Goal: Task Accomplishment & Management: Manage account settings

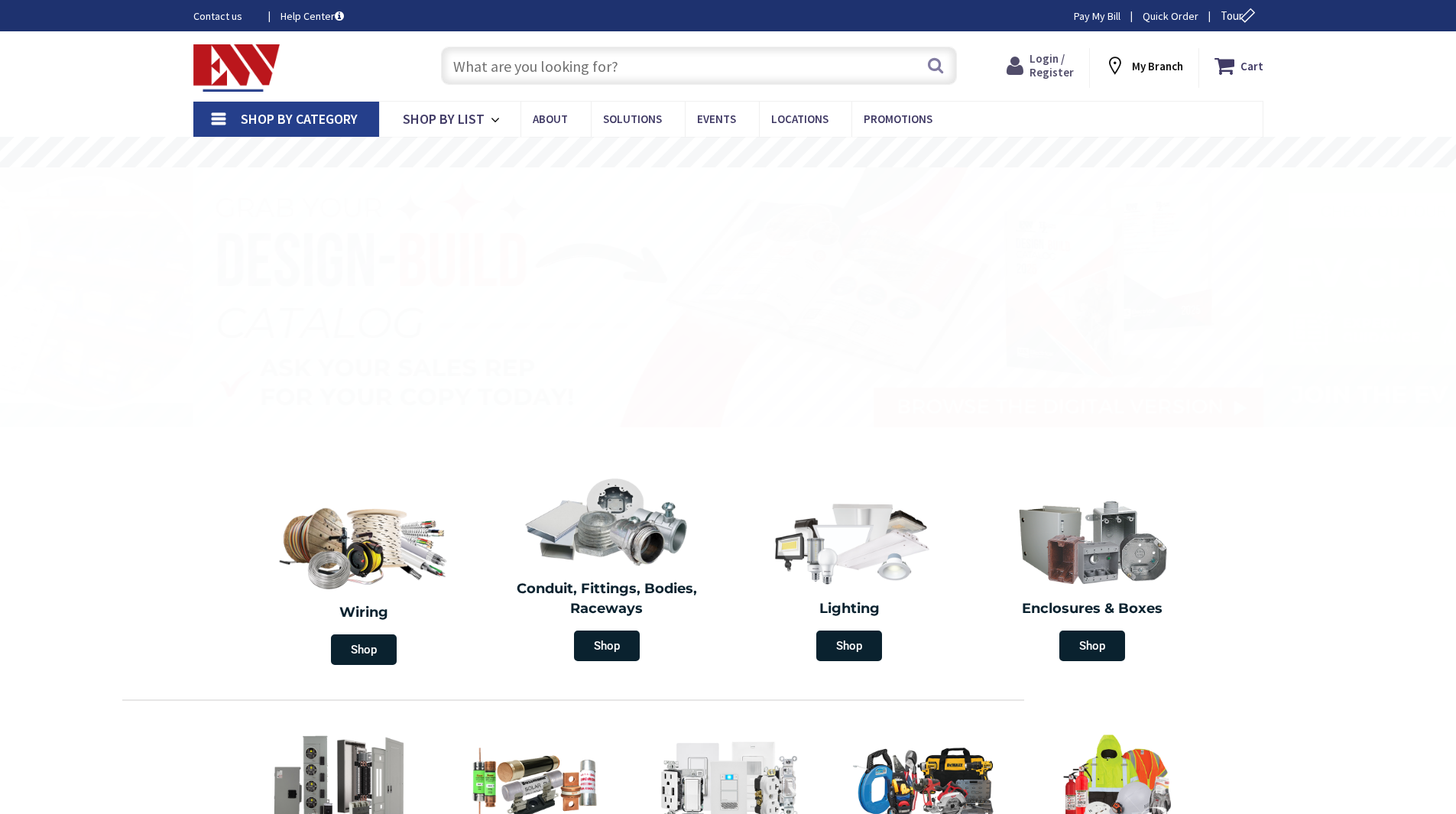
click at [1069, 62] on strong "Login / Register Login" at bounding box center [1051, 66] width 44 height 28
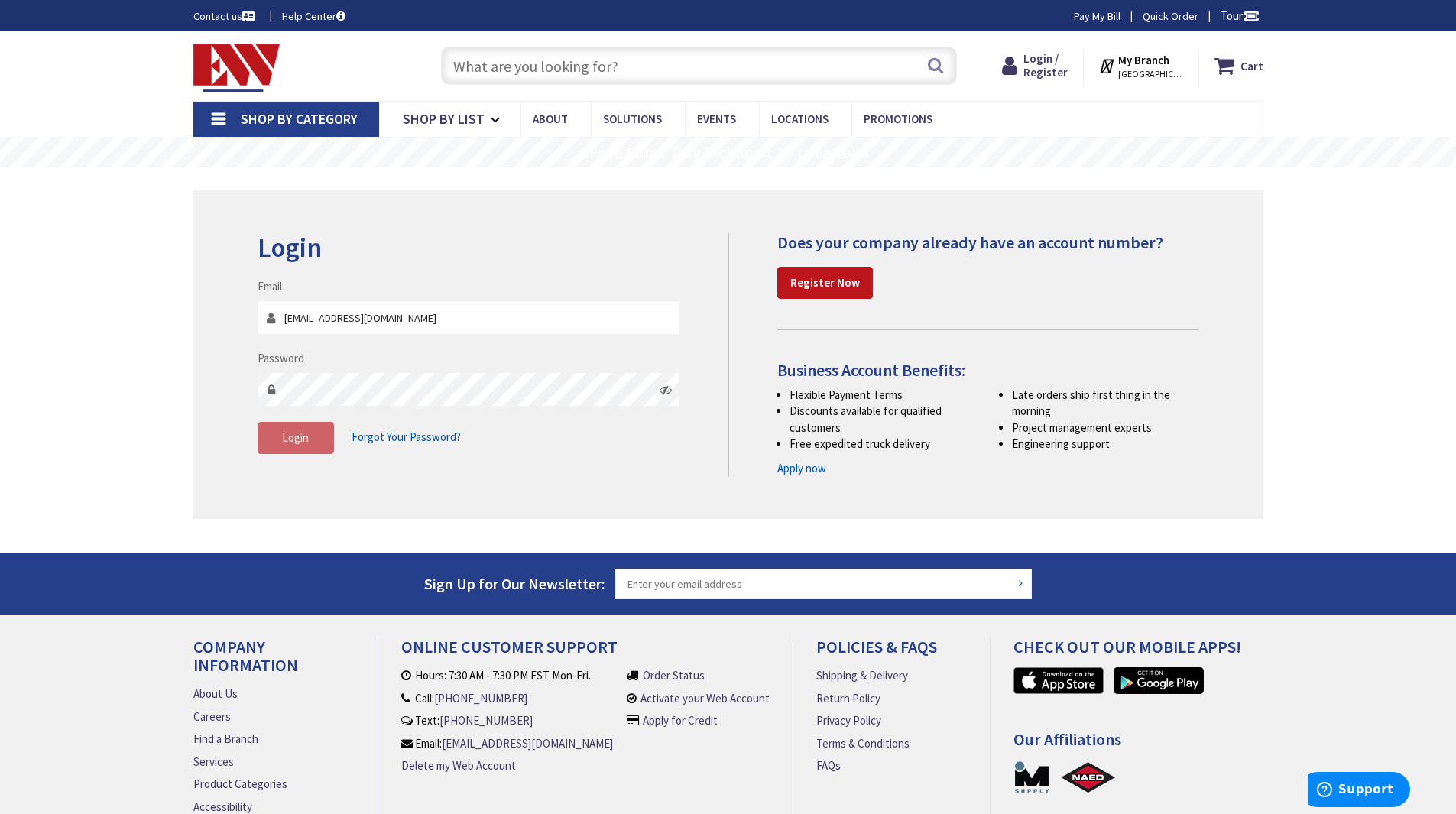
type input "[EMAIL_ADDRESS][DOMAIN_NAME]"
click at [308, 439] on span "Login" at bounding box center [295, 437] width 27 height 15
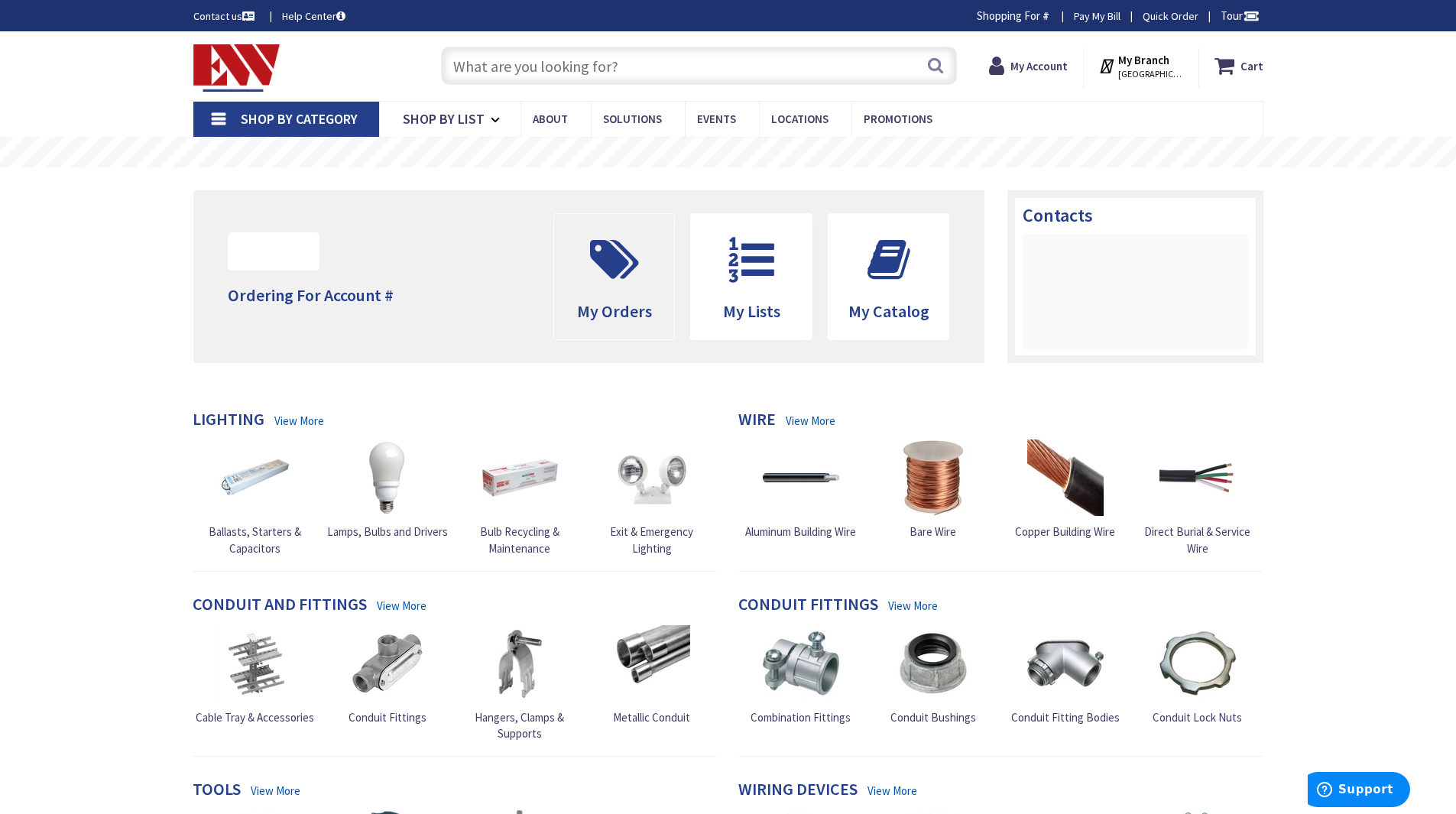
click at [639, 272] on icon at bounding box center [614, 259] width 64 height 46
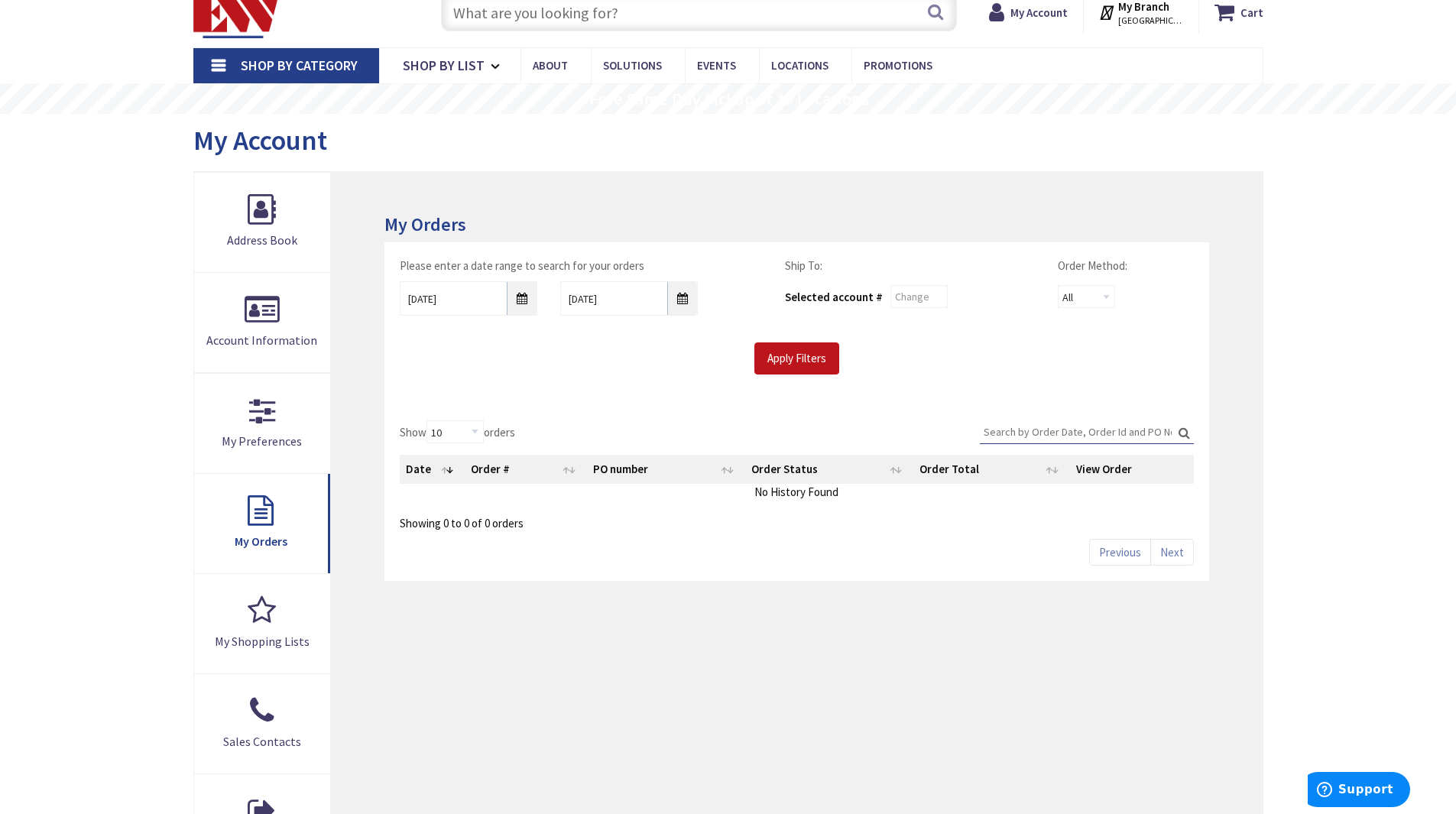
scroll to position [76, 0]
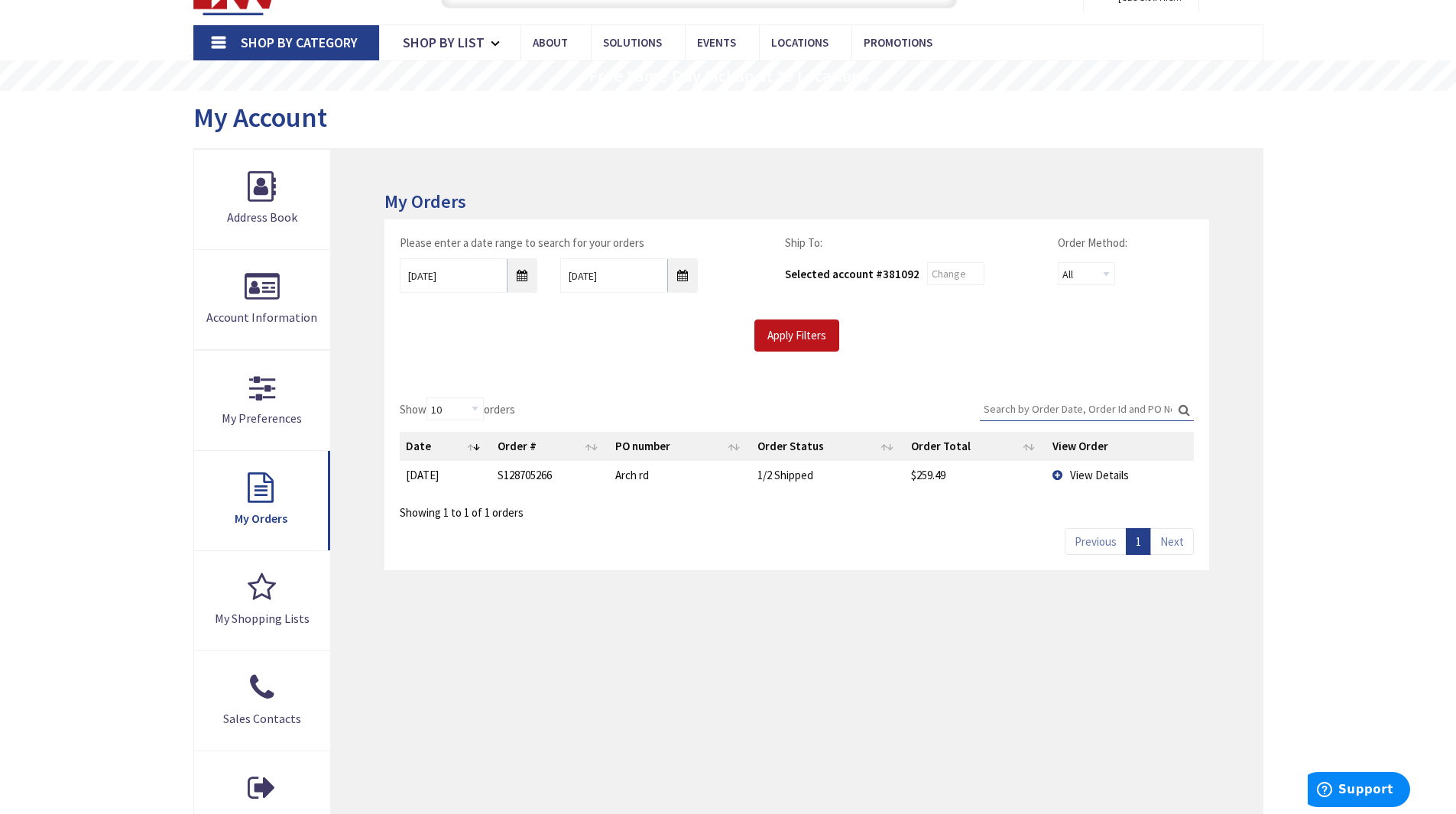
click at [821, 352] on div "Please enter a date range to search for your orders 8/28/2025 9/4/2025 Ship To:…" at bounding box center [797, 301] width 824 height 163
click at [1077, 476] on span "View Details" at bounding box center [1099, 475] width 59 height 15
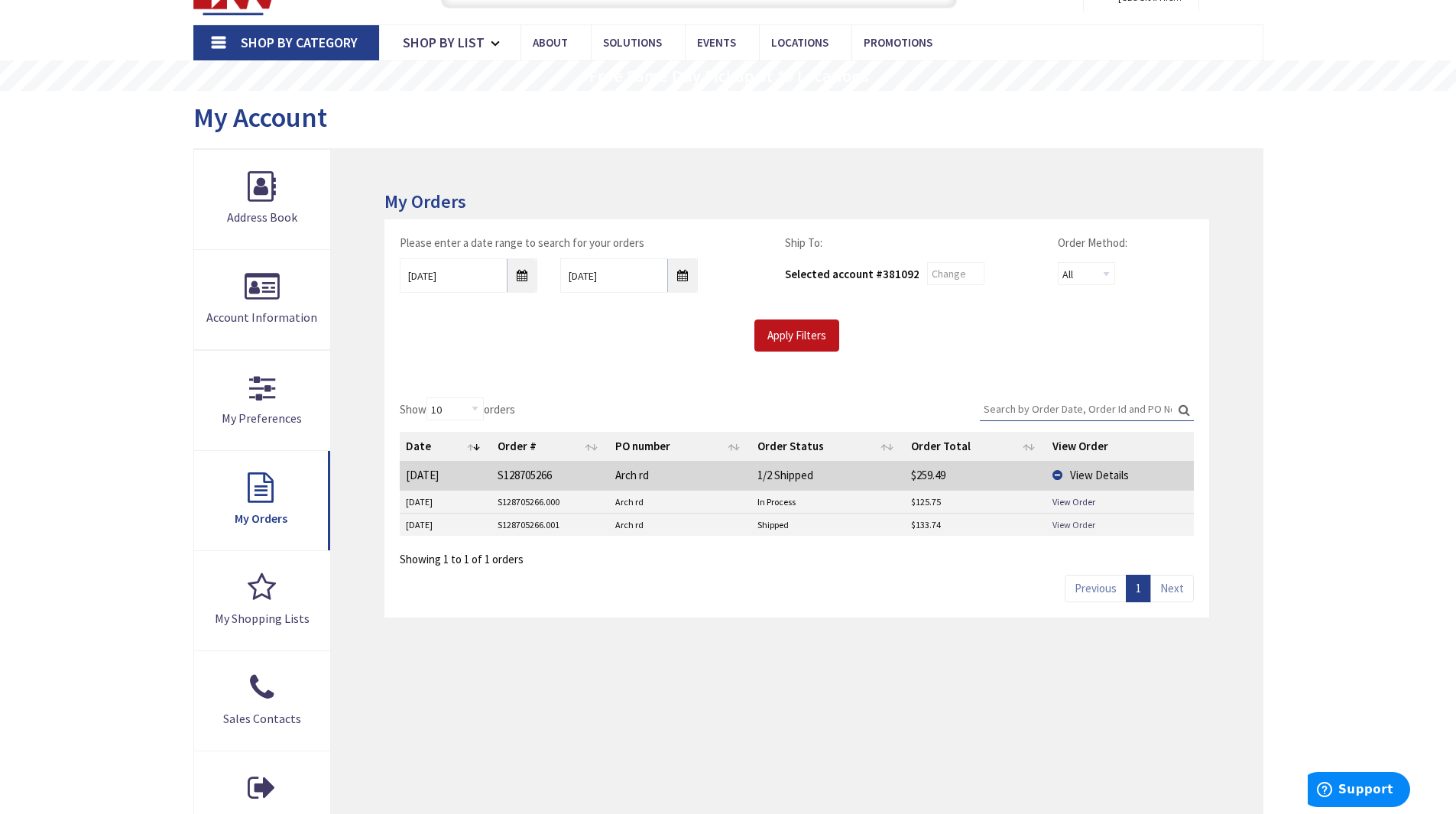
click at [1070, 527] on link "View Order" at bounding box center [1073, 524] width 43 height 13
click at [1061, 501] on link "View Order" at bounding box center [1073, 502] width 43 height 13
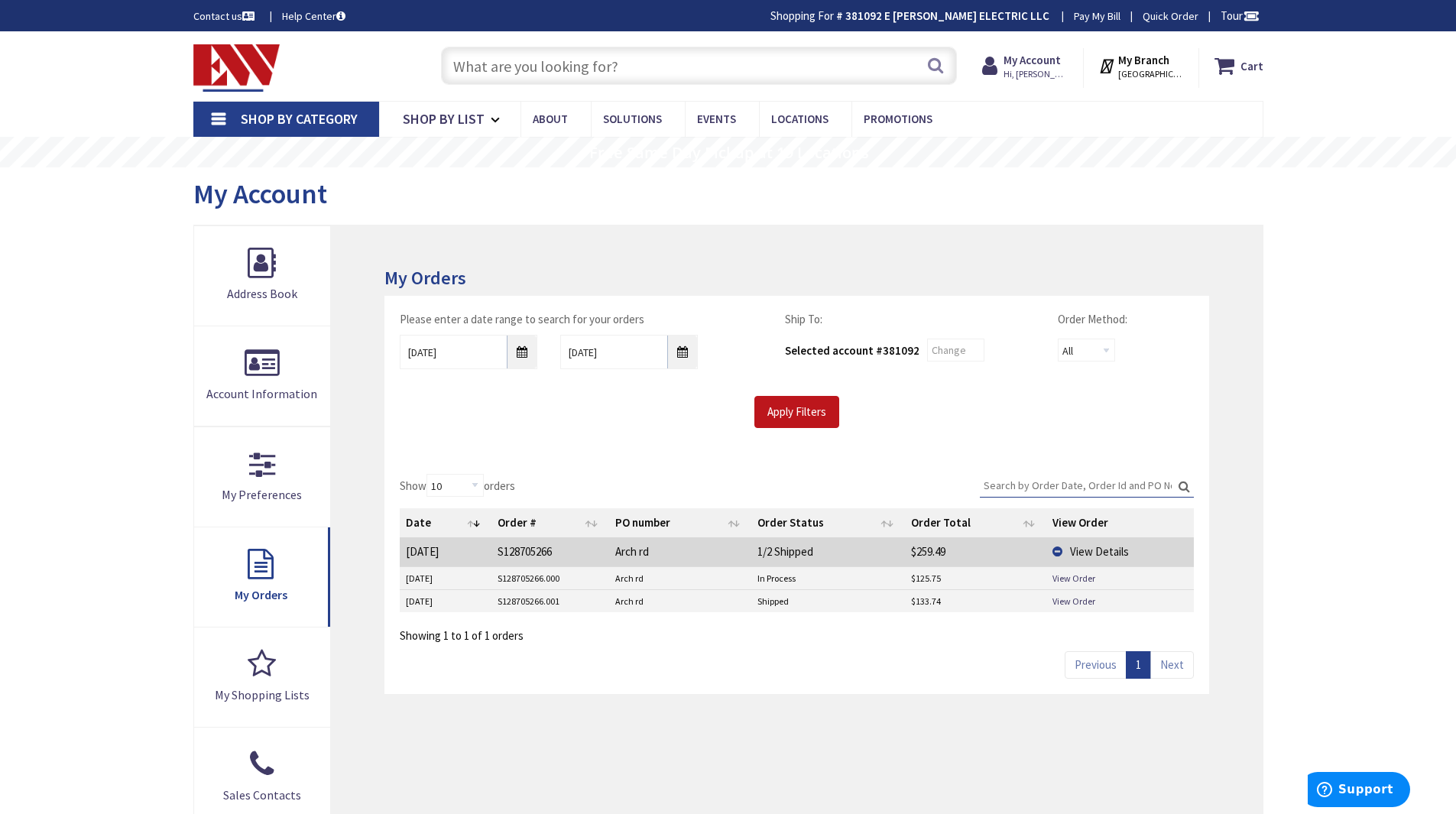
click at [580, 61] on input "text" at bounding box center [698, 66] width 516 height 38
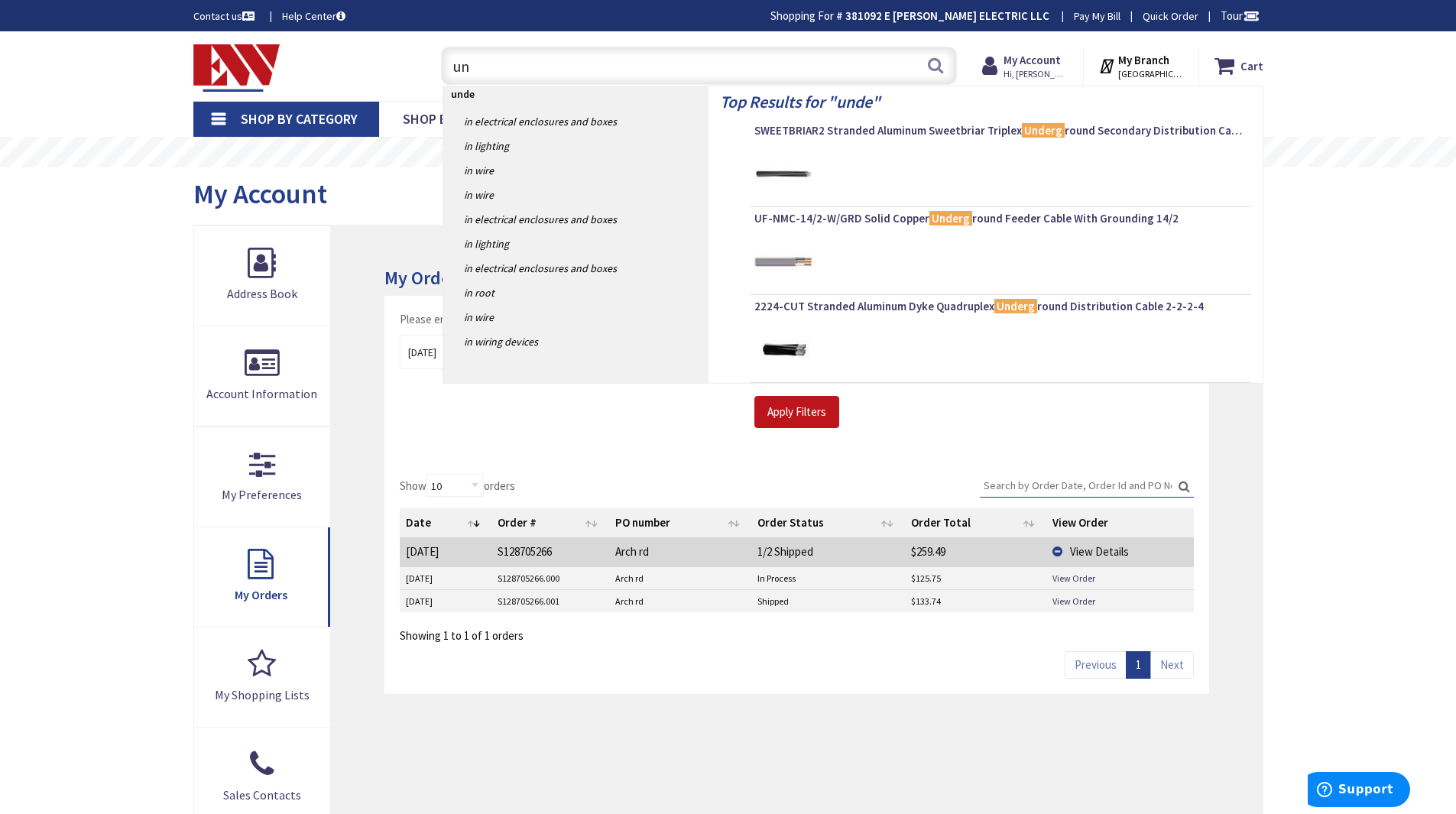
type input "u"
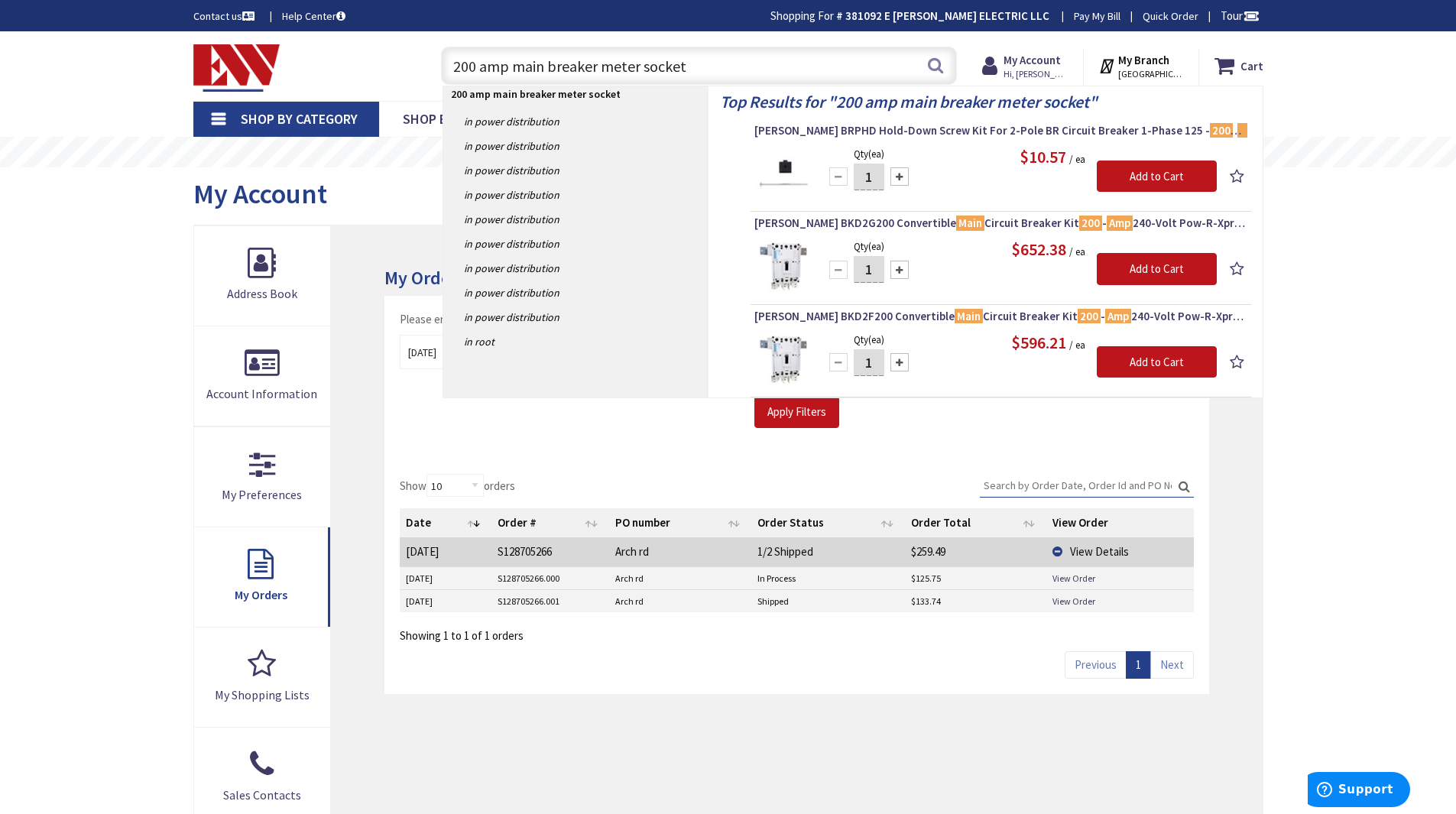
type input "200 amp main breaker meter socket"
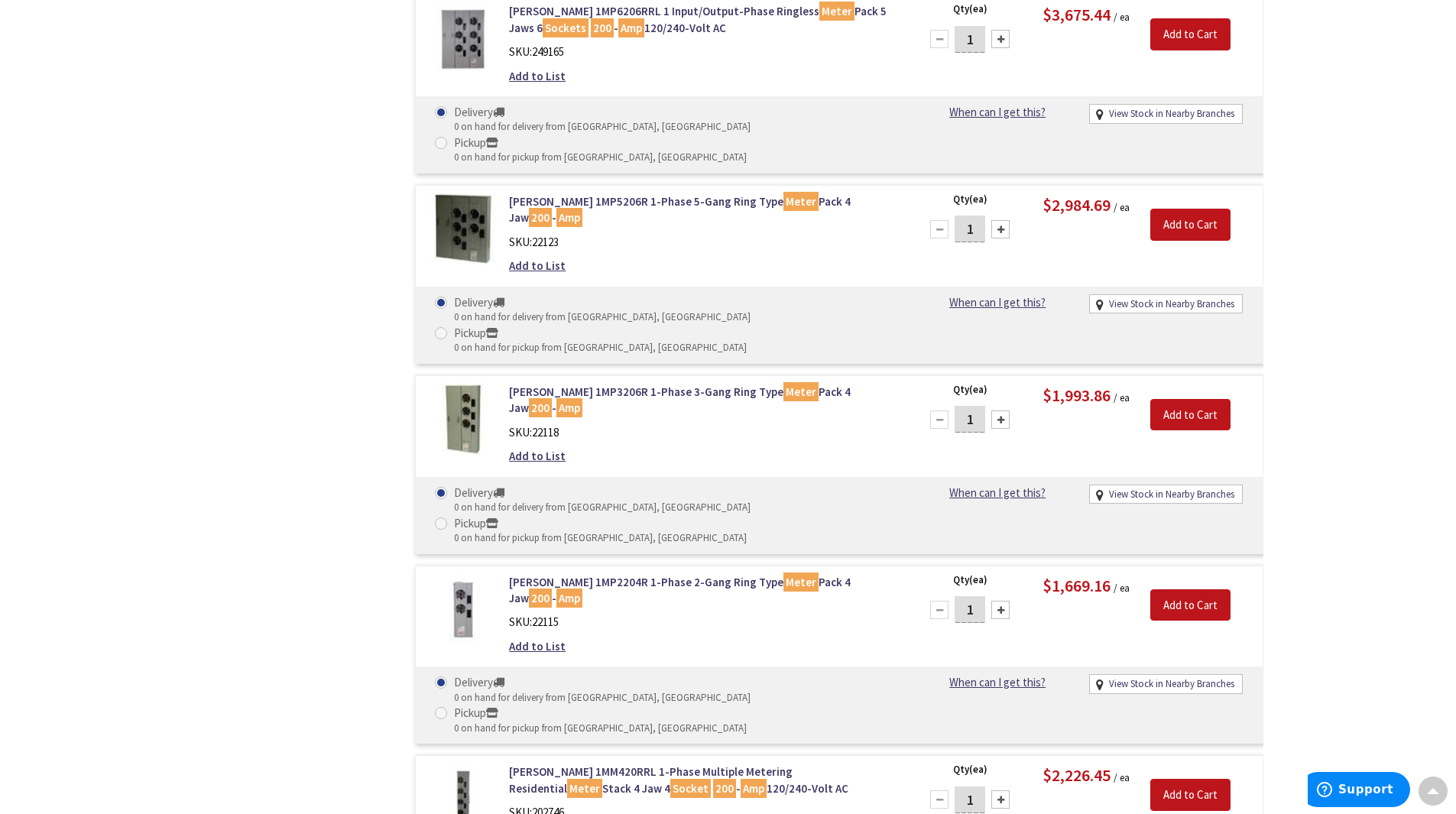
scroll to position [2370, 0]
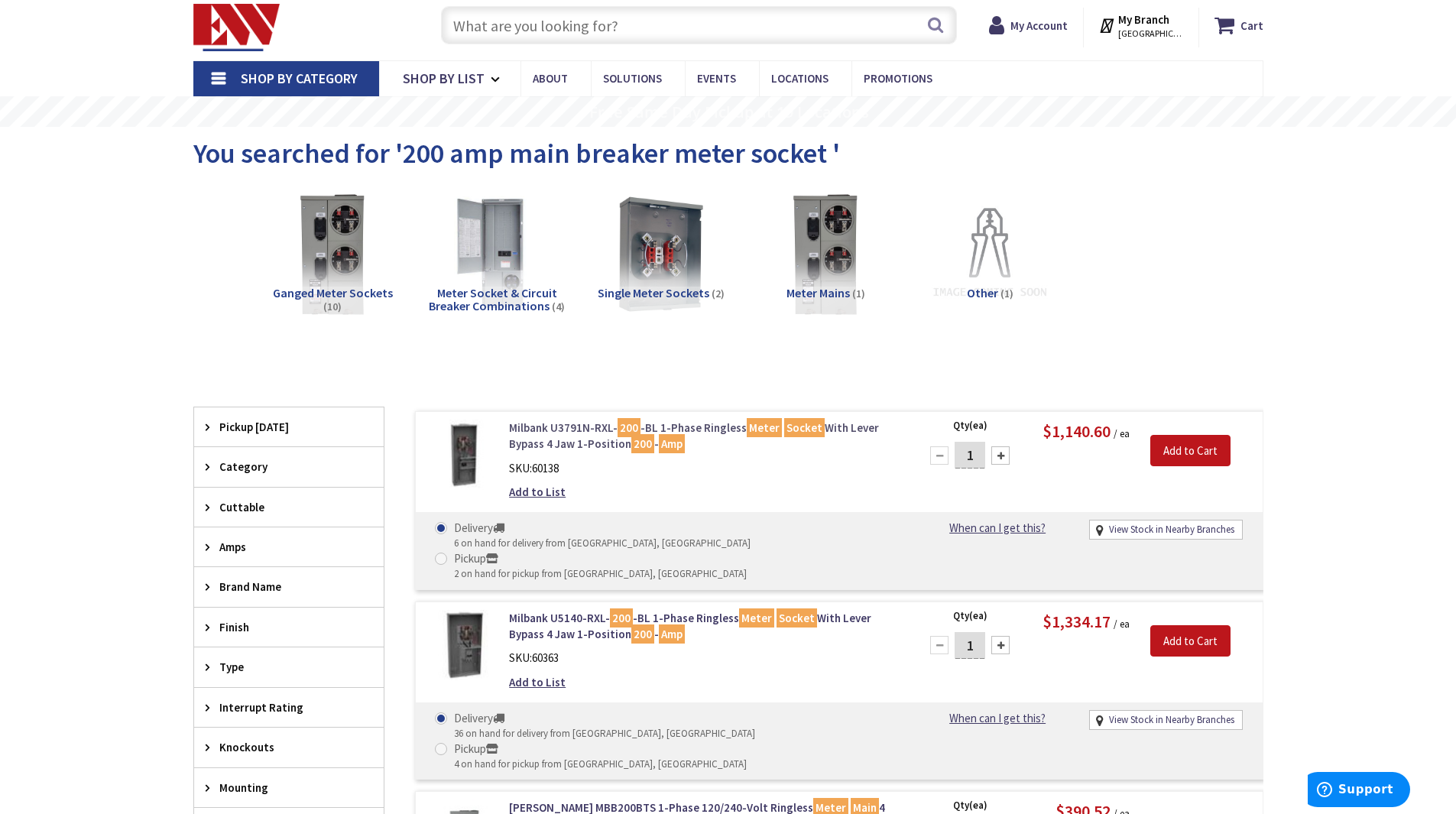
click at [613, 443] on link "Milbank U3791N-RXL- 200 -BL 1-Phase Ringless Meter Socket With Lever Bypass 4 J…" at bounding box center [704, 437] width 389 height 33
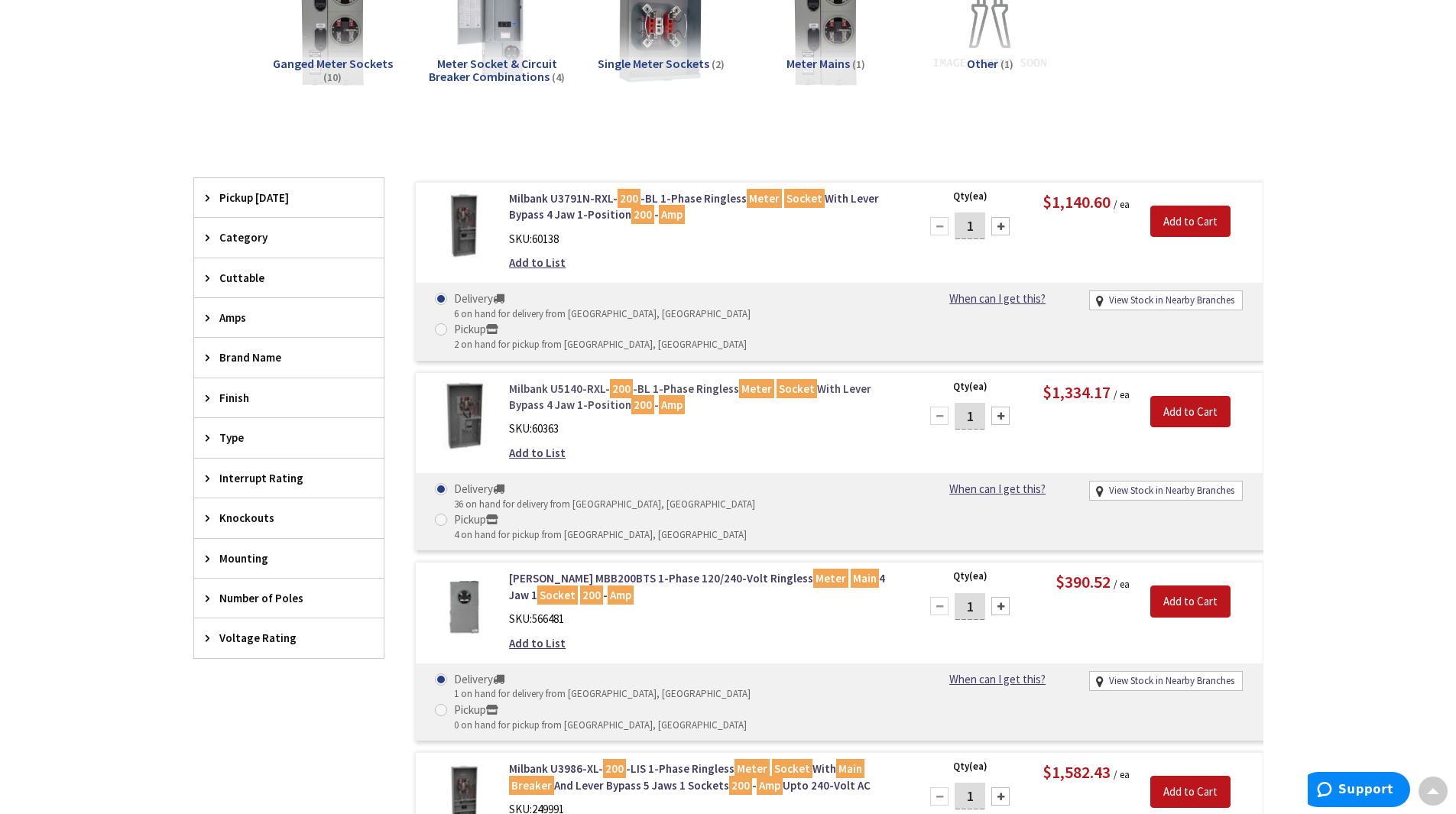
click at [558, 381] on link "Milbank U5140-RXL- 200 -BL 1-Phase Ringless Meter Socket With Lever Bypass 4 Ja…" at bounding box center [704, 397] width 389 height 33
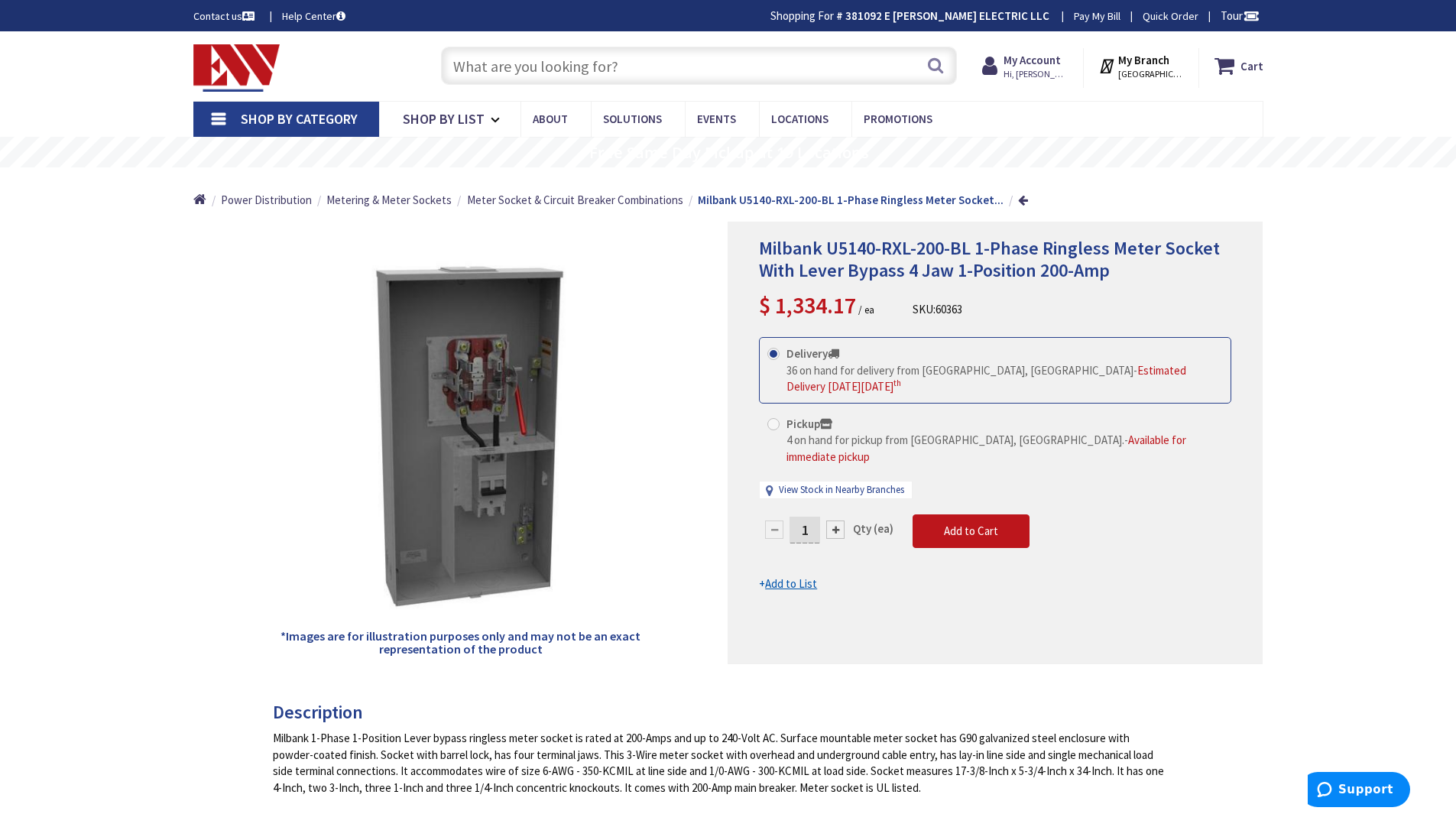
click at [783, 576] on u "Add to List" at bounding box center [791, 583] width 52 height 15
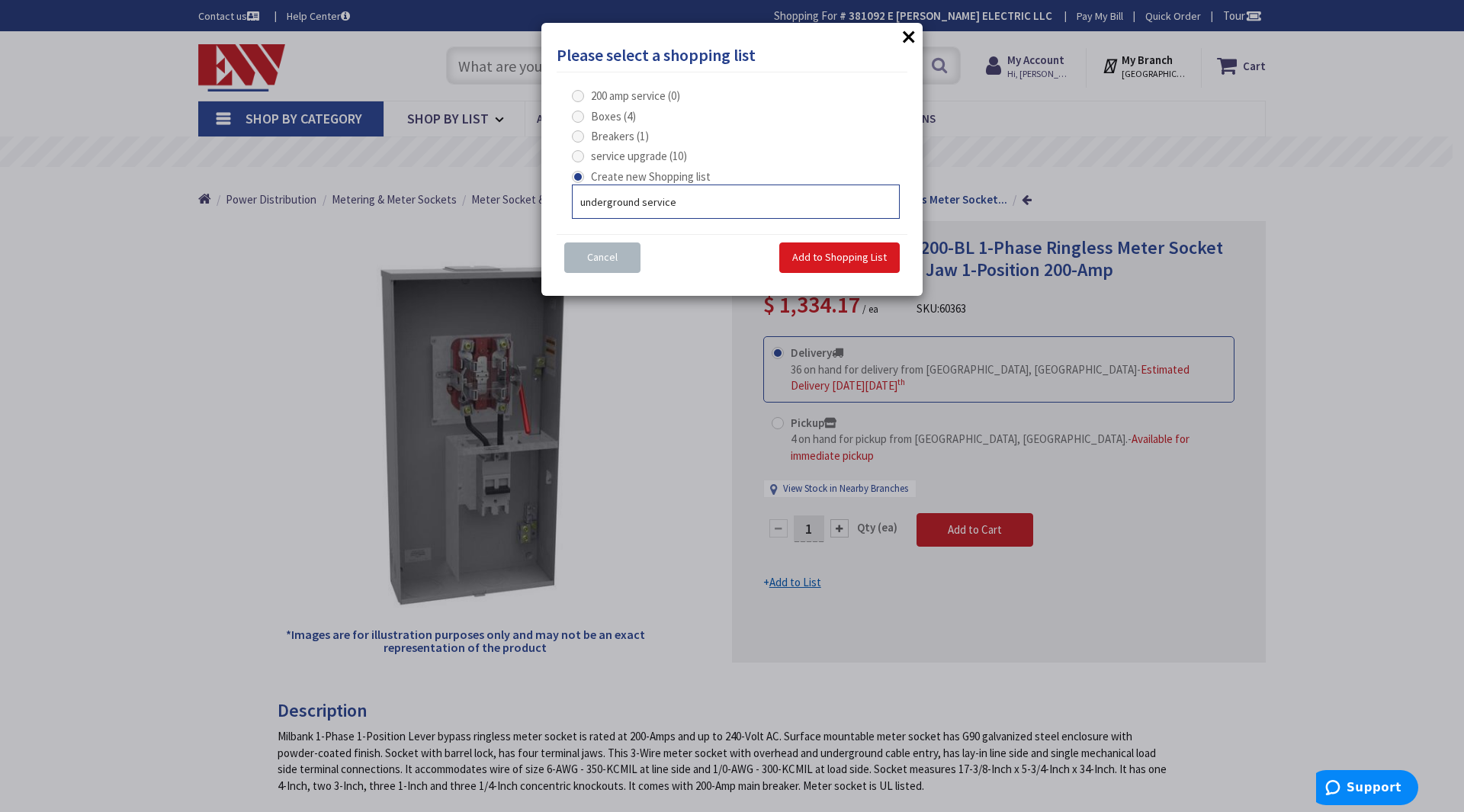
type input "underground service"
click at [842, 259] on span "Add to Shopping List" at bounding box center [839, 257] width 94 height 14
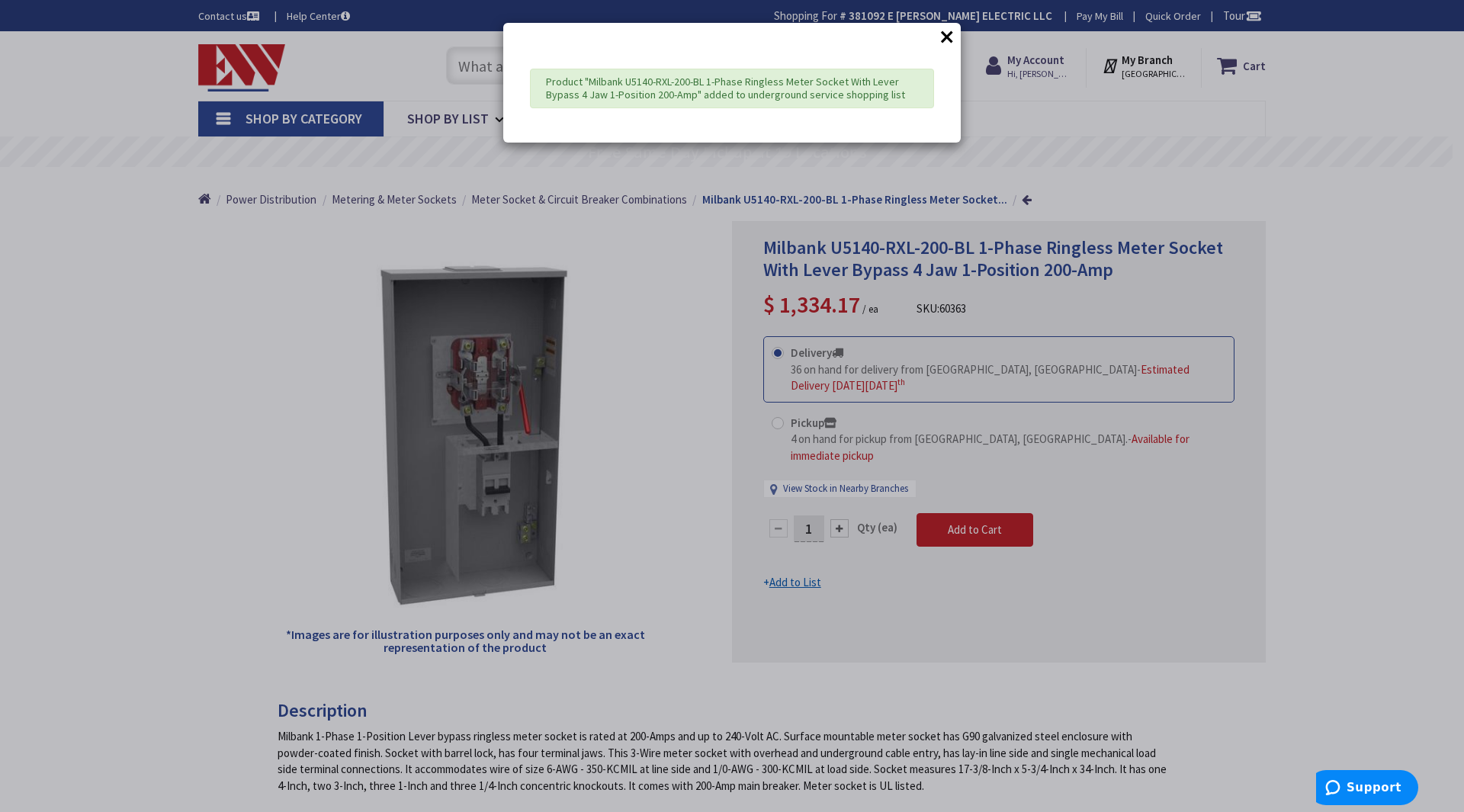
click at [946, 38] on button "×" at bounding box center [947, 36] width 23 height 23
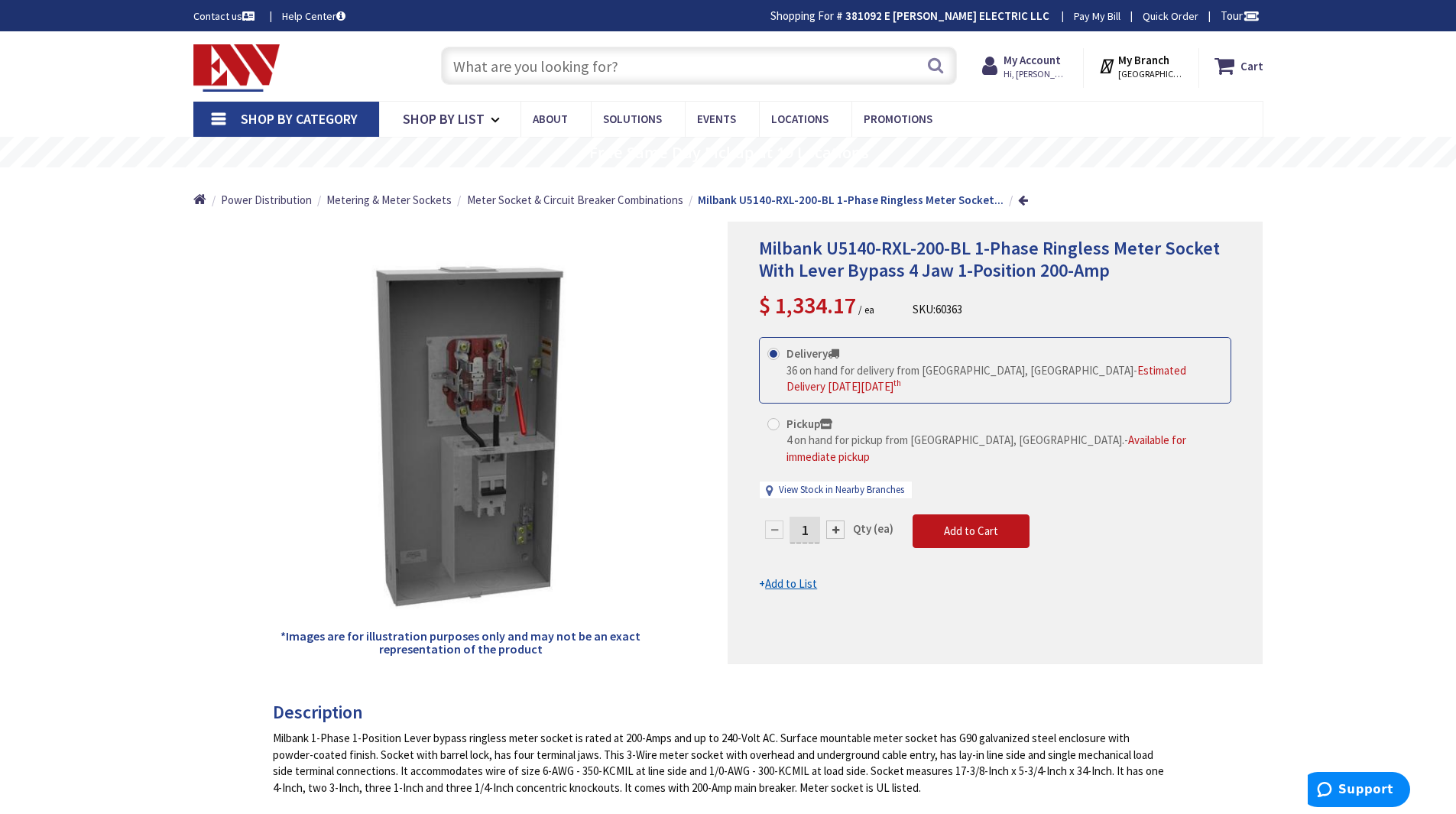
click at [645, 61] on input "text" at bounding box center [698, 66] width 516 height 38
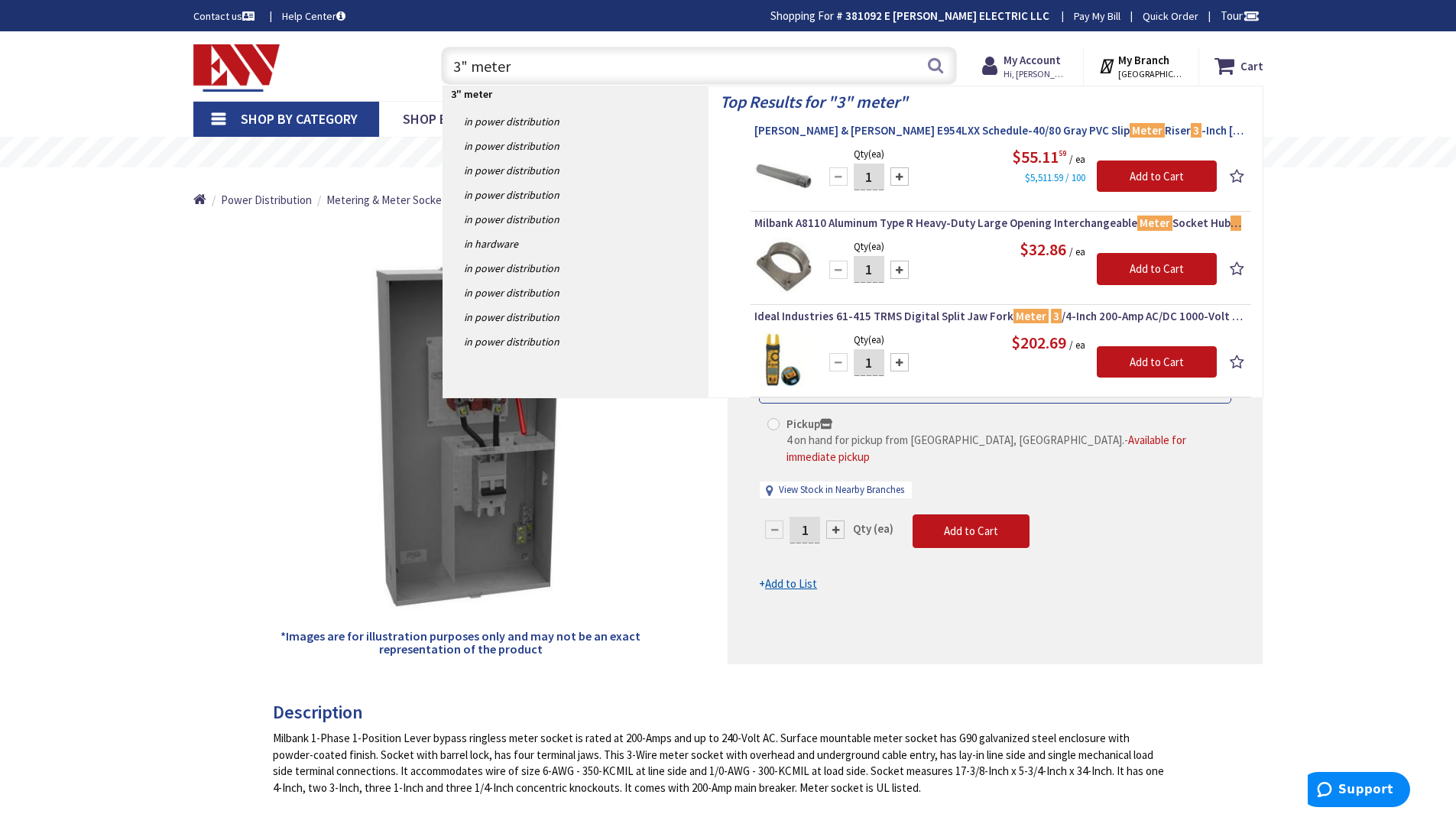
type input "3" meter"
click at [803, 128] on span "Thomas & Betts E954LXX Schedule-40/80 Gray PVC Slip Meter Riser 3 -Inch Carlon®" at bounding box center [1000, 131] width 493 height 16
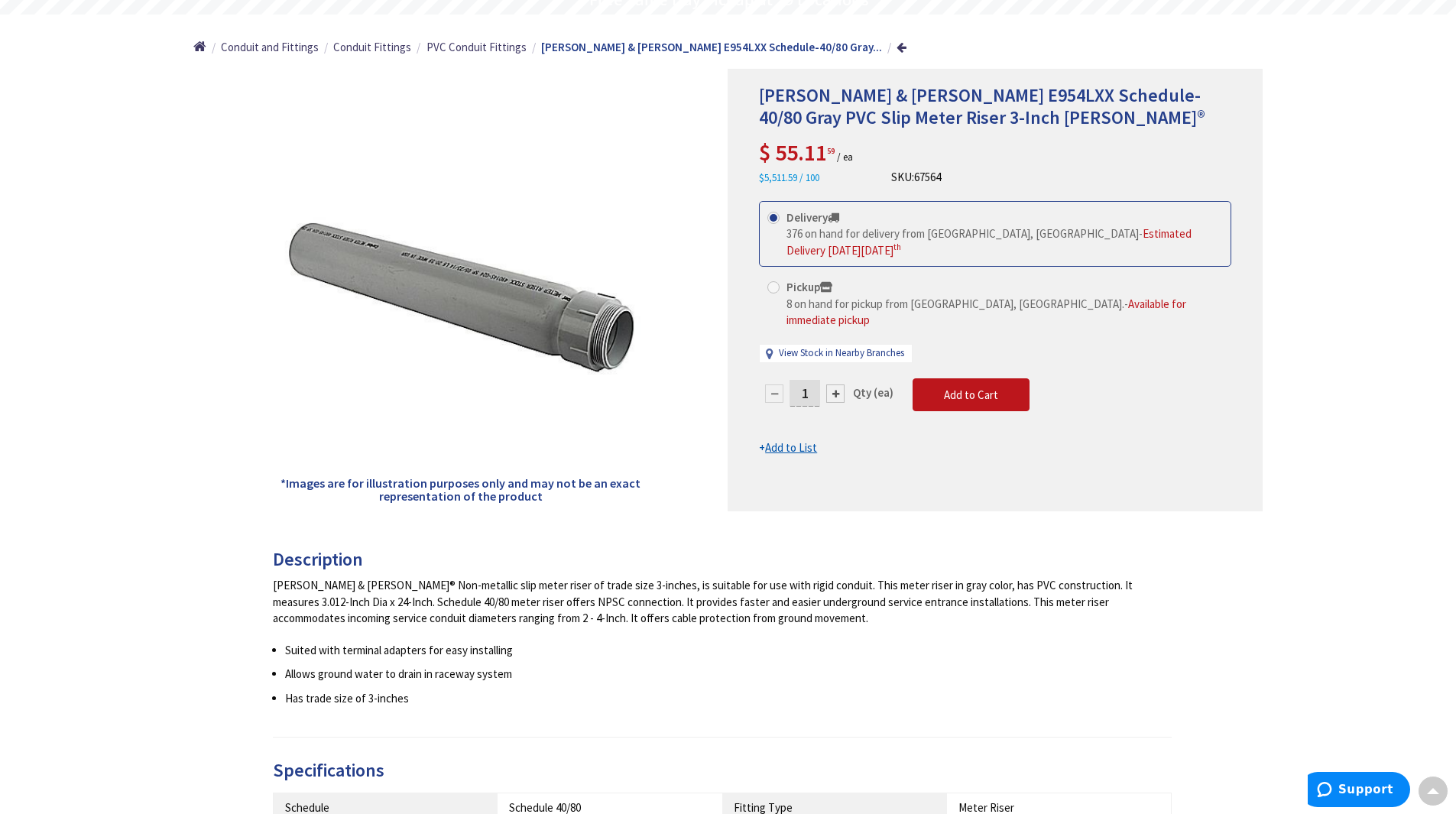
scroll to position [76, 0]
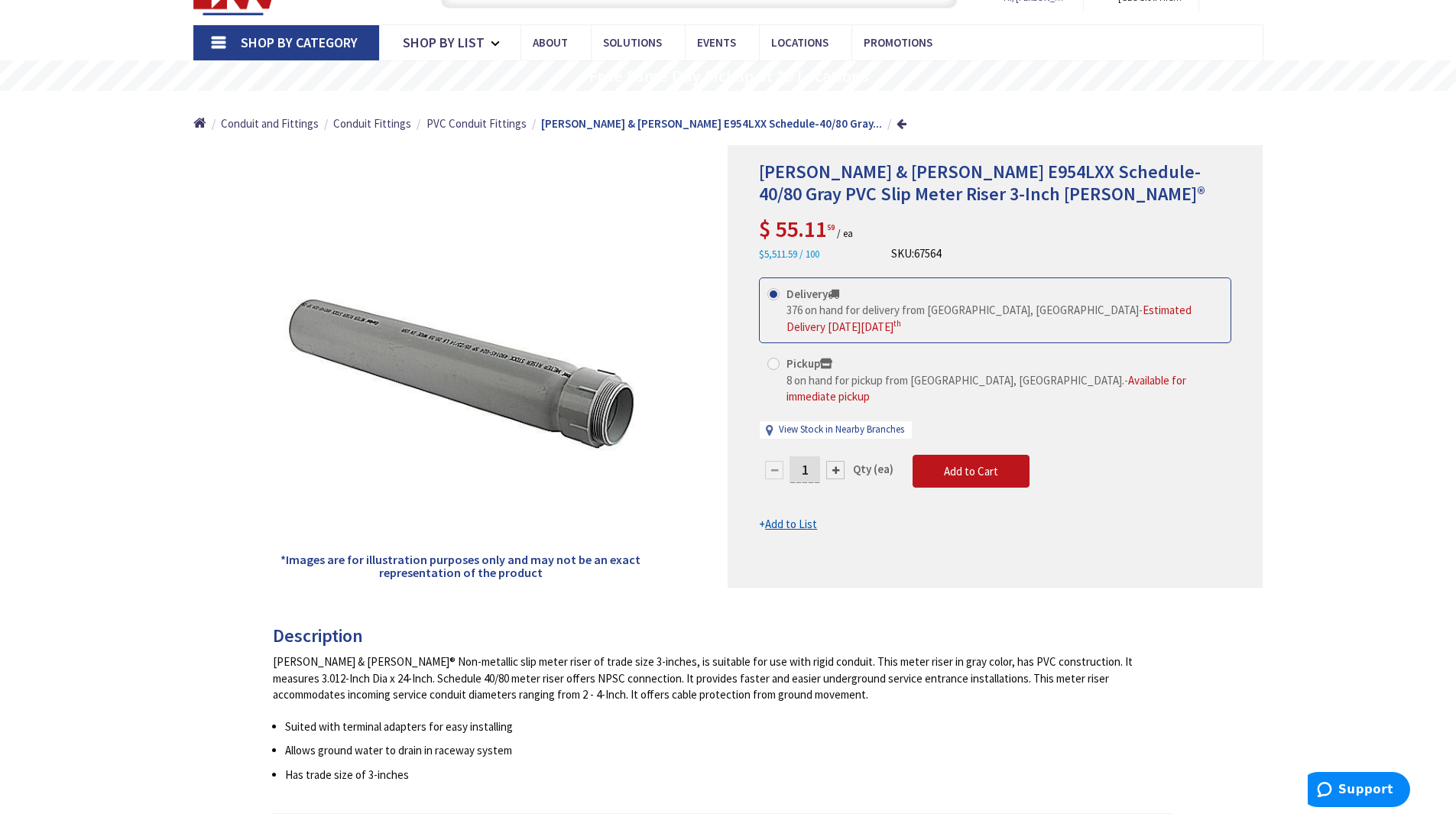
click at [777, 516] on u "Add to List" at bounding box center [791, 523] width 52 height 15
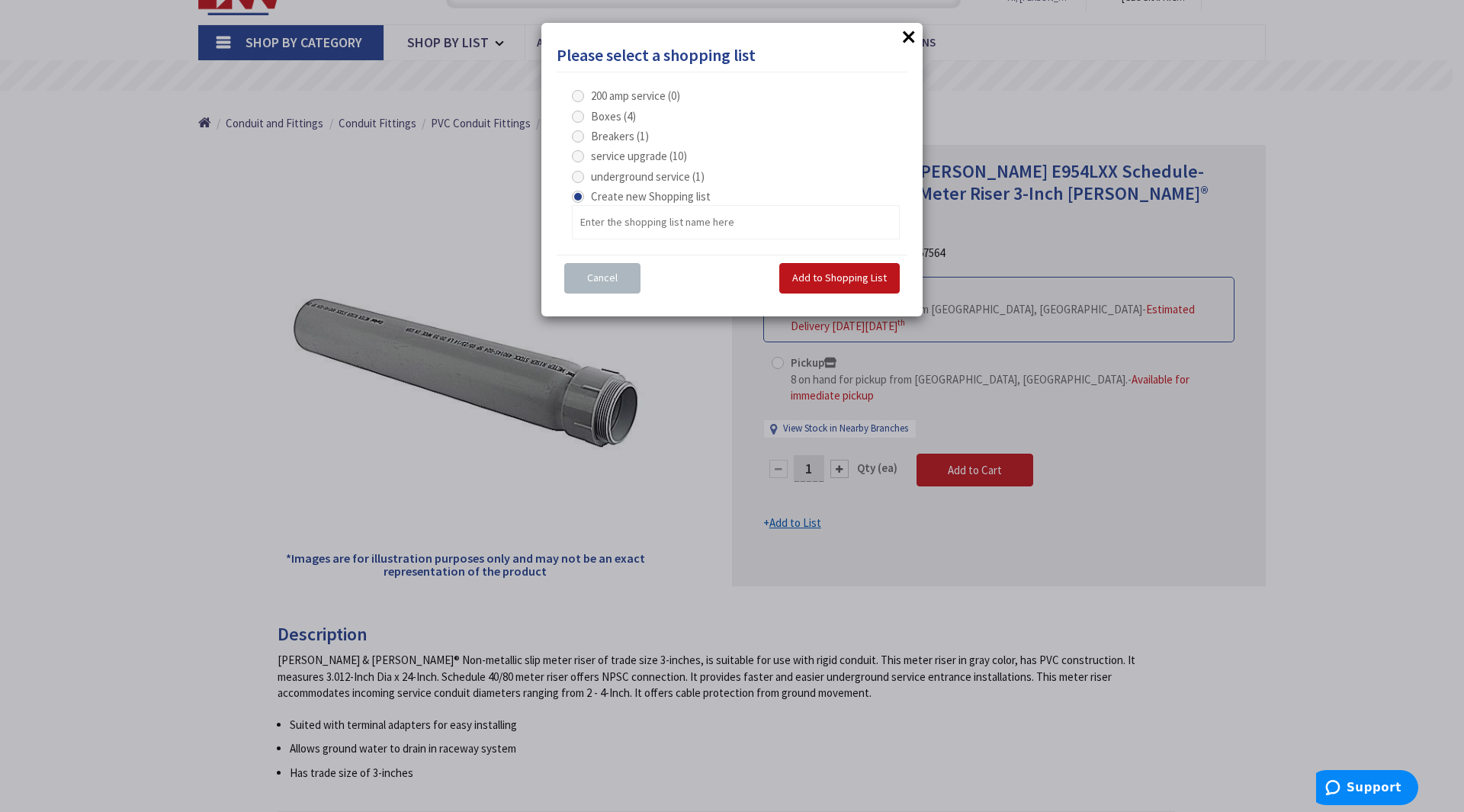
click at [580, 175] on span at bounding box center [578, 177] width 12 height 12
click at [580, 175] on service "underground service (1)" at bounding box center [580, 176] width 10 height 10
radio service "true"
click at [829, 281] on span "Add to Shopping List" at bounding box center [839, 278] width 94 height 14
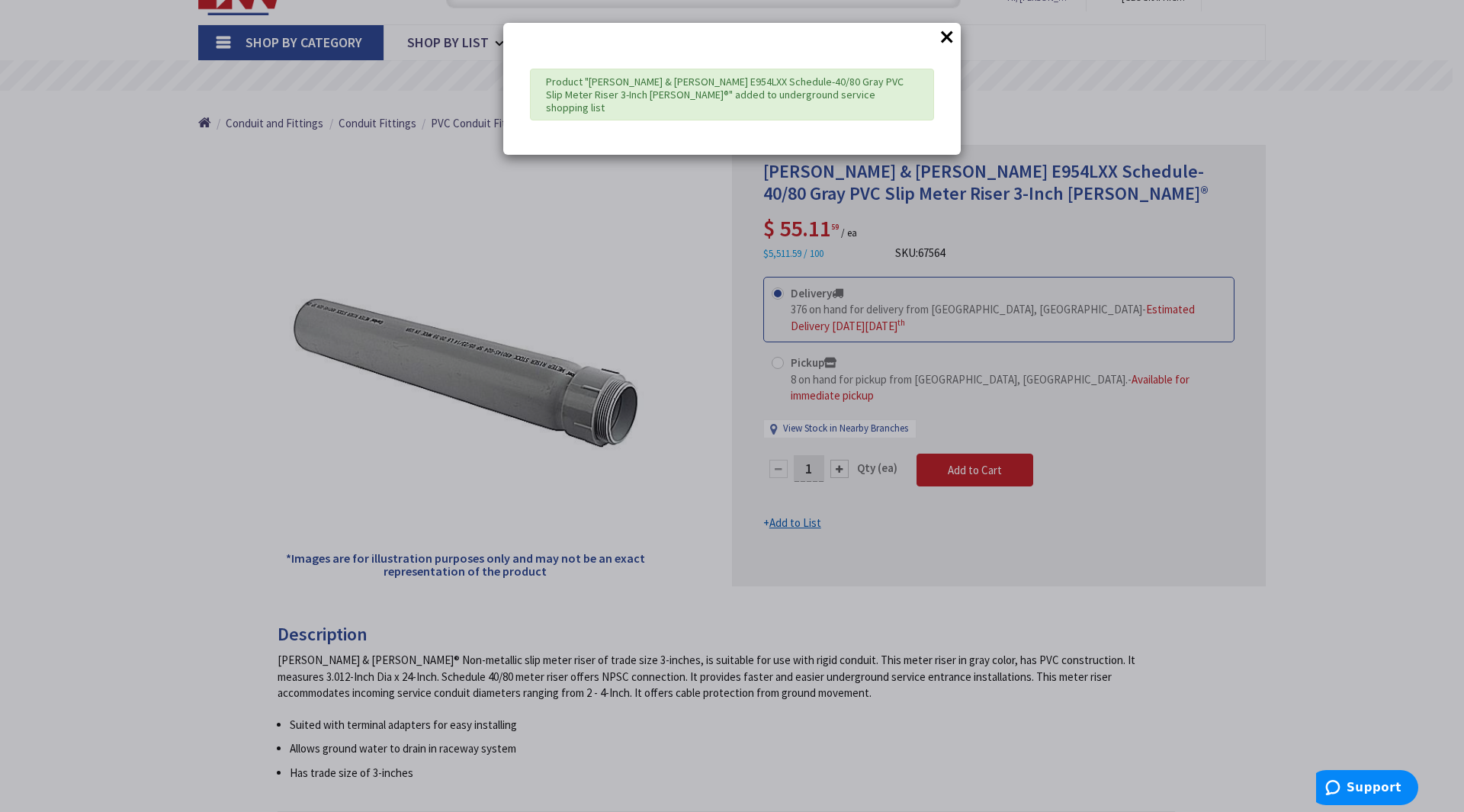
click at [952, 40] on button "×" at bounding box center [947, 36] width 23 height 23
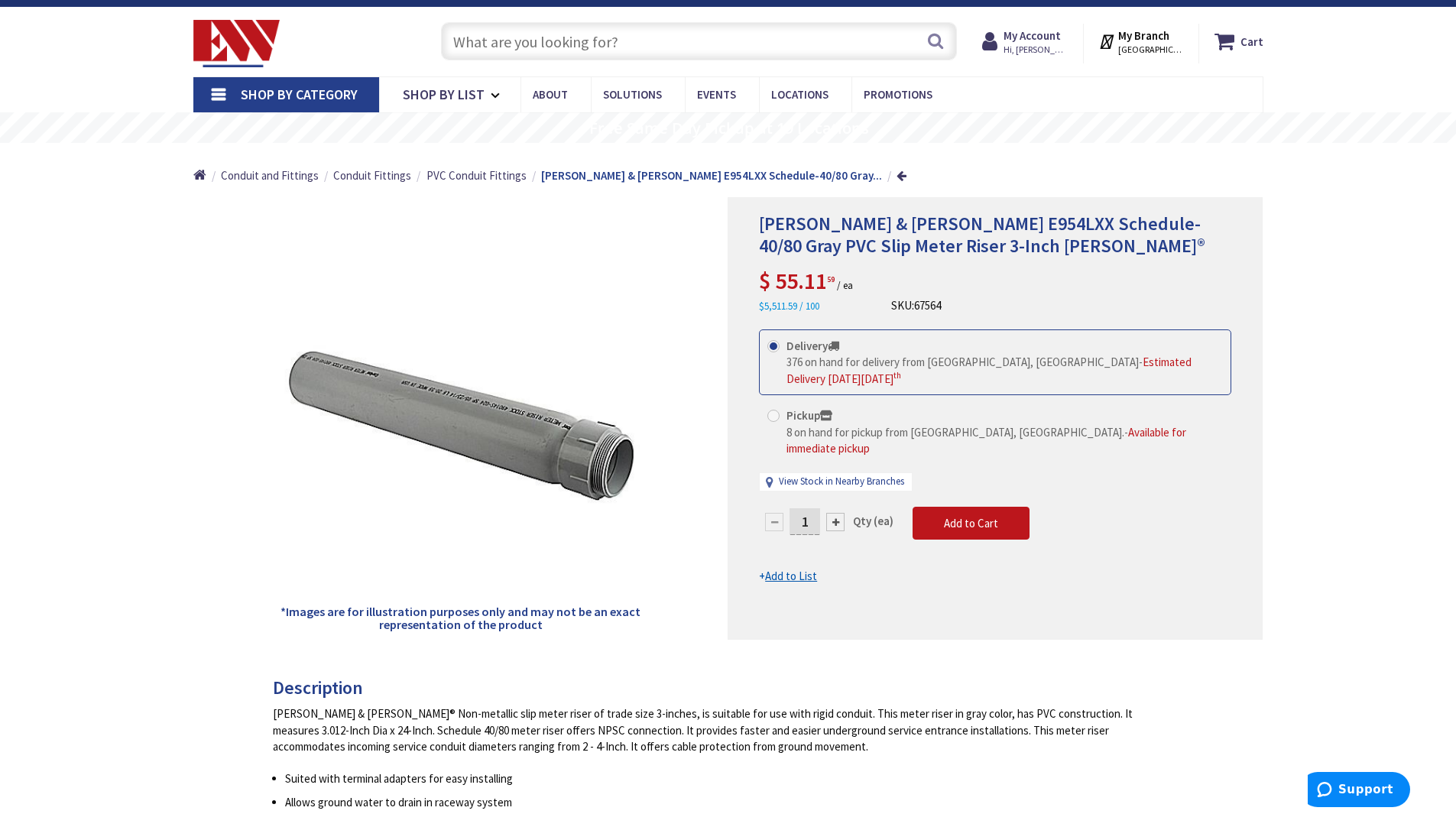
scroll to position [0, 0]
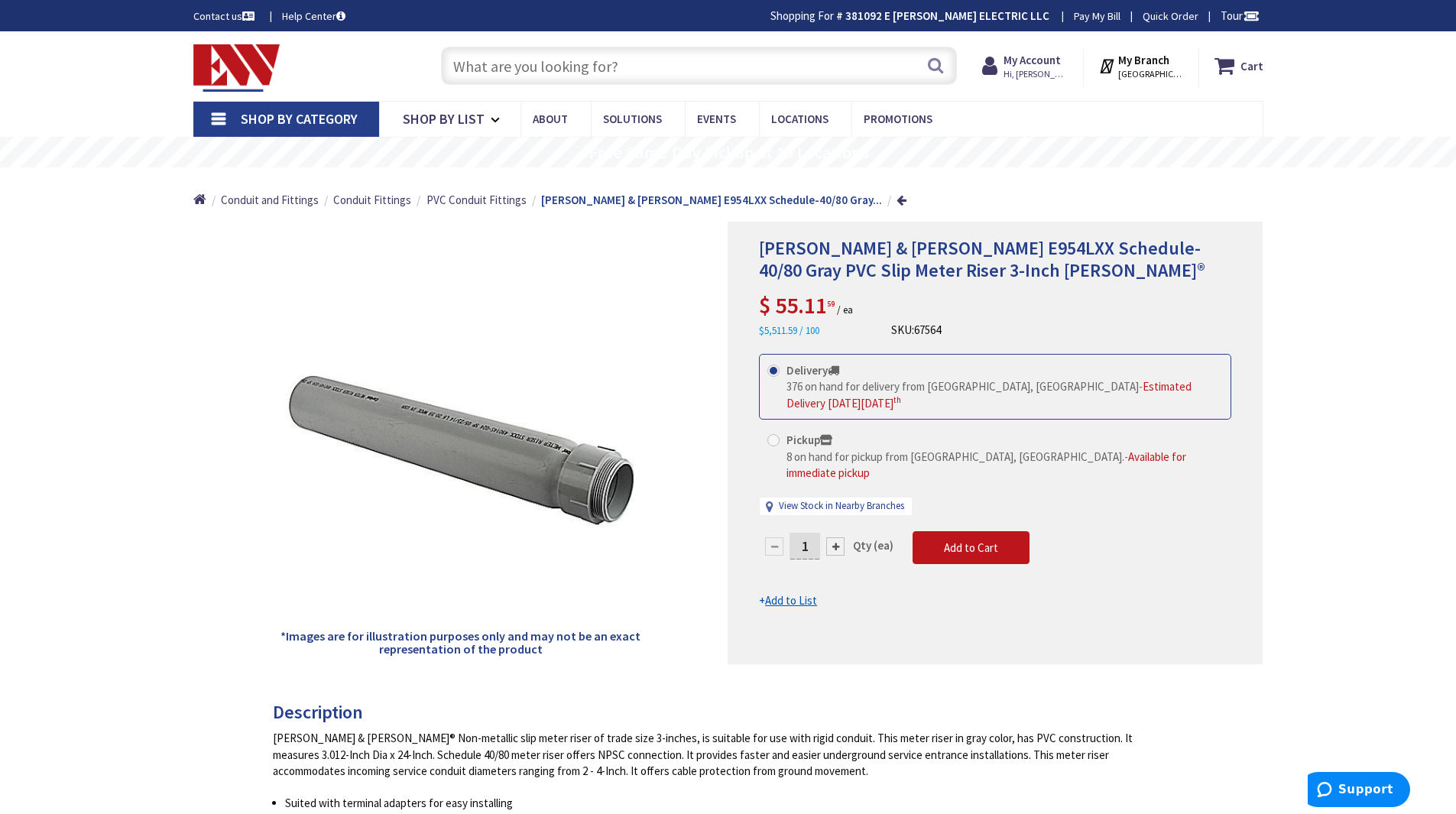
click at [572, 62] on input "text" at bounding box center [698, 66] width 516 height 38
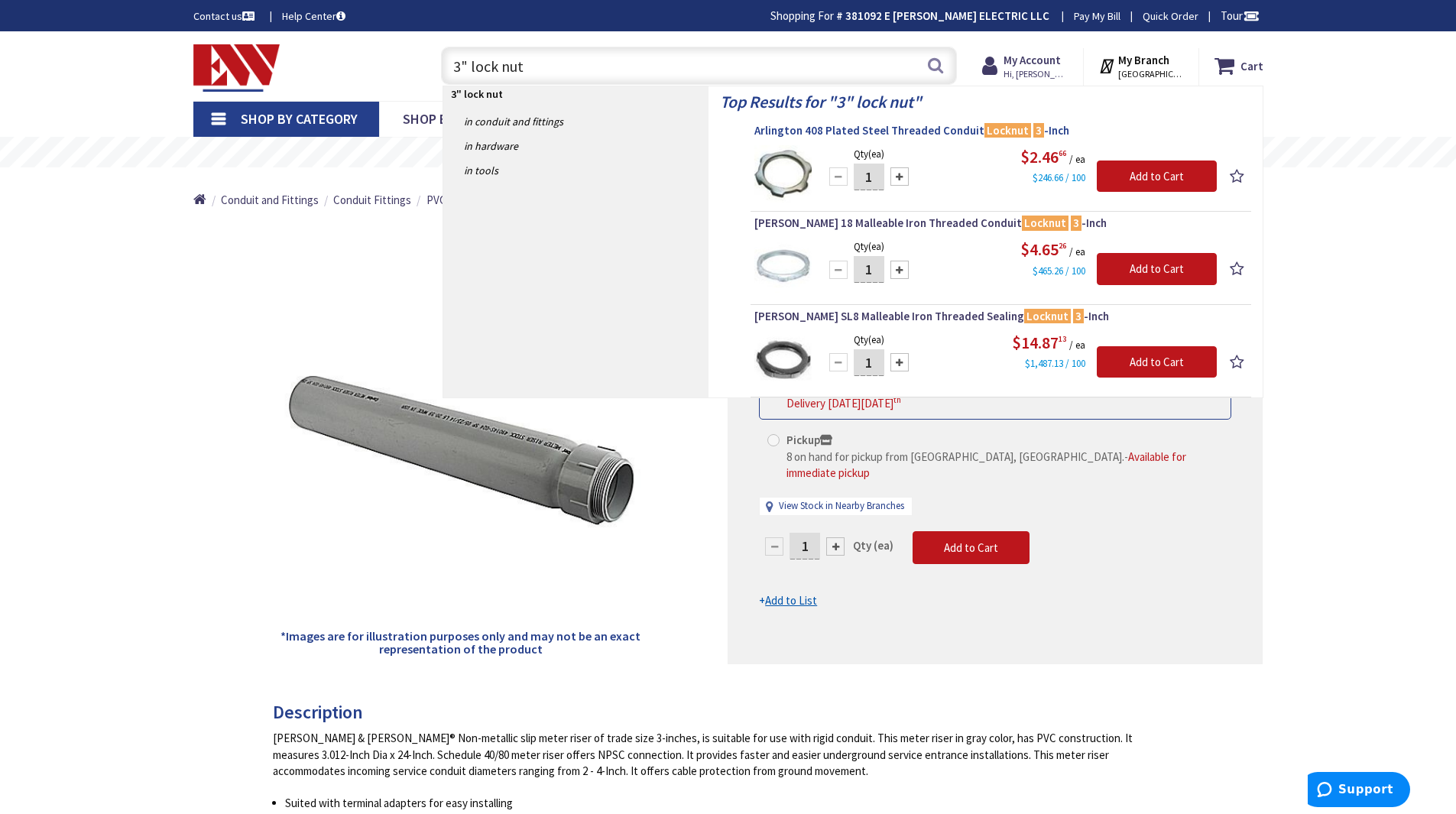
type input "3" lock nut"
click at [905, 132] on span "Arlington 408 Plated Steel Threaded Conduit Locknut 3 -Inch" at bounding box center [1000, 131] width 493 height 16
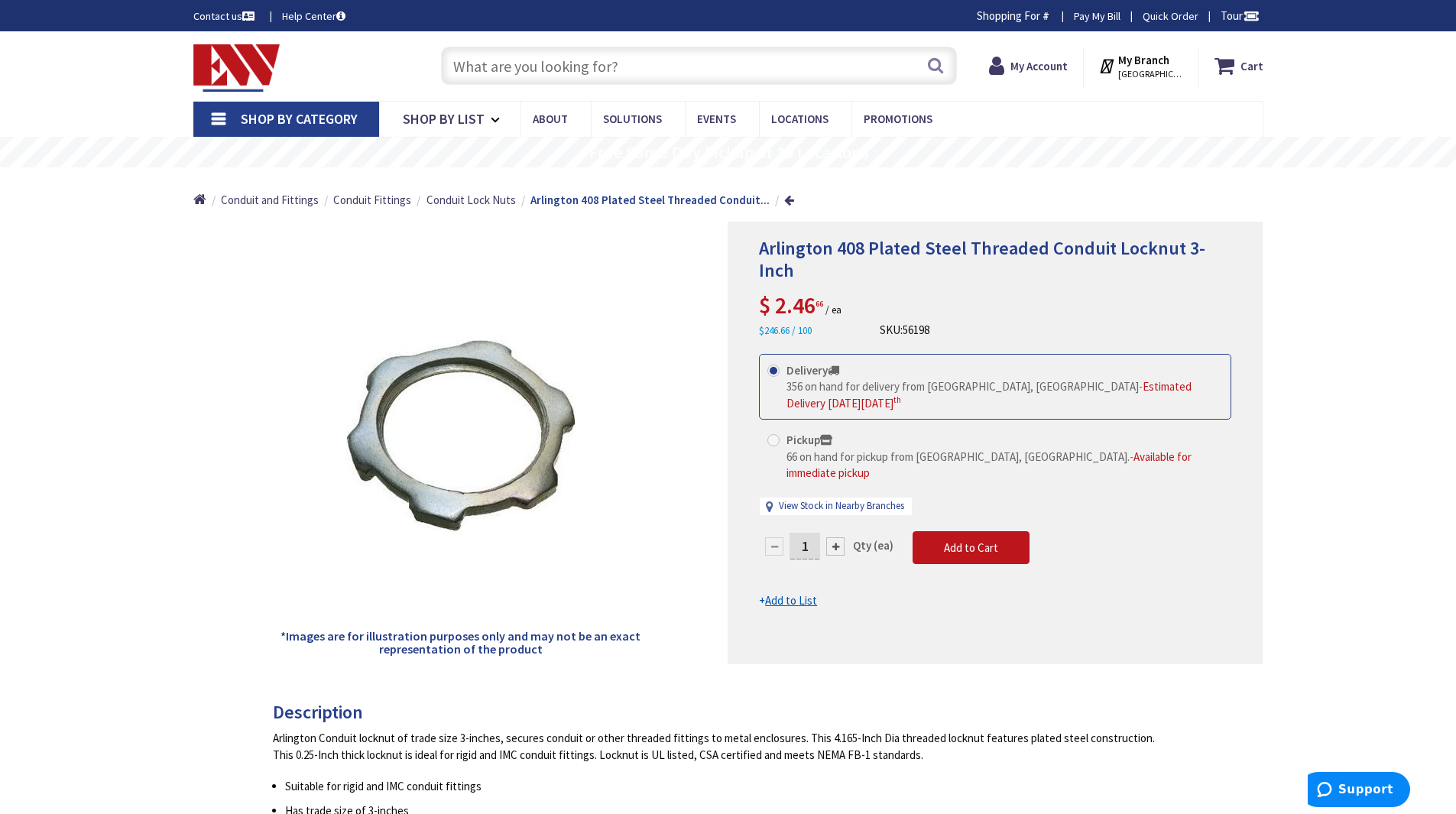
click at [800, 594] on u "Add to List" at bounding box center [791, 601] width 52 height 15
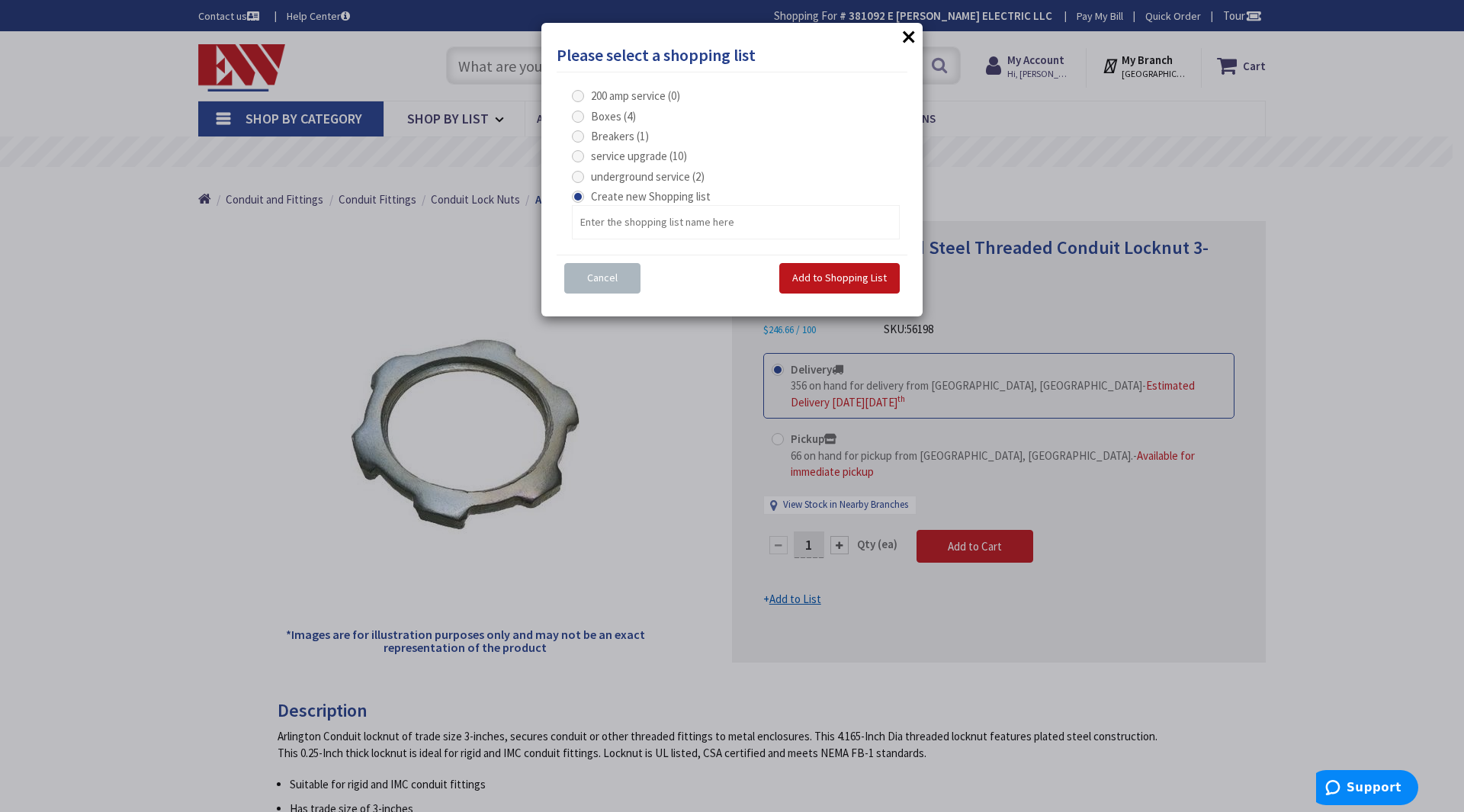
click at [581, 176] on span at bounding box center [578, 177] width 12 height 12
click at [581, 176] on service "underground service (2)" at bounding box center [580, 176] width 10 height 10
radio service "true"
click at [811, 273] on span "Add to Shopping List" at bounding box center [839, 278] width 94 height 14
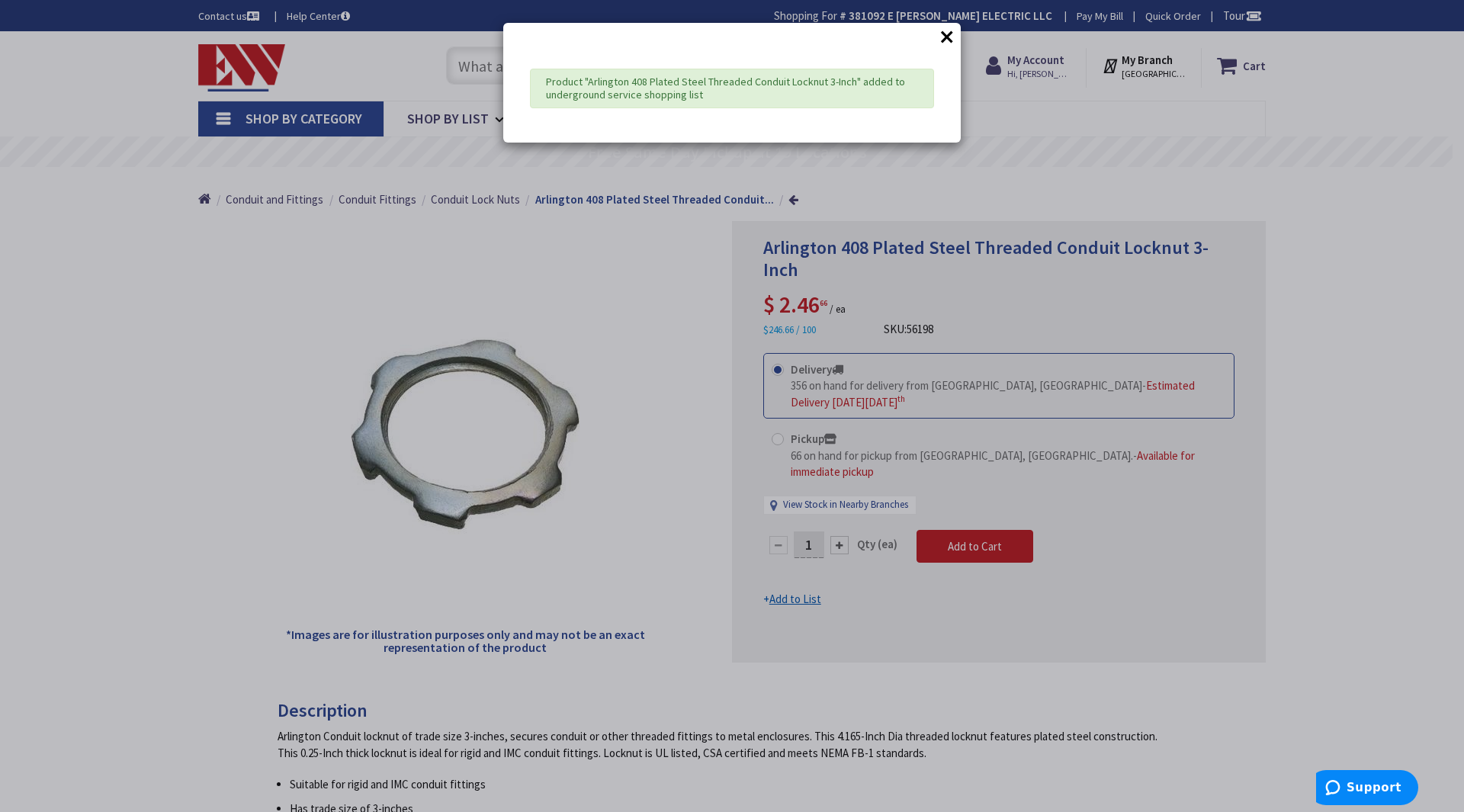
click at [945, 40] on button "×" at bounding box center [947, 36] width 23 height 23
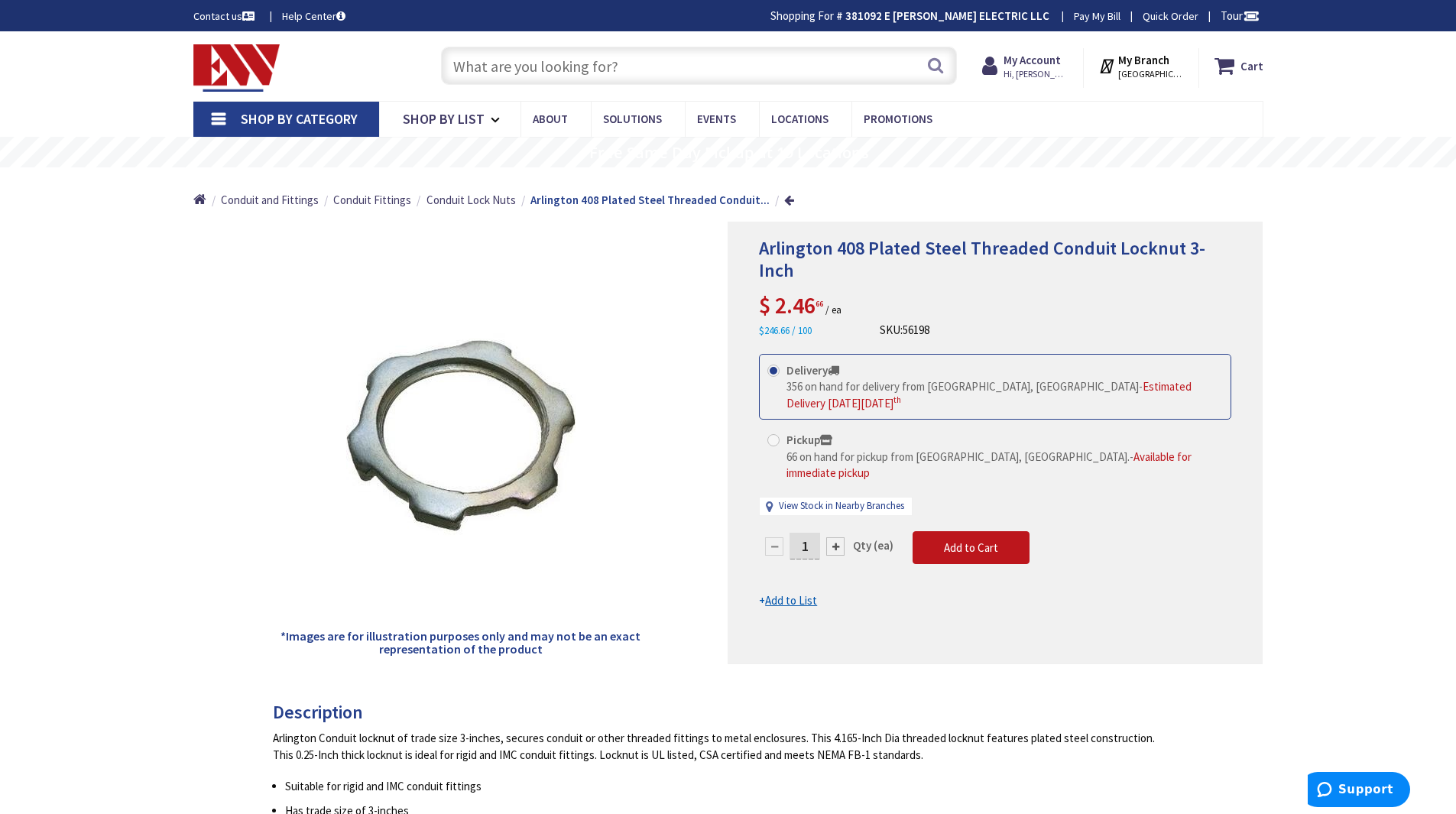
click at [568, 63] on input "text" at bounding box center [698, 66] width 516 height 38
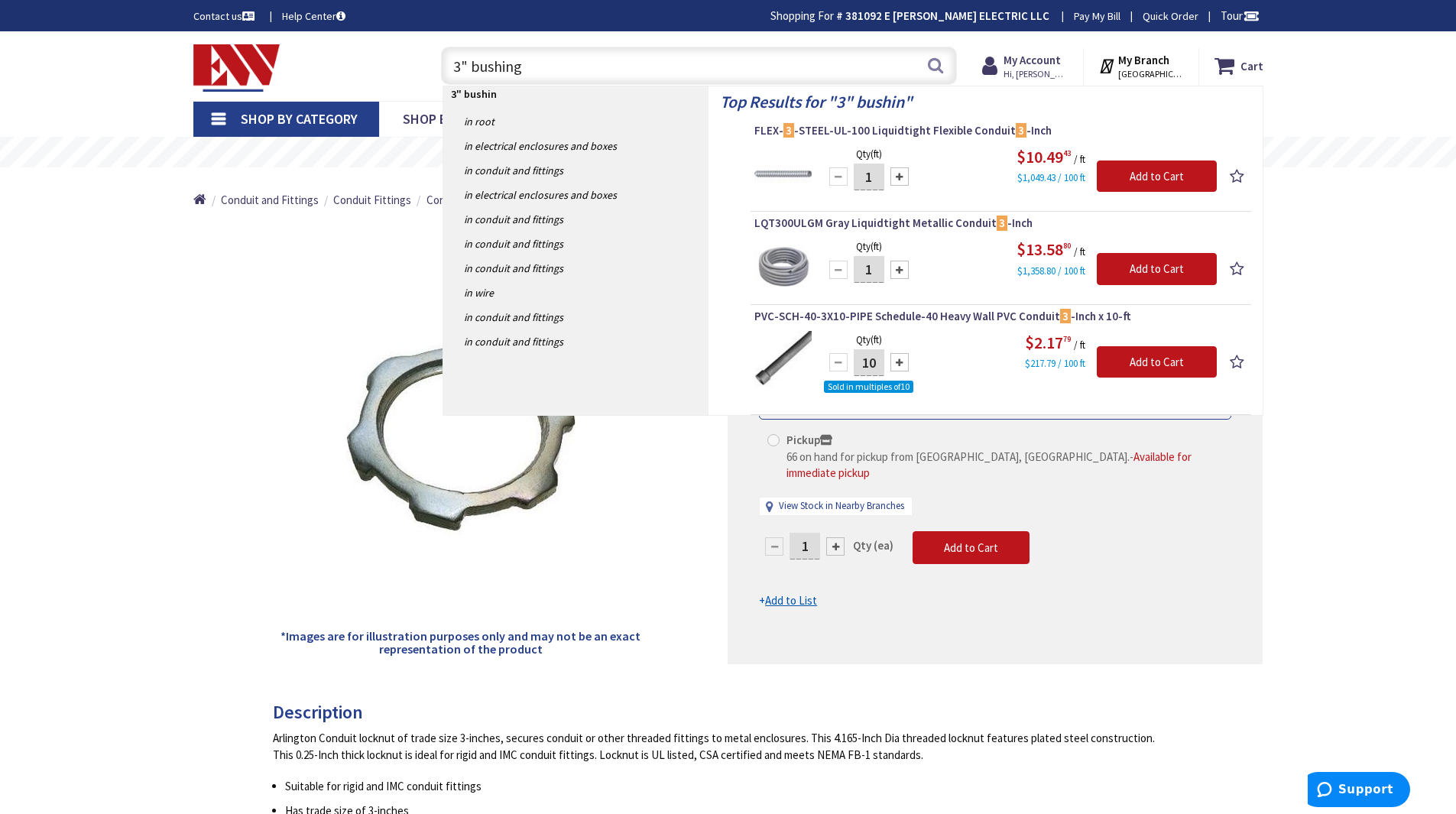
type input "3" bushing"
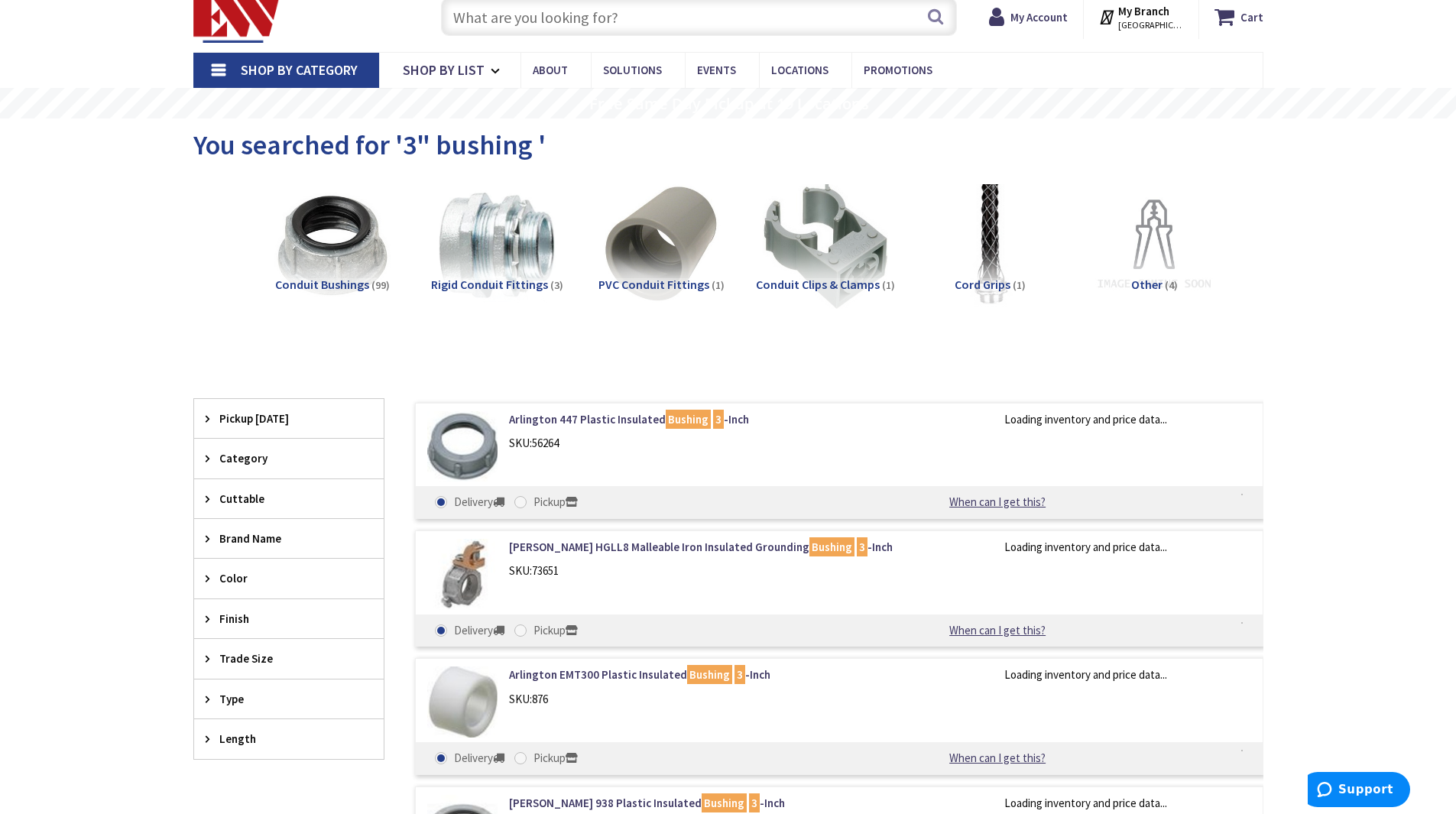
scroll to position [76, 0]
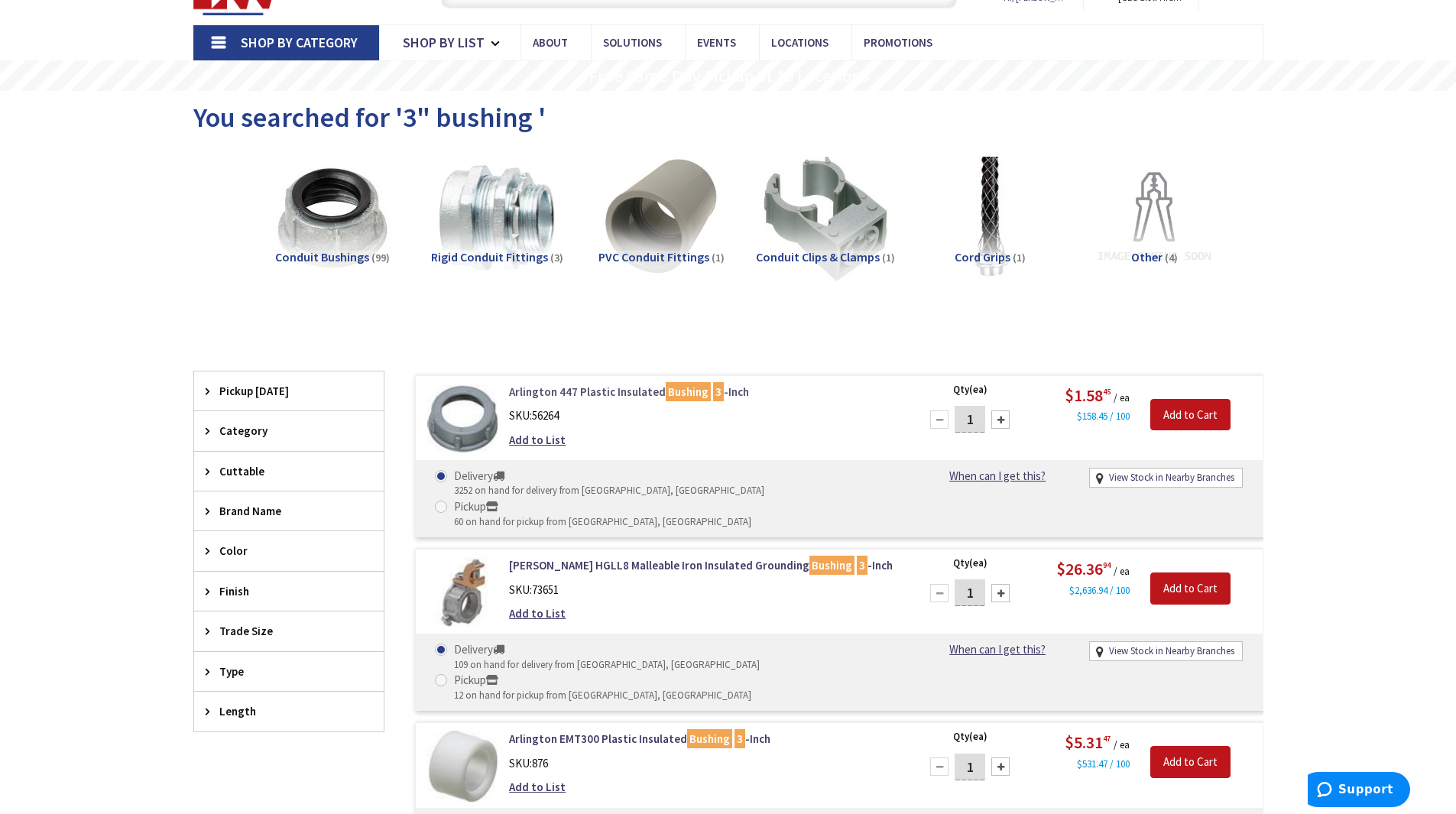
click at [616, 388] on link "Arlington 447 Plastic Insulated Bushing 3 -Inch" at bounding box center [704, 391] width 389 height 16
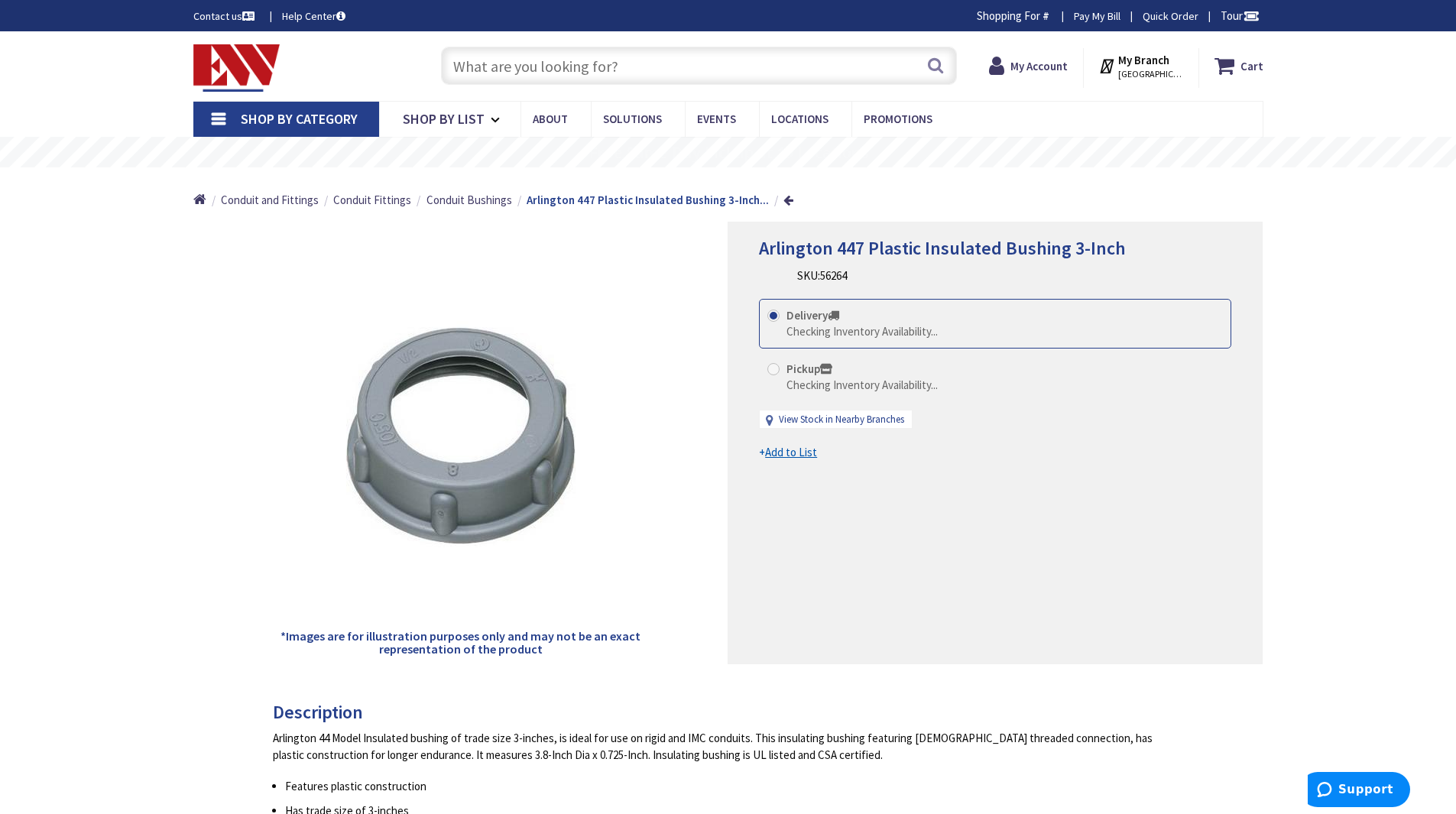
click at [798, 450] on u "Add to List" at bounding box center [791, 452] width 52 height 15
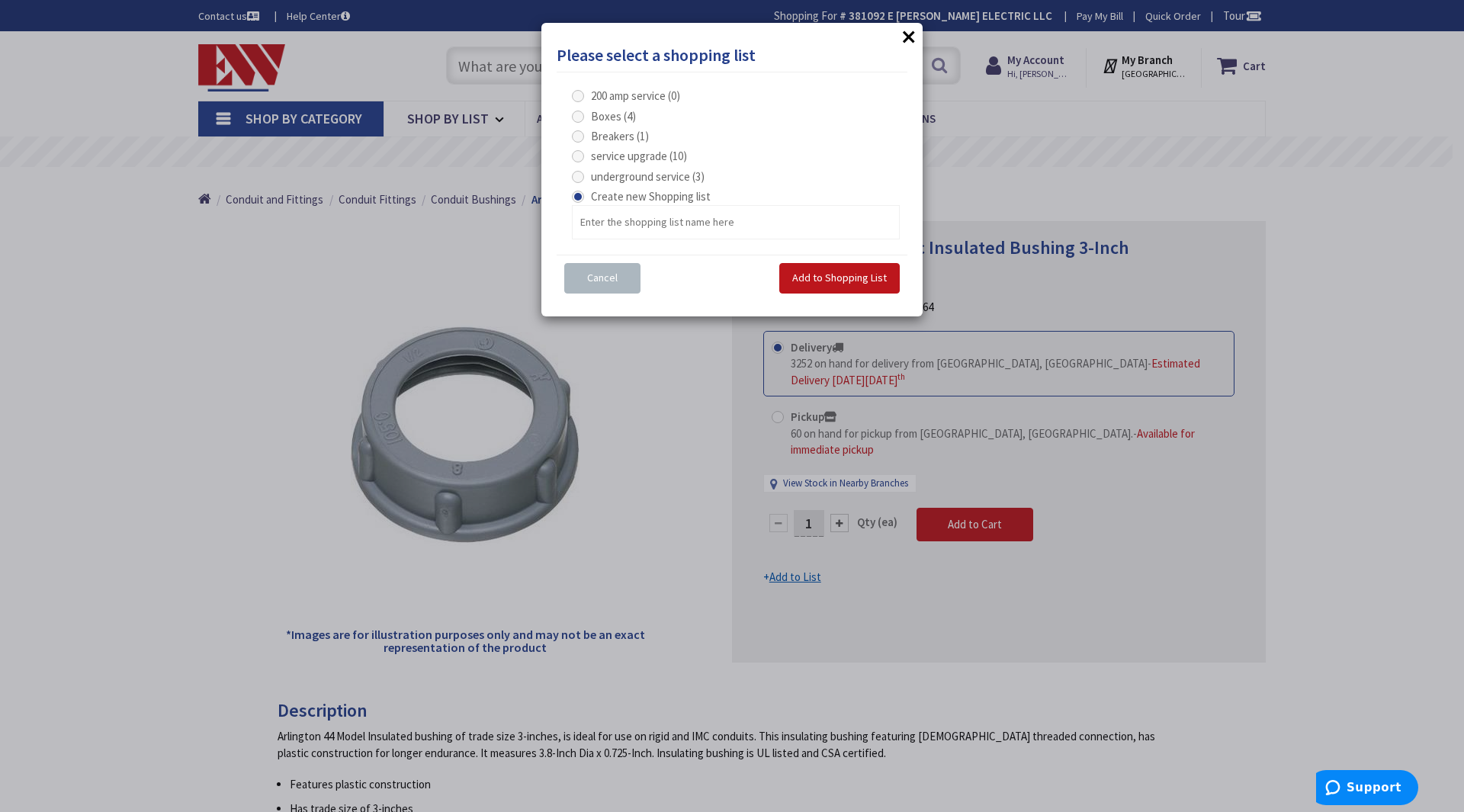
click at [579, 171] on span at bounding box center [578, 177] width 12 height 12
click at [579, 171] on service "underground service (3)" at bounding box center [580, 176] width 10 height 10
radio service "true"
click at [851, 280] on span "Add to Shopping List" at bounding box center [839, 278] width 94 height 14
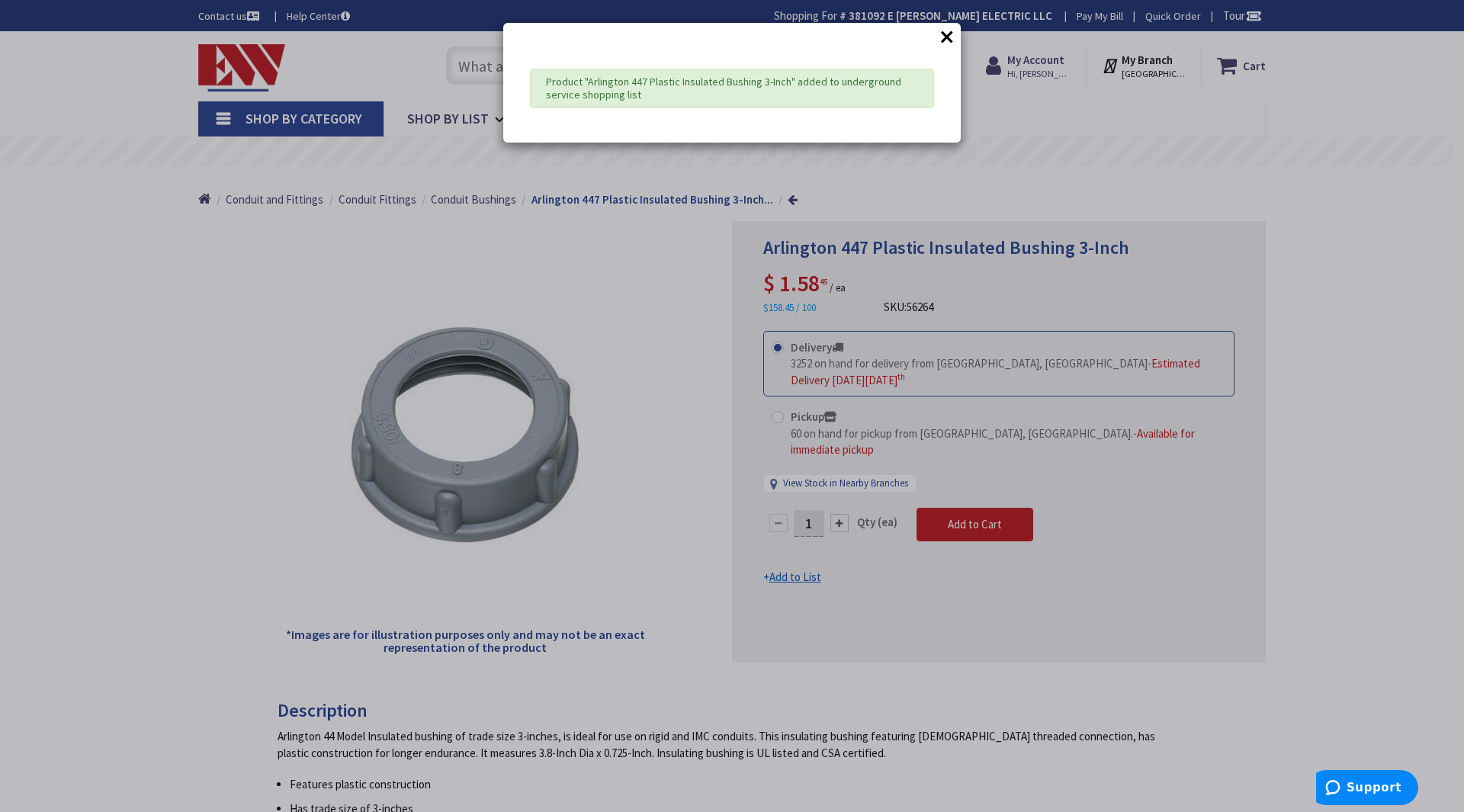
click at [948, 42] on button "×" at bounding box center [947, 36] width 23 height 23
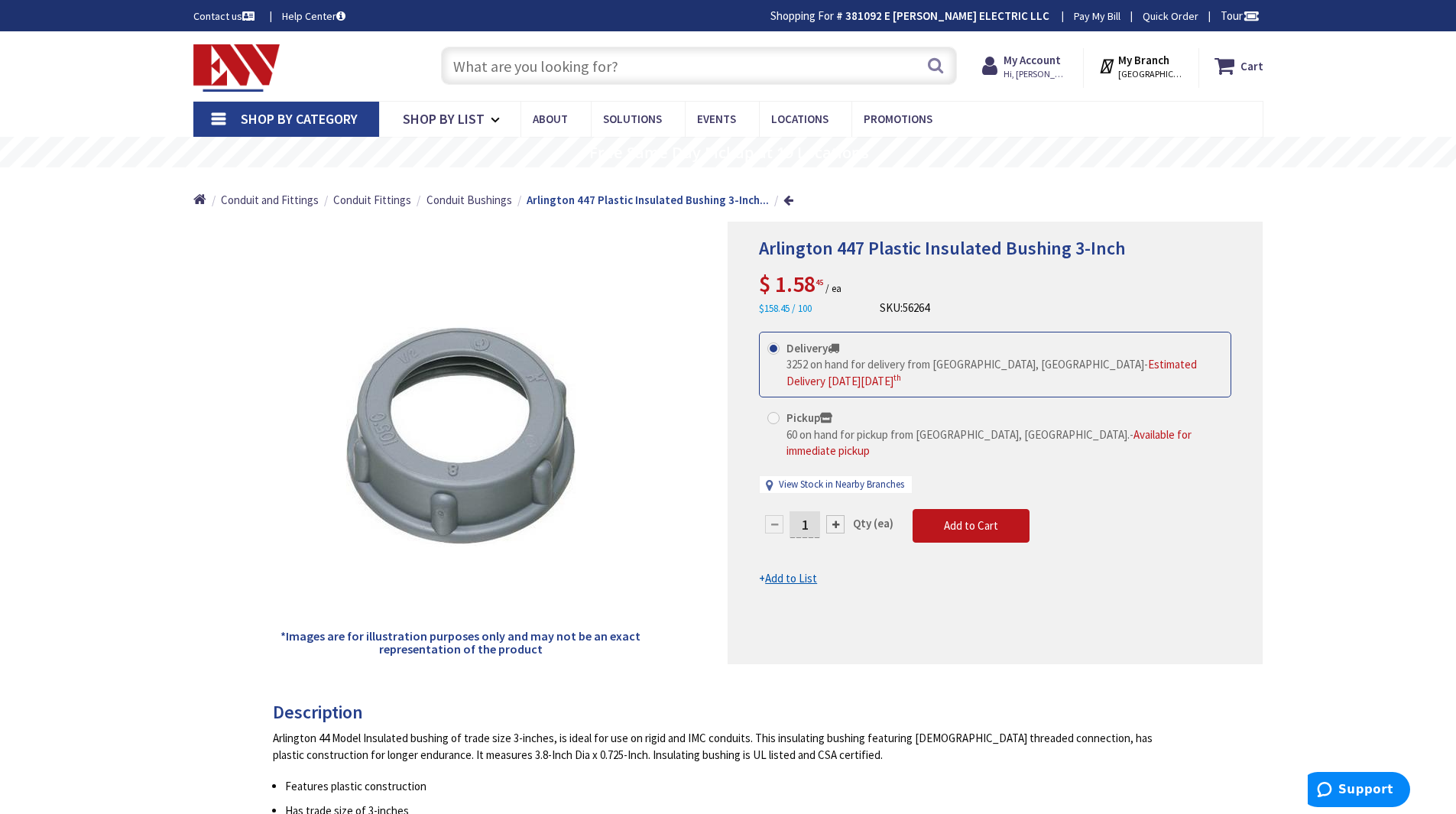
click at [606, 68] on input "text" at bounding box center [698, 66] width 516 height 38
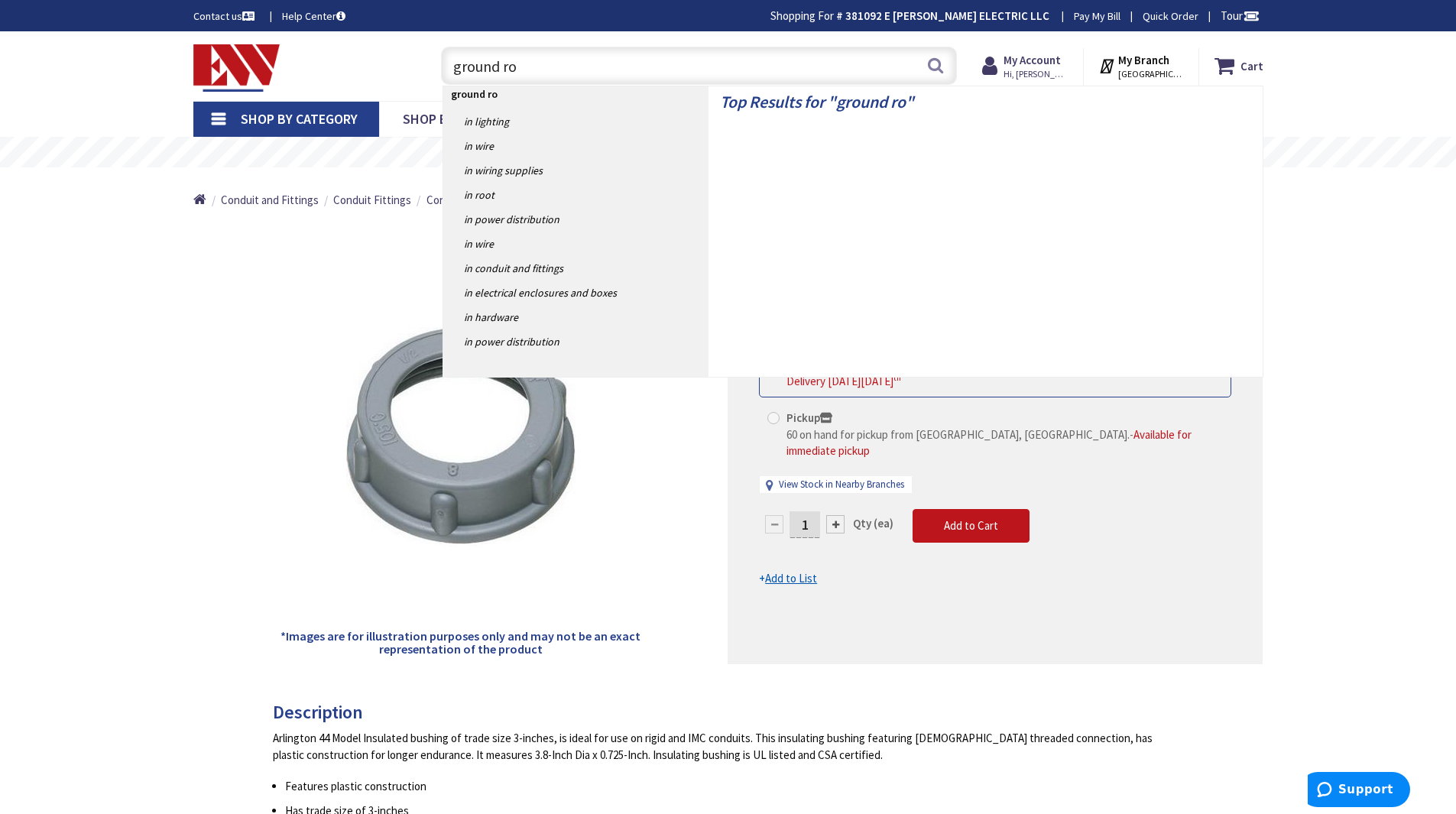
type input "ground rod"
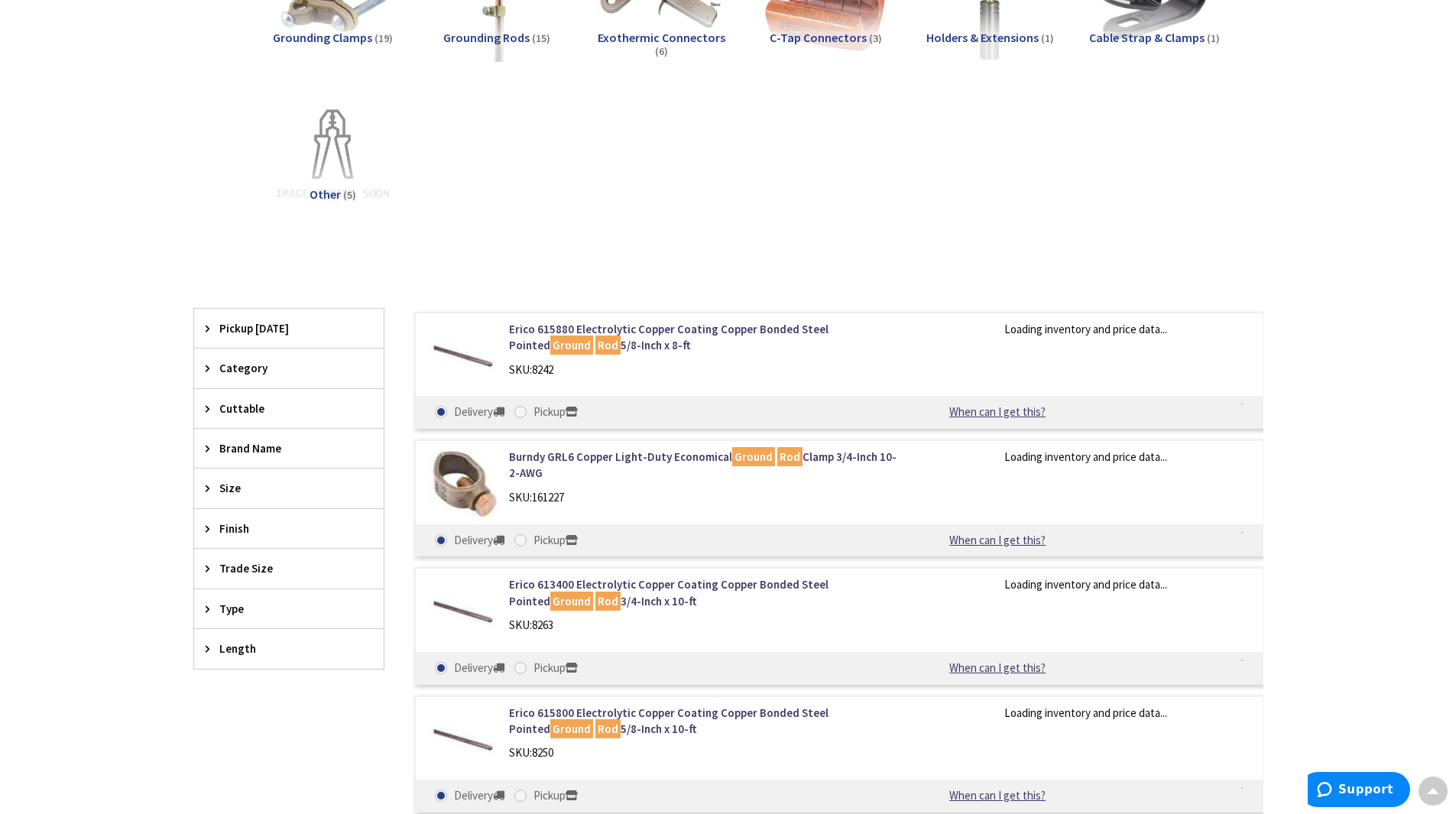
scroll to position [305, 0]
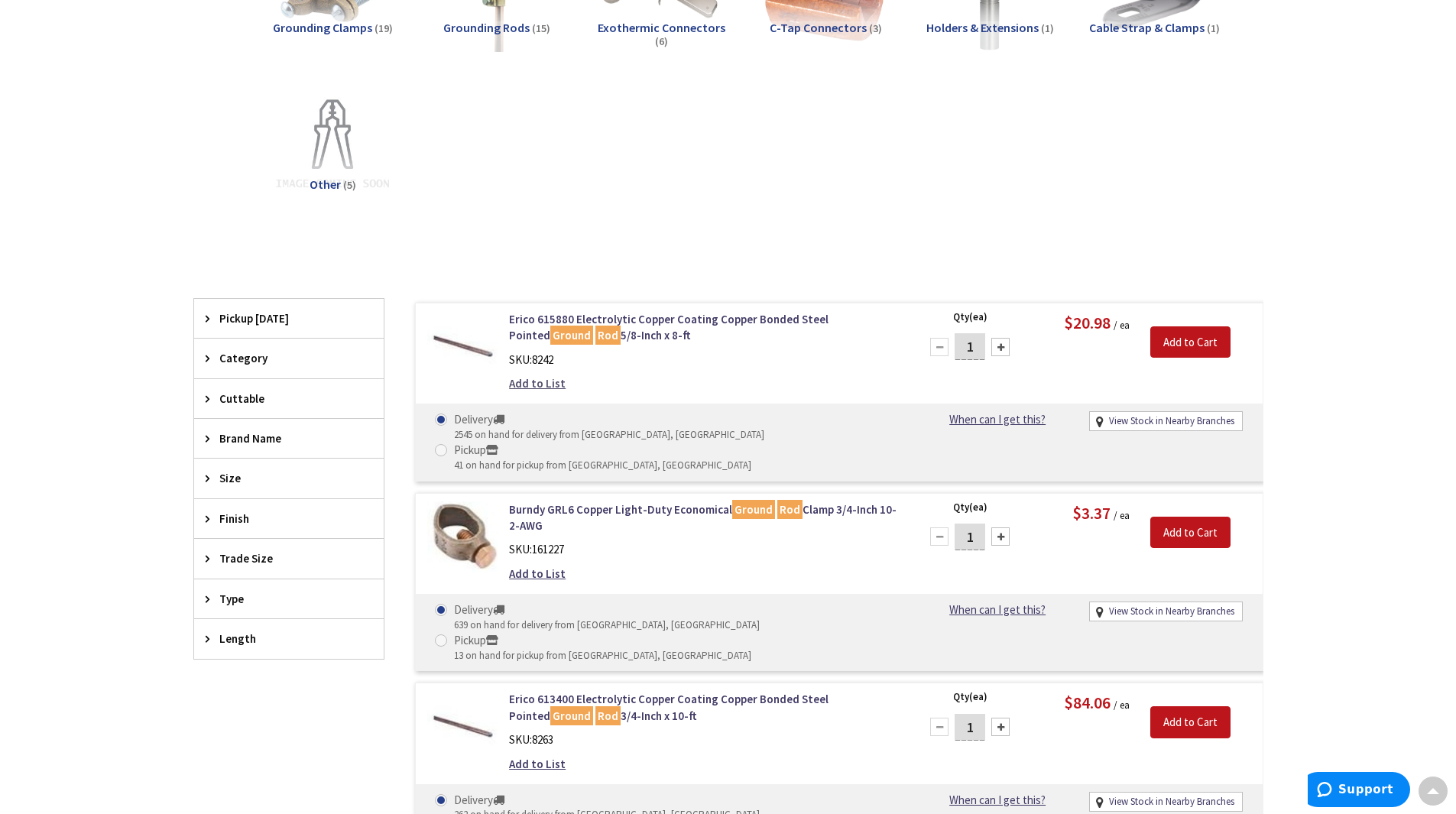
click at [548, 384] on link "Add to List" at bounding box center [537, 383] width 56 height 16
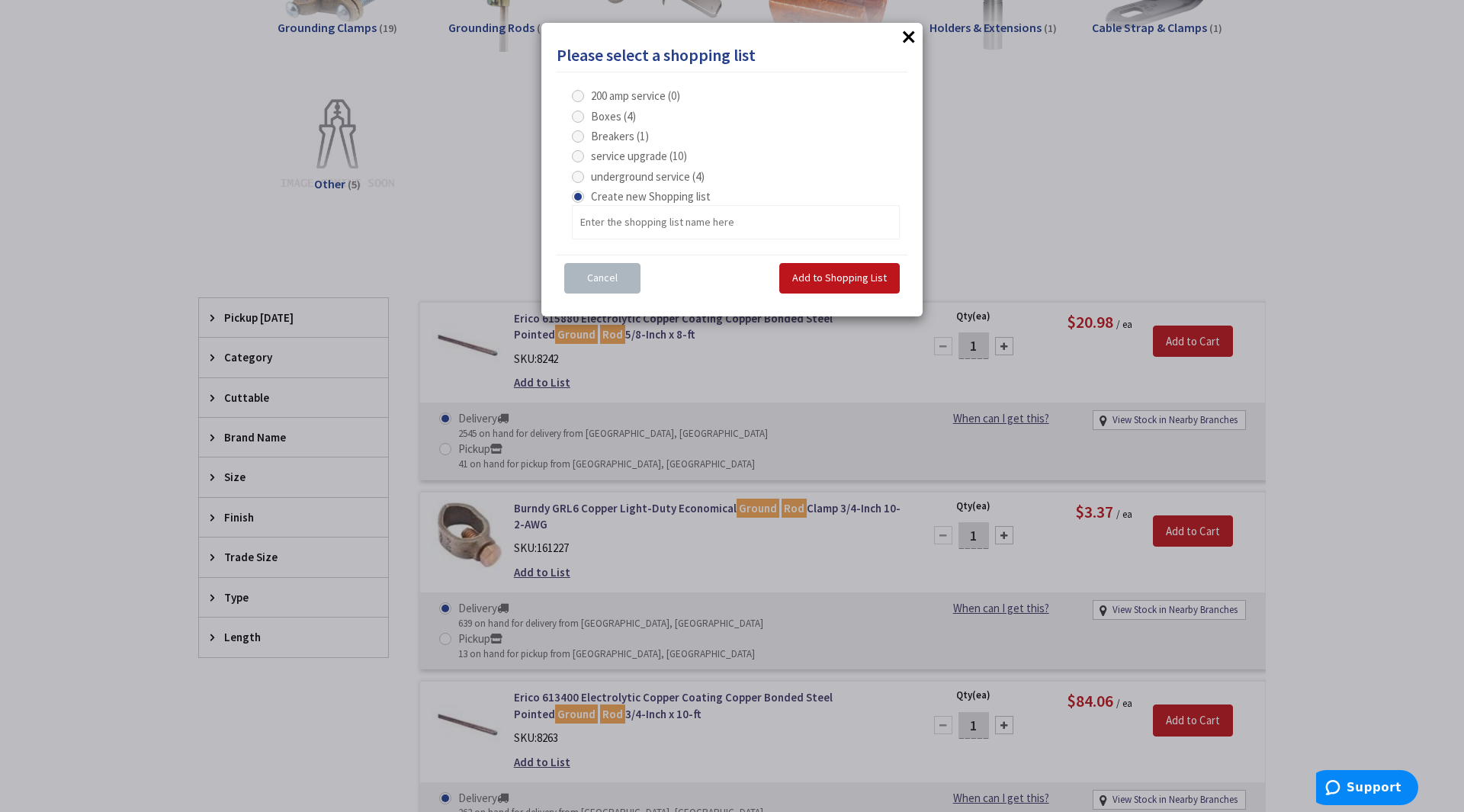
click at [579, 177] on span at bounding box center [578, 177] width 12 height 12
click at [579, 177] on service "underground service (4)" at bounding box center [580, 176] width 10 height 10
radio service "true"
click at [848, 275] on span "Add to Shopping List" at bounding box center [839, 278] width 94 height 14
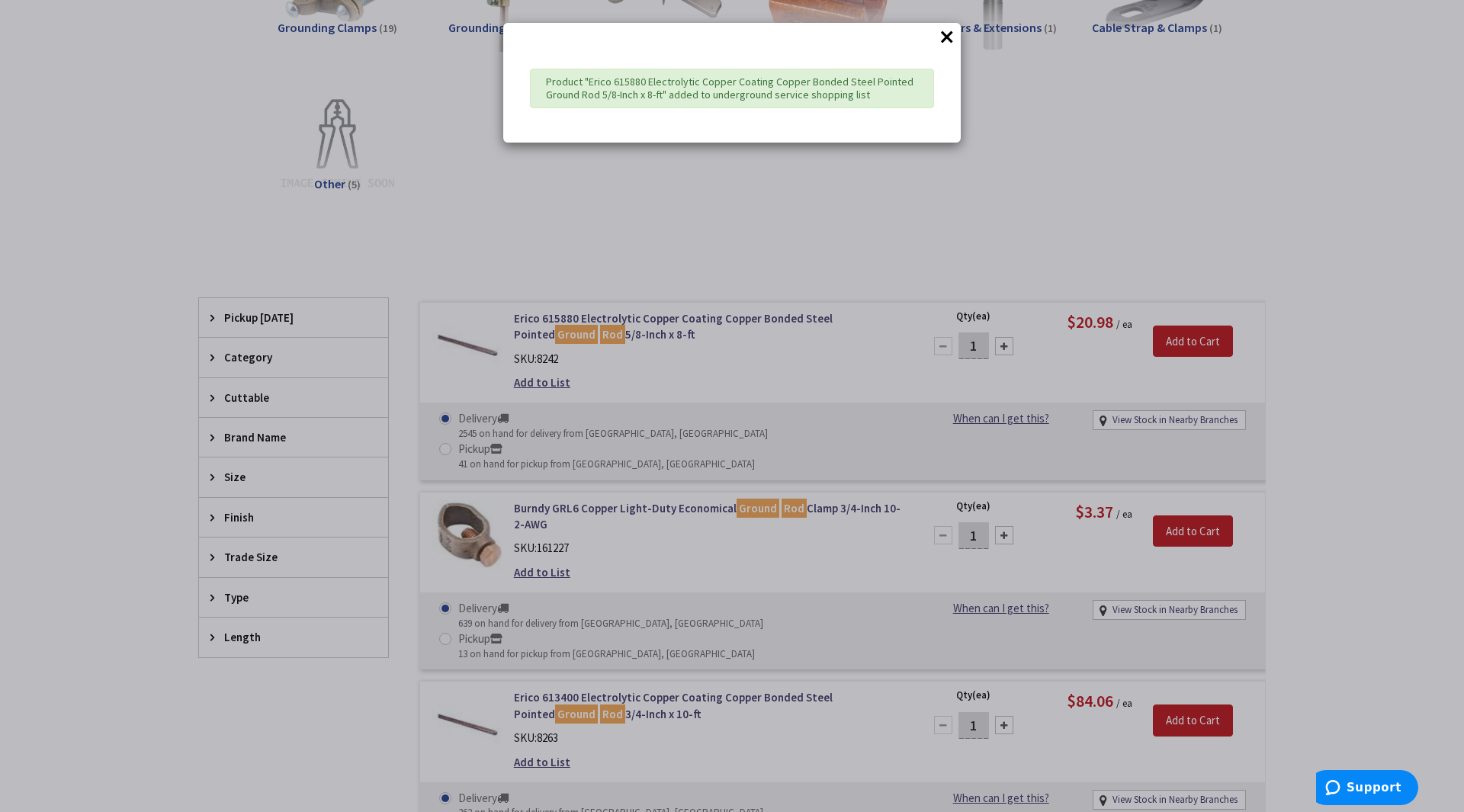
click at [944, 32] on button "×" at bounding box center [947, 36] width 23 height 23
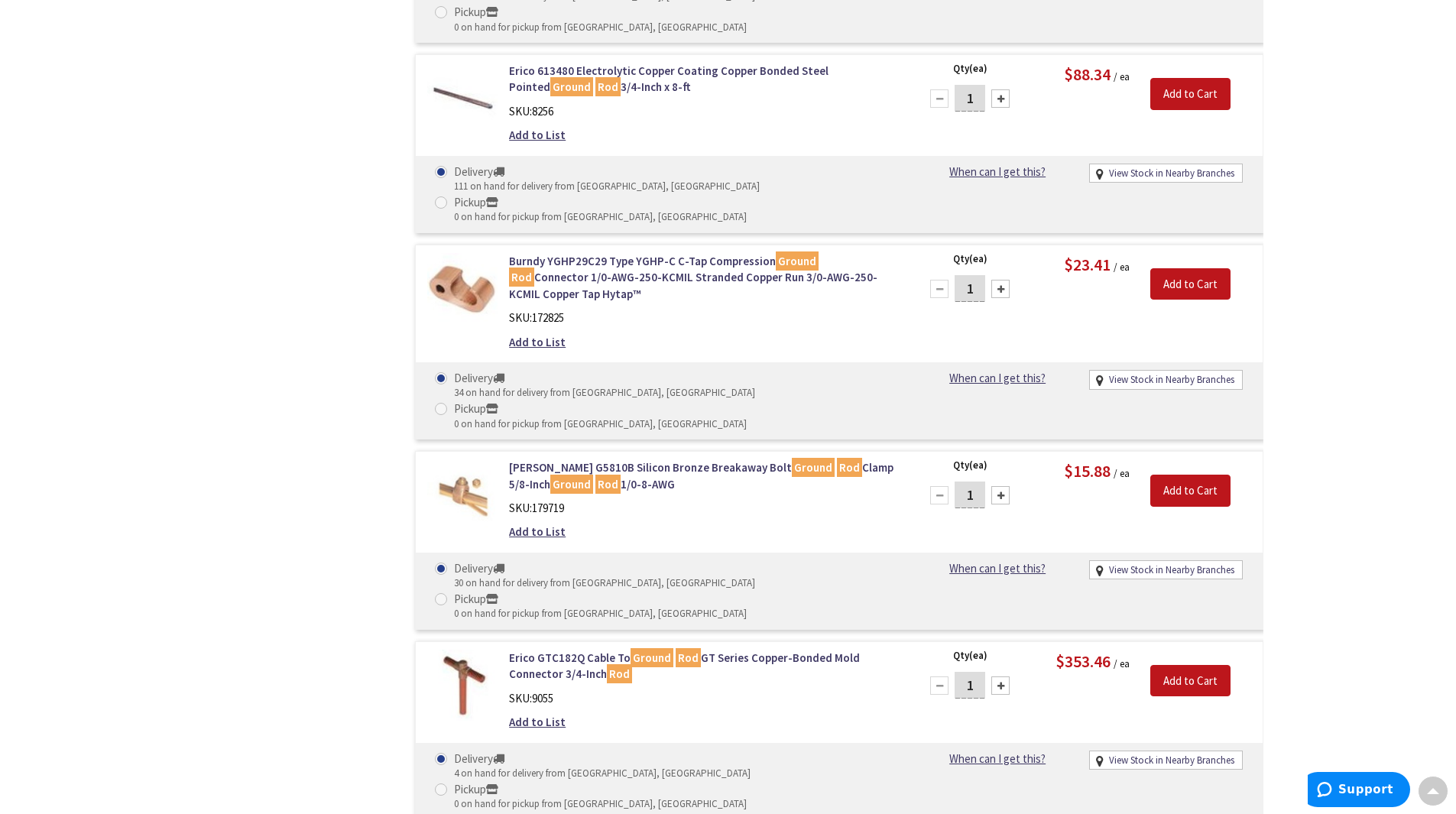
scroll to position [1682, 0]
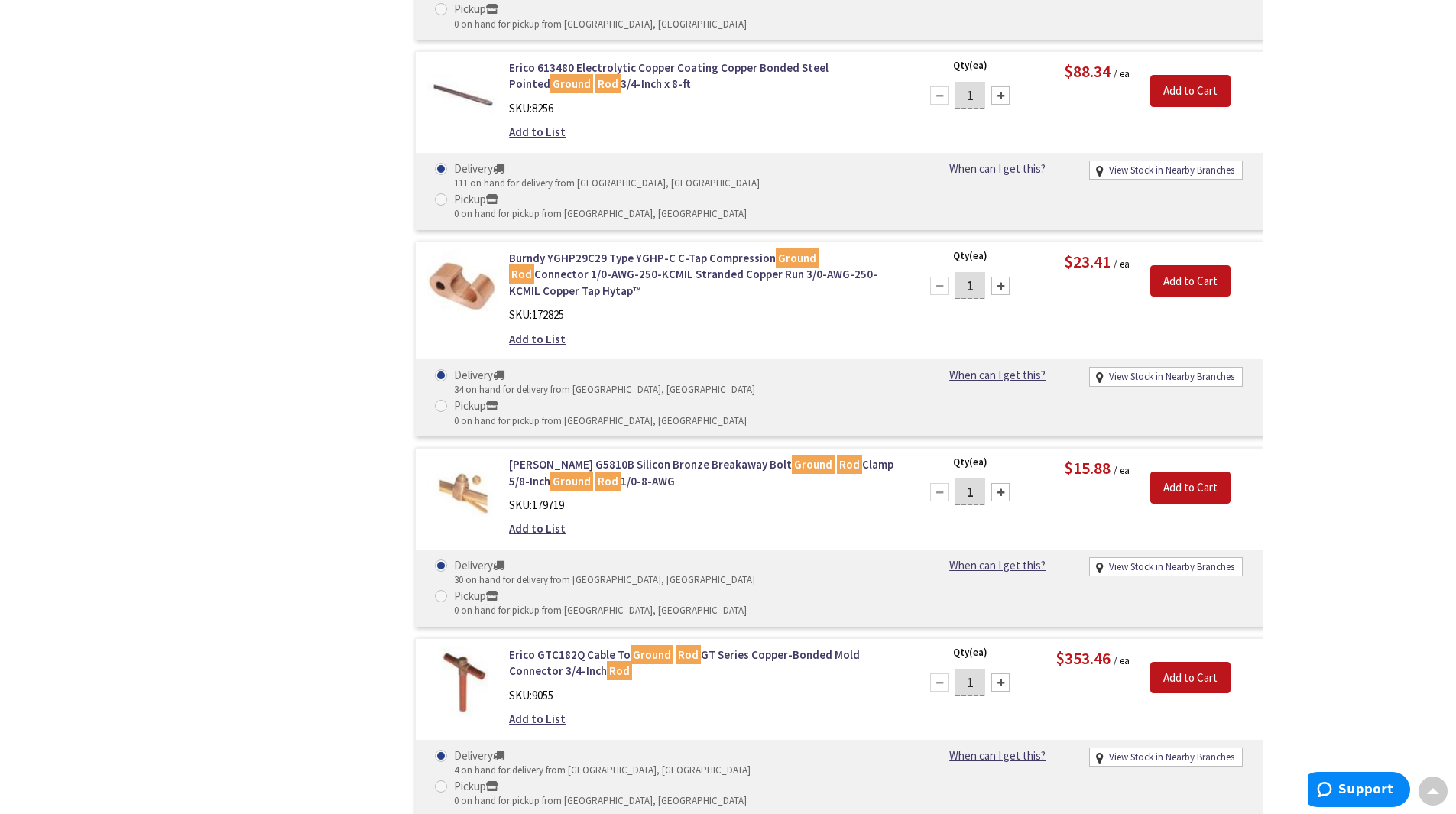
drag, startPoint x: 633, startPoint y: 522, endPoint x: 298, endPoint y: 482, distance: 337.4
drag, startPoint x: 298, startPoint y: 482, endPoint x: 263, endPoint y: 456, distance: 43.6
click at [263, 456] on div "Filters 50 items Pickup Today Bristol (0 mi) (4) New Britain (7.34 mi) (3) Wate…" at bounding box center [289, 349] width 191 height 2852
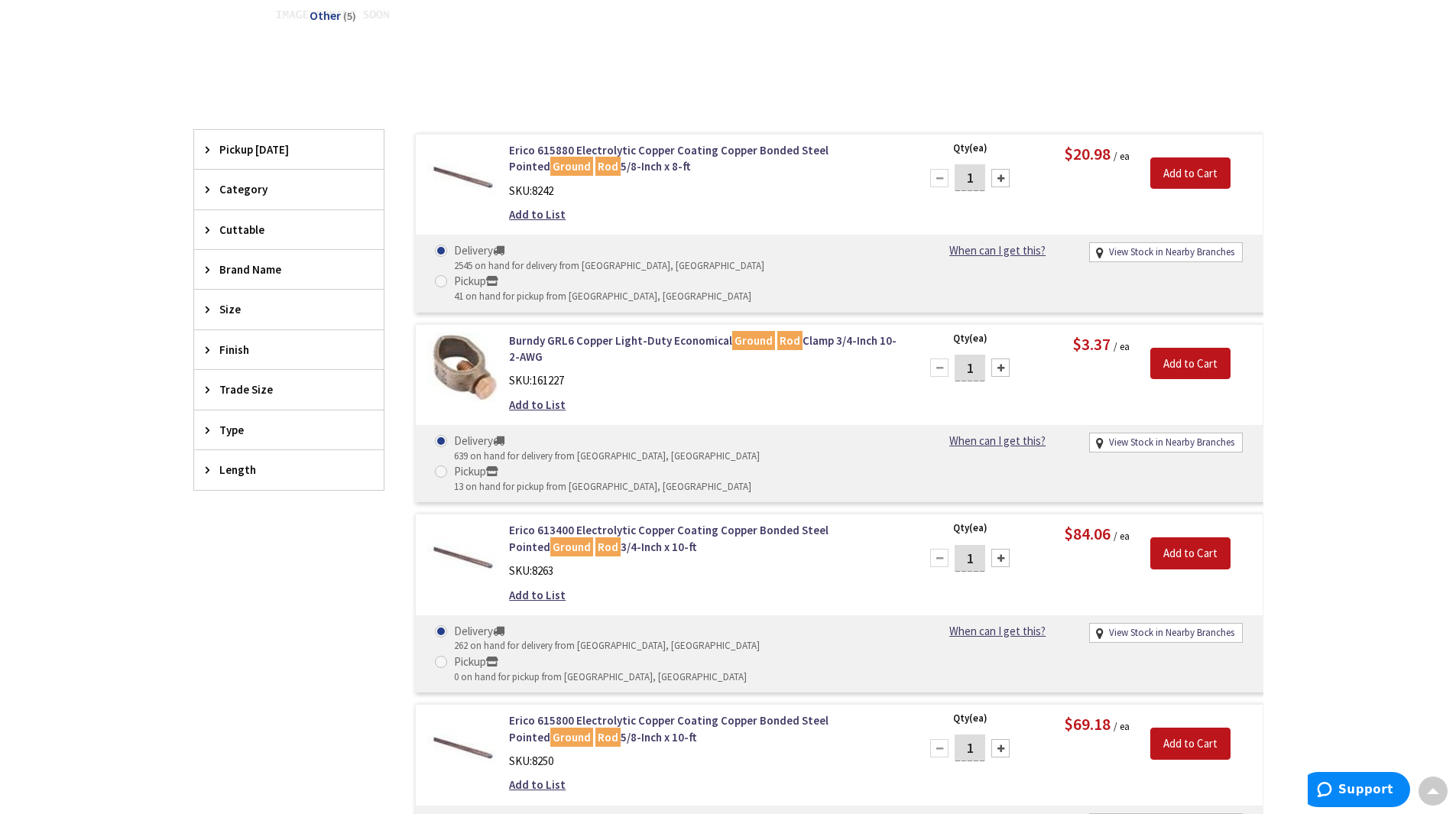
scroll to position [382, 0]
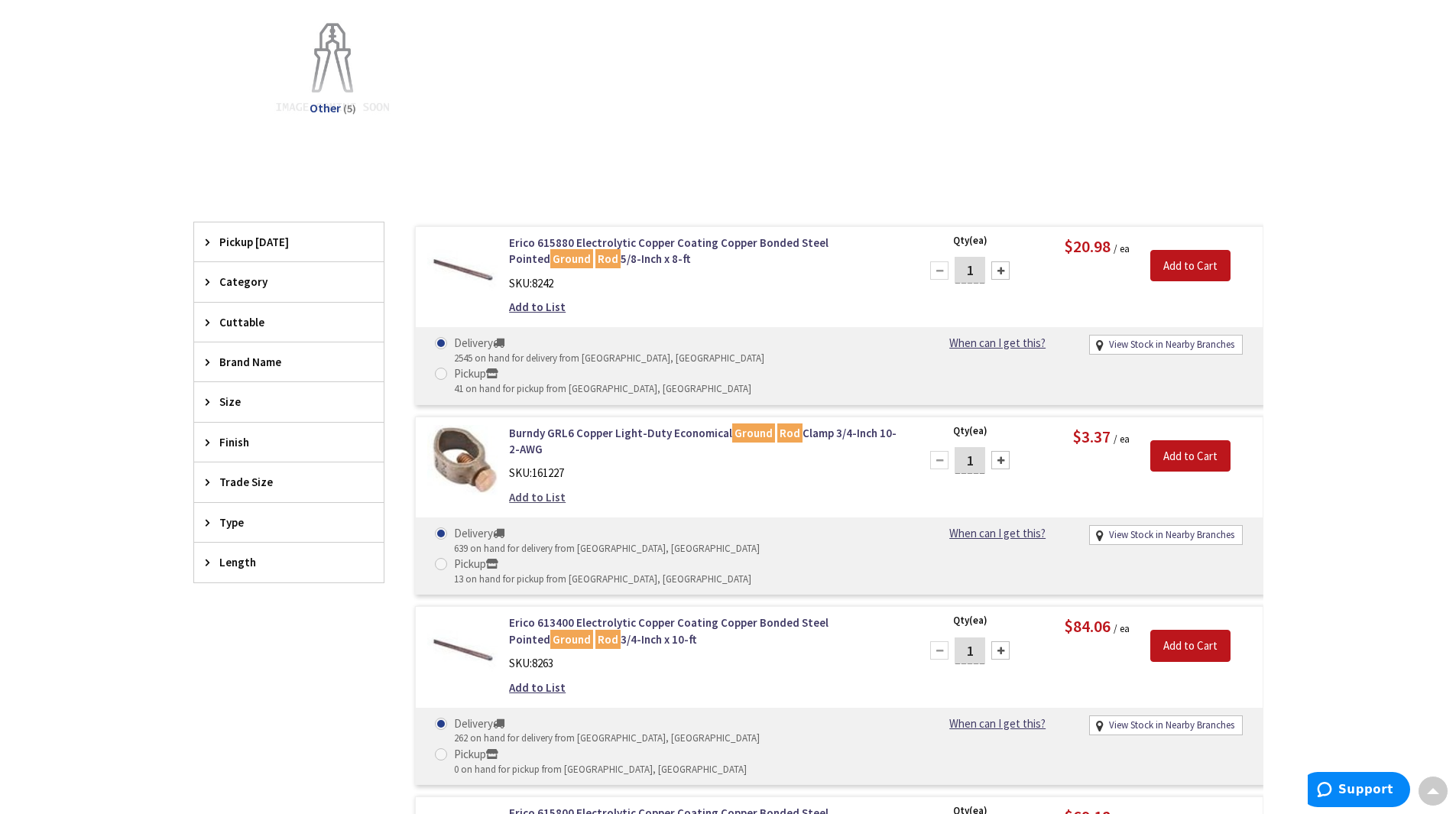
click at [533, 489] on link "Add to List" at bounding box center [537, 497] width 56 height 16
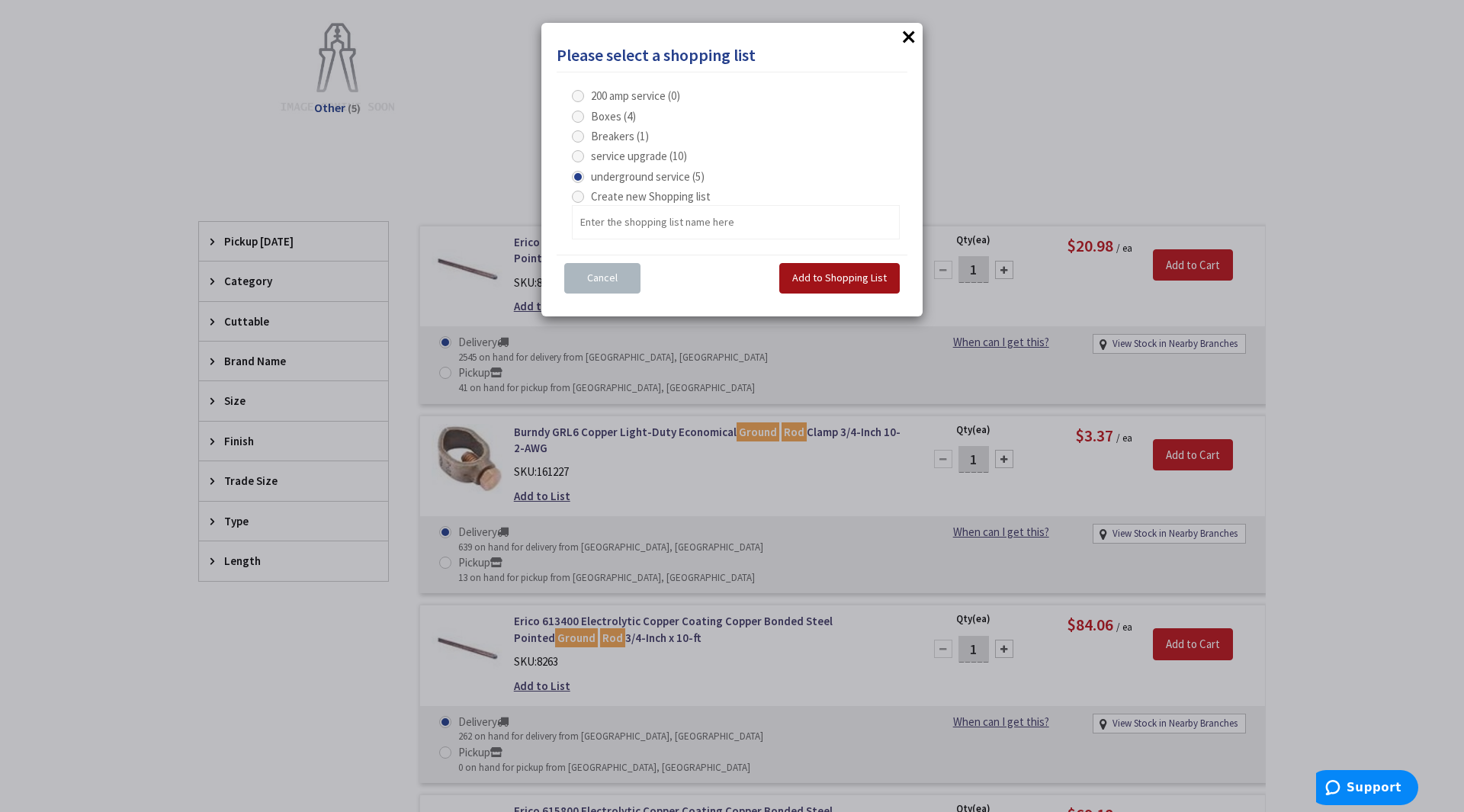
click at [845, 278] on span "Add to Shopping List" at bounding box center [839, 278] width 94 height 14
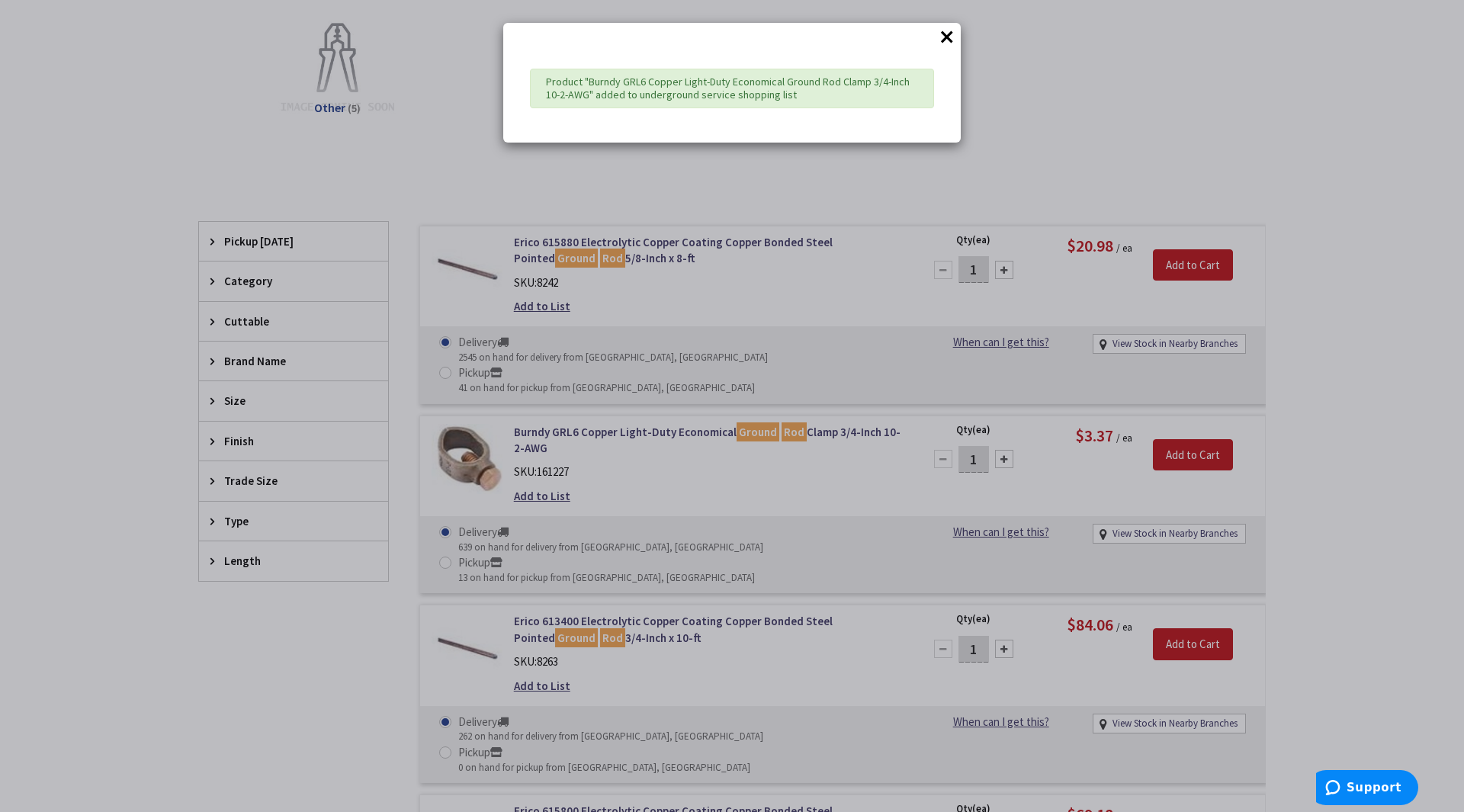
click at [944, 41] on button "×" at bounding box center [947, 36] width 23 height 23
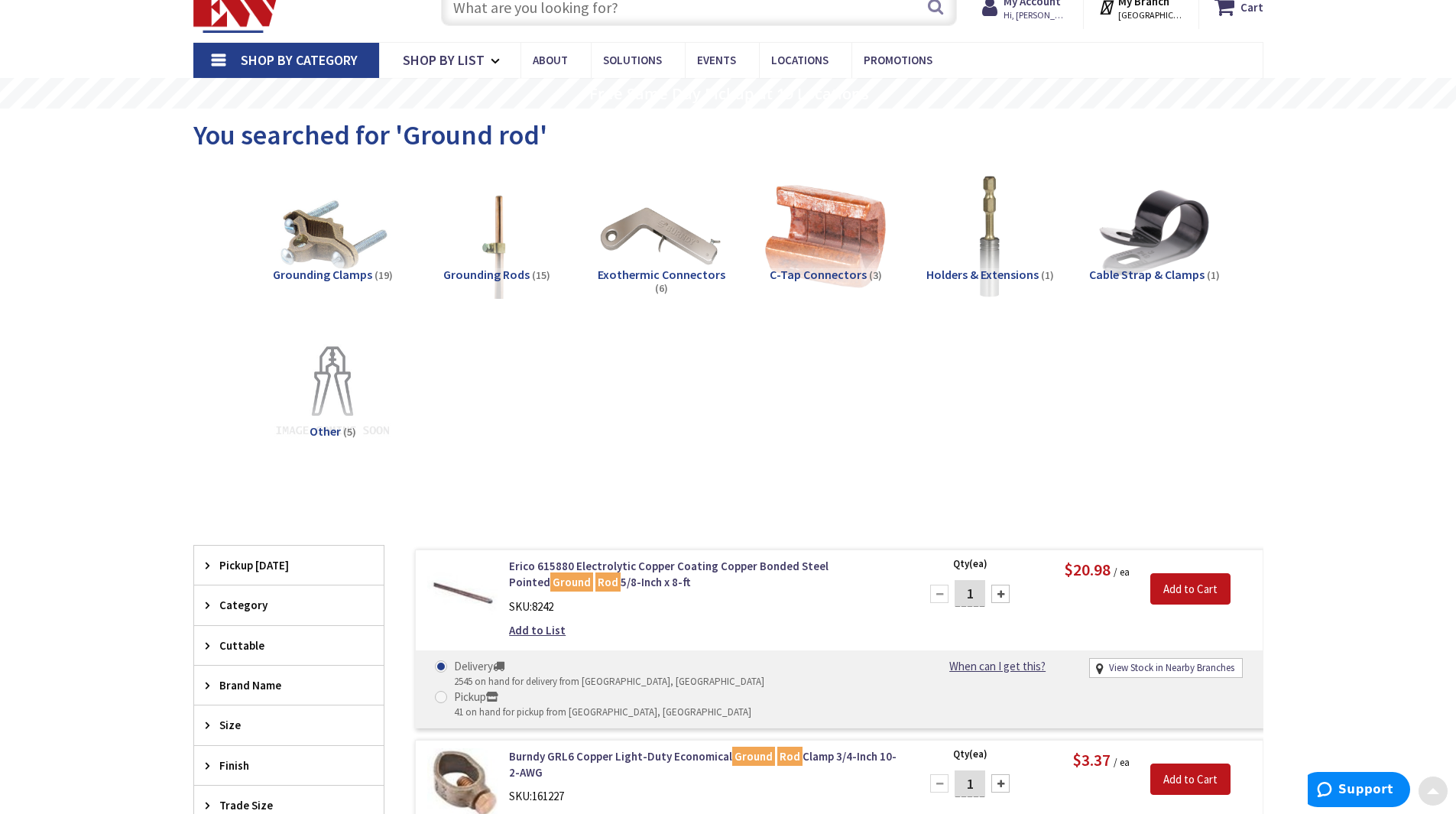
scroll to position [0, 0]
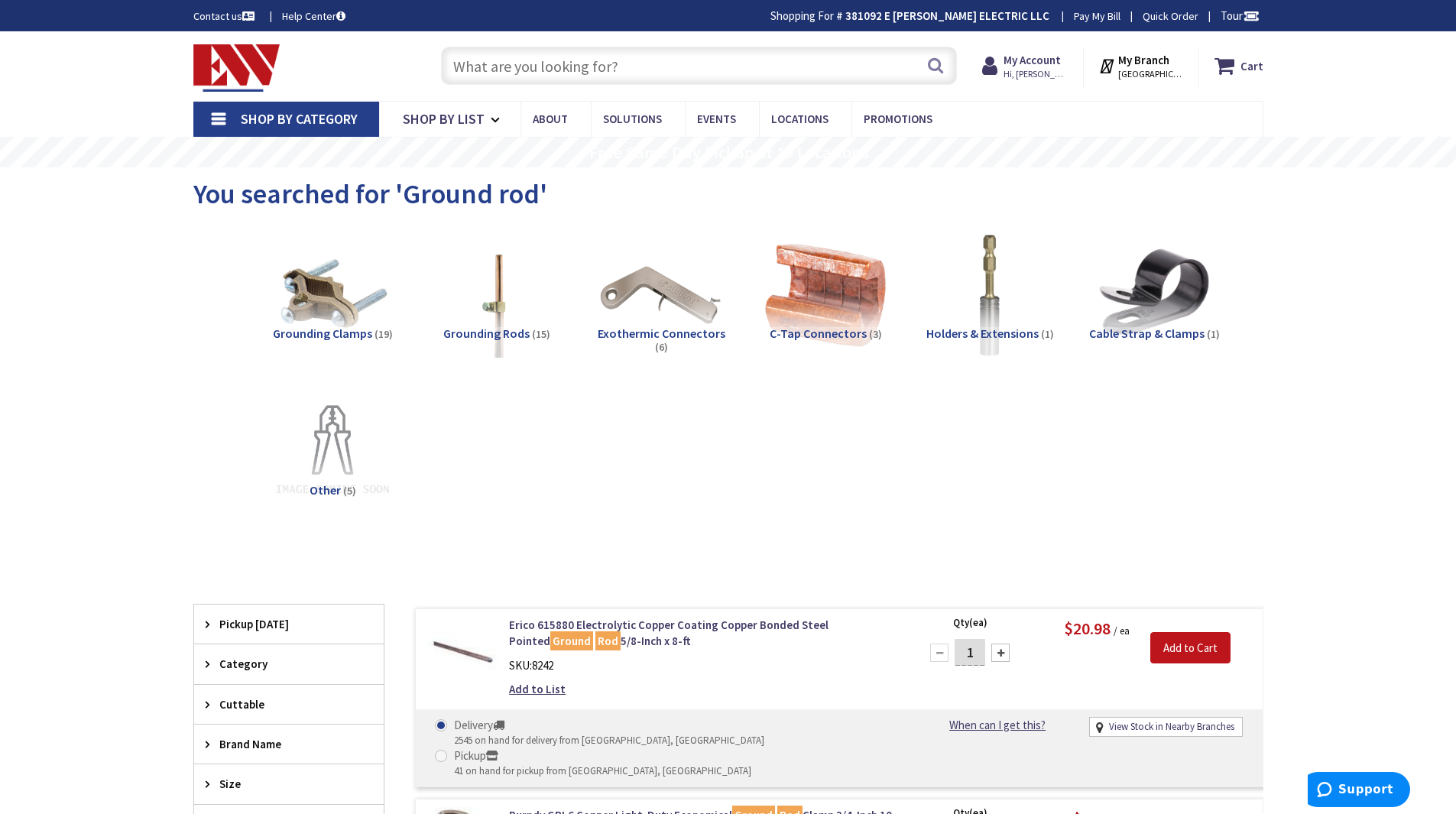
click at [576, 73] on input "text" at bounding box center [698, 66] width 516 height 38
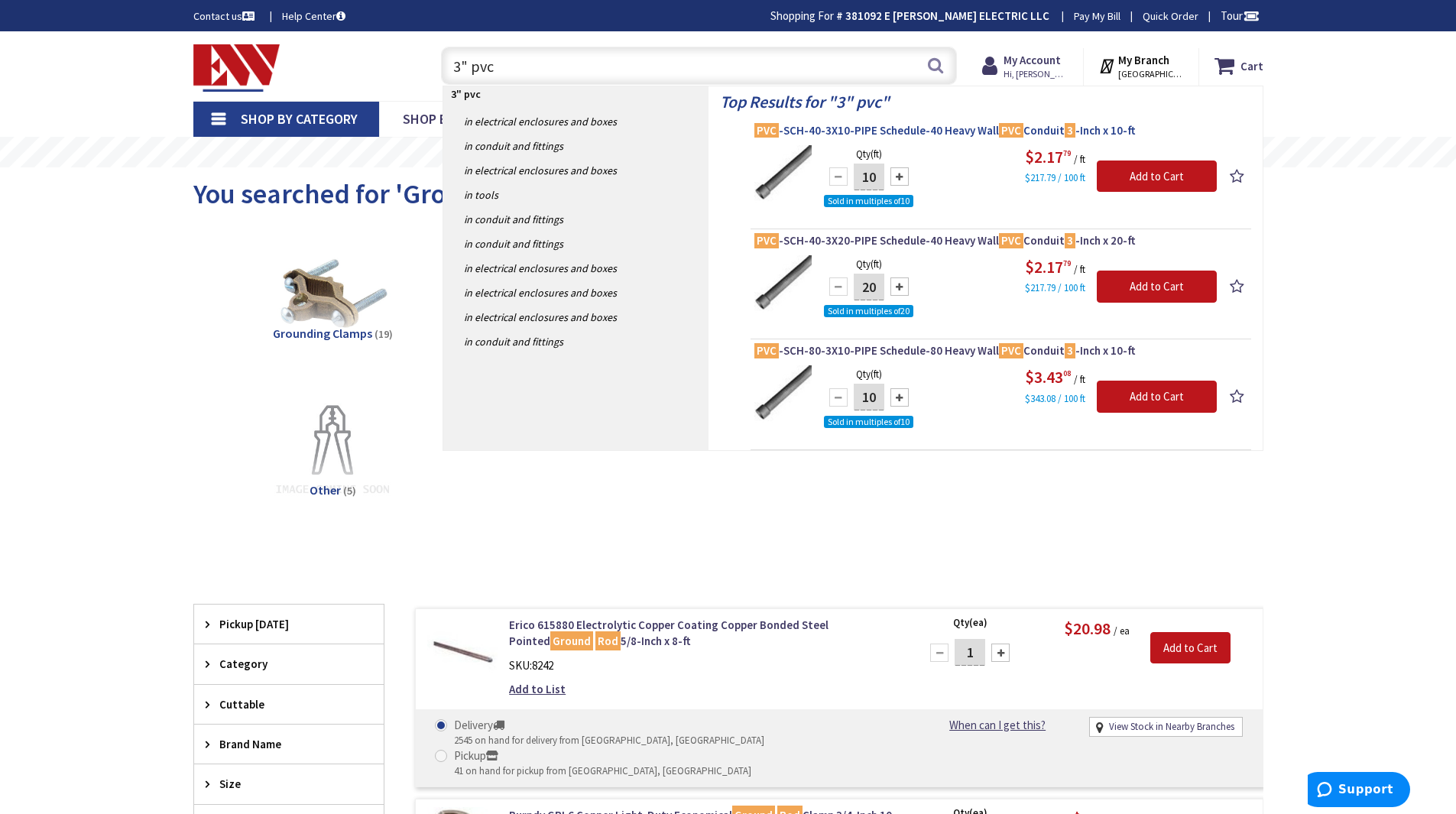
type input "3" pvc"
click at [870, 129] on span "PVC -SCH-40-3X10-PIPE Schedule-40 Heavy Wall PVC Conduit 3 -Inch x 10-ft" at bounding box center [1000, 131] width 493 height 16
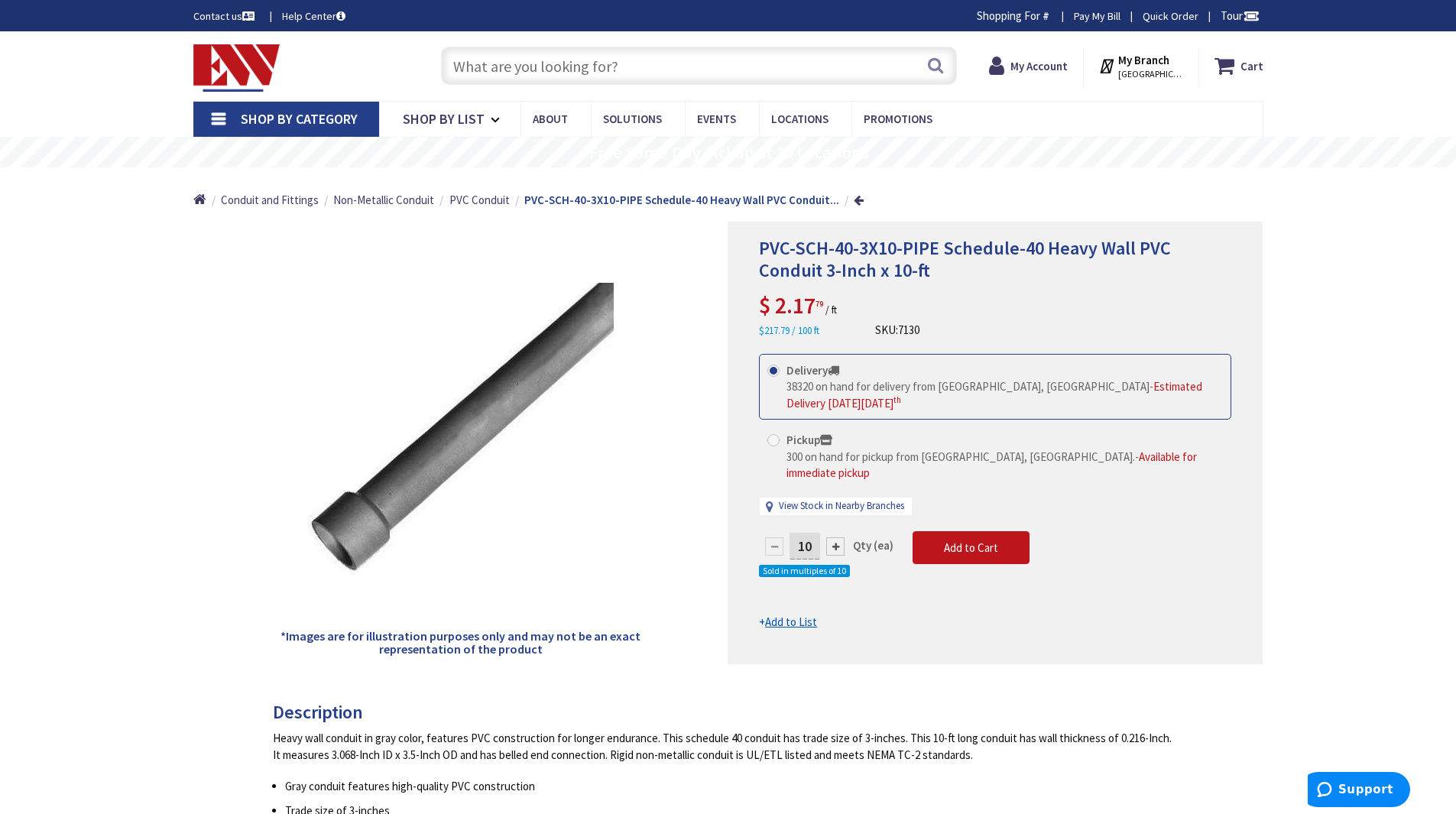
click at [796, 614] on u "Add to List" at bounding box center [791, 621] width 52 height 15
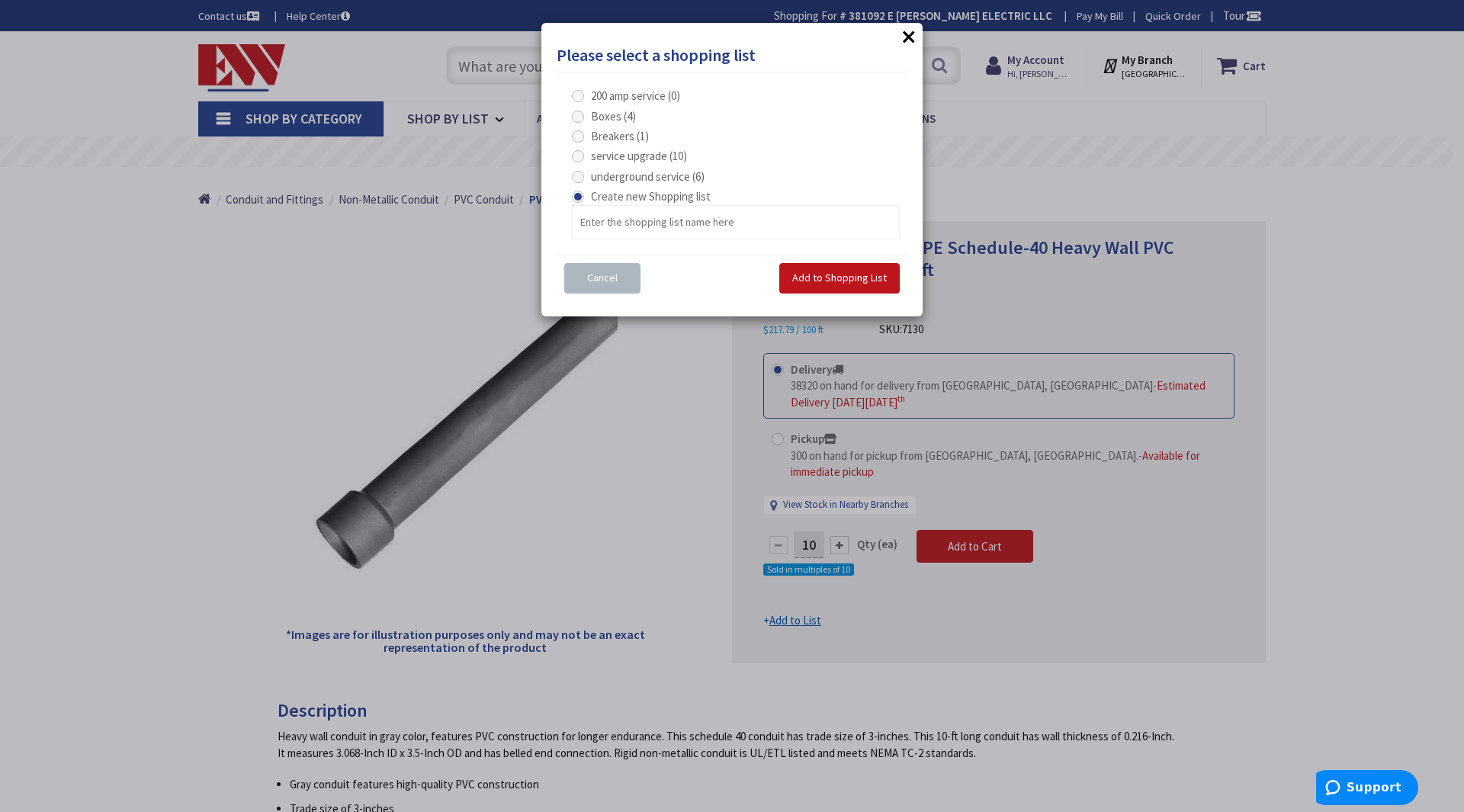
click at [580, 175] on span at bounding box center [578, 177] width 12 height 12
click at [580, 175] on service "underground service (6)" at bounding box center [580, 176] width 10 height 10
radio service "true"
click at [842, 271] on span "Add to Shopping List" at bounding box center [839, 278] width 94 height 14
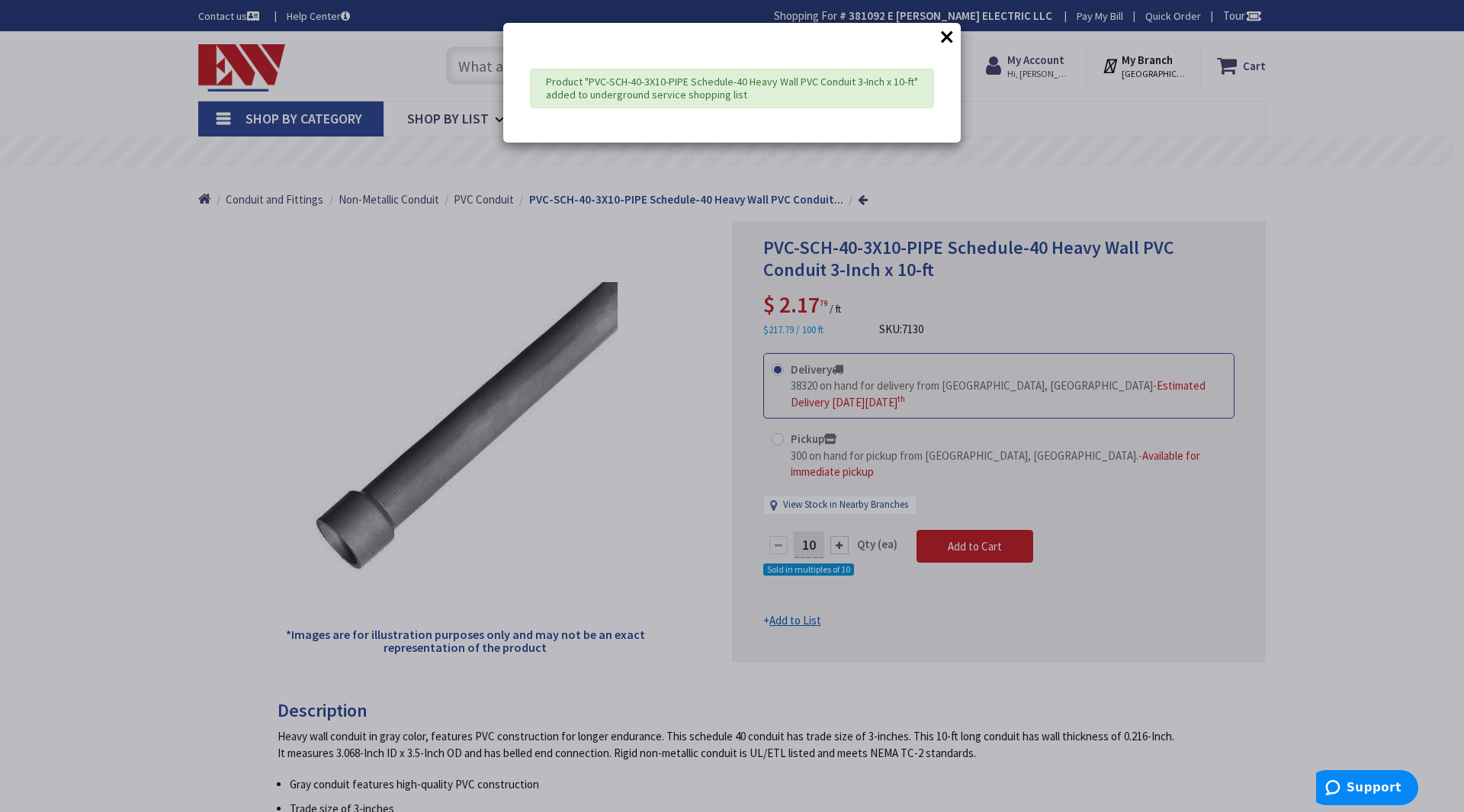
click at [943, 39] on button "×" at bounding box center [947, 36] width 23 height 23
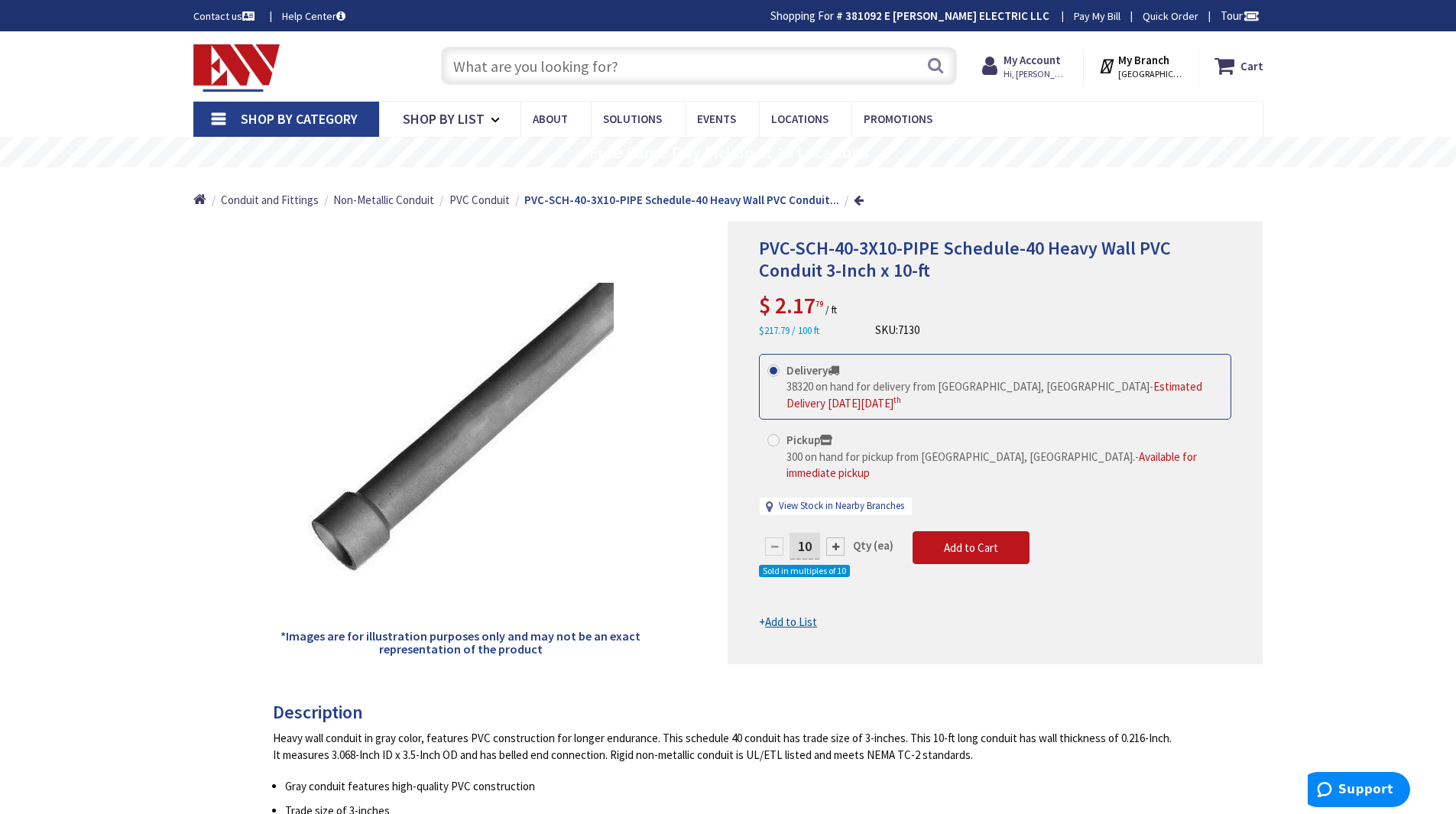
click at [620, 67] on input "text" at bounding box center [698, 66] width 516 height 38
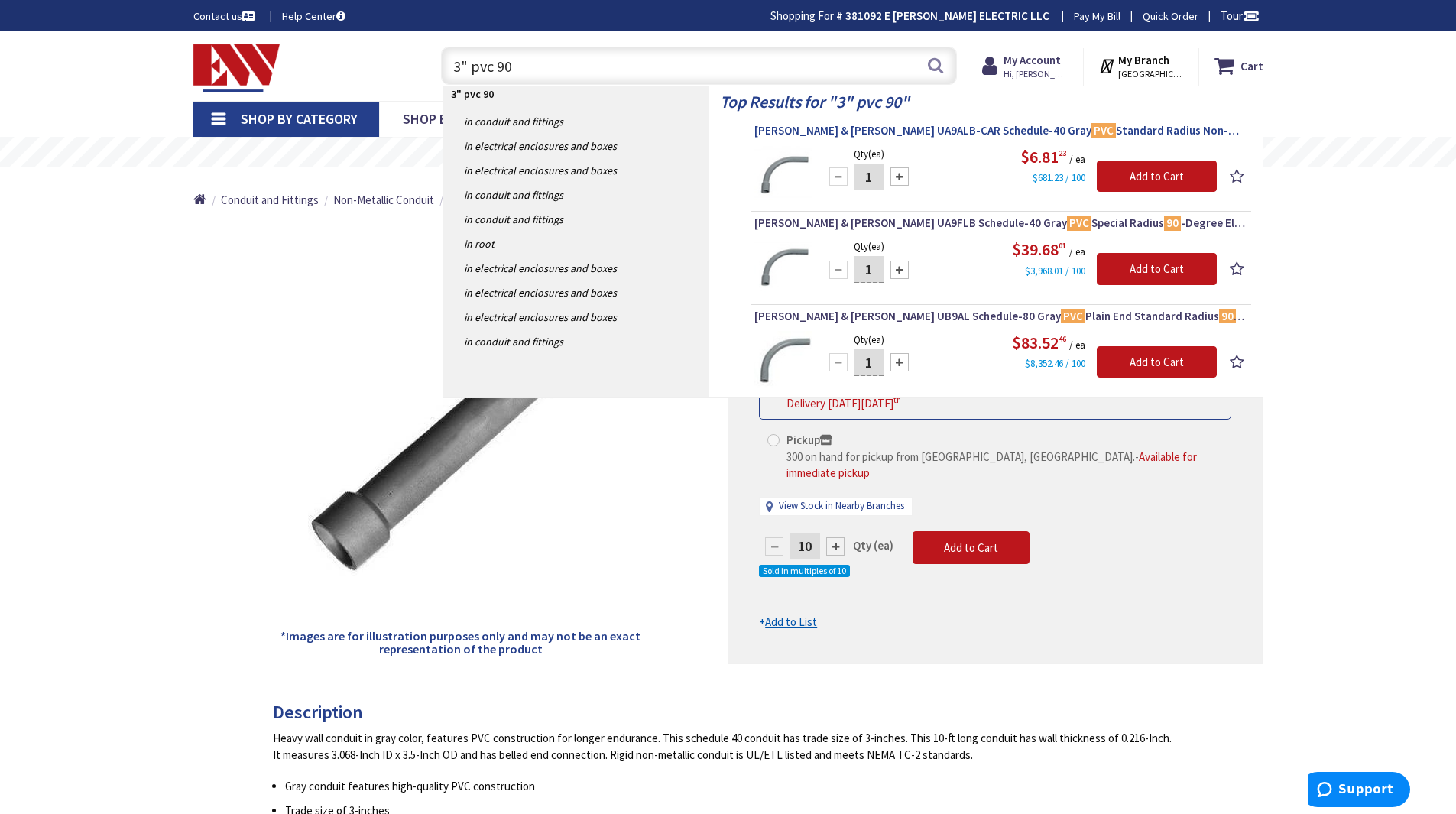
type input "3" pvc 90"
click at [924, 133] on span "[PERSON_NAME] & [PERSON_NAME] UA9ALB-CAR Schedule-40 Gray PVC Standard Radius N…" at bounding box center [1000, 131] width 493 height 16
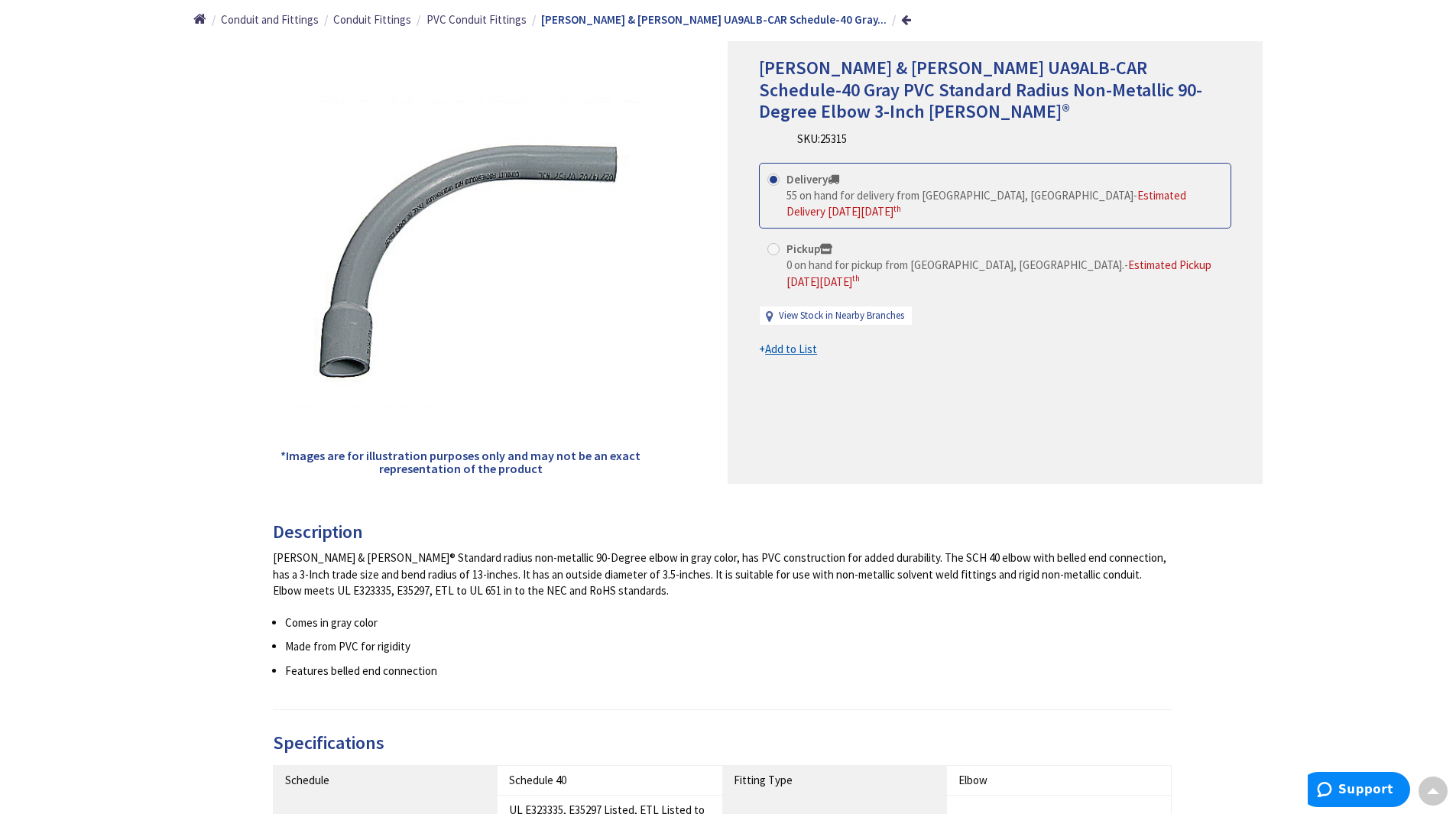
scroll to position [153, 0]
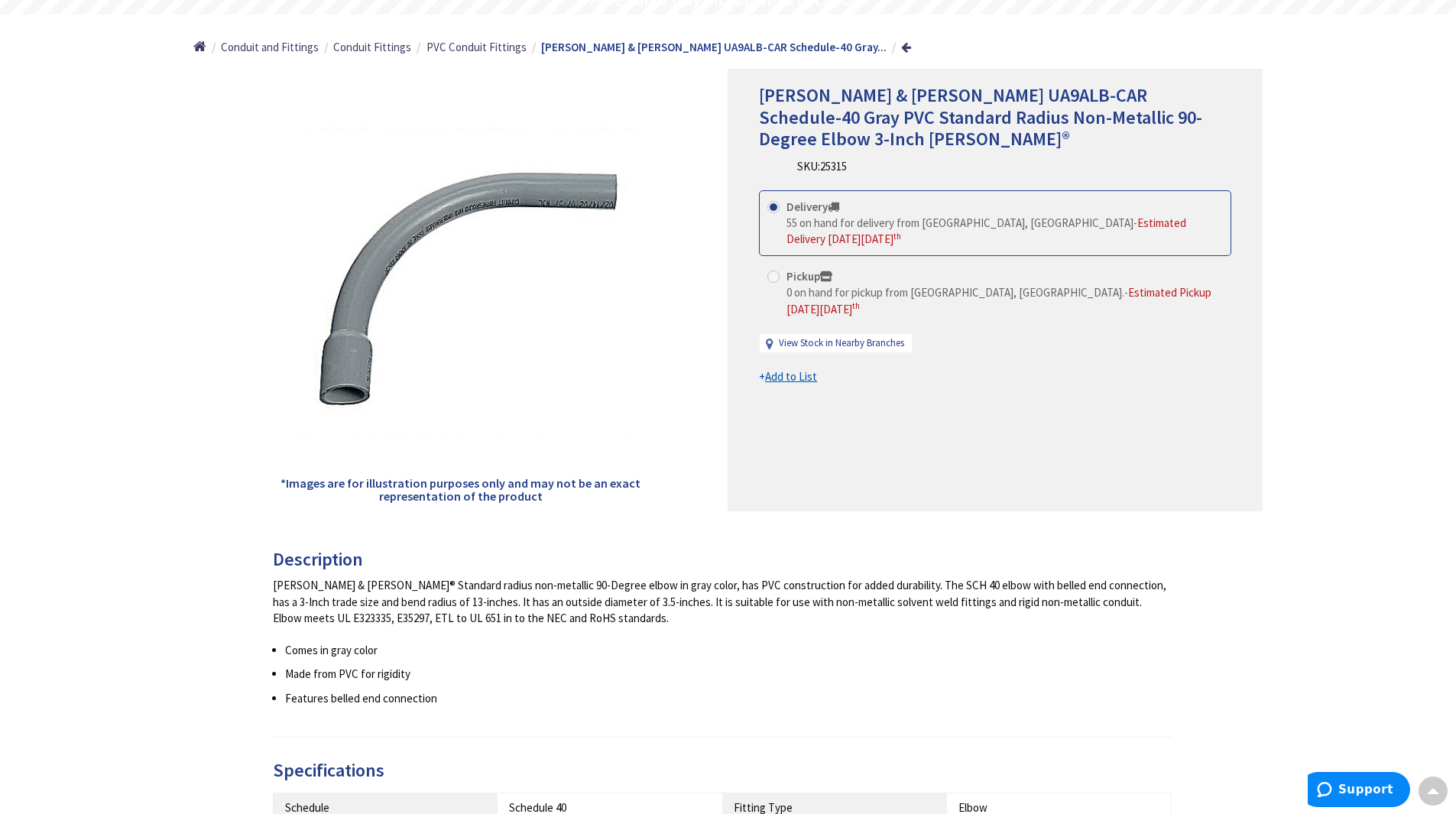
click at [804, 369] on u "Add to List" at bounding box center [791, 376] width 52 height 15
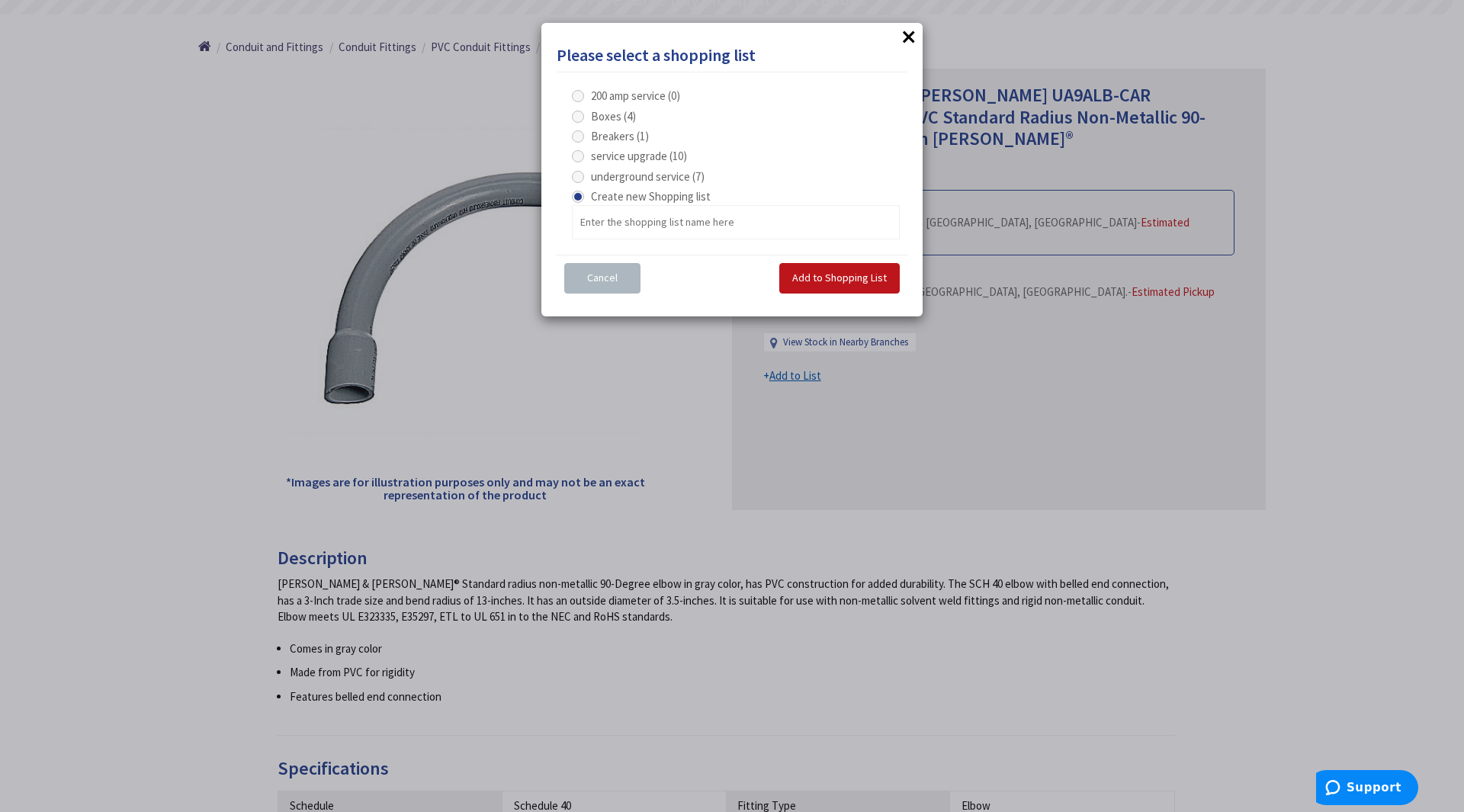
click at [580, 180] on span at bounding box center [578, 177] width 12 height 12
click at [580, 180] on service "underground service (7)" at bounding box center [580, 176] width 10 height 10
radio service "true"
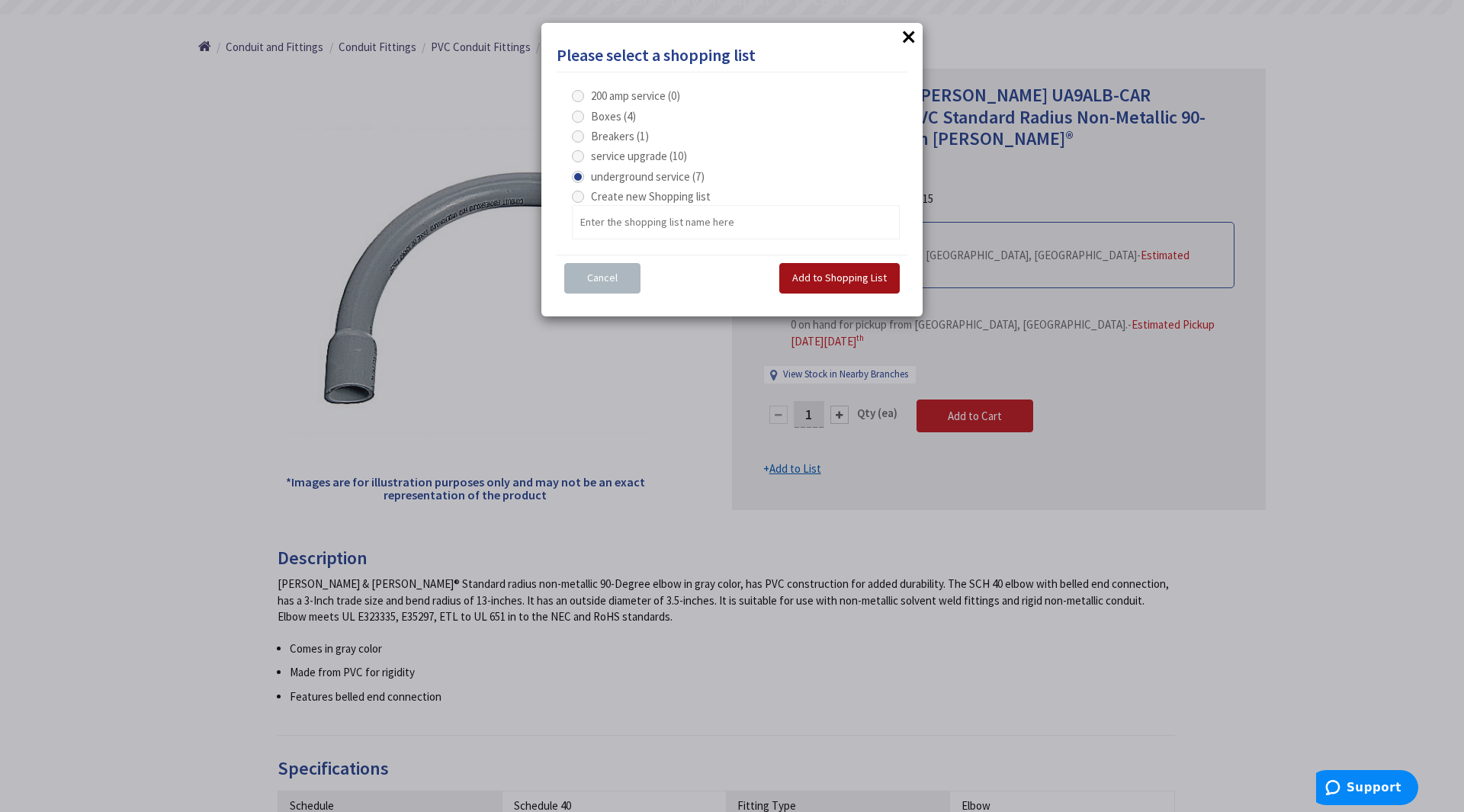
click at [855, 278] on span "Add to Shopping List" at bounding box center [839, 278] width 94 height 14
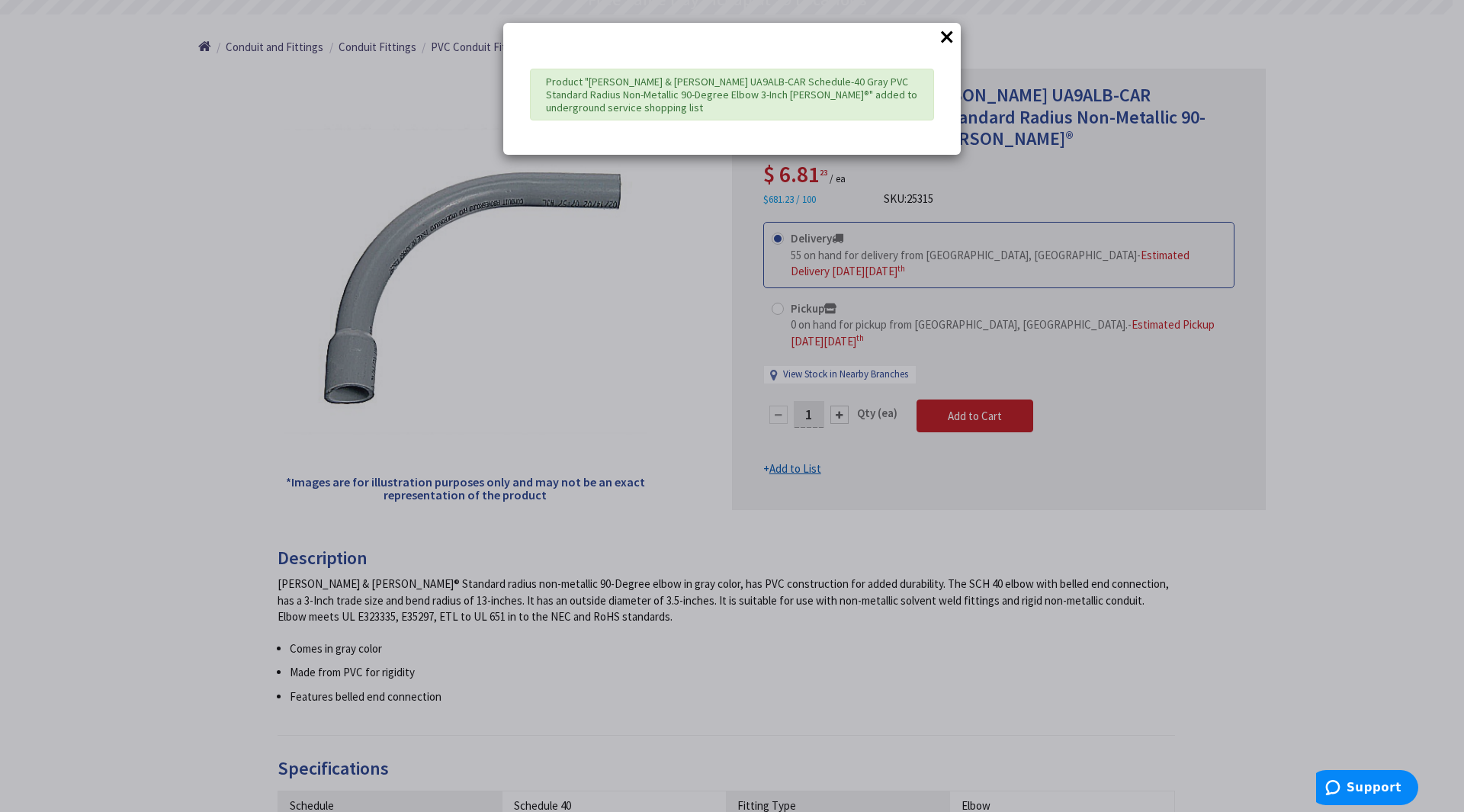
click at [945, 33] on button "×" at bounding box center [947, 36] width 23 height 23
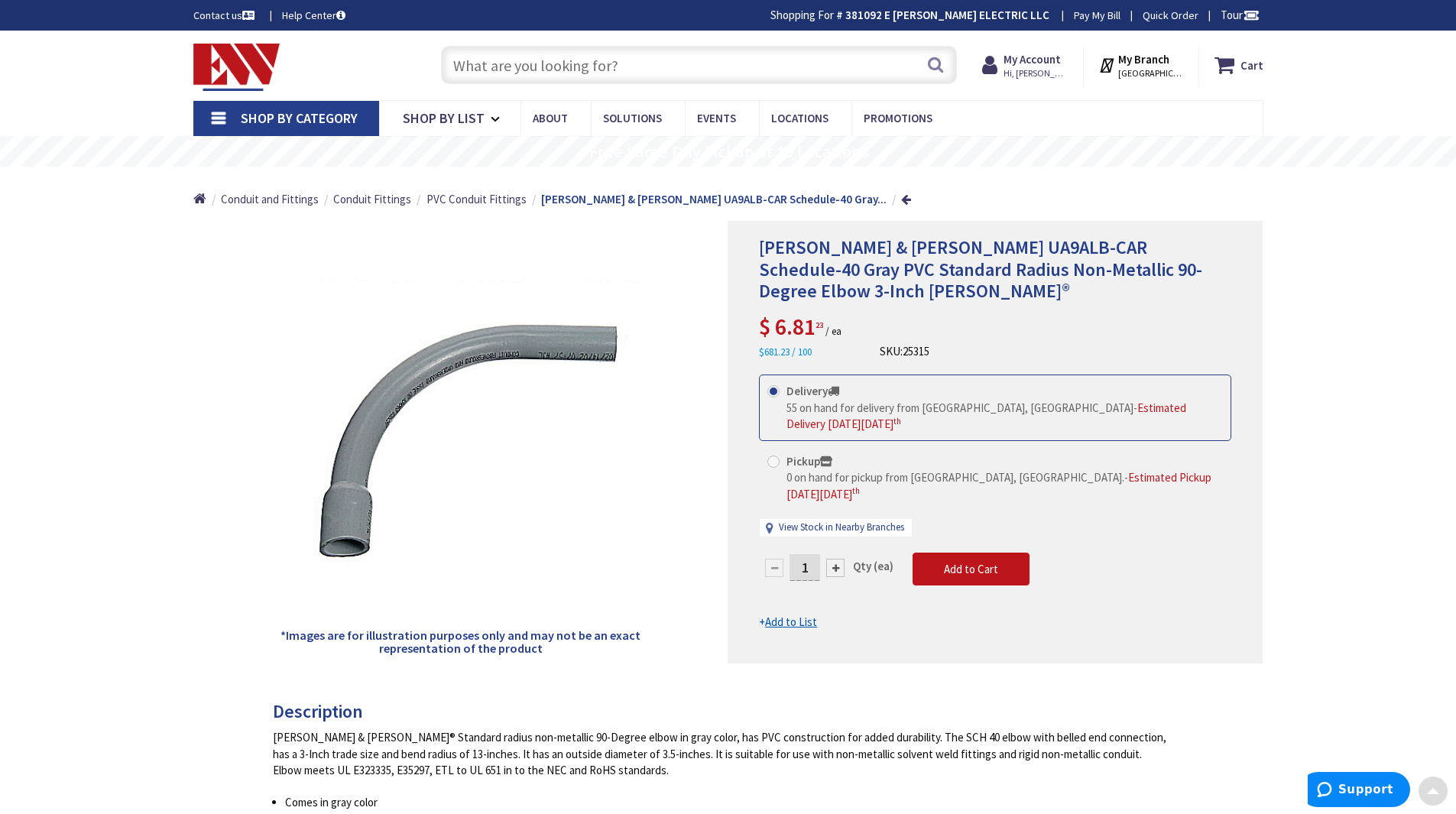
scroll to position [0, 0]
click at [554, 62] on input "text" at bounding box center [698, 66] width 516 height 38
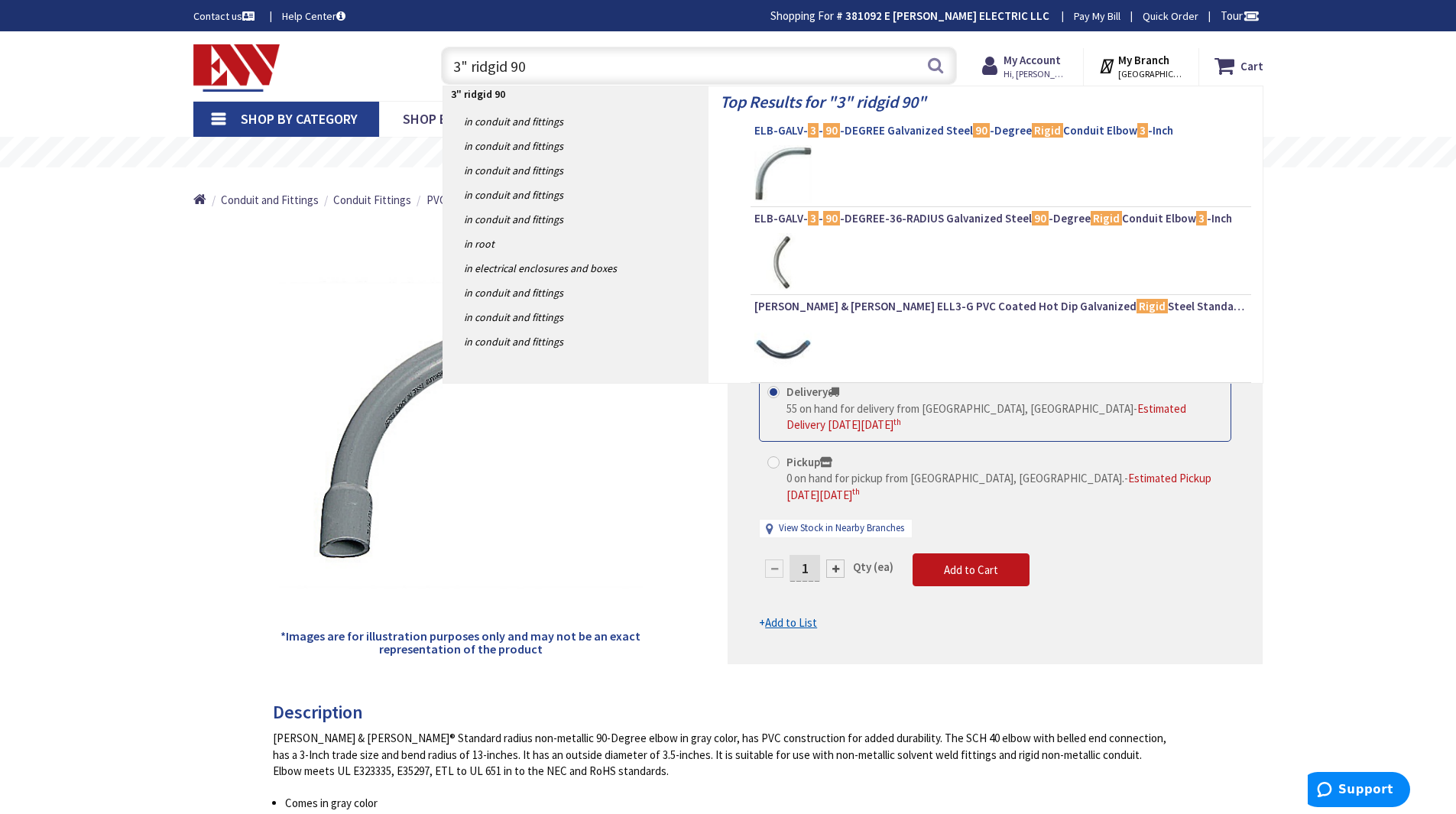
type input "3" ridgid 90"
click at [862, 131] on span "ELB-GALV- 3 - 90 -DEGREE Galvanized Steel 90 -Degree Rigid Conduit Elbow 3 -Inch" at bounding box center [1000, 131] width 493 height 16
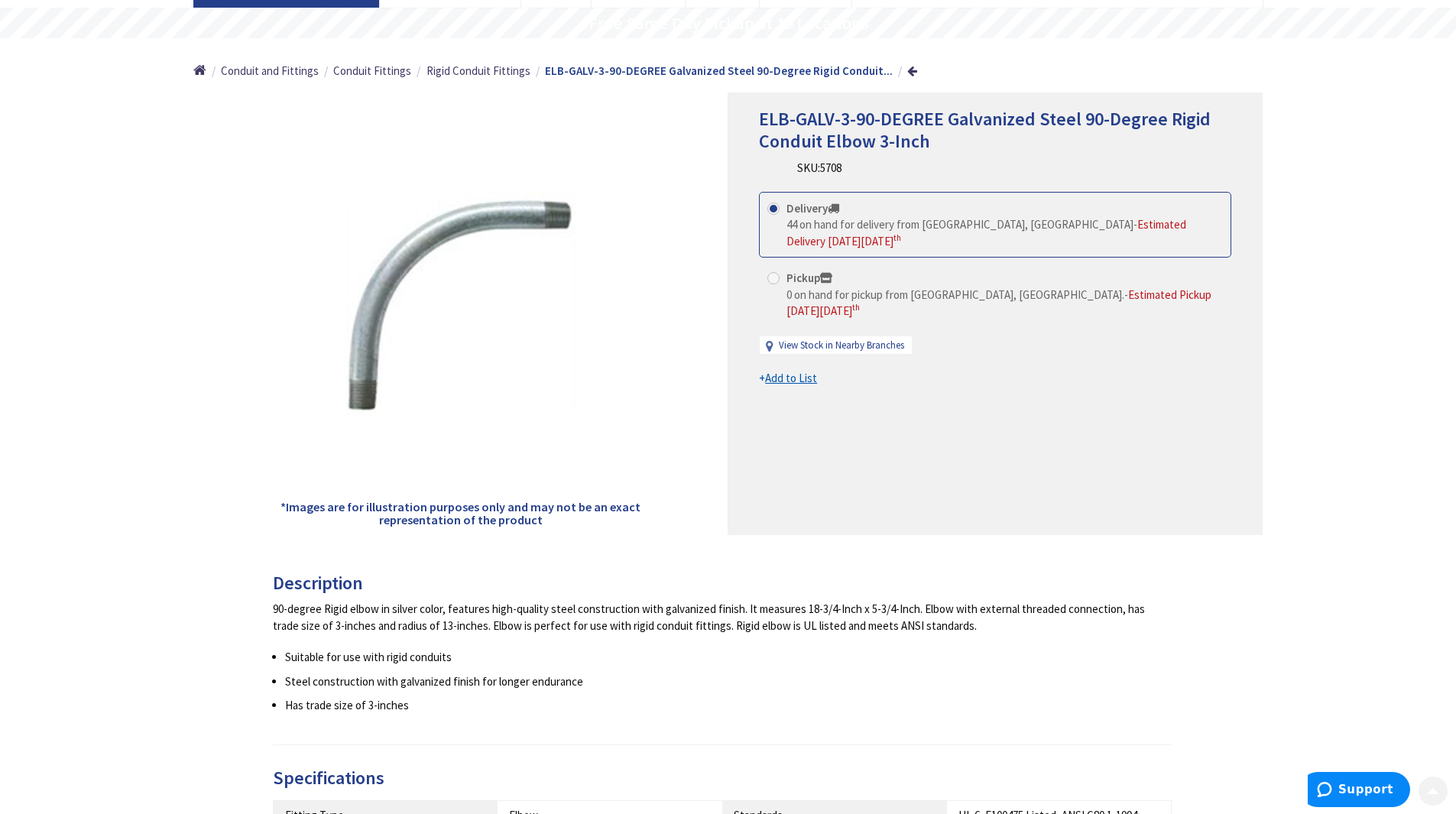
scroll to position [153, 0]
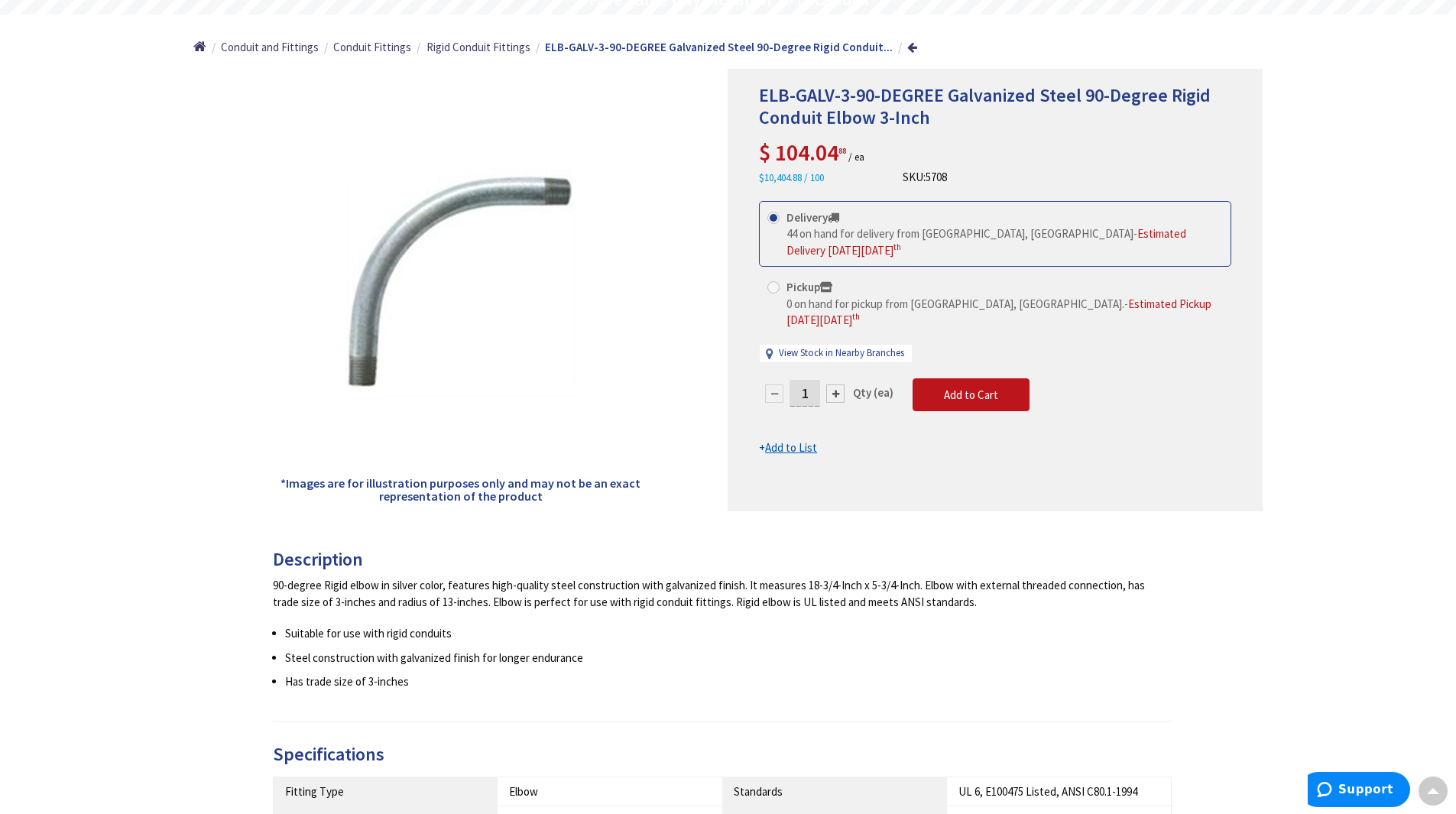
click at [790, 440] on u "Add to List" at bounding box center [791, 447] width 52 height 15
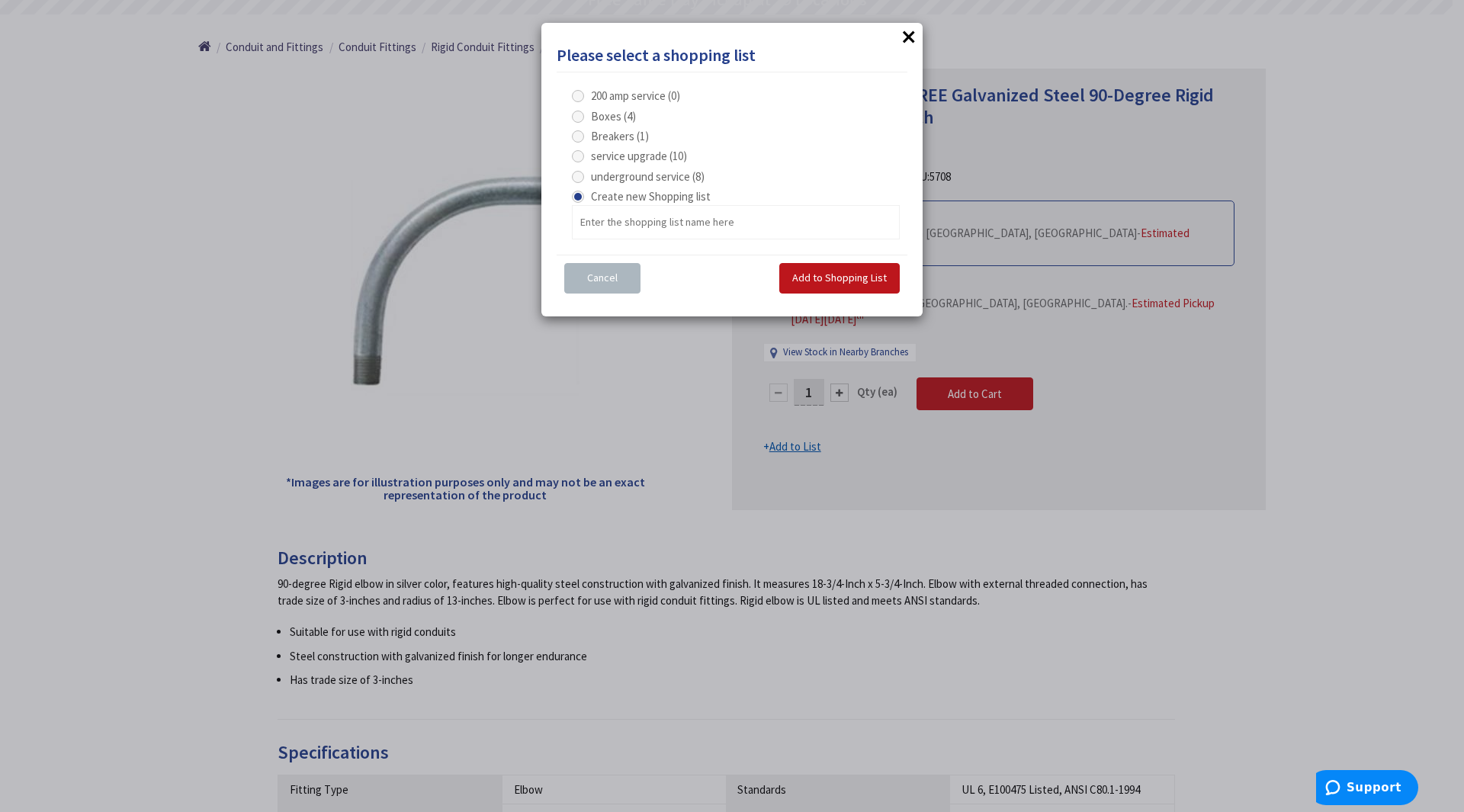
click at [579, 180] on span at bounding box center [578, 177] width 12 height 12
click at [579, 180] on service "underground service (8)" at bounding box center [580, 176] width 10 height 10
radio service "true"
click at [828, 275] on span "Add to Shopping List" at bounding box center [839, 278] width 94 height 14
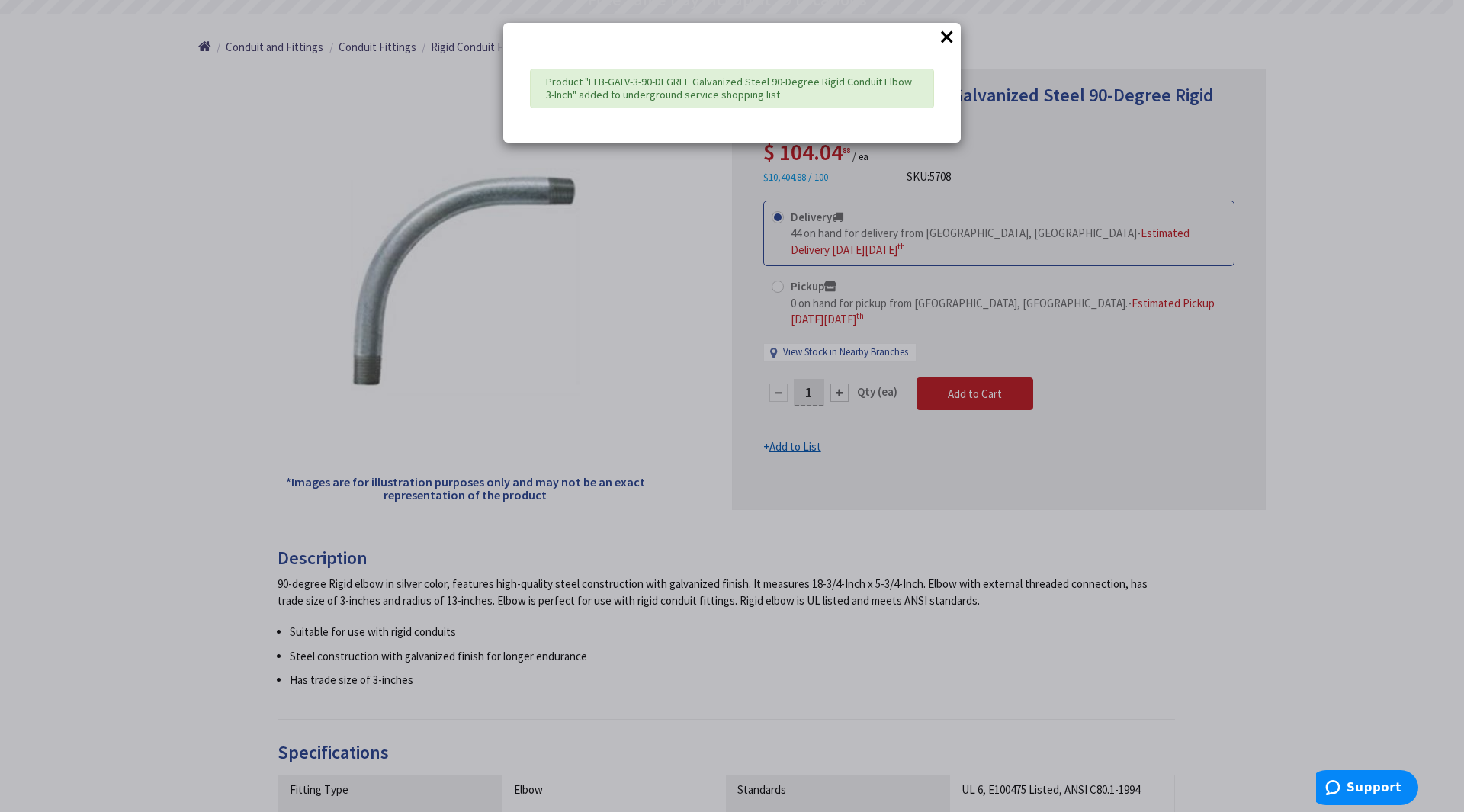
click at [944, 39] on button "×" at bounding box center [947, 36] width 23 height 23
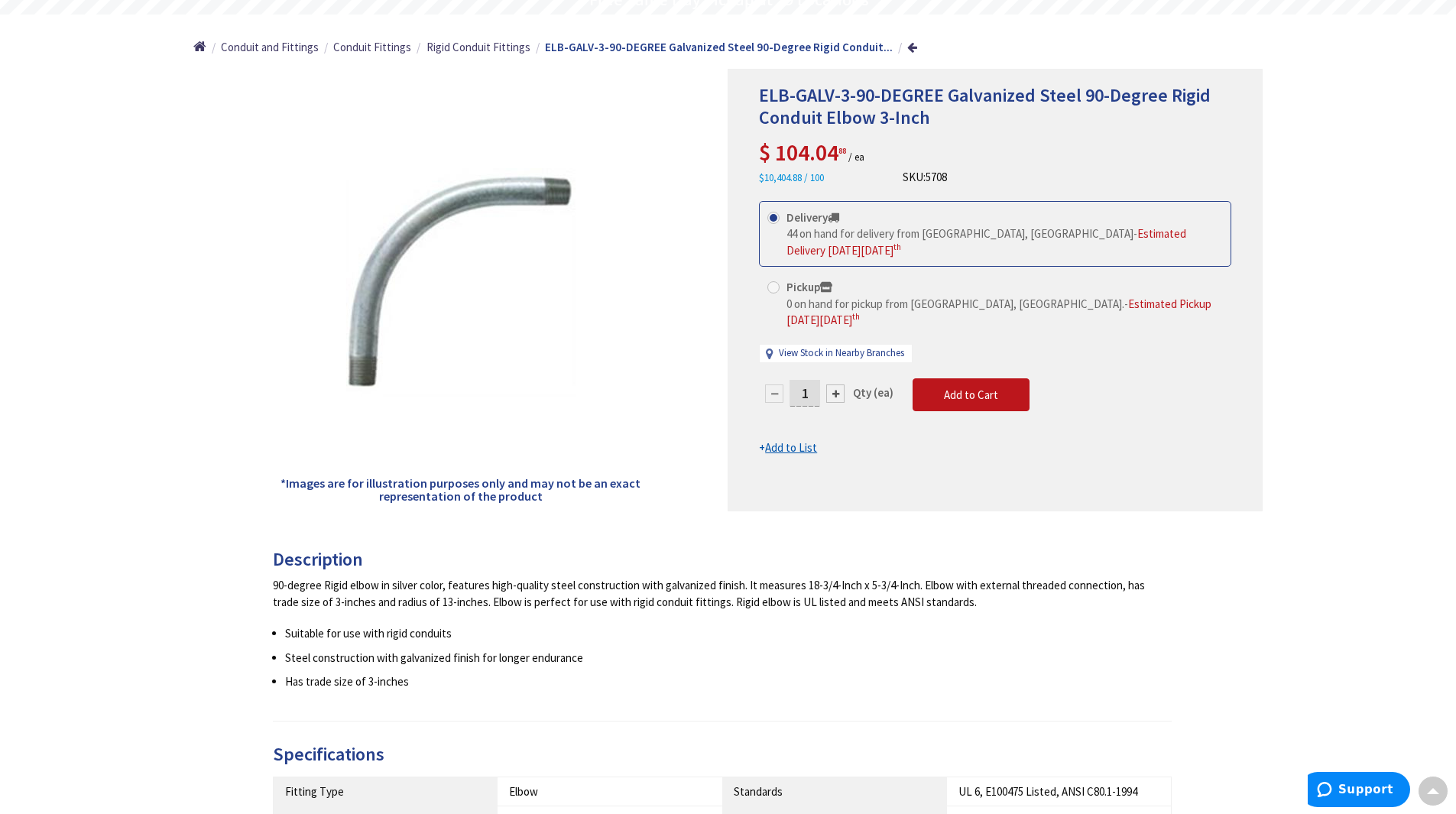
scroll to position [0, 0]
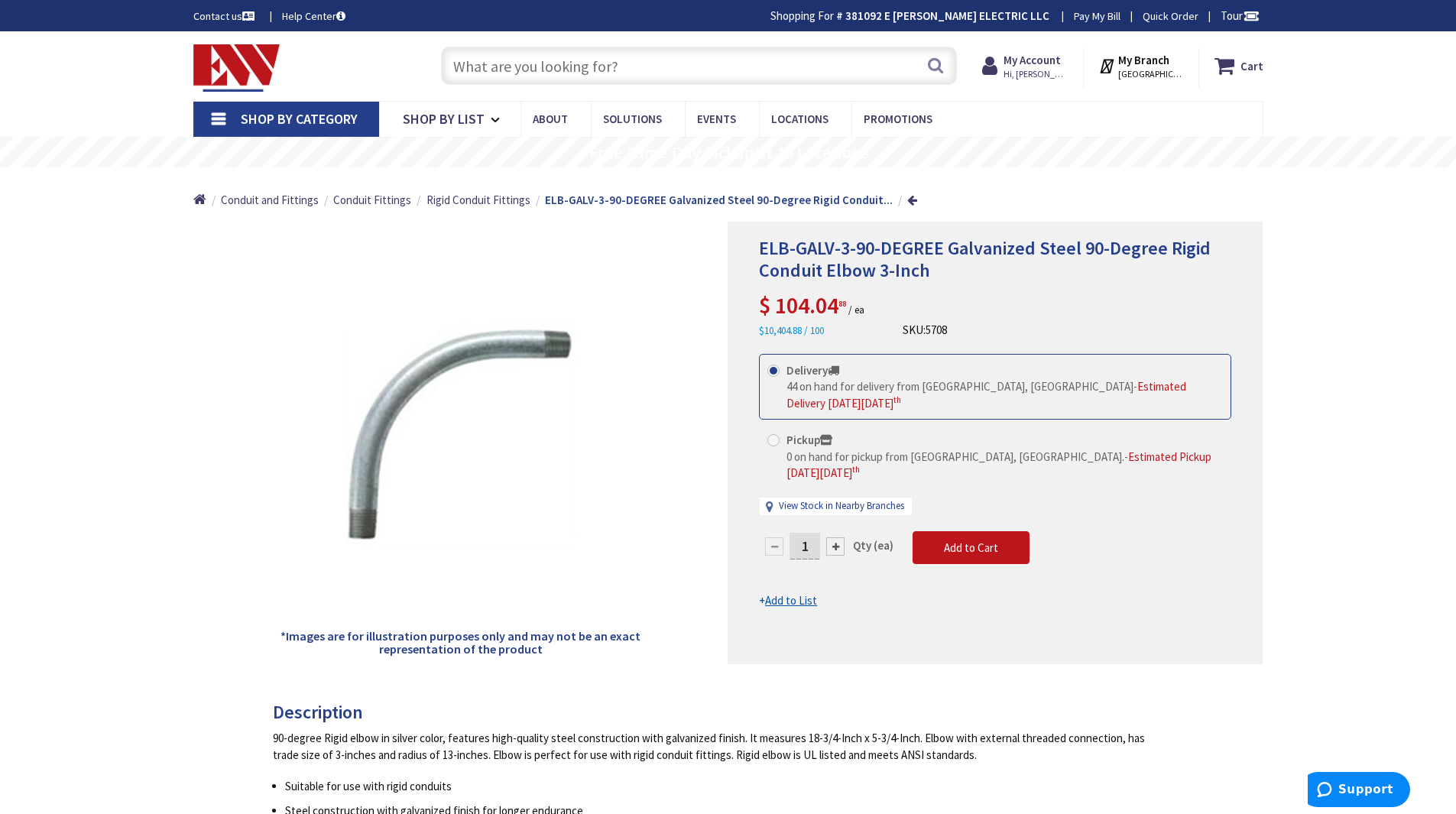
click at [597, 63] on input "text" at bounding box center [698, 66] width 516 height 38
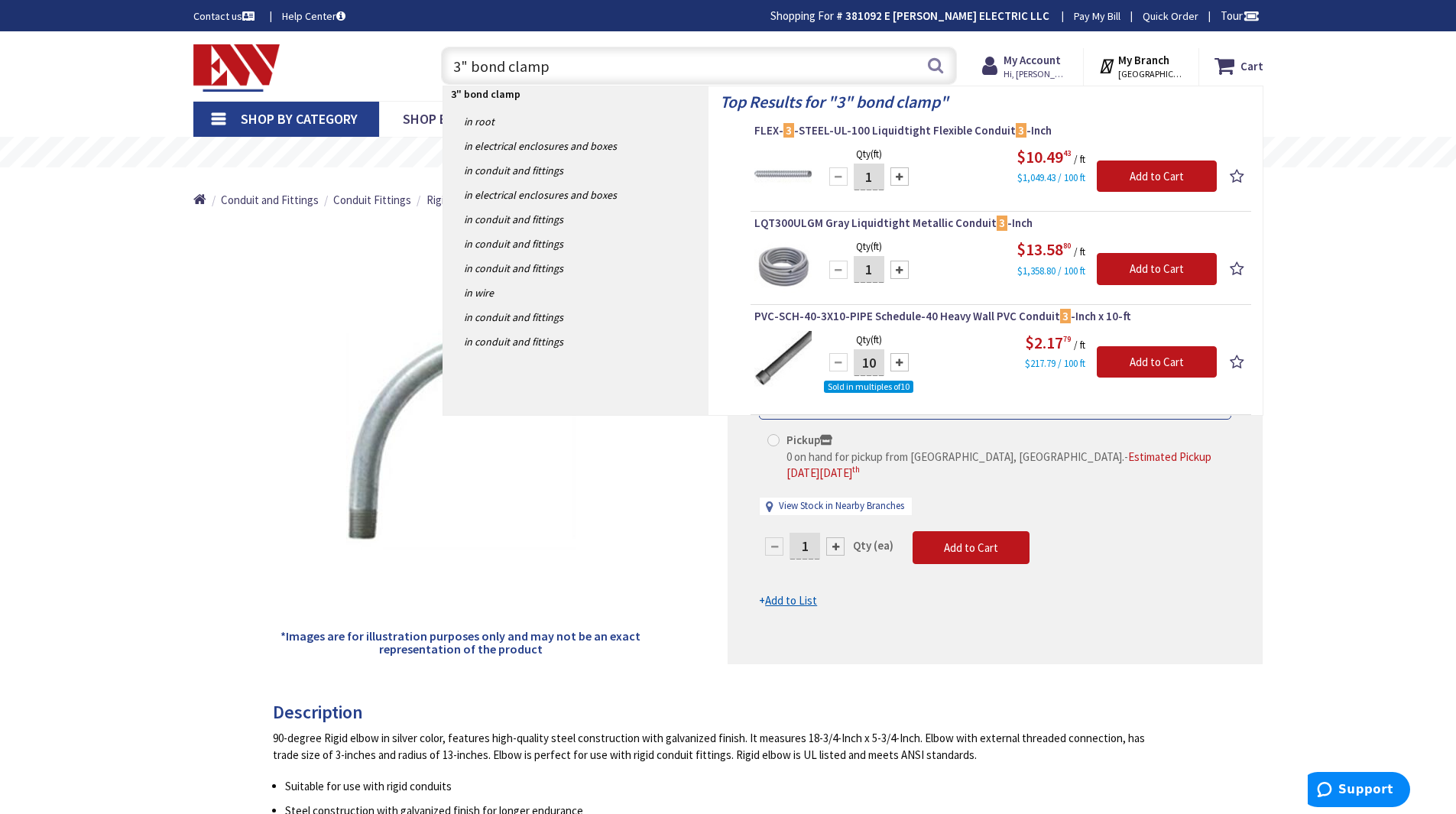
type input "3" bond clamp"
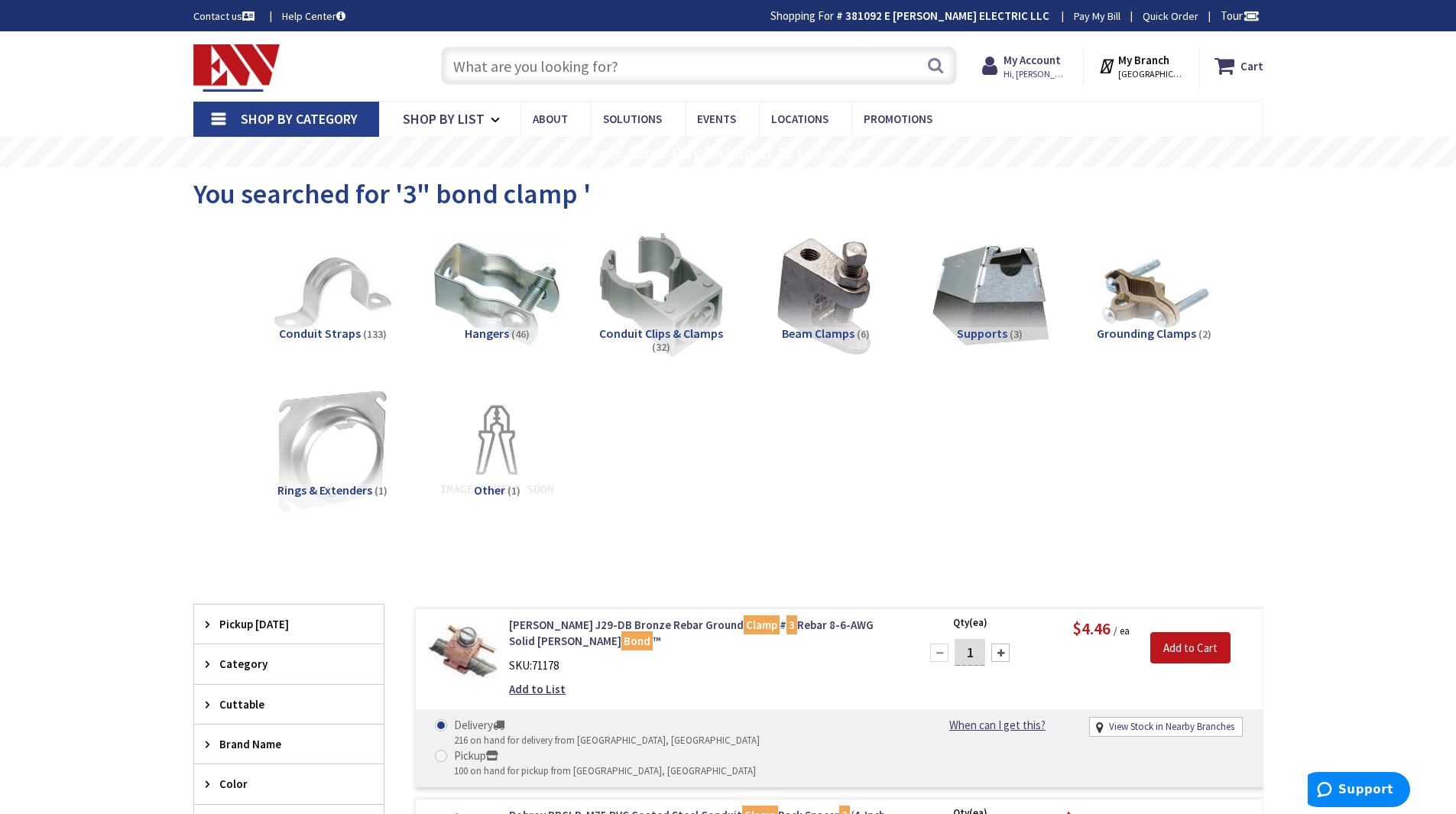
click at [579, 69] on input "text" at bounding box center [698, 66] width 516 height 38
click at [931, 62] on button "Search" at bounding box center [935, 65] width 20 height 35
click at [1164, 329] on span "Grounding Clamps" at bounding box center [1146, 333] width 100 height 16
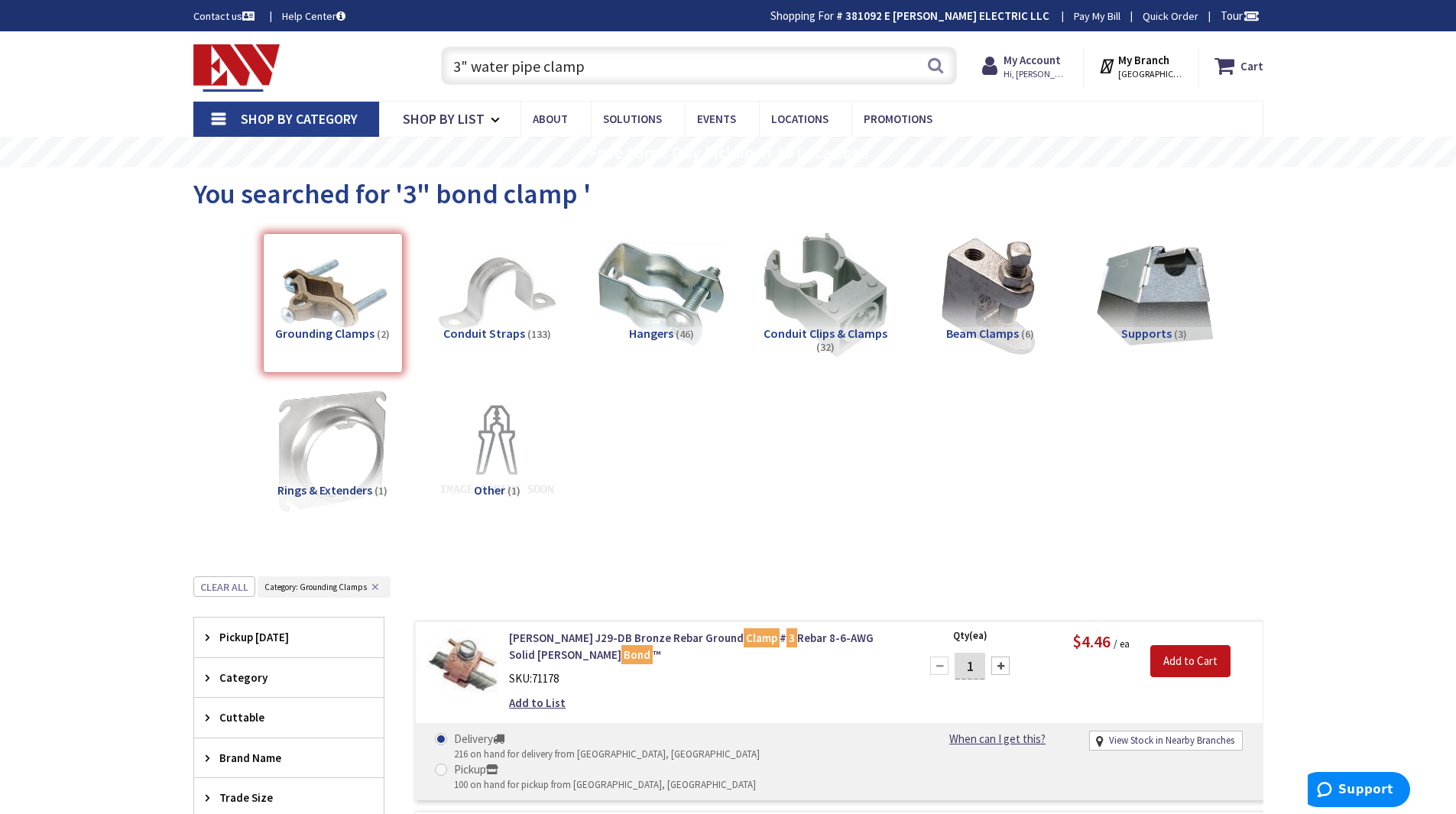
click at [599, 61] on input "3" water pipe clamp" at bounding box center [698, 66] width 516 height 38
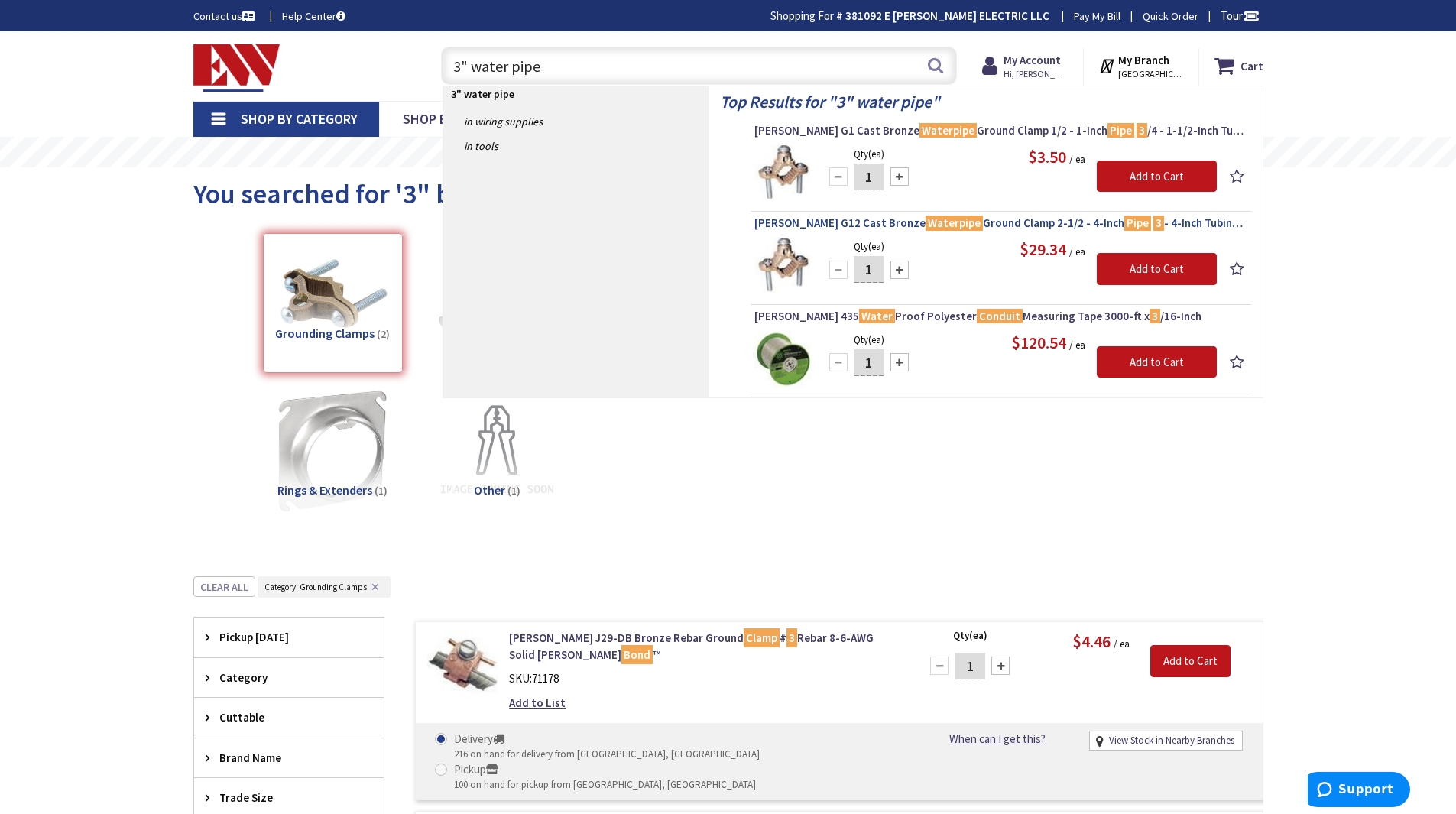
type input "3" water pipe"
click at [845, 222] on span "Greaves G12 Cast Bronze Waterpipe Ground Clamp 2-1/2 - 4-Inch Pipe 3 - 4-Inch T…" at bounding box center [1000, 223] width 493 height 16
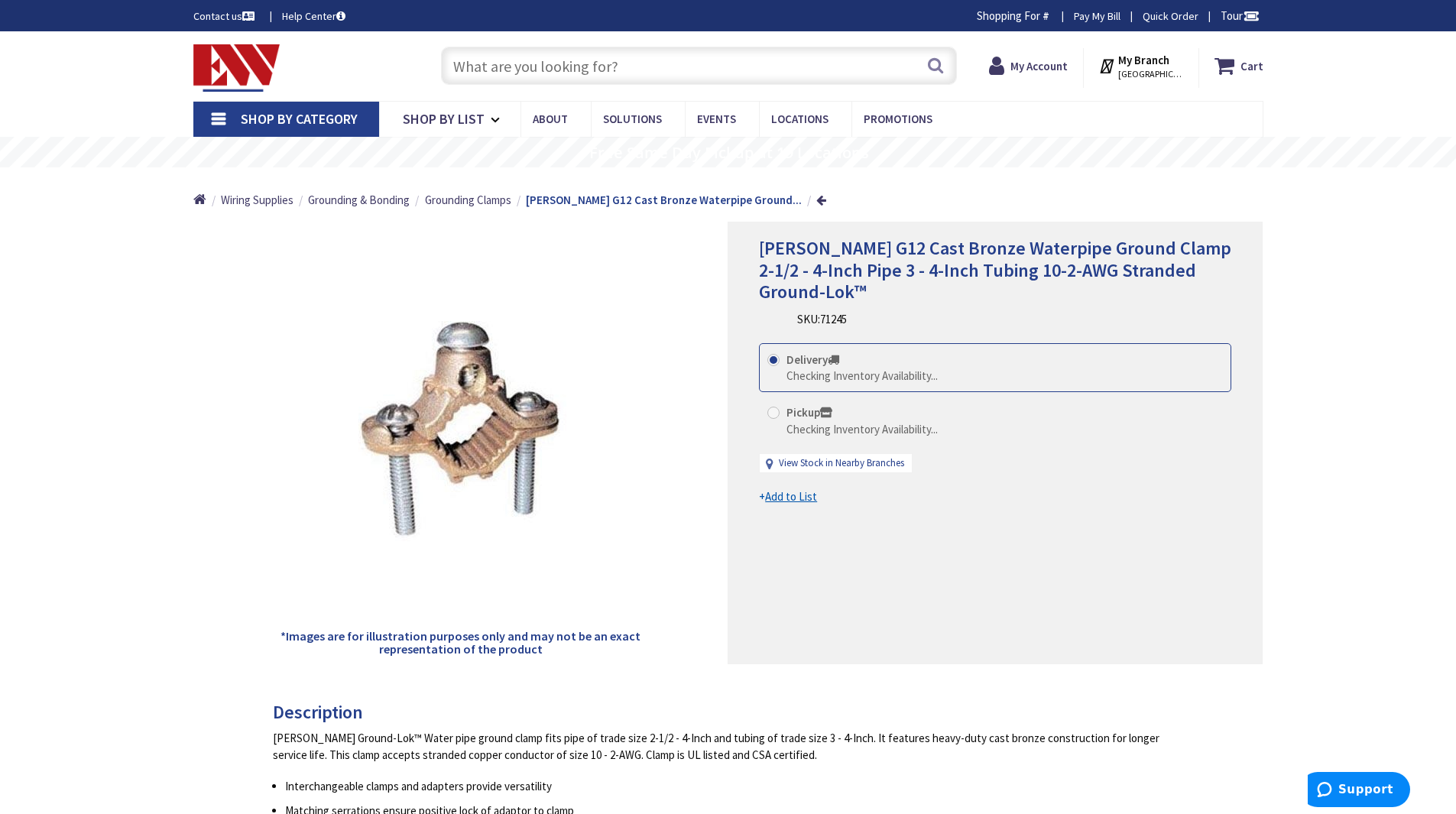
click at [615, 69] on input "text" at bounding box center [698, 66] width 516 height 38
click at [793, 489] on u "Add to List" at bounding box center [791, 496] width 52 height 15
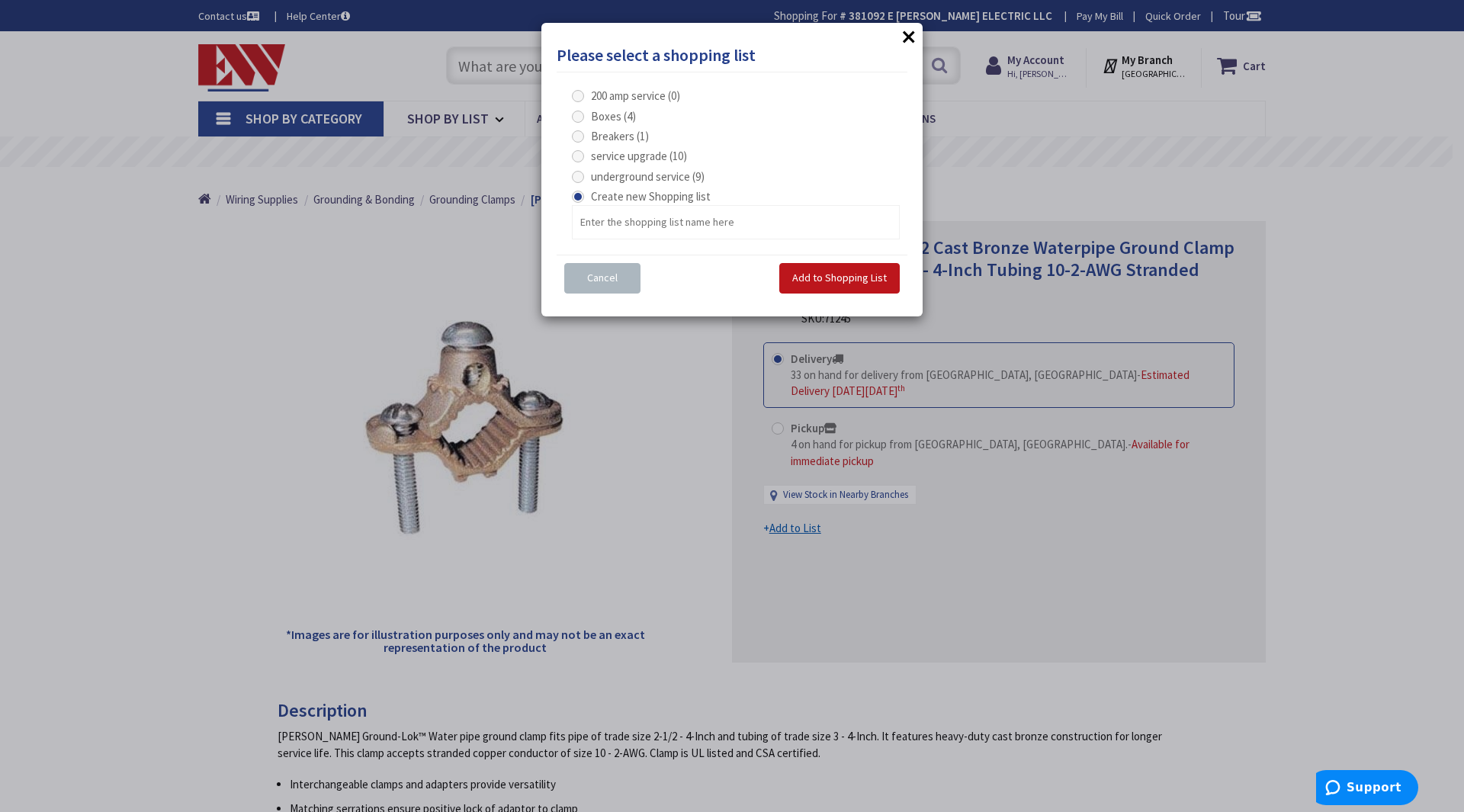
click at [582, 174] on span at bounding box center [578, 177] width 12 height 12
click at [582, 174] on service "underground service (9)" at bounding box center [580, 176] width 10 height 10
radio service "true"
click at [835, 279] on span "Add to Shopping List" at bounding box center [839, 278] width 94 height 14
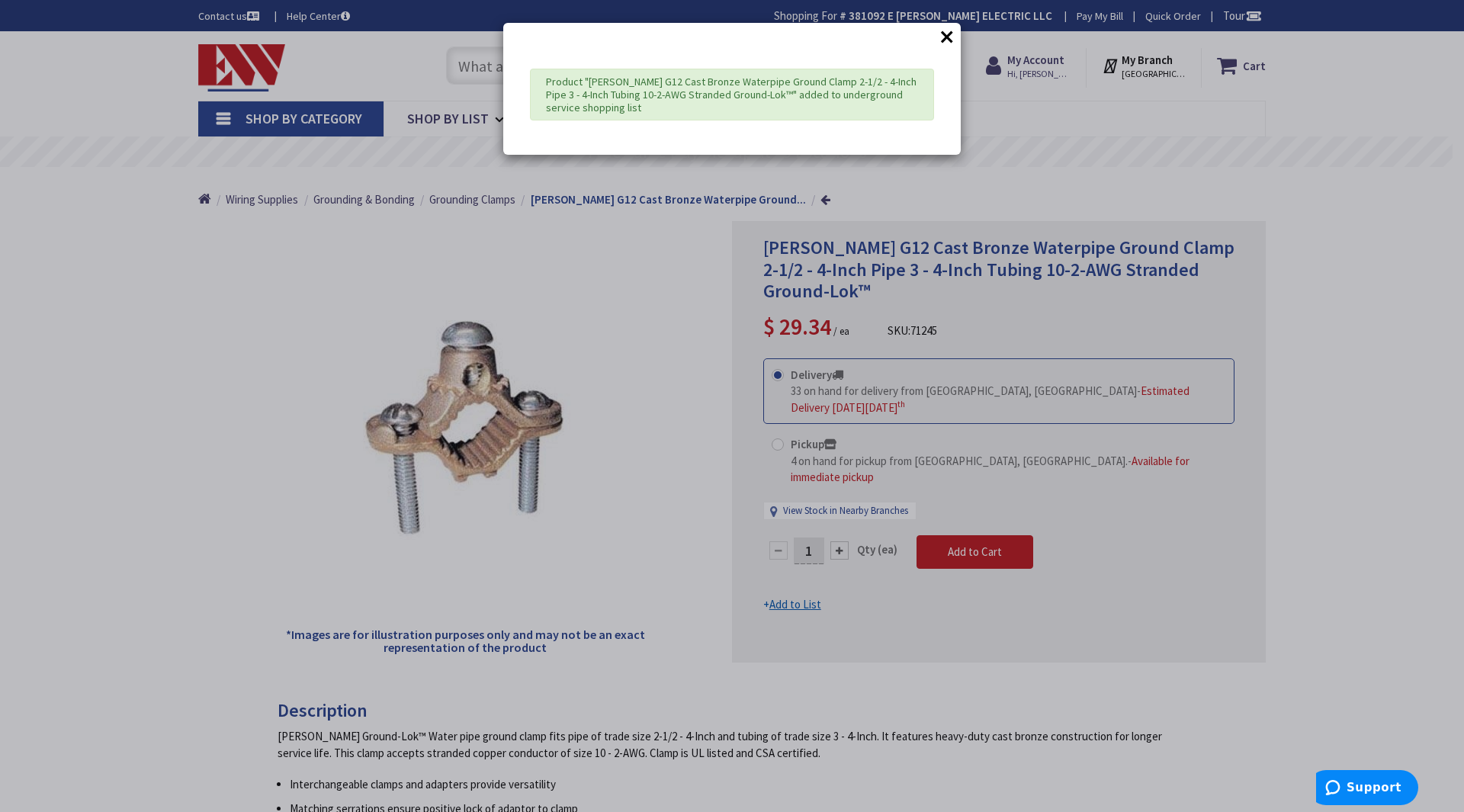
click at [953, 37] on button "×" at bounding box center [947, 36] width 23 height 23
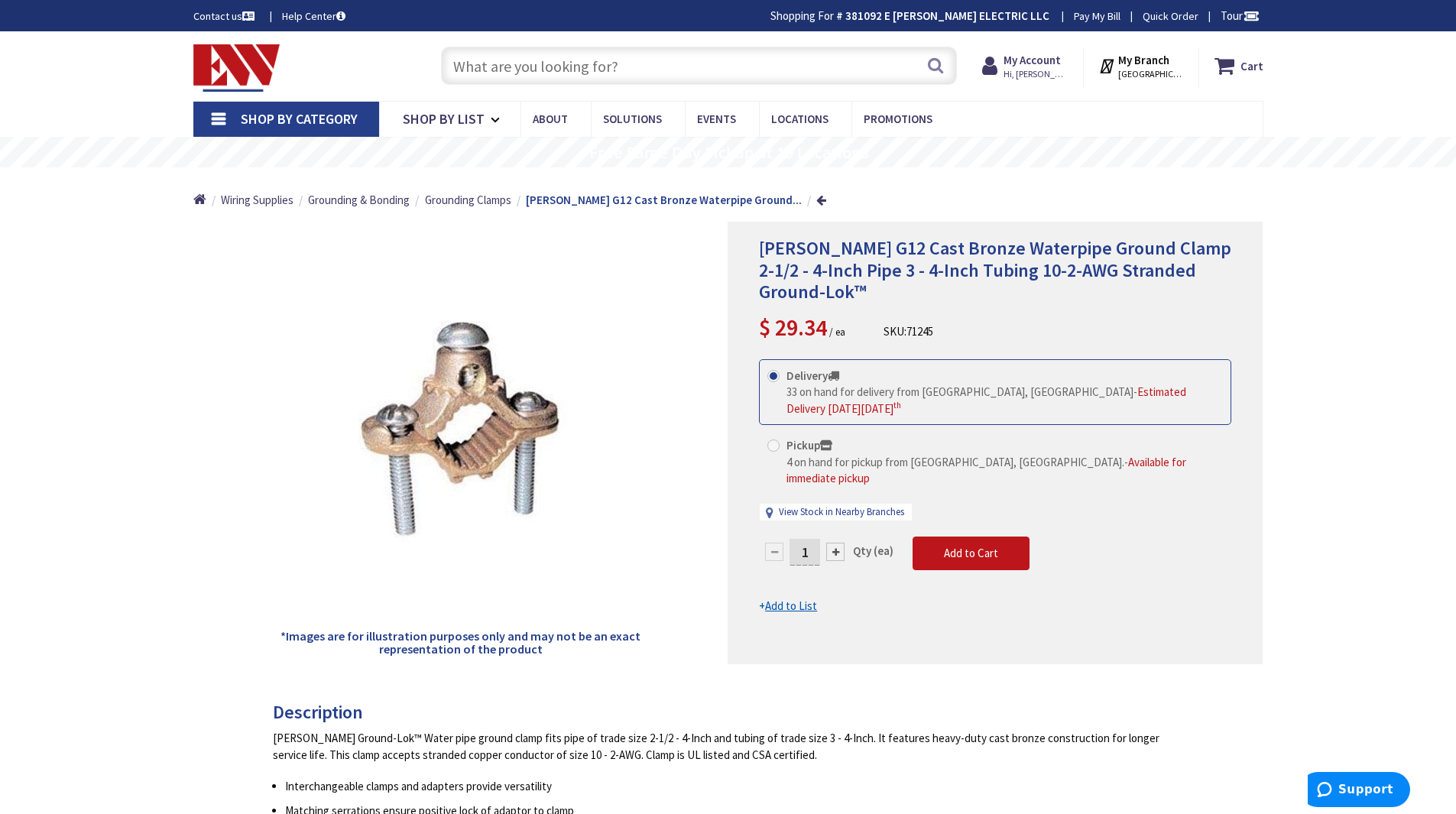
click at [584, 61] on input "text" at bounding box center [698, 66] width 516 height 38
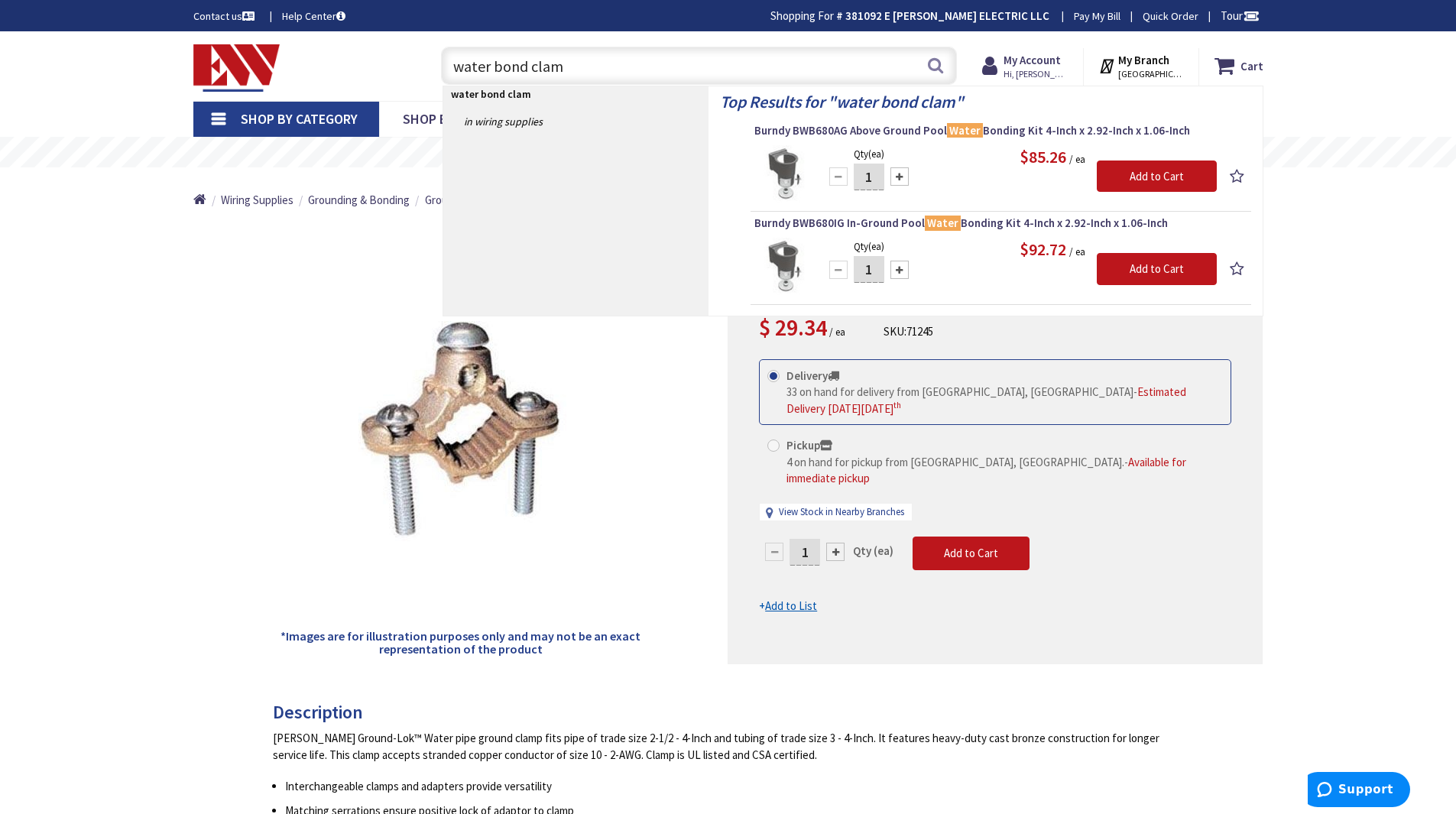
type input "water bond clamp"
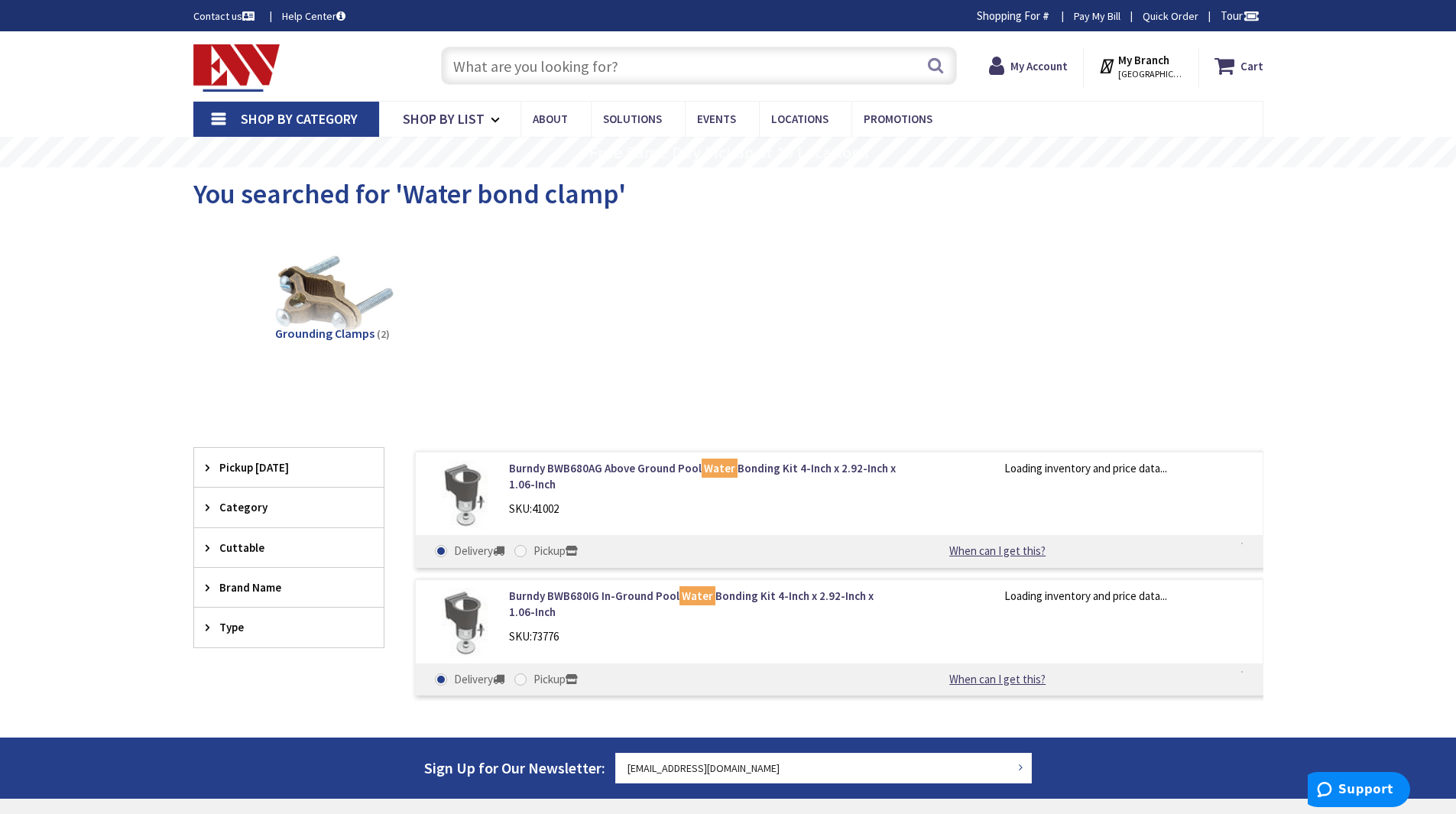
click at [349, 310] on img at bounding box center [331, 294] width 138 height 138
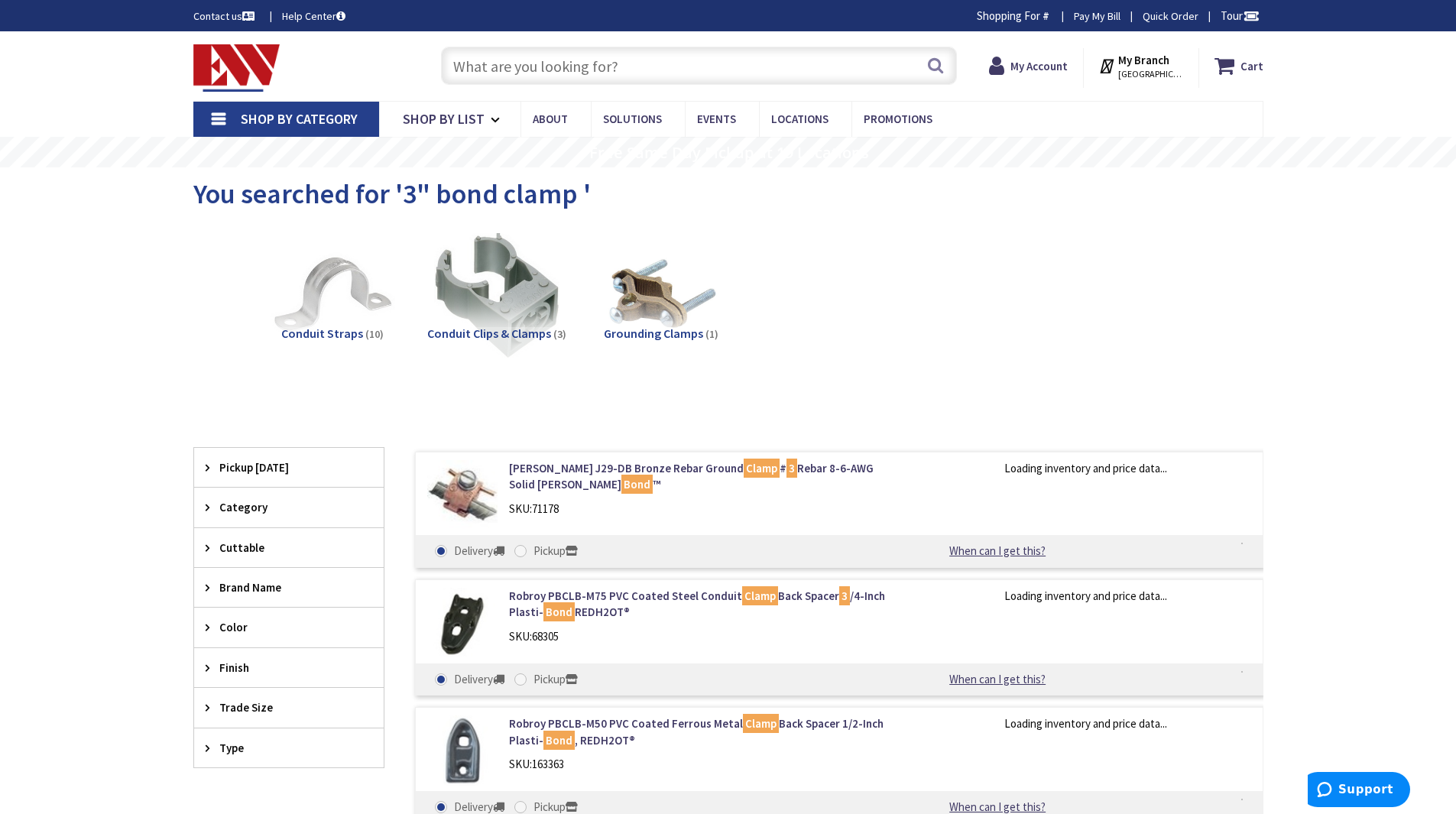
click at [554, 69] on input "text" at bounding box center [698, 66] width 516 height 38
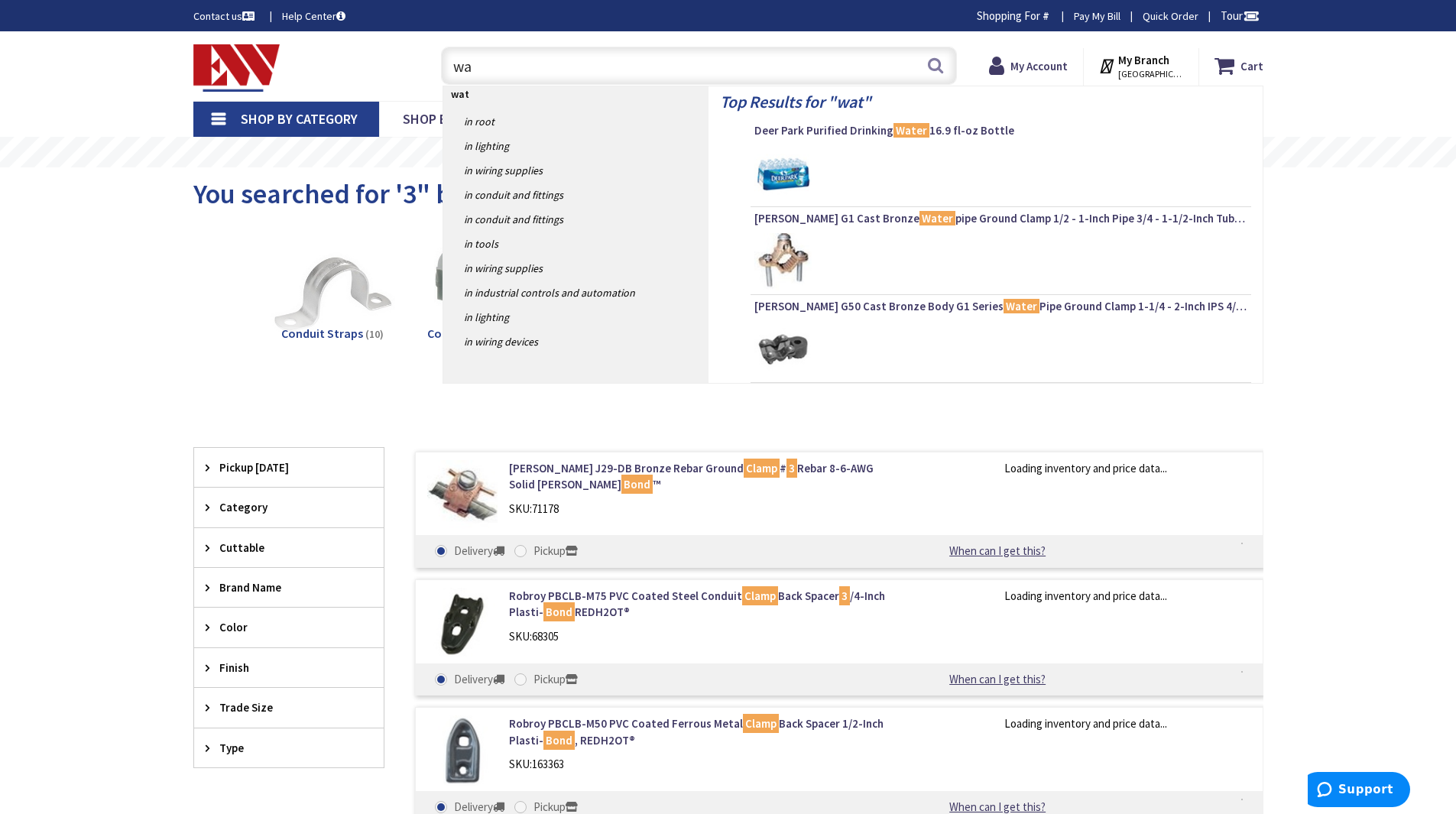
type input "w"
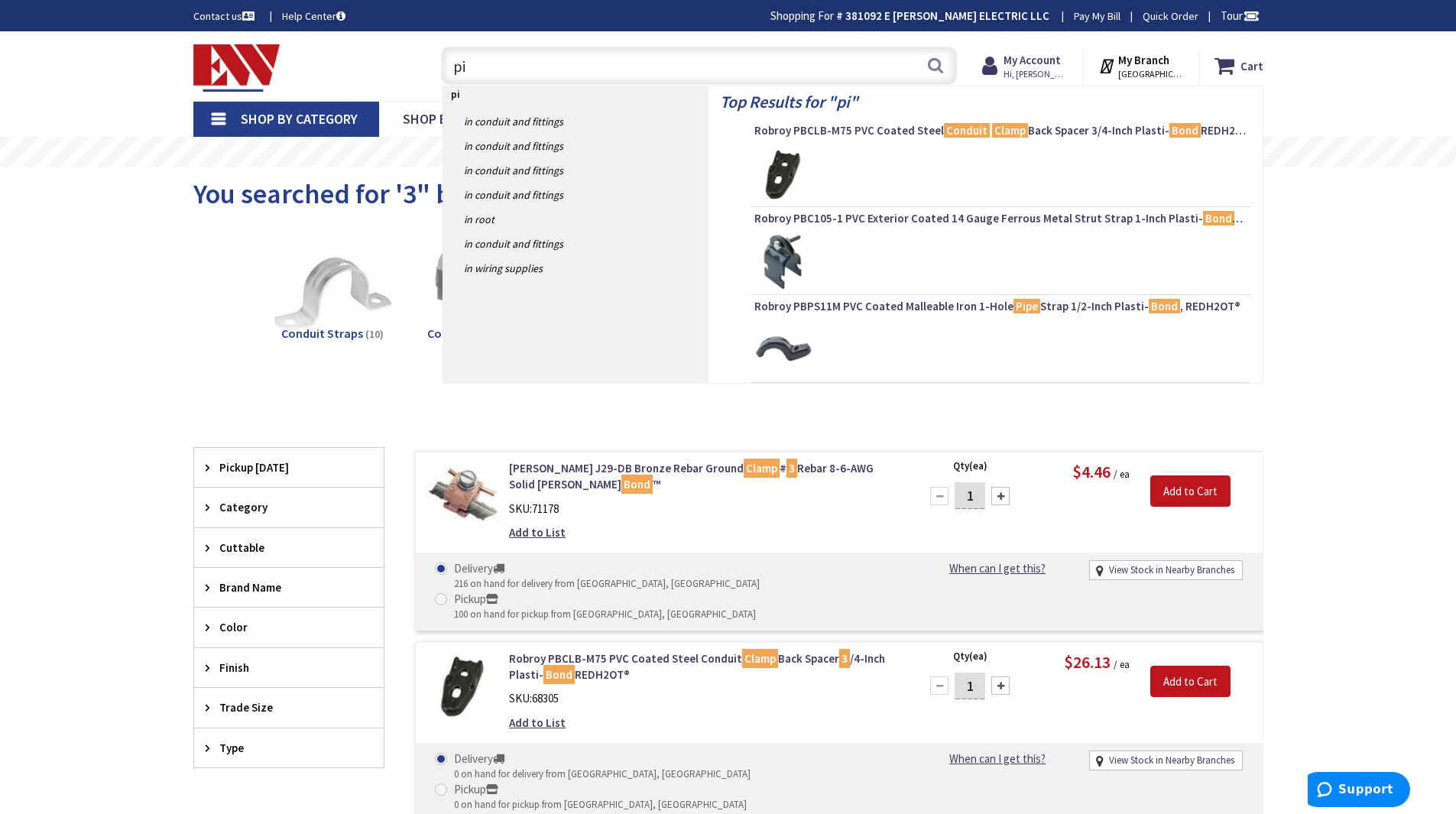
type input "p"
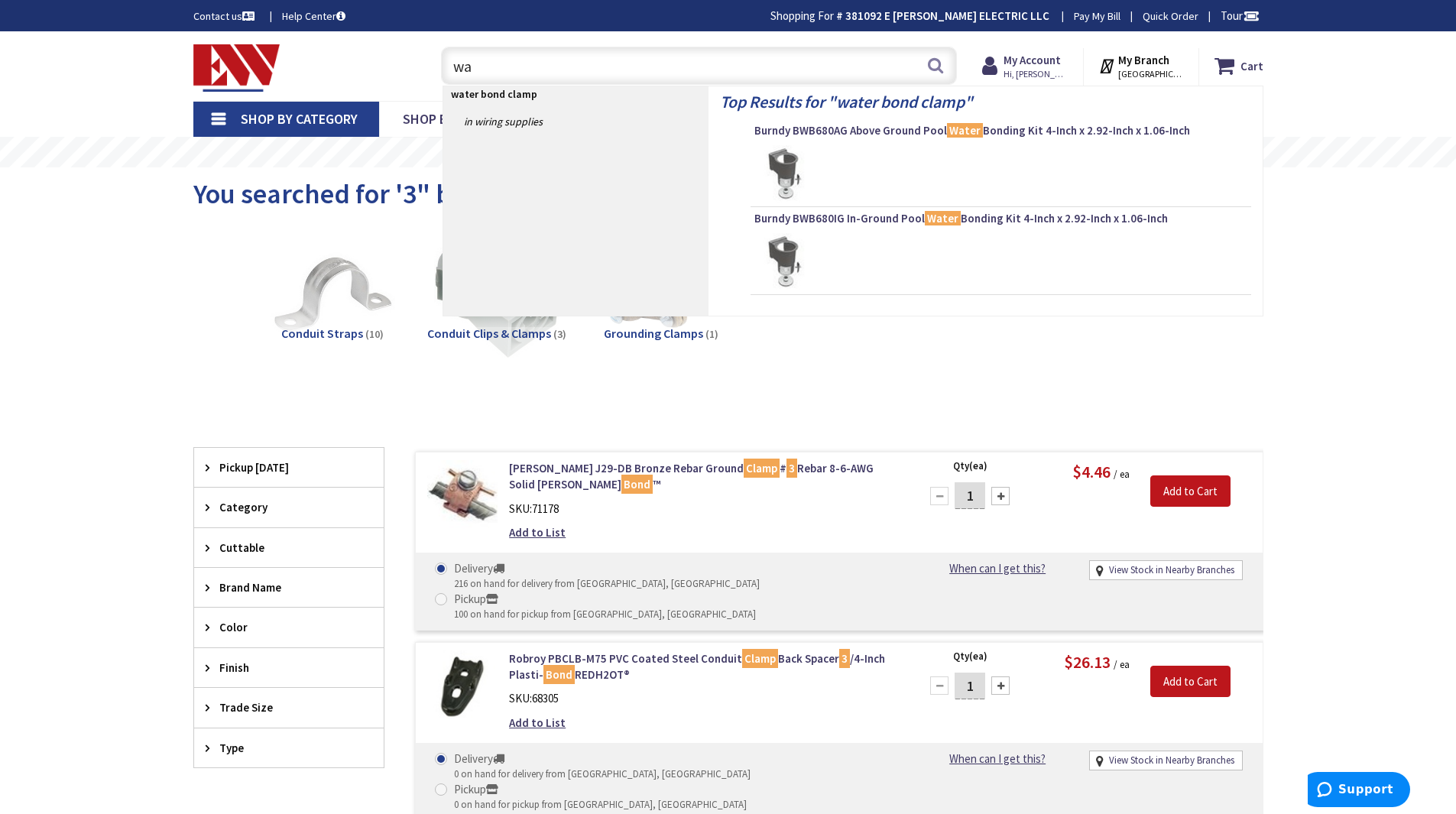
type input "w"
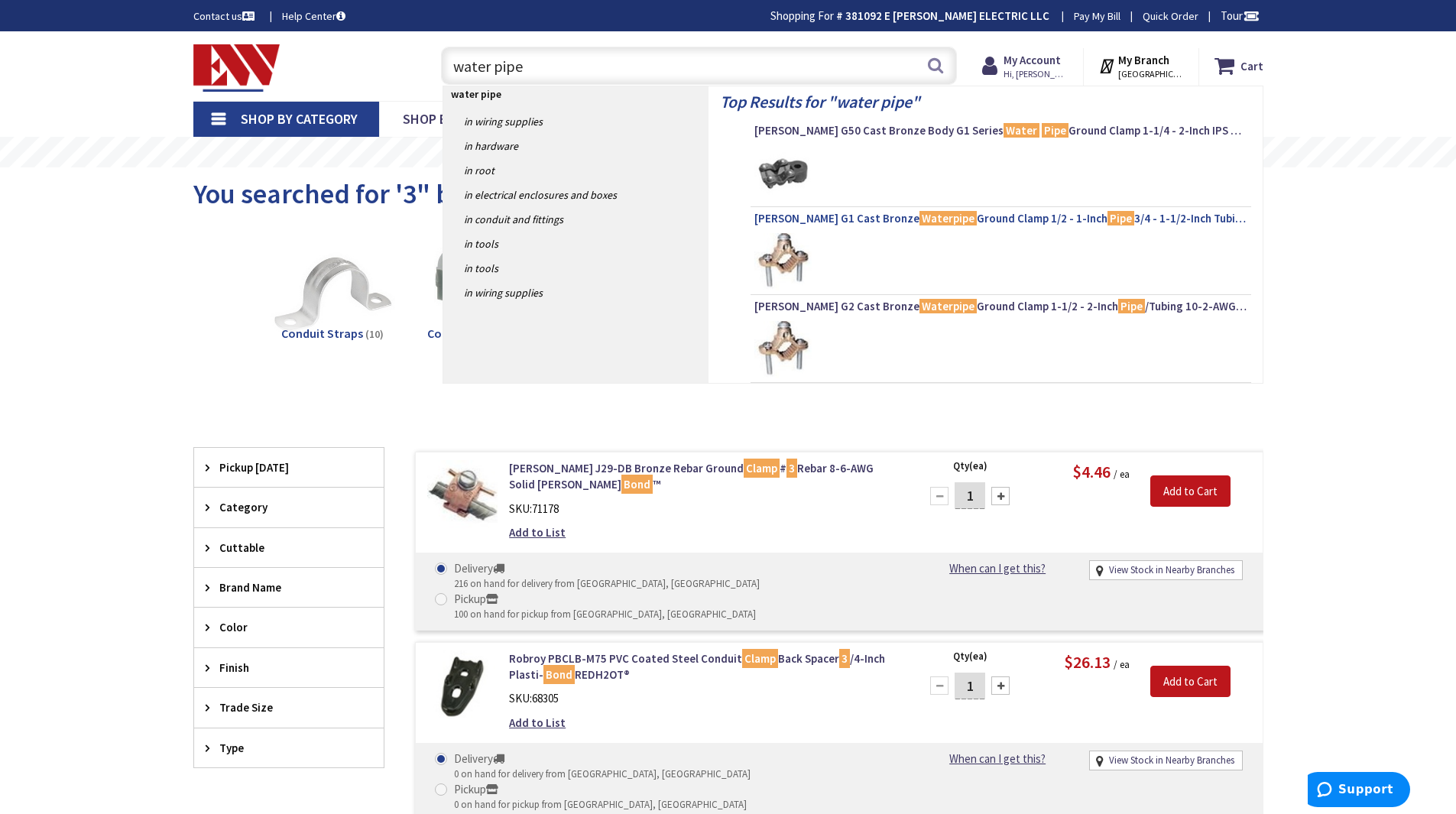
type input "water pipe"
click at [960, 220] on span "Greaves G1 Cast Bronze Waterpipe Ground Clamp 1/2 - 1-Inch Pipe 3/4 - 1-1/2-Inc…" at bounding box center [1000, 219] width 493 height 16
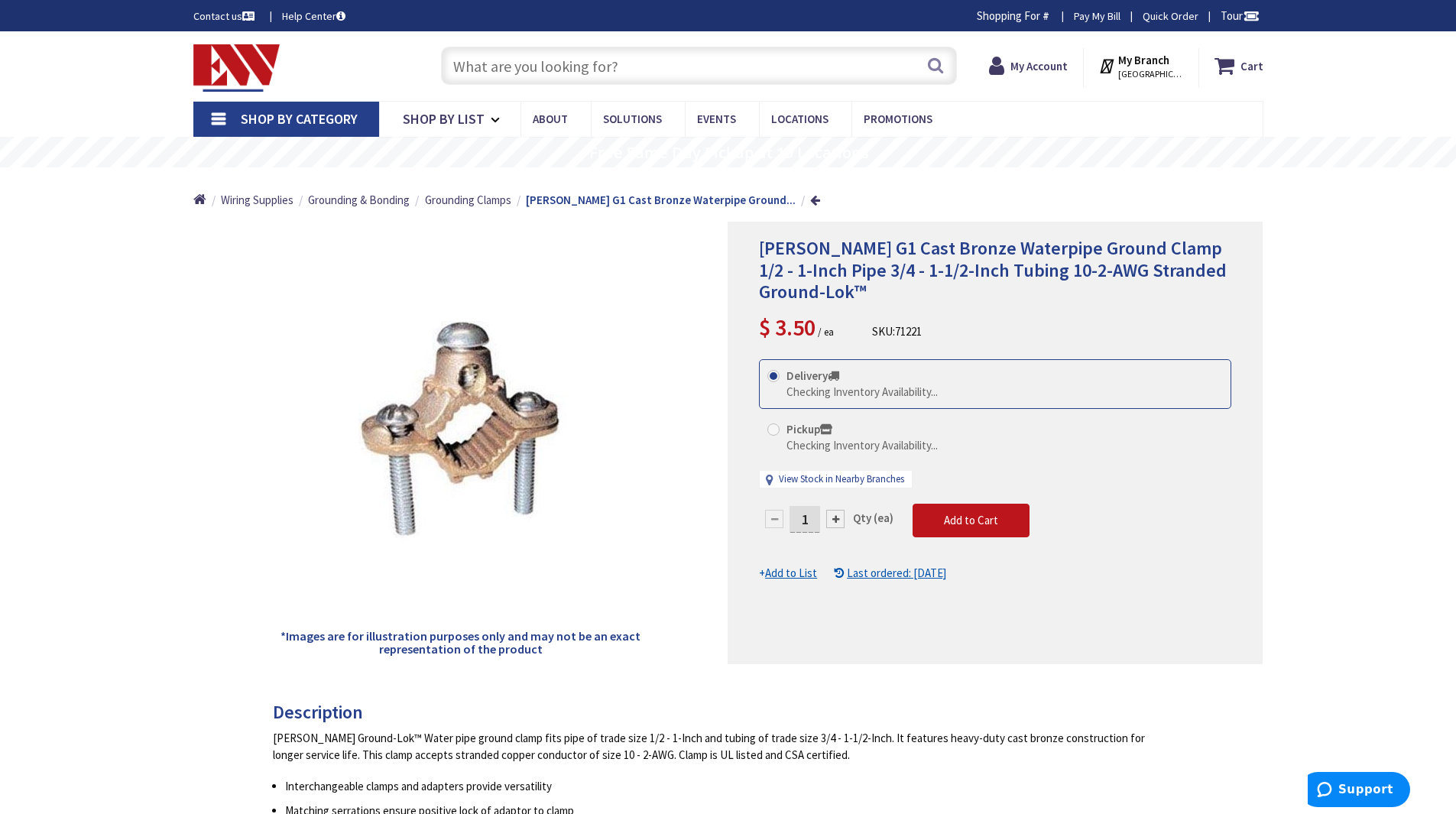
click at [806, 574] on u "Add to List" at bounding box center [791, 573] width 52 height 15
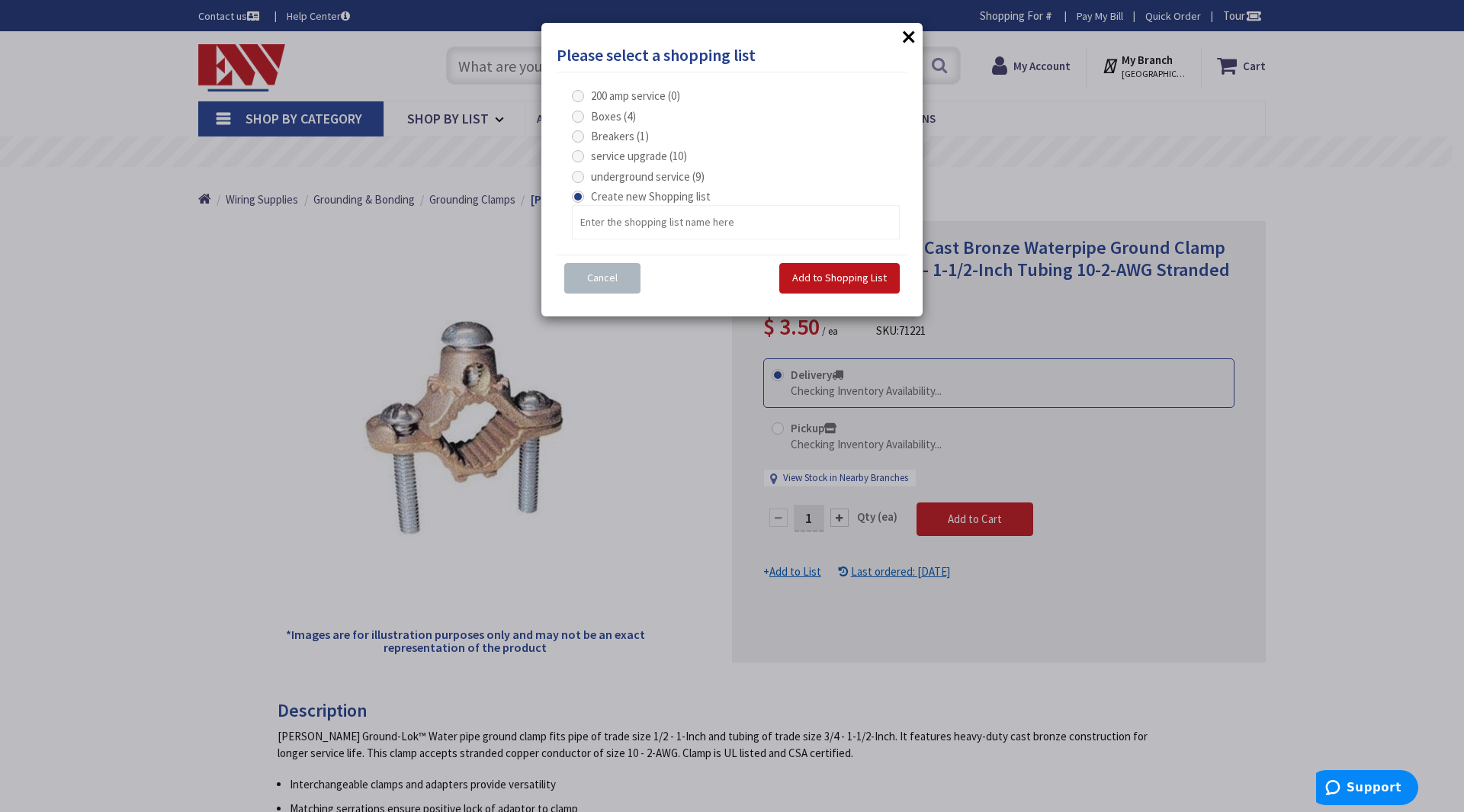
click at [581, 177] on span at bounding box center [578, 177] width 12 height 12
click at [581, 177] on service "underground service (9)" at bounding box center [580, 176] width 10 height 10
radio service "true"
click at [868, 278] on span "Add to Shopping List" at bounding box center [839, 278] width 94 height 14
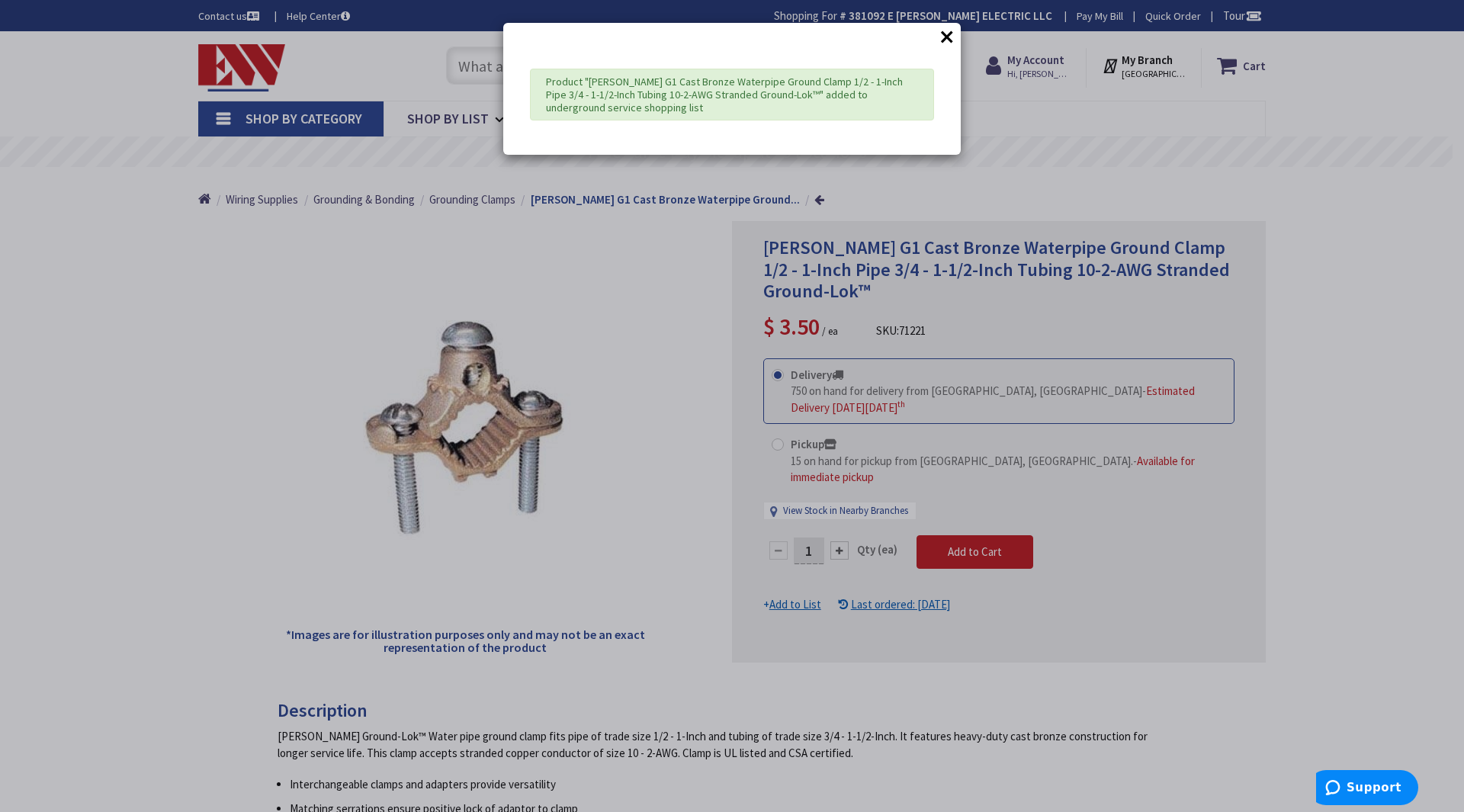
click at [951, 33] on button "×" at bounding box center [947, 36] width 23 height 23
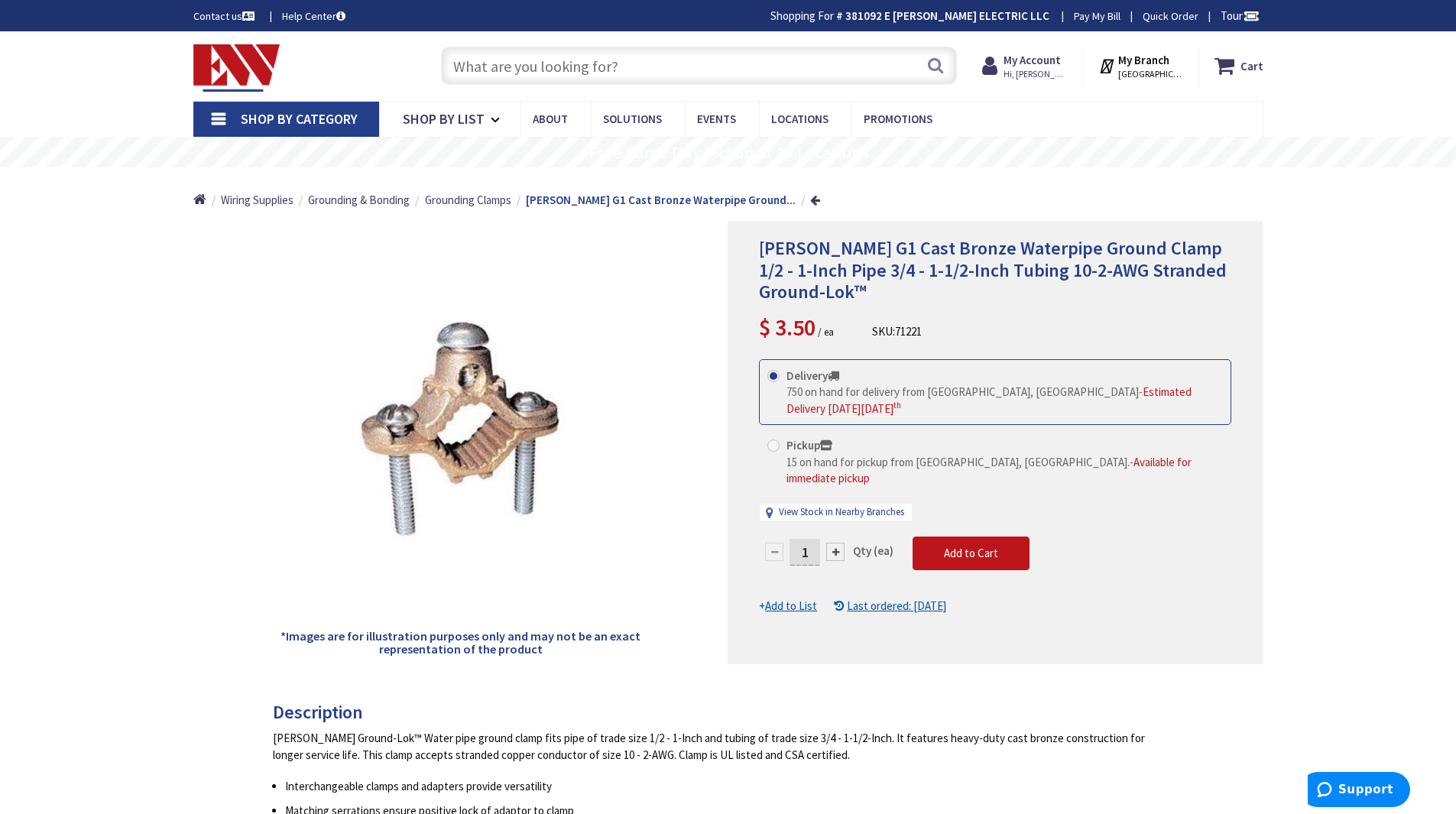
click at [629, 68] on input "text" at bounding box center [698, 66] width 516 height 38
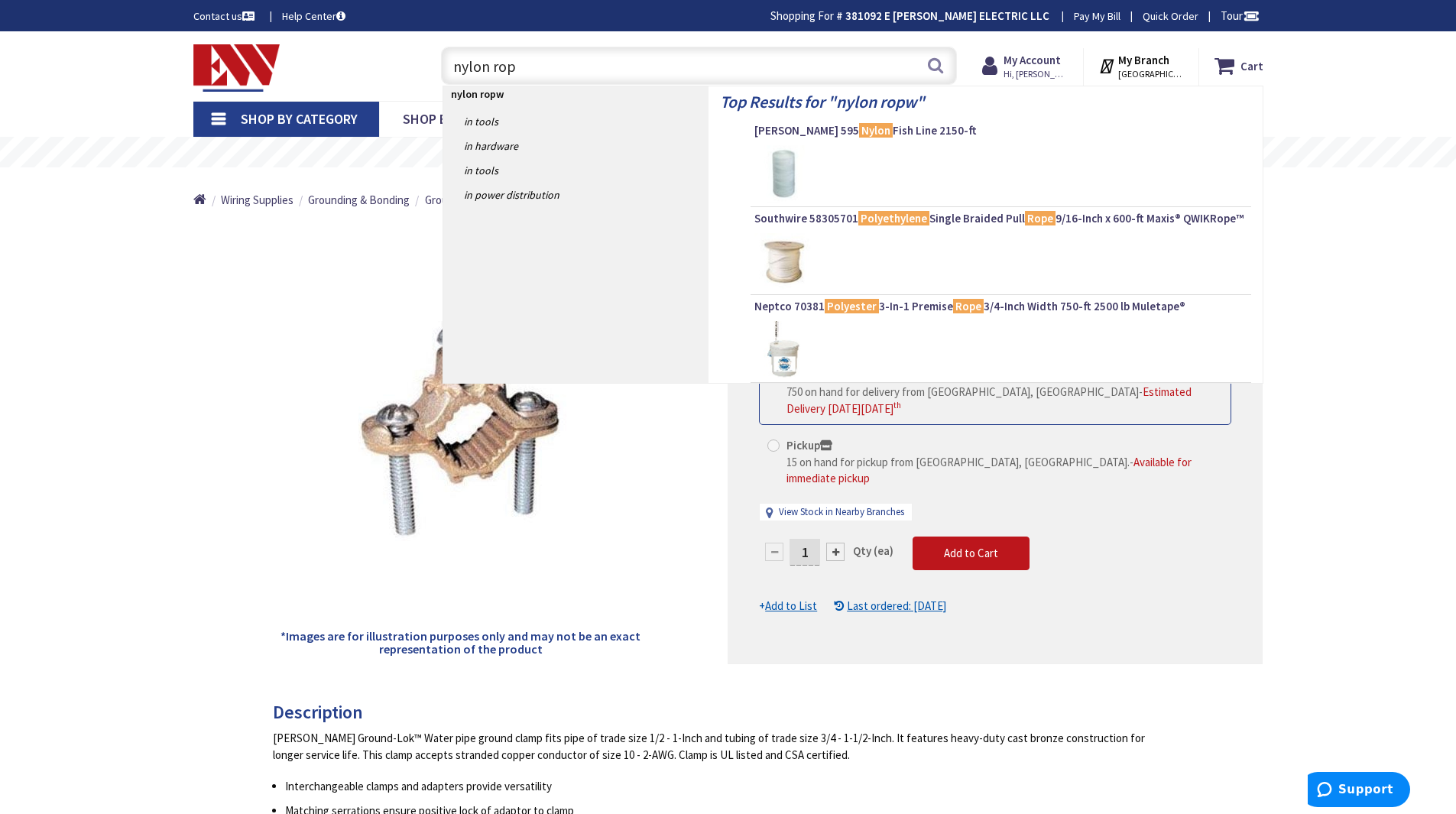
type input "nylon rope"
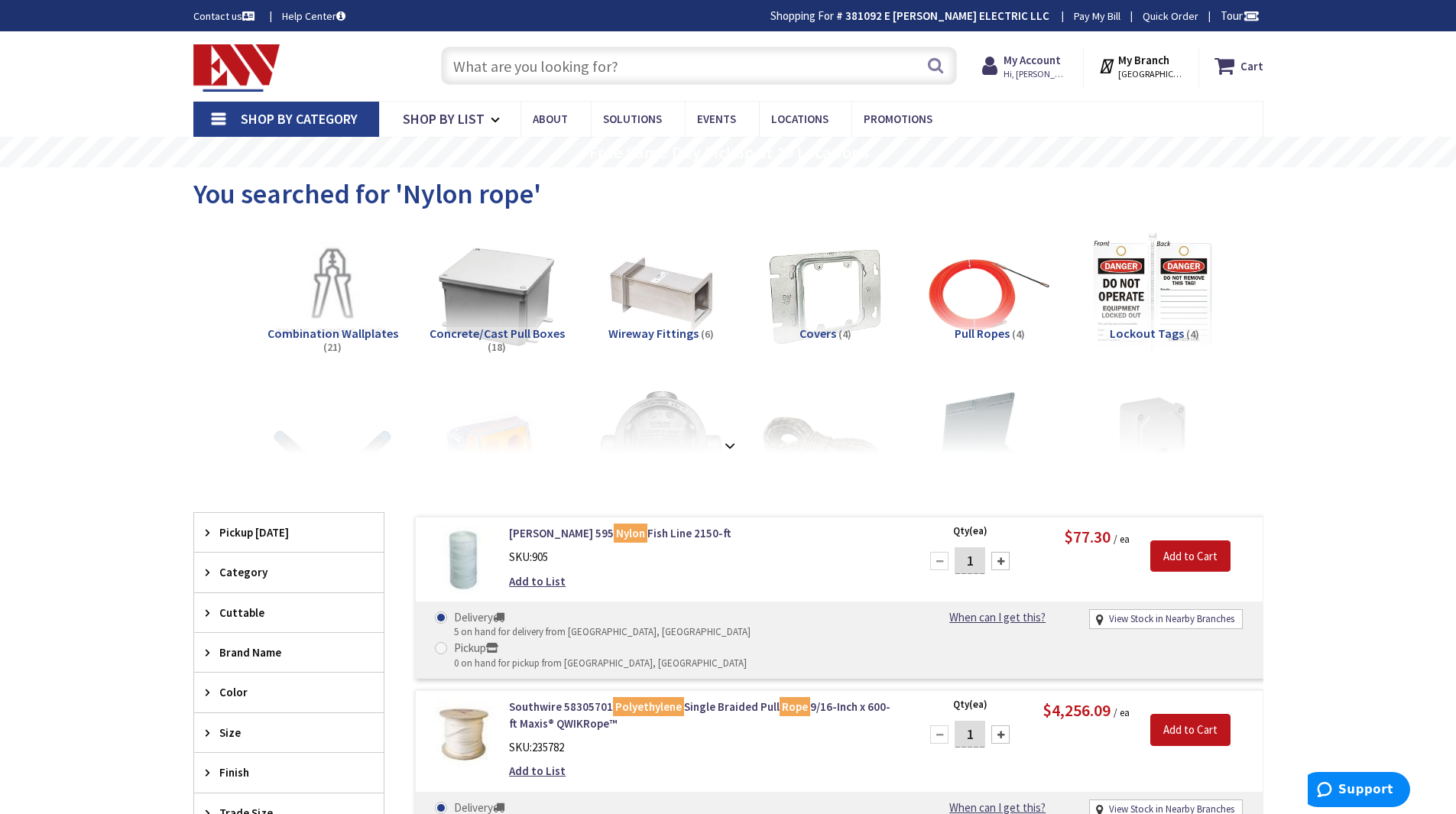
click at [548, 69] on input "text" at bounding box center [698, 66] width 516 height 38
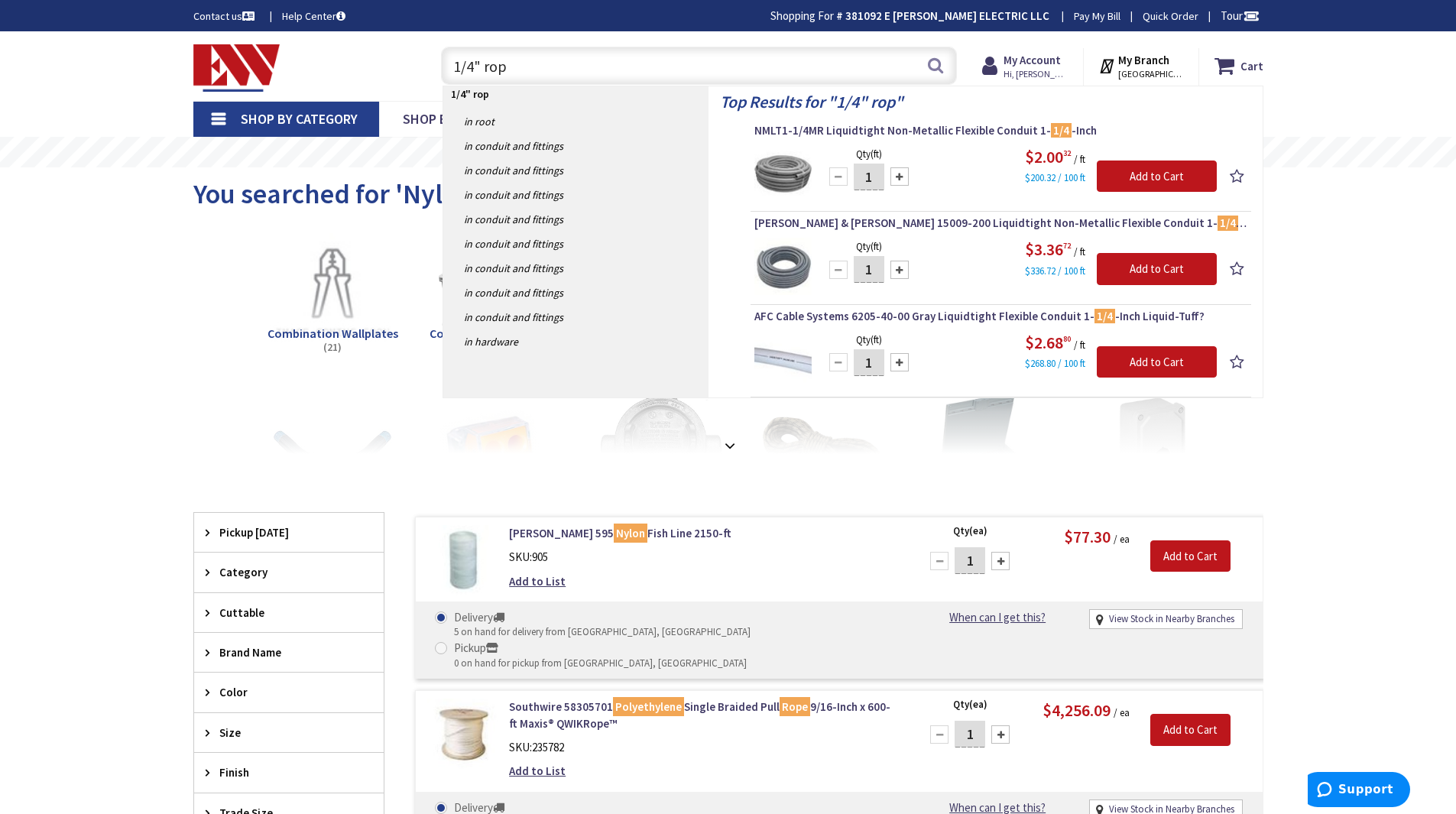
type input "1/4" rope"
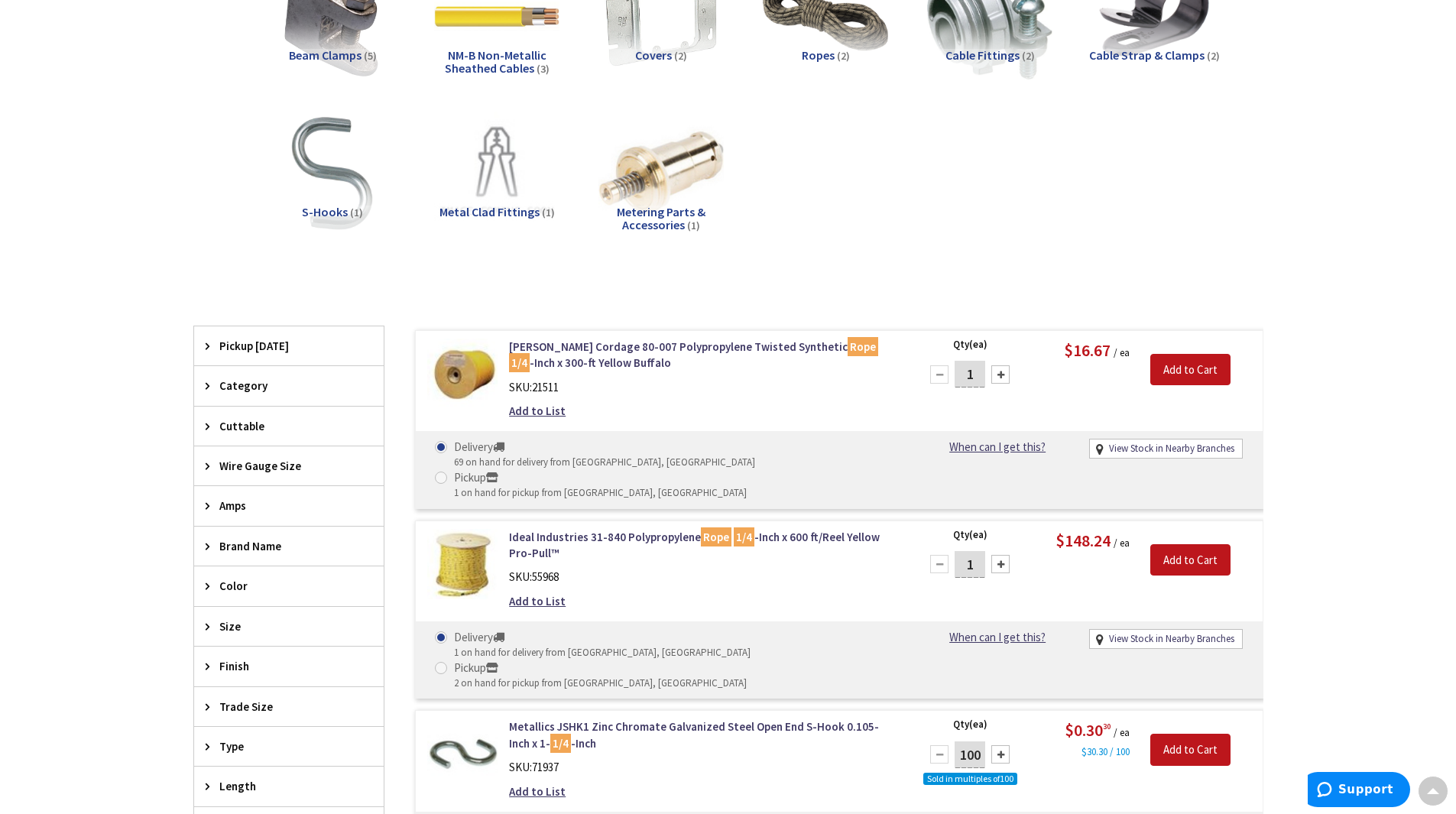
scroll to position [305, 0]
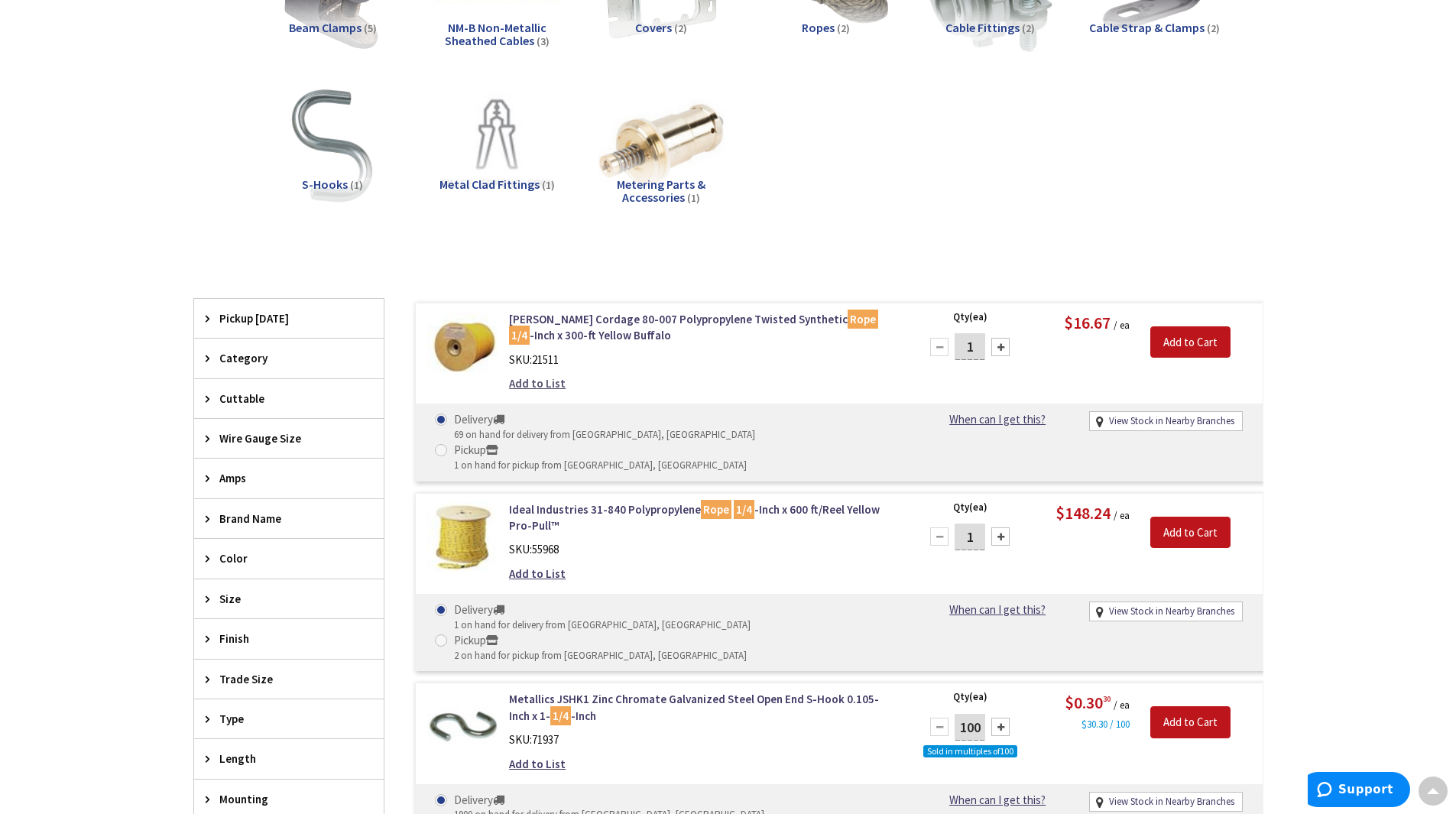
click at [521, 384] on link "Add to List" at bounding box center [537, 383] width 56 height 16
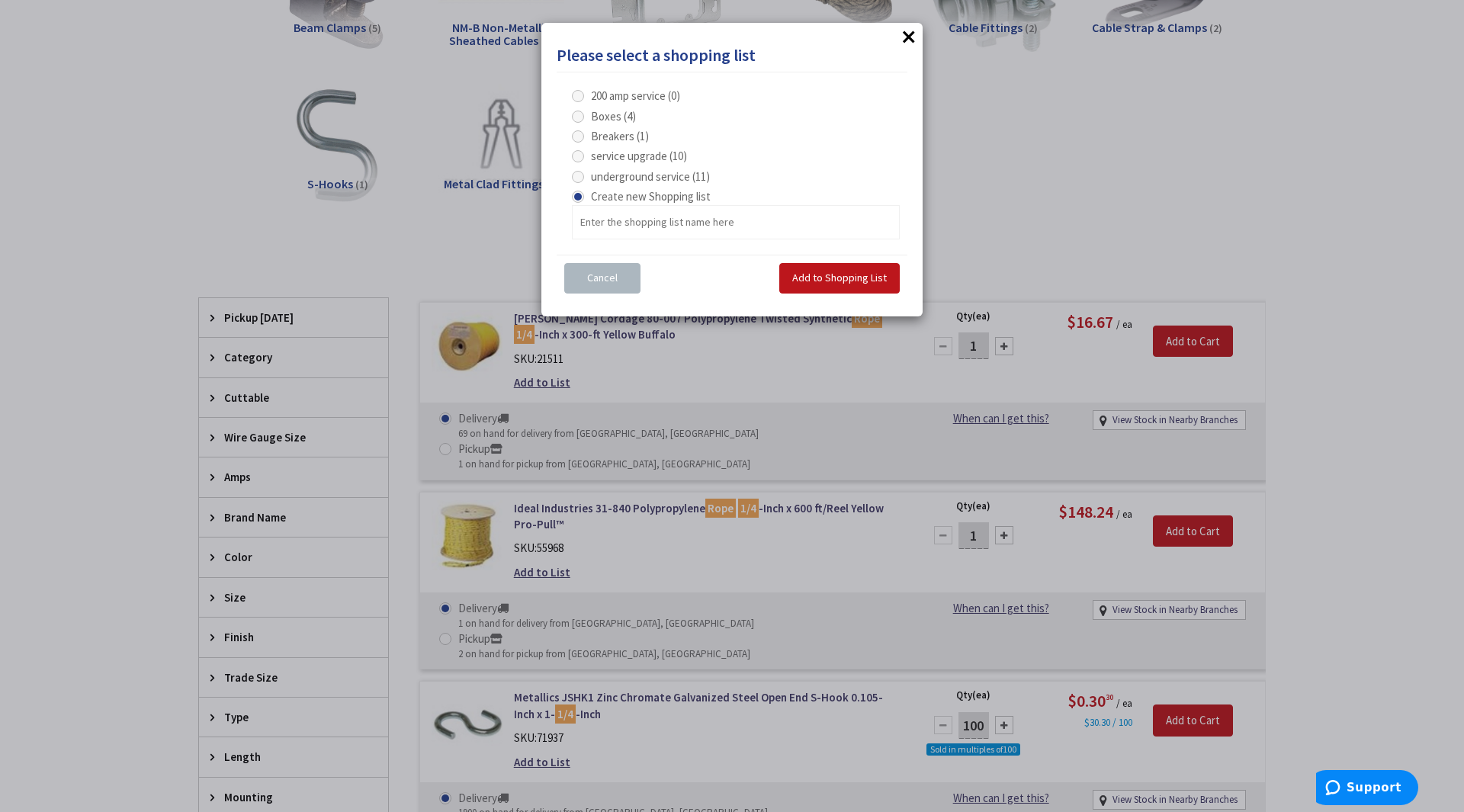
click at [578, 172] on span at bounding box center [578, 177] width 12 height 12
click at [578, 172] on service "underground service (11)" at bounding box center [580, 176] width 10 height 10
radio service "true"
click at [870, 280] on span "Add to Shopping List" at bounding box center [839, 278] width 94 height 14
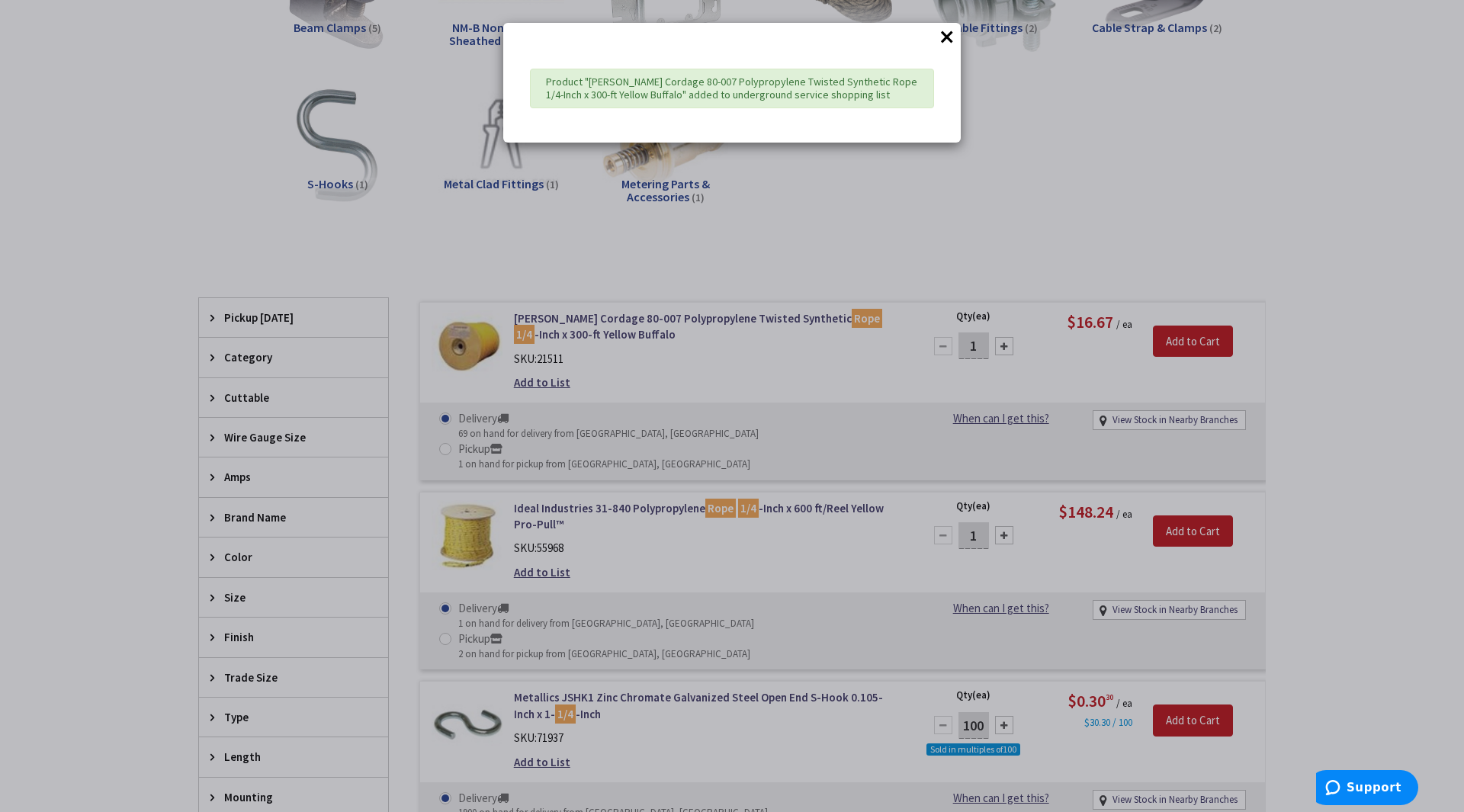
click at [946, 37] on button "×" at bounding box center [947, 36] width 23 height 23
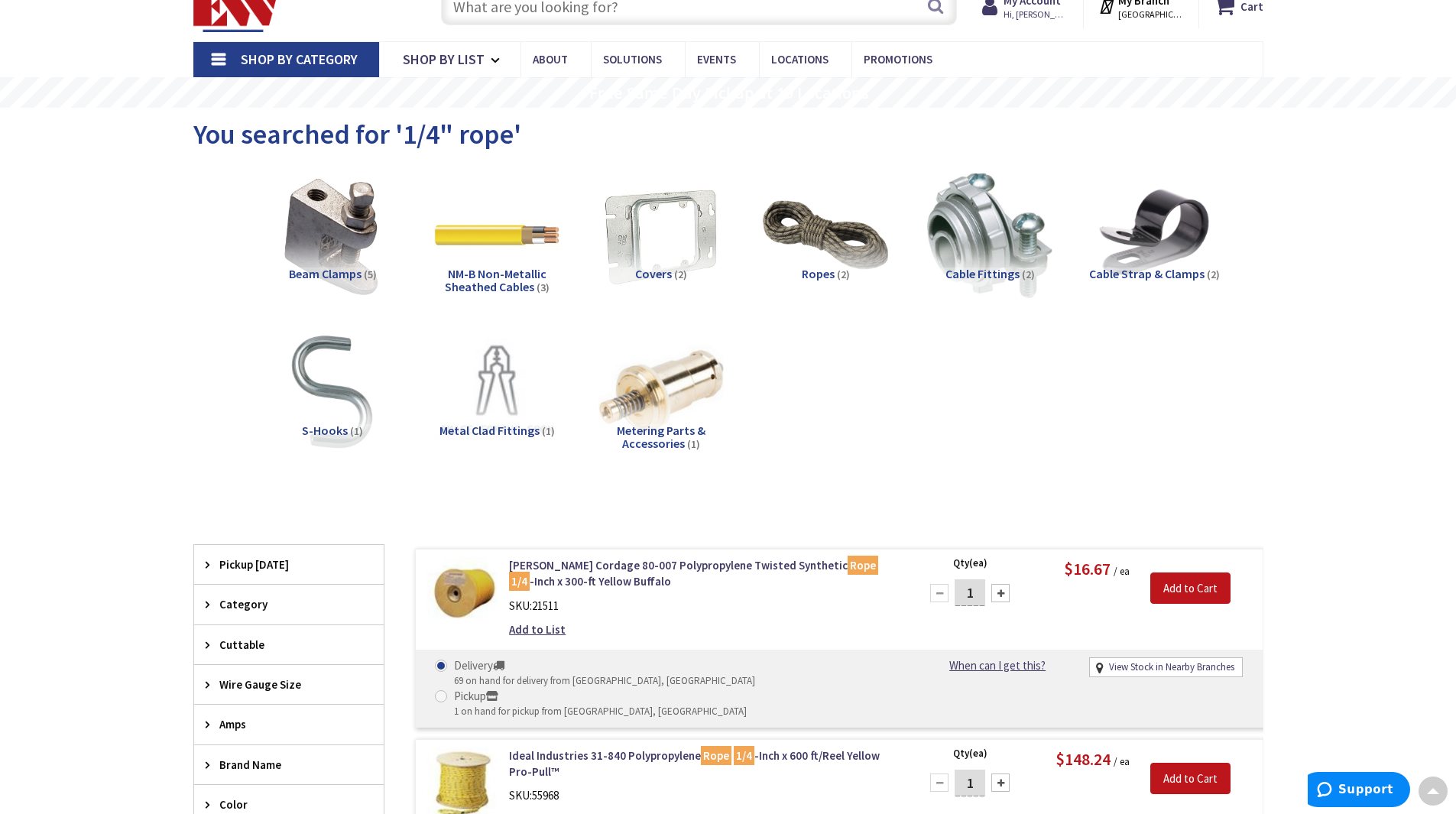
scroll to position [0, 0]
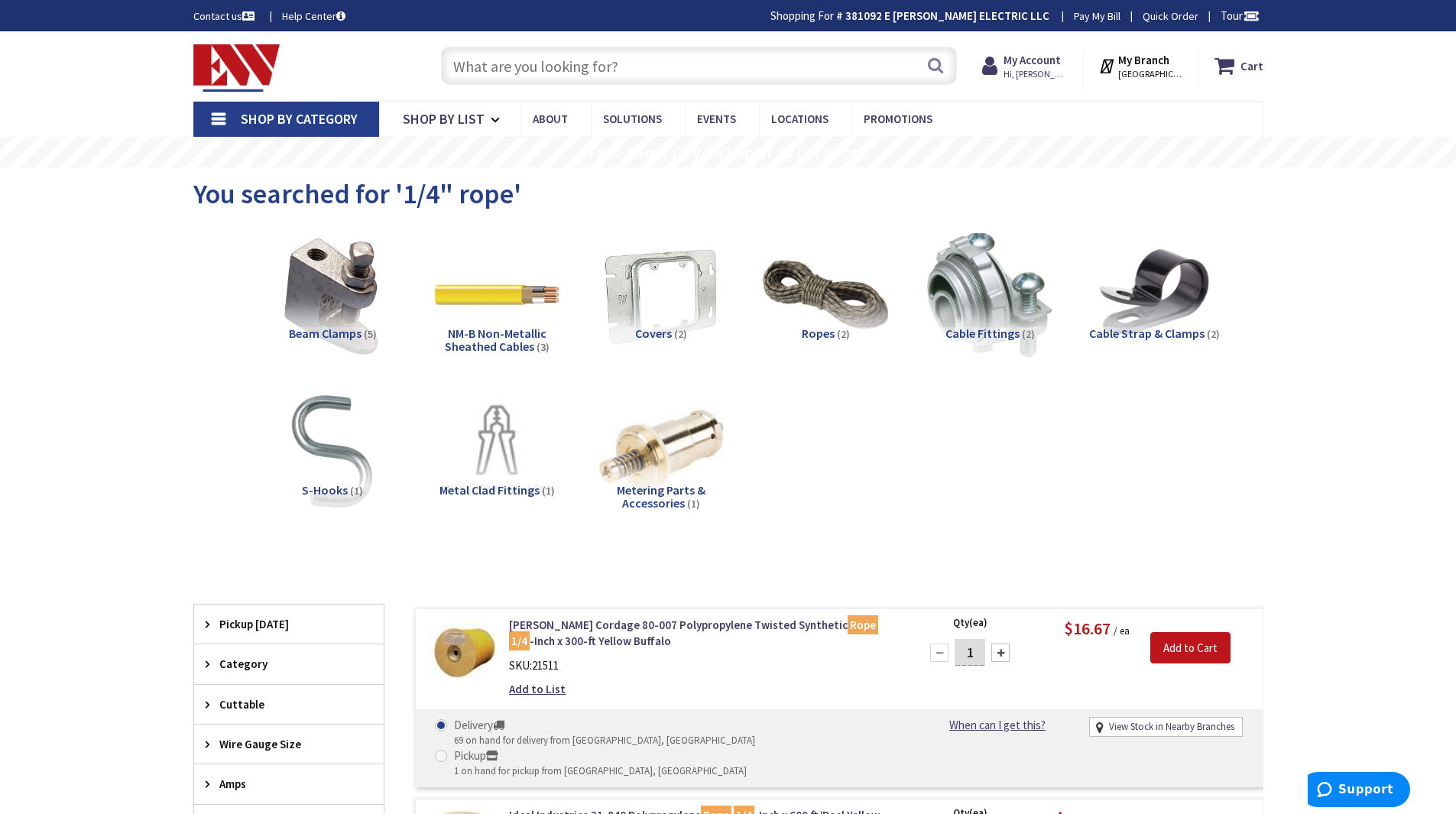
click at [556, 56] on input "text" at bounding box center [698, 66] width 516 height 38
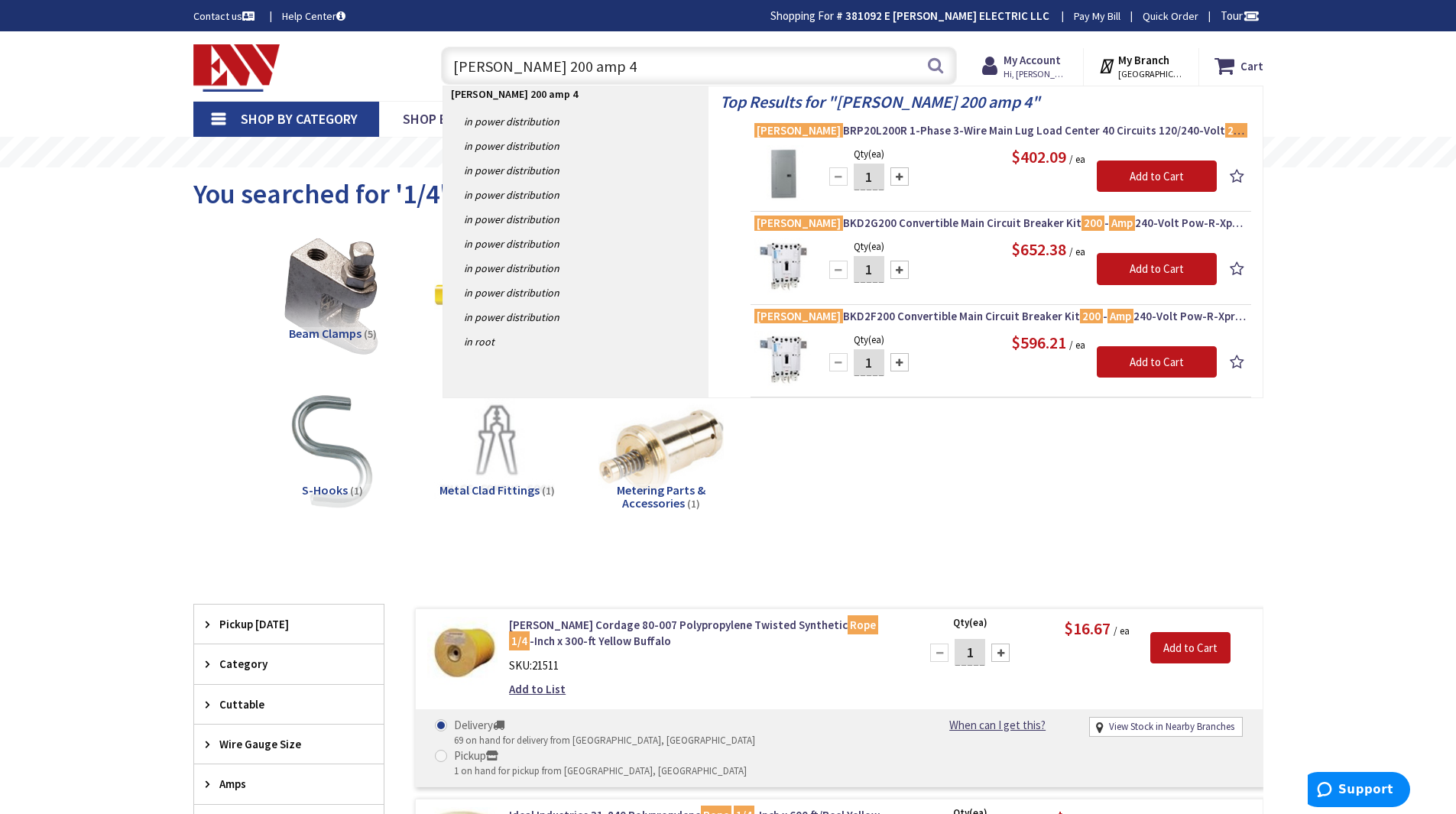
type input "eaton 200 amp 40"
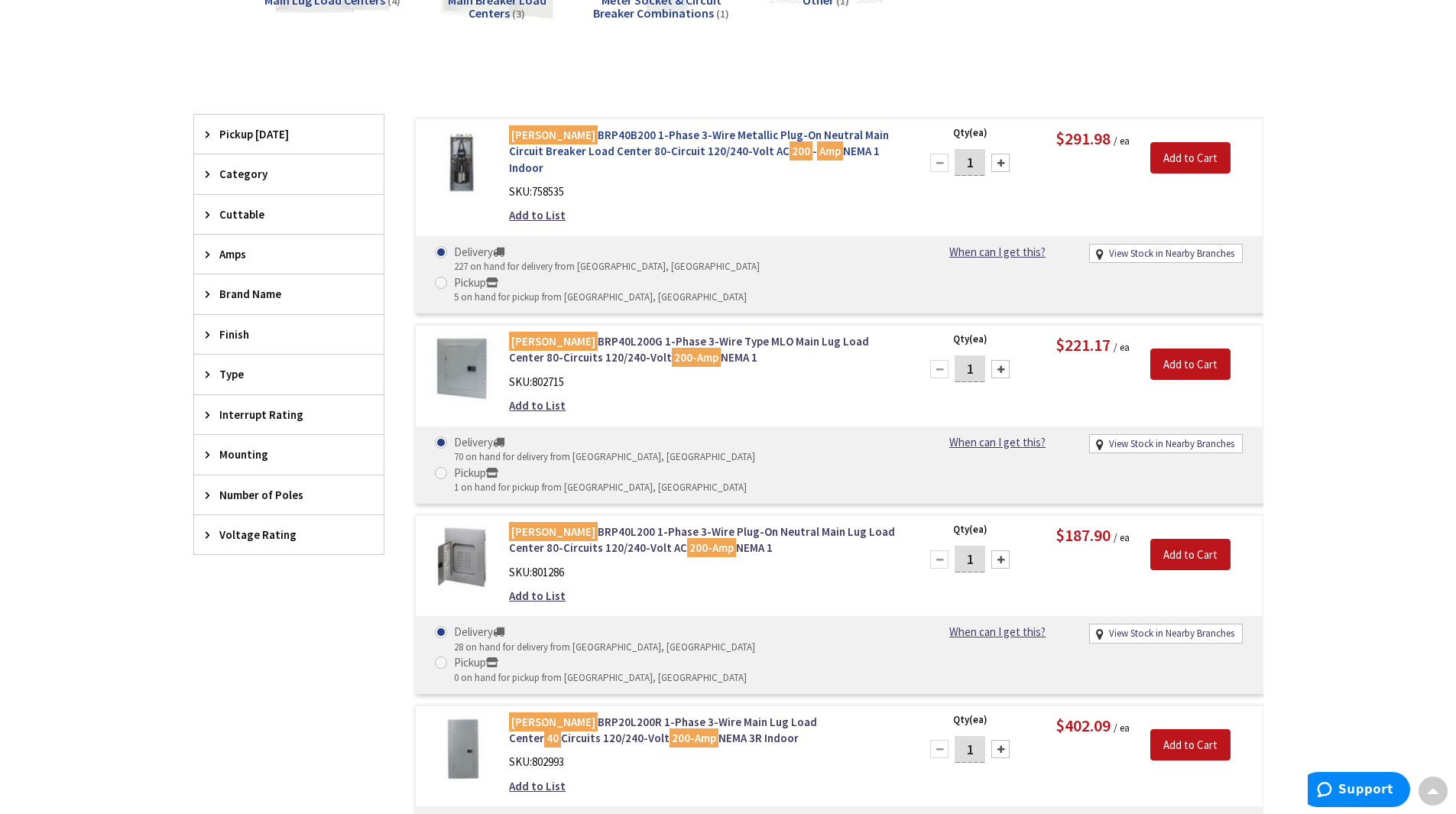
scroll to position [229, 0]
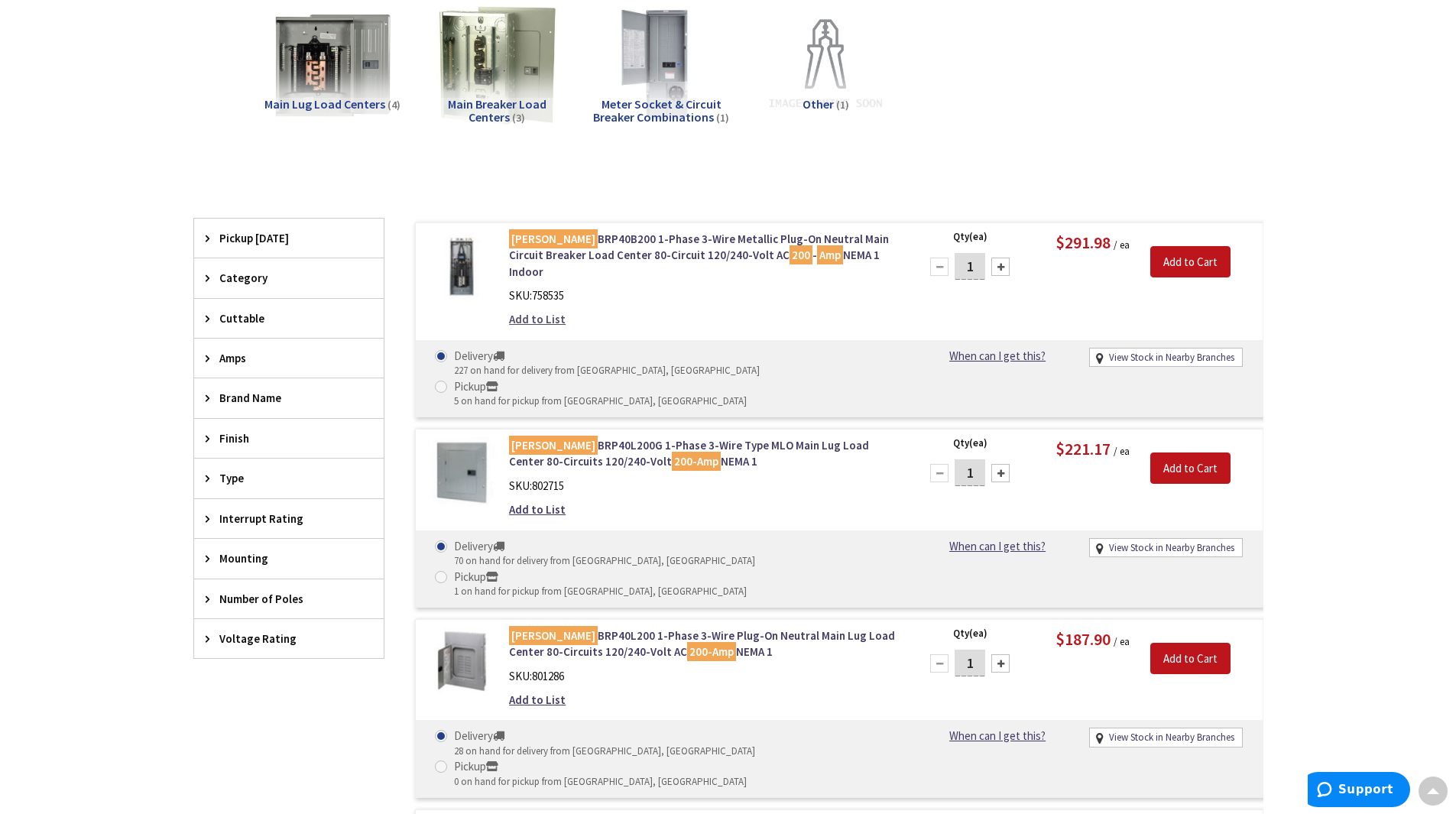
click at [543, 311] on link "Add to List" at bounding box center [537, 318] width 56 height 16
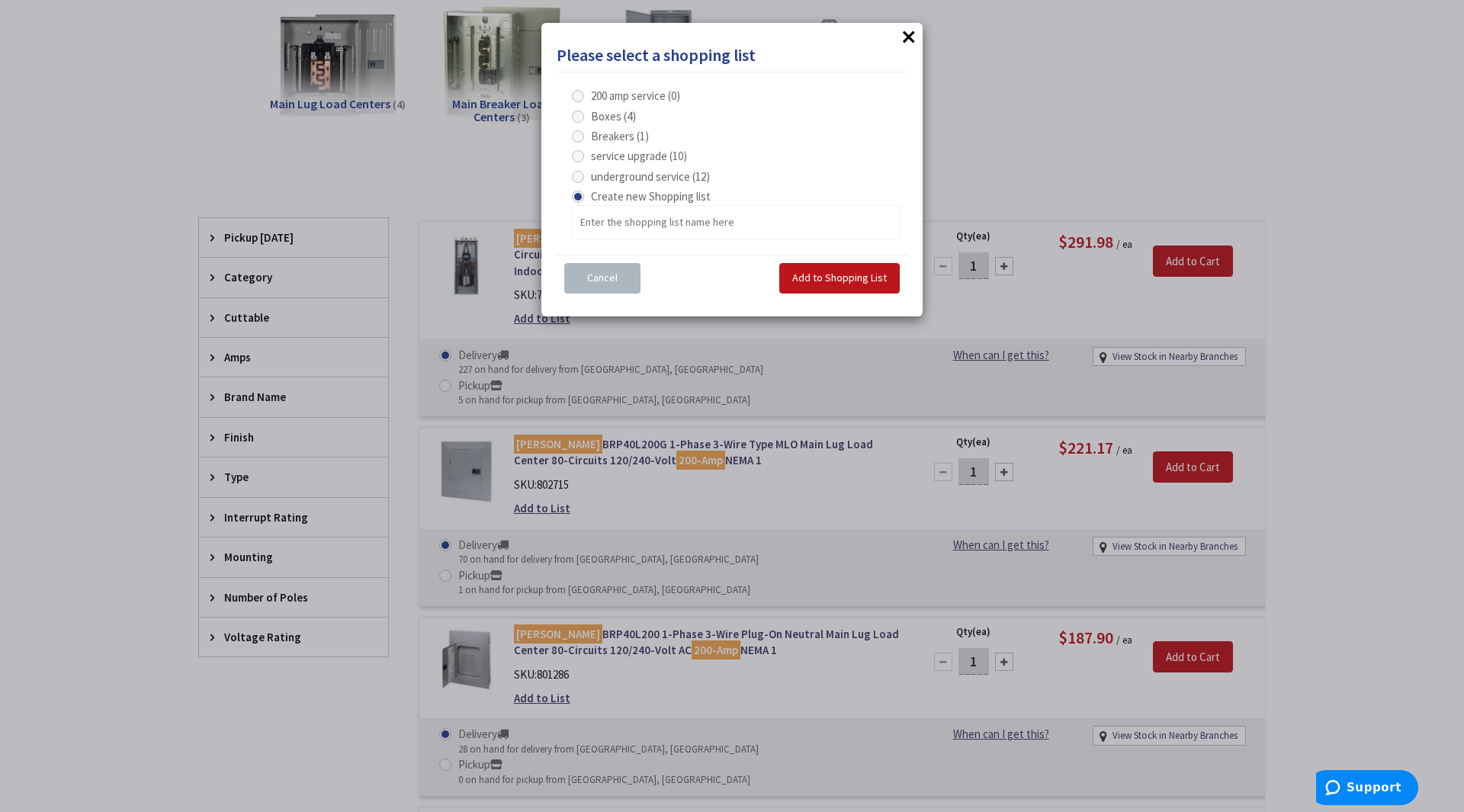
click at [584, 175] on span at bounding box center [578, 177] width 12 height 12
click at [584, 175] on service "underground service (12)" at bounding box center [580, 176] width 10 height 10
radio service "true"
click at [824, 274] on span "Add to Shopping List" at bounding box center [839, 278] width 94 height 14
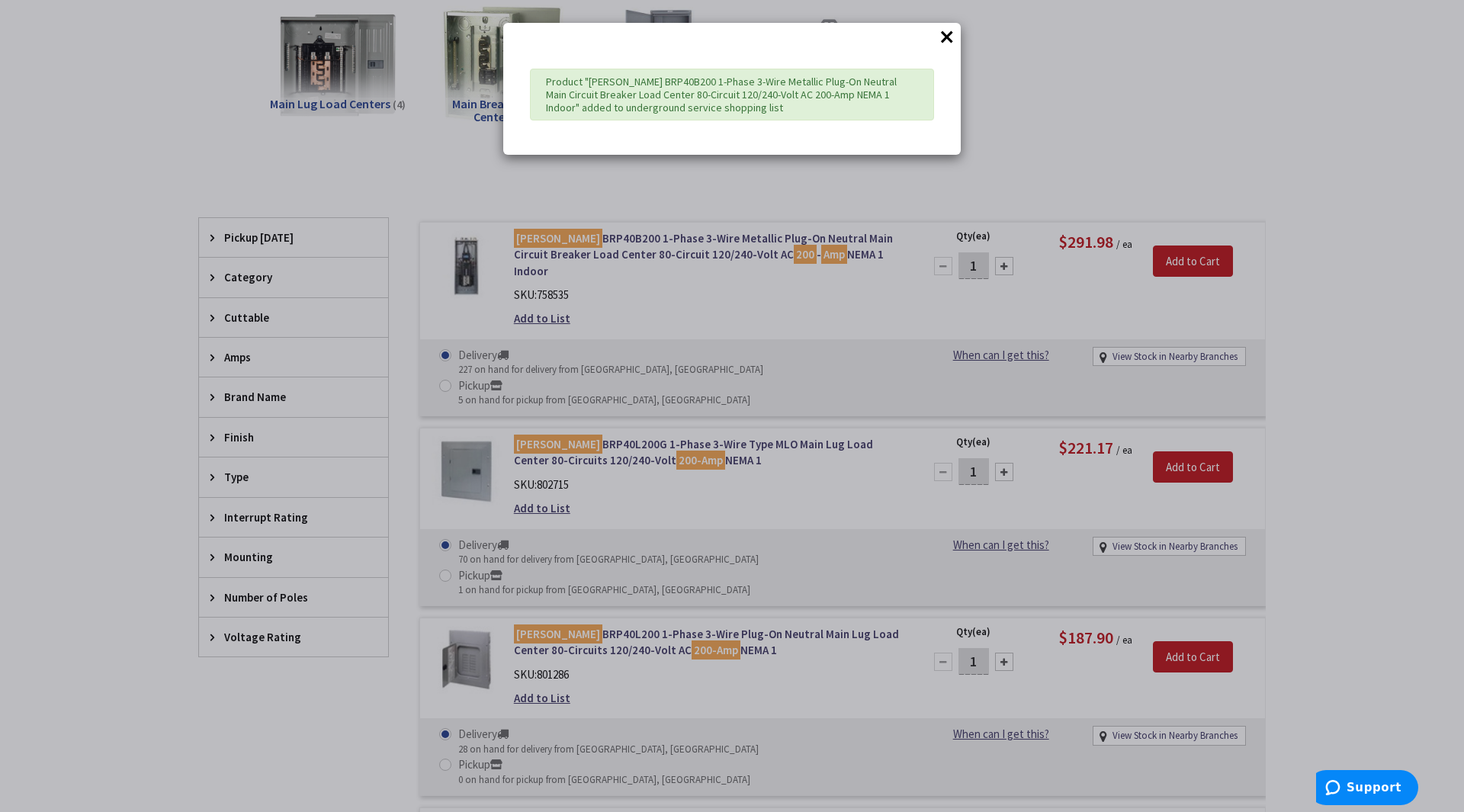
click at [947, 36] on button "×" at bounding box center [947, 36] width 23 height 23
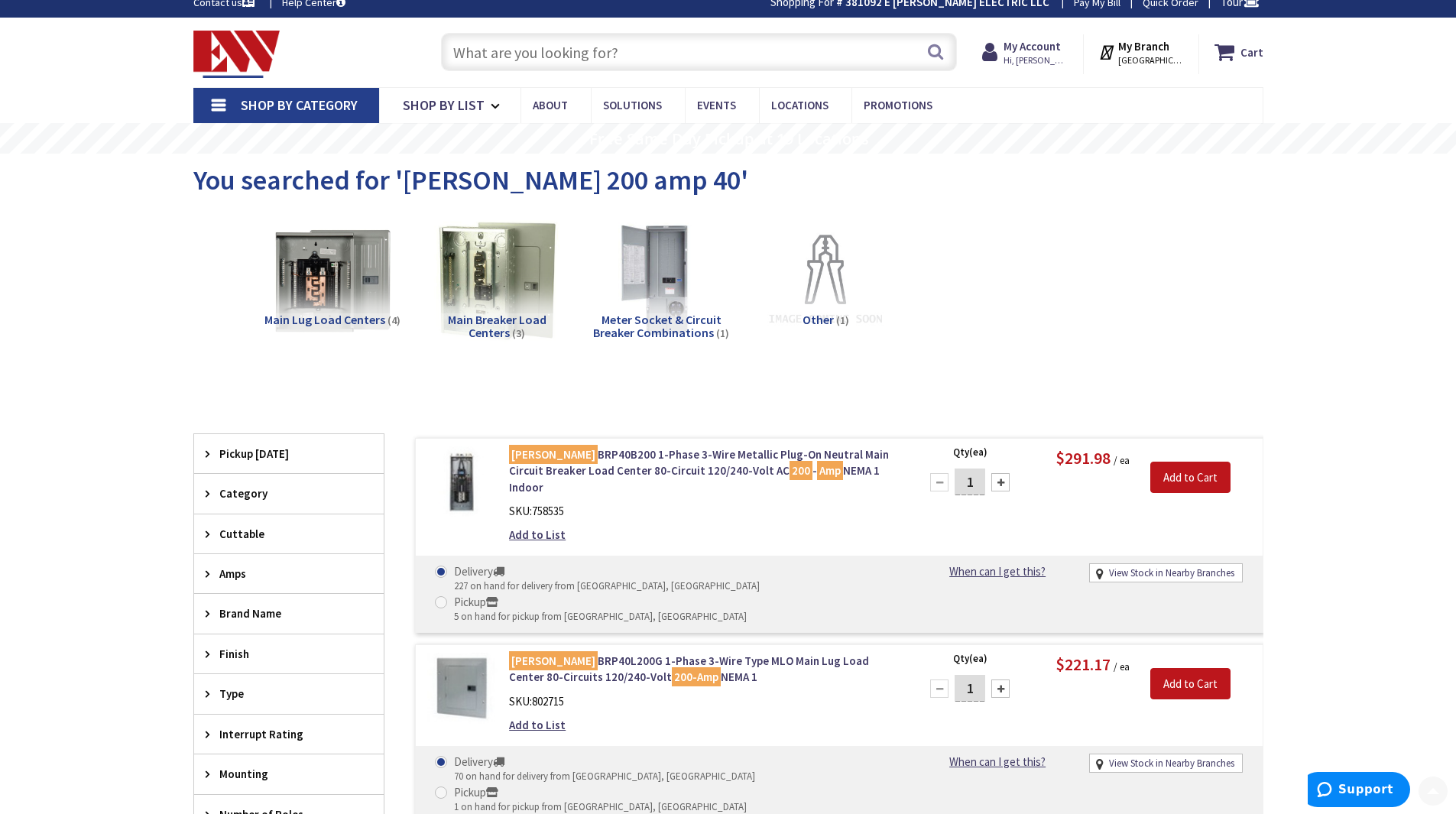
scroll to position [0, 0]
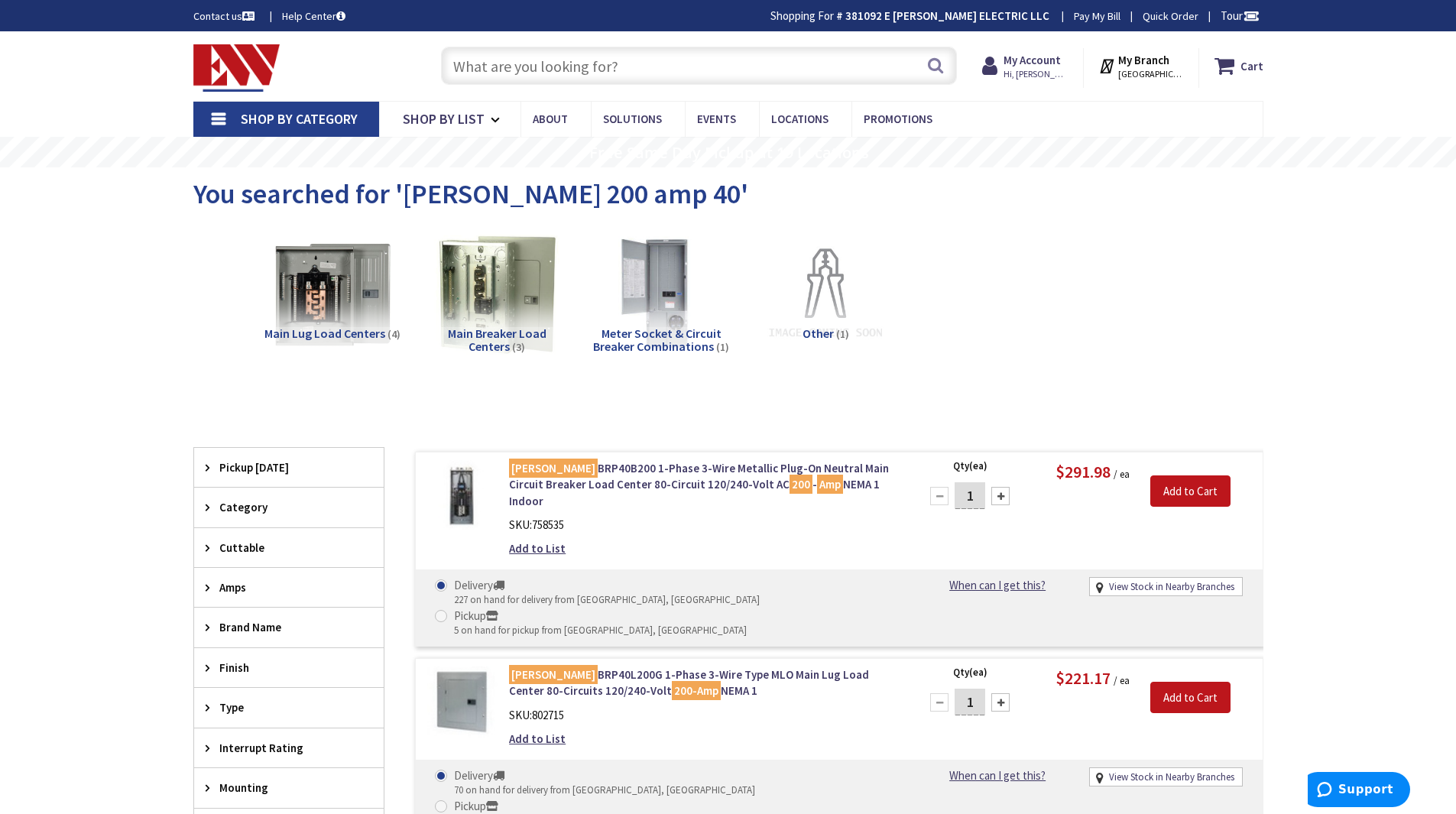
click at [576, 68] on input "text" at bounding box center [698, 66] width 516 height 38
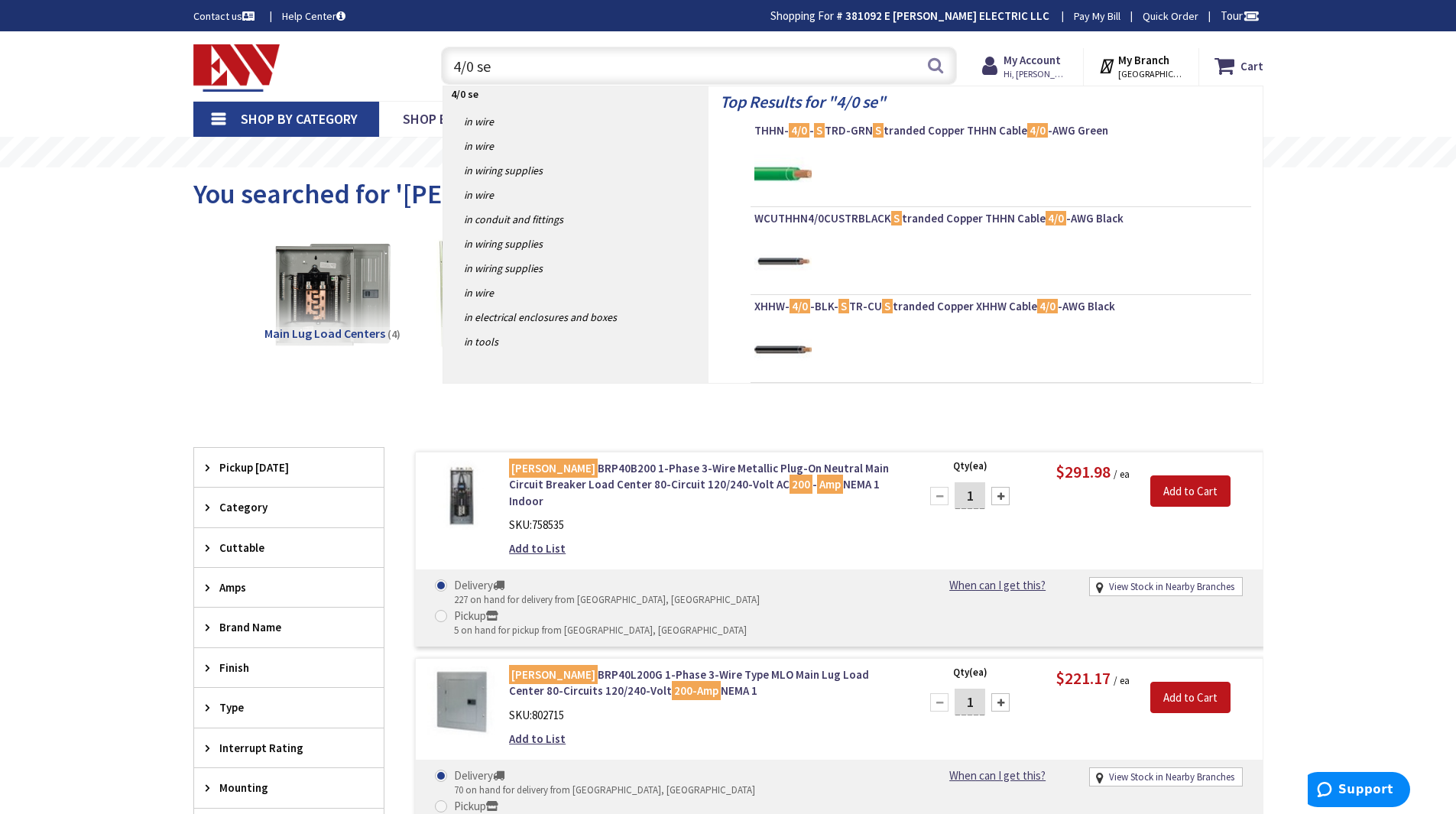
type input "4/0 ser"
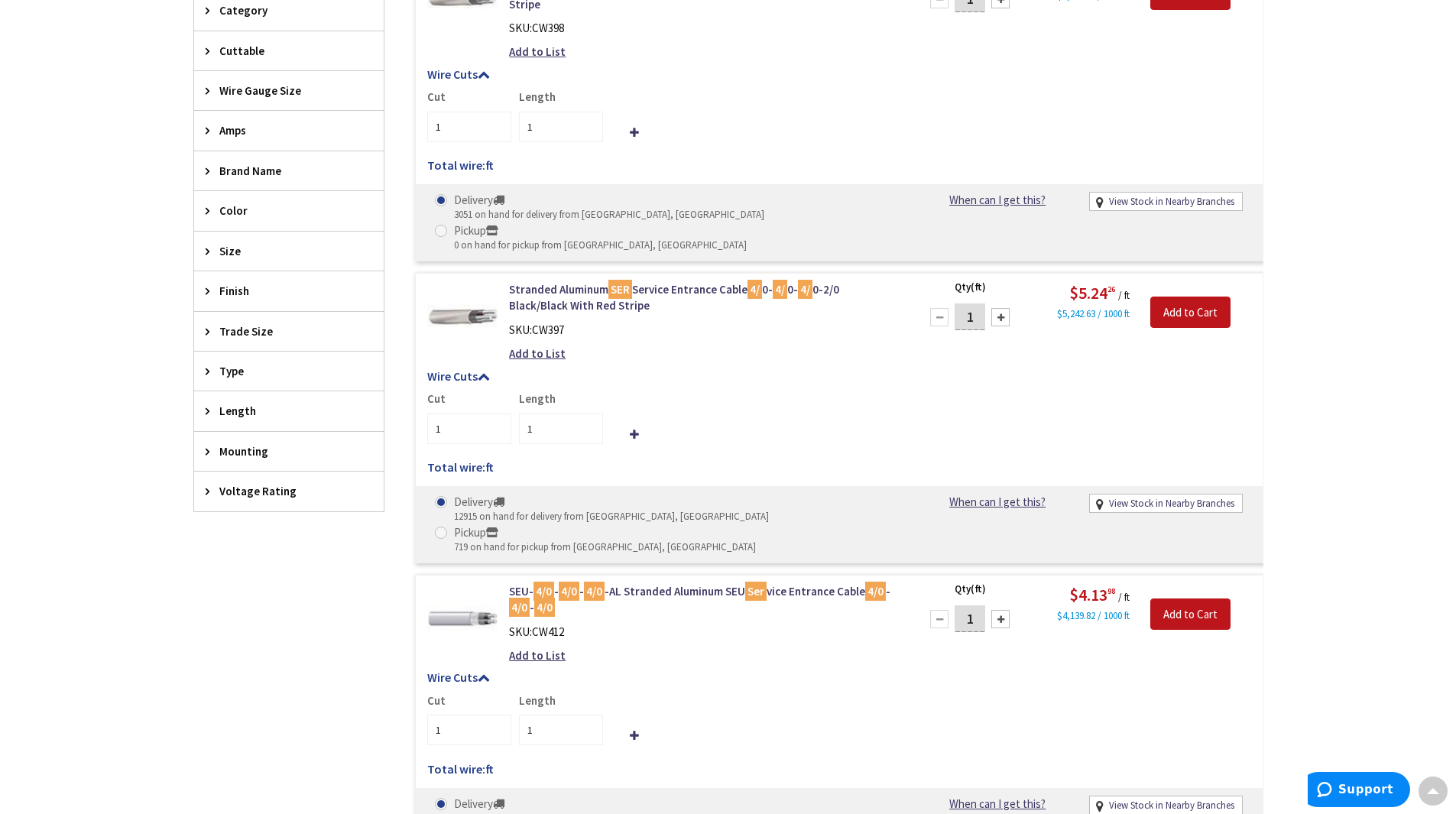
scroll to position [535, 0]
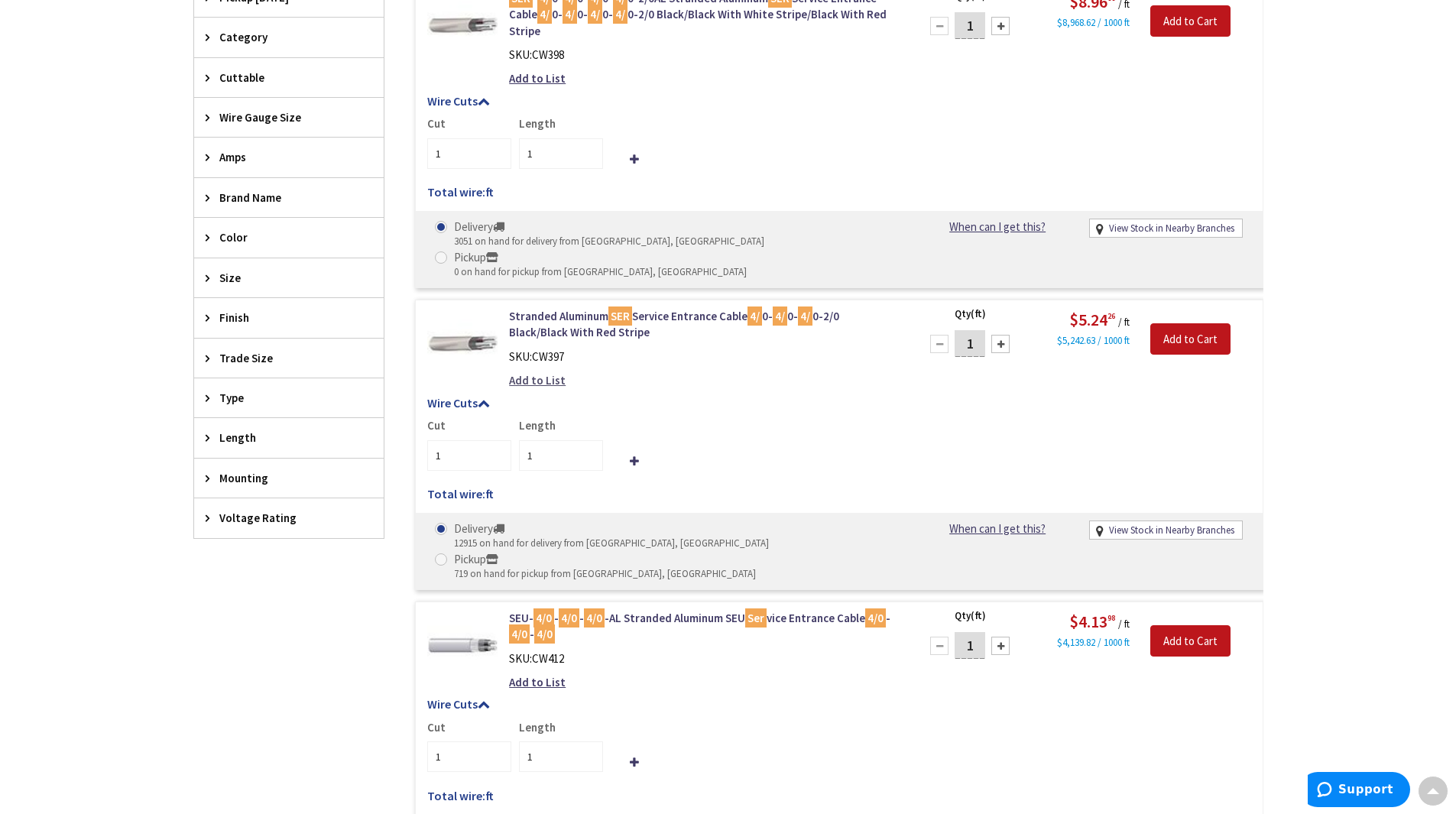
click at [554, 372] on link "Add to List" at bounding box center [537, 380] width 56 height 16
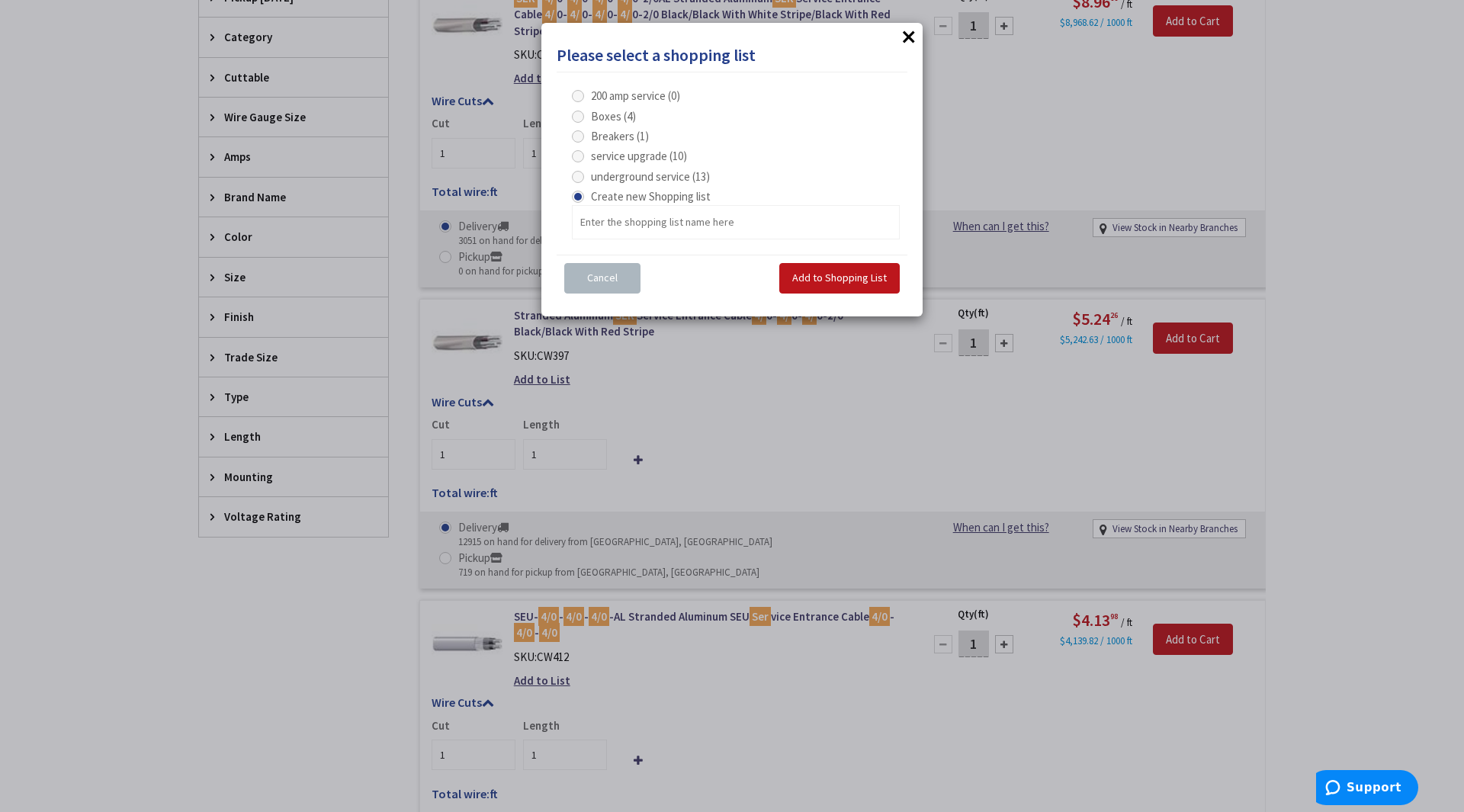
click at [572, 176] on span at bounding box center [578, 177] width 12 height 12
click at [576, 176] on service "underground service (13)" at bounding box center [580, 176] width 10 height 10
radio service "true"
click at [844, 274] on span "Add to Shopping List" at bounding box center [839, 278] width 94 height 14
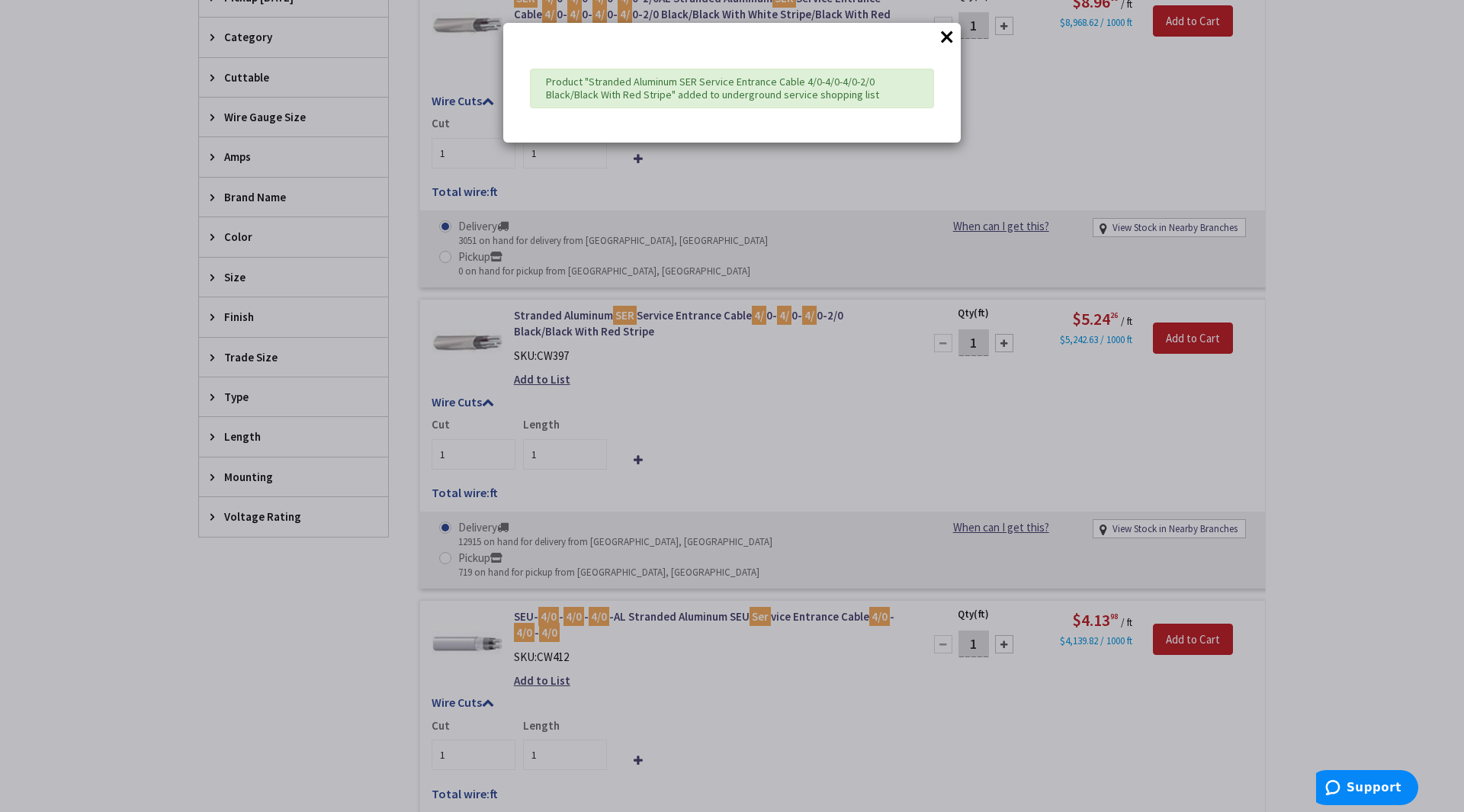
click at [941, 39] on button "×" at bounding box center [947, 36] width 23 height 23
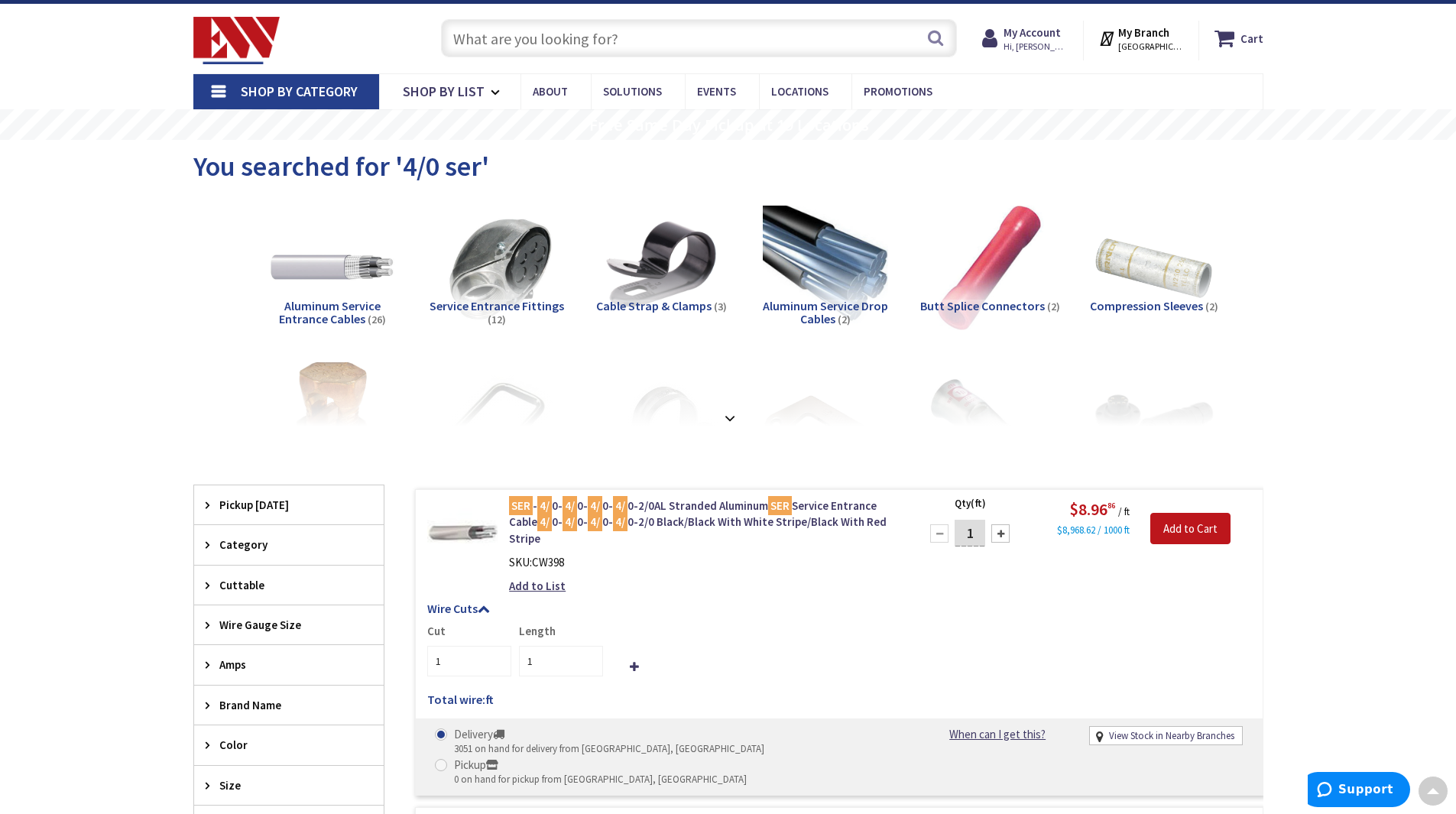
scroll to position [0, 0]
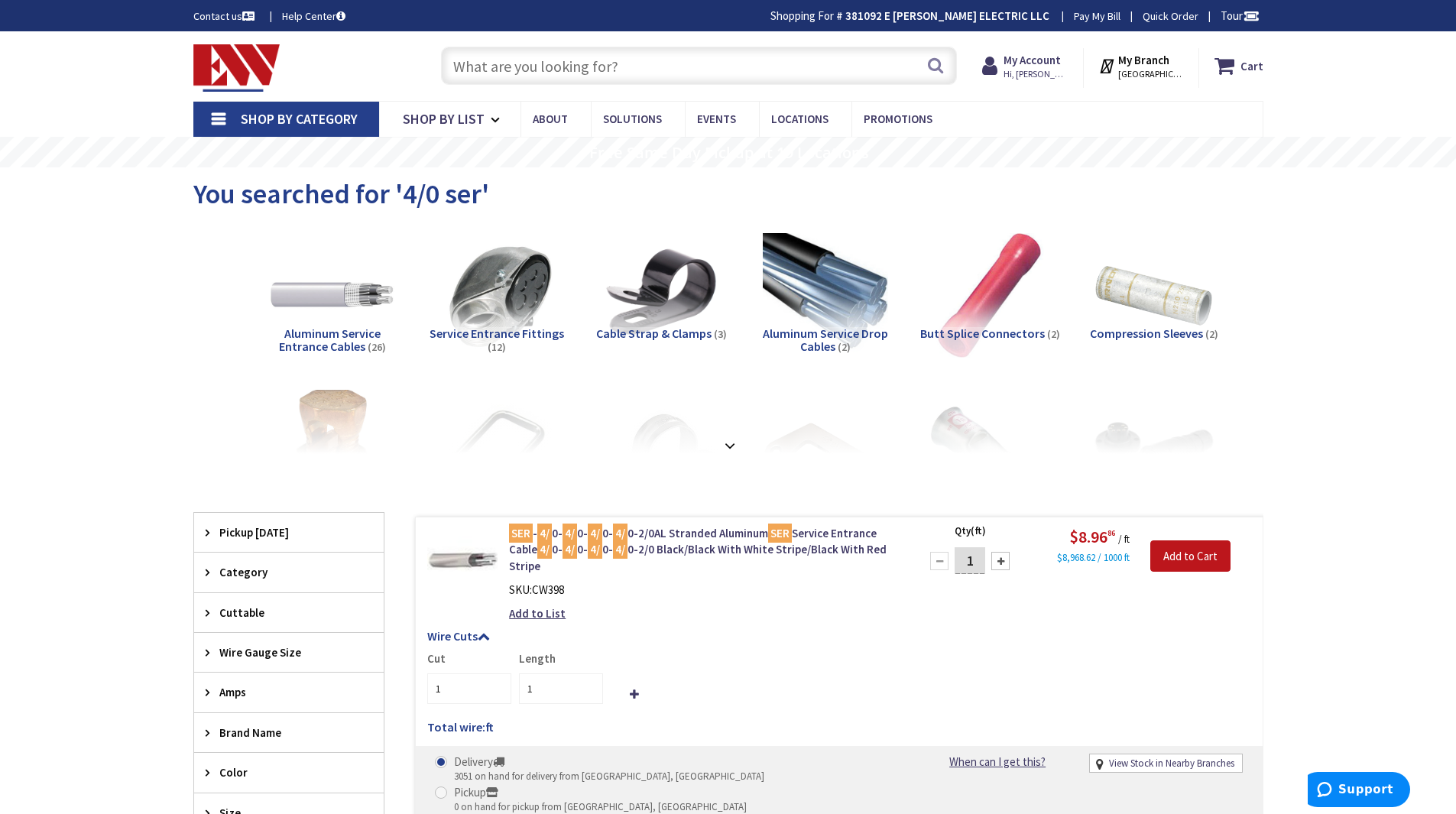
click at [572, 66] on input "text" at bounding box center [698, 66] width 516 height 38
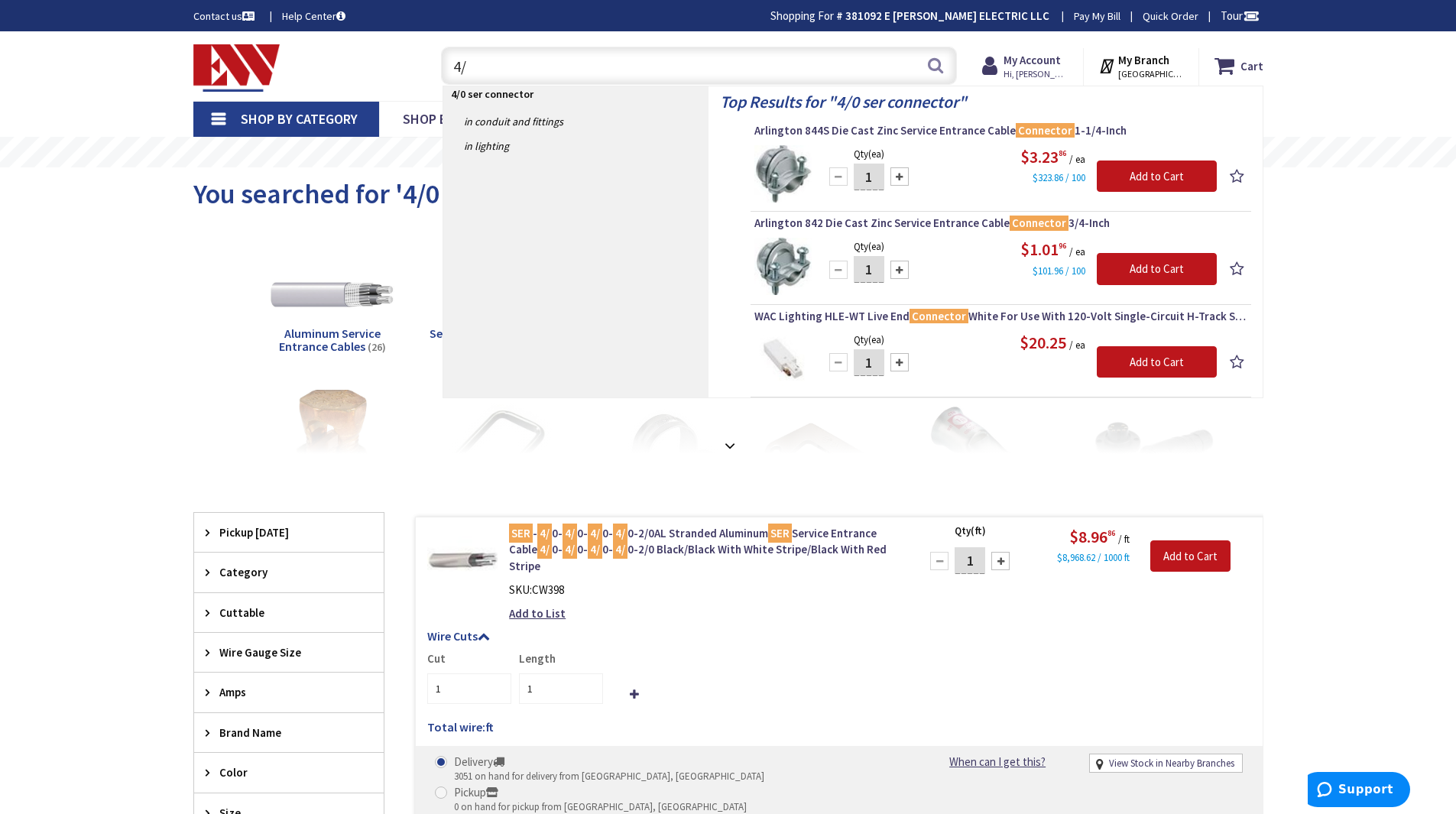
type input "4"
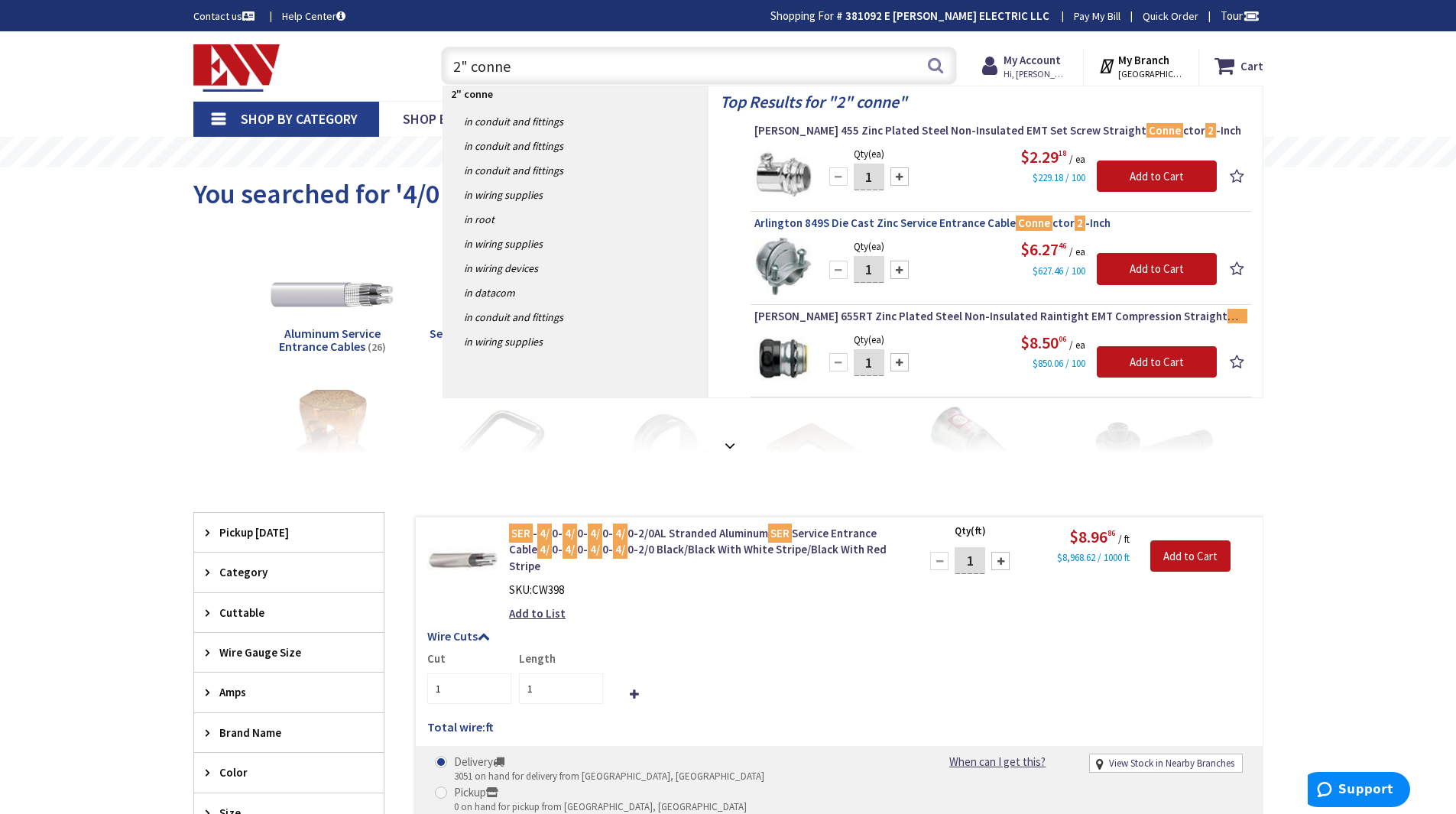
type input "2" conne"
click at [914, 225] on span "Arlington 849S Die Cast Zinc Service Entrance Cable Conne ctor 2 -Inch" at bounding box center [1000, 223] width 493 height 16
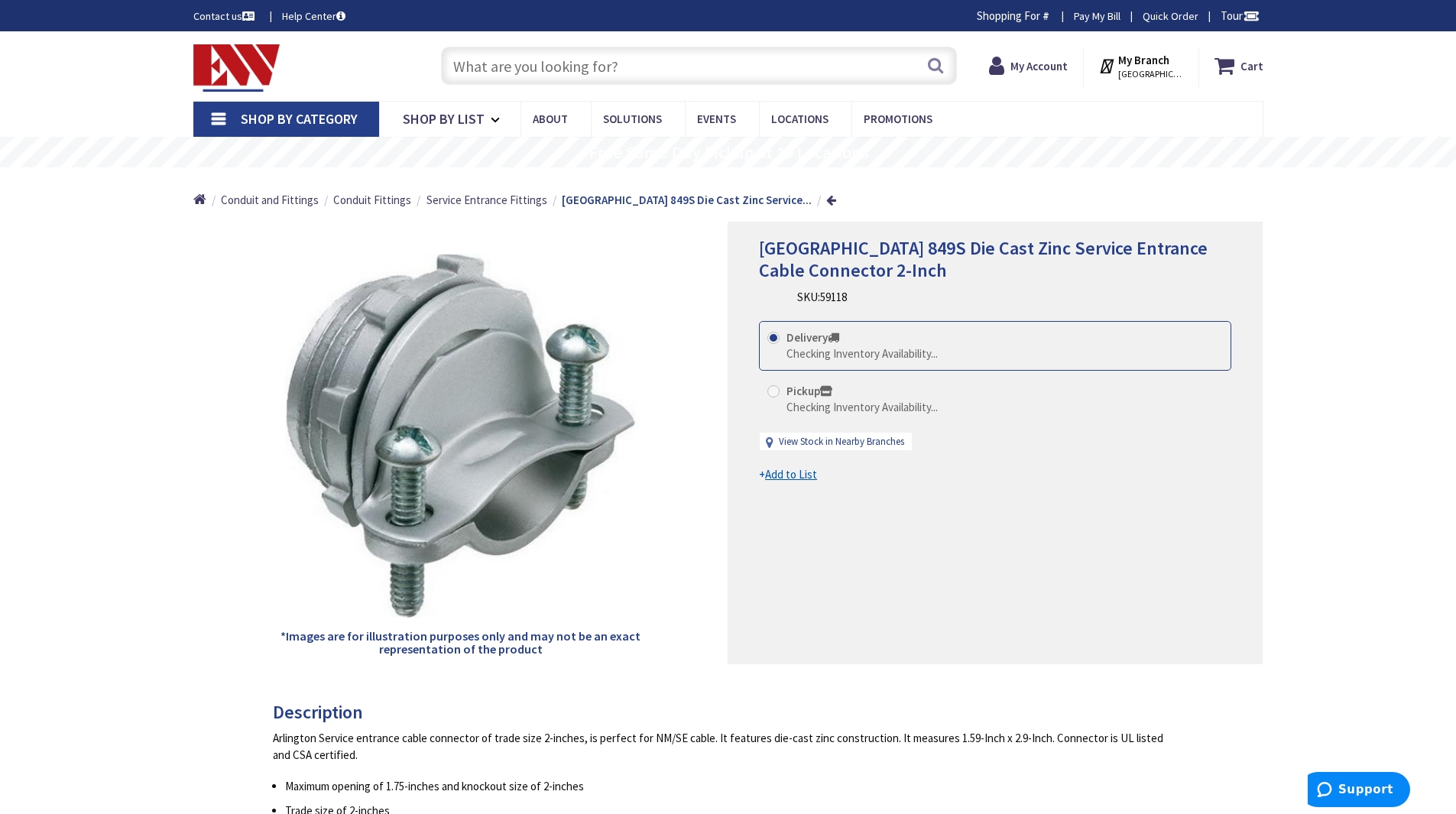
click at [804, 475] on u "Add to List" at bounding box center [791, 474] width 52 height 15
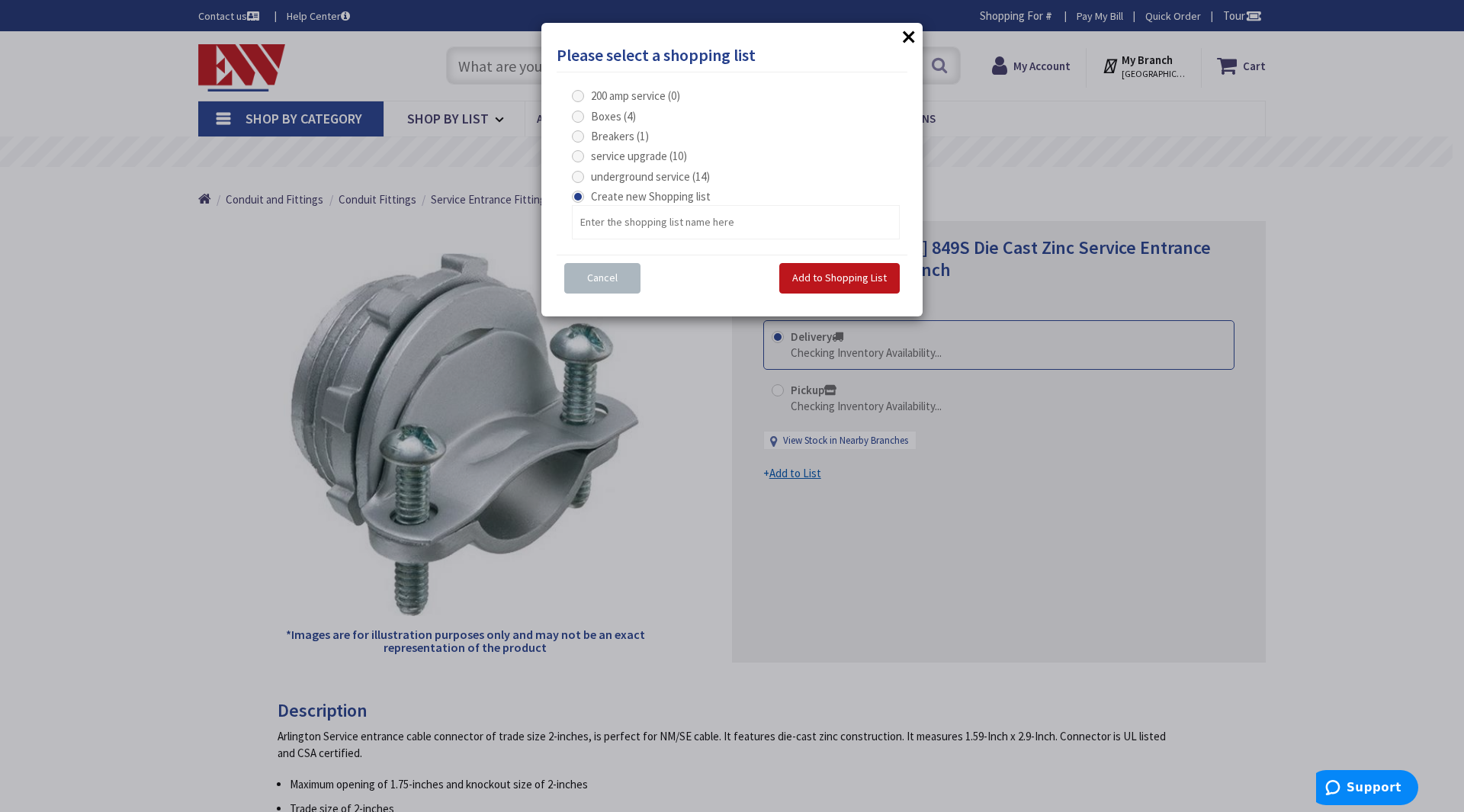
click at [580, 173] on span at bounding box center [578, 177] width 12 height 12
click at [580, 173] on service "underground service (14)" at bounding box center [580, 176] width 10 height 10
radio service "true"
click at [866, 280] on span "Add to Shopping List" at bounding box center [839, 278] width 94 height 14
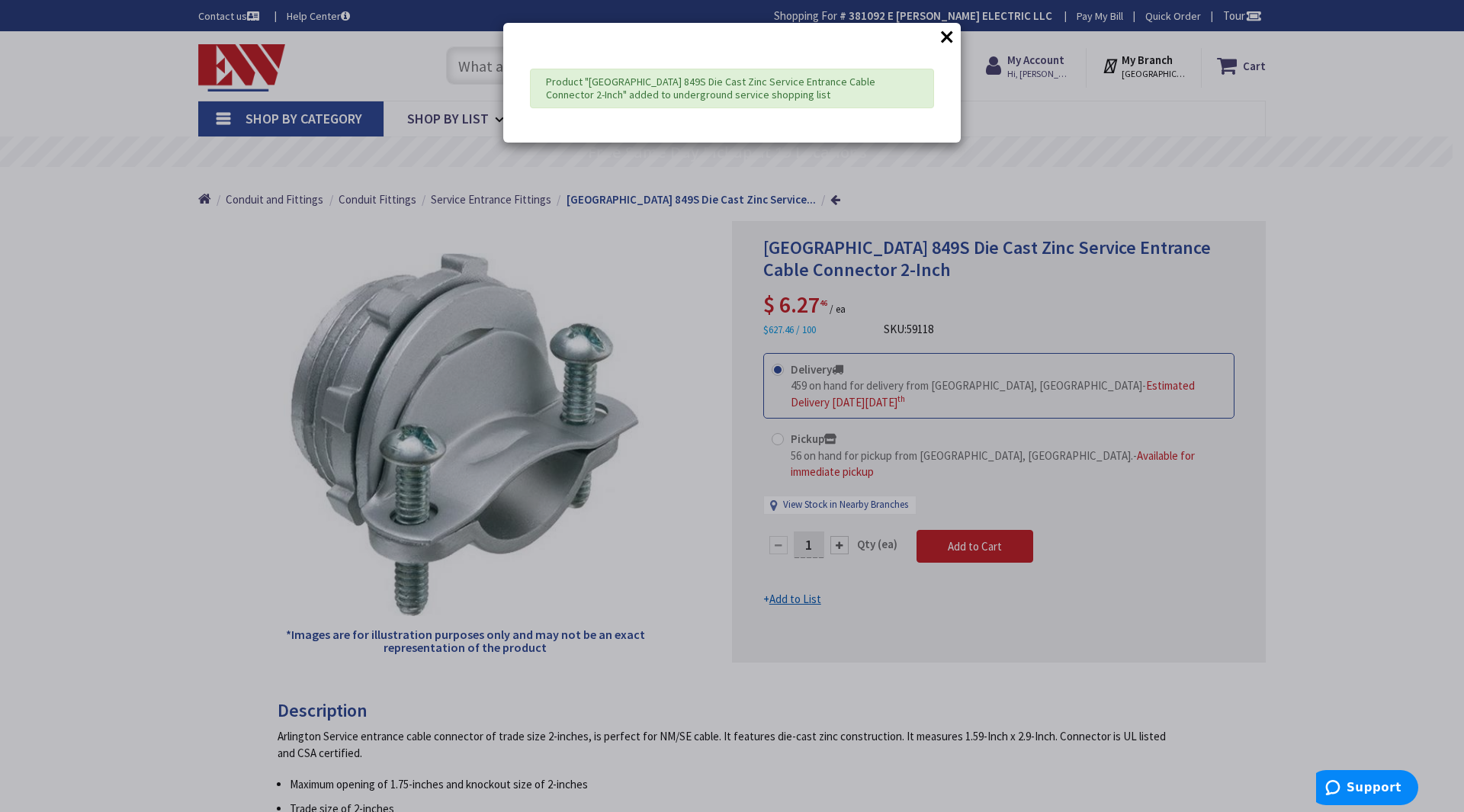
click at [946, 37] on button "×" at bounding box center [947, 36] width 23 height 23
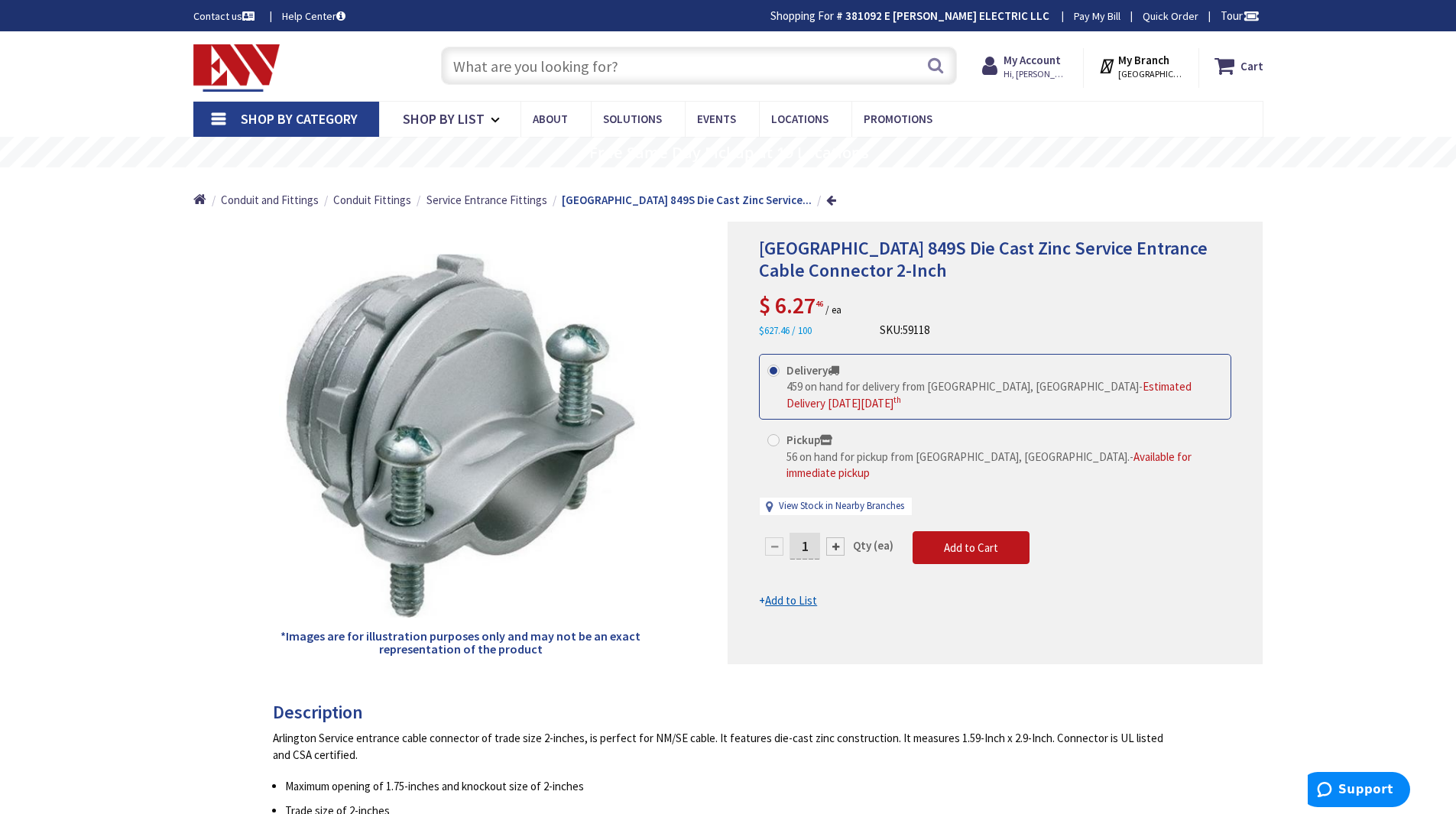
click at [587, 57] on input "text" at bounding box center [698, 66] width 516 height 38
type input "2" plastic bushings"
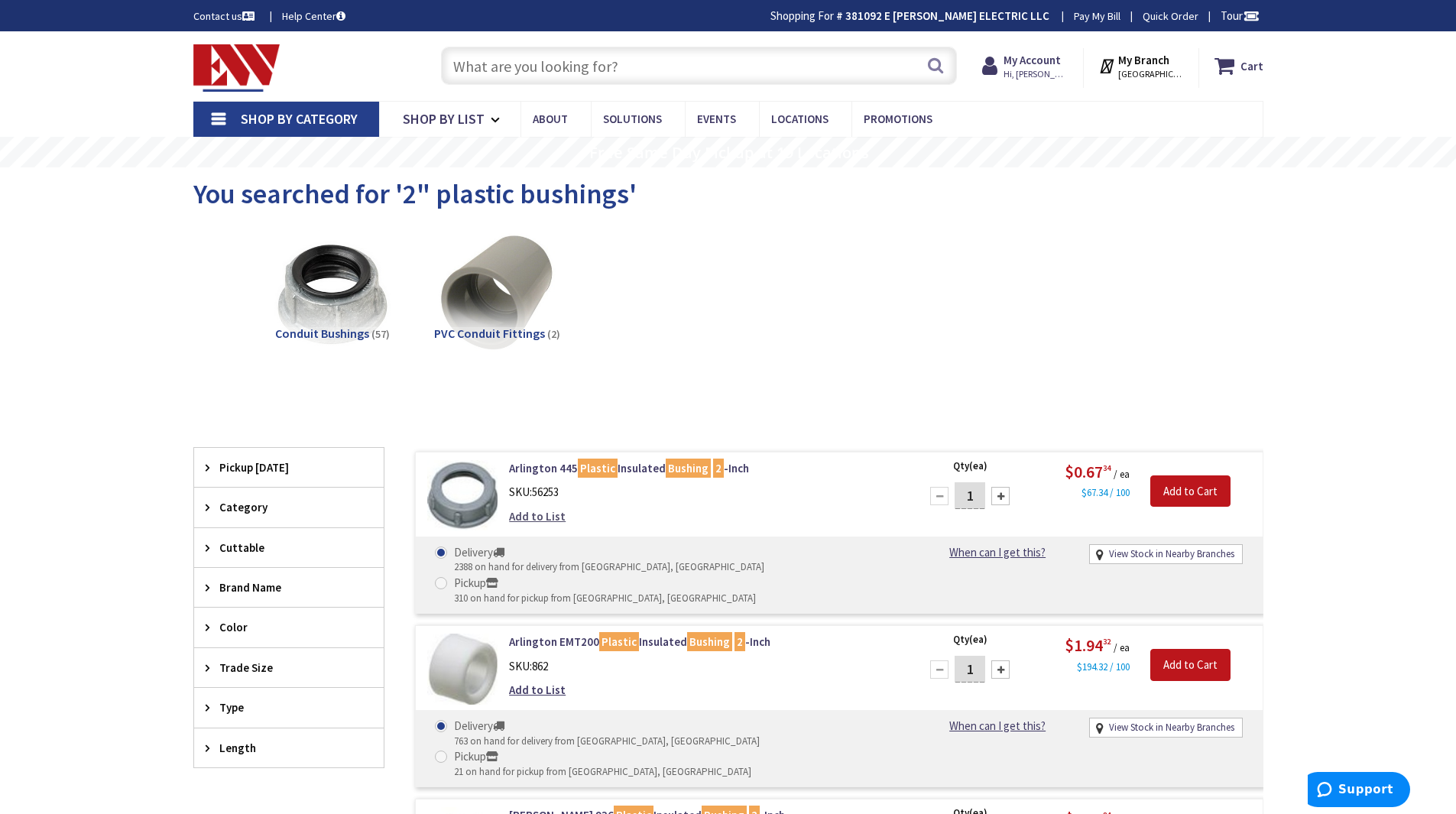
click at [547, 520] on link "Add to List" at bounding box center [537, 516] width 56 height 16
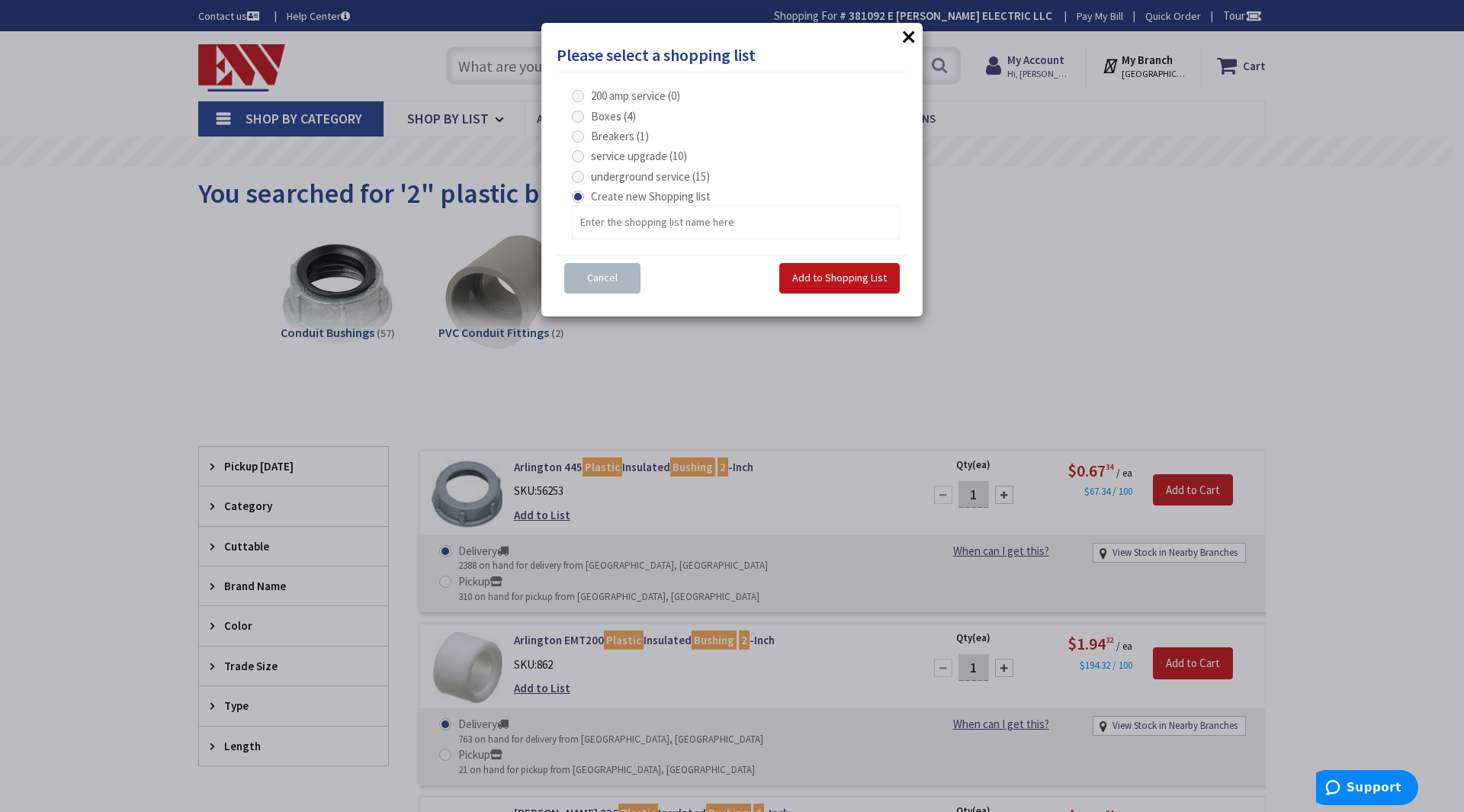
click at [579, 176] on span at bounding box center [578, 177] width 12 height 12
click at [579, 176] on service "underground service (15)" at bounding box center [580, 176] width 10 height 10
radio service "true"
click at [850, 279] on span "Add to Shopping List" at bounding box center [839, 278] width 94 height 14
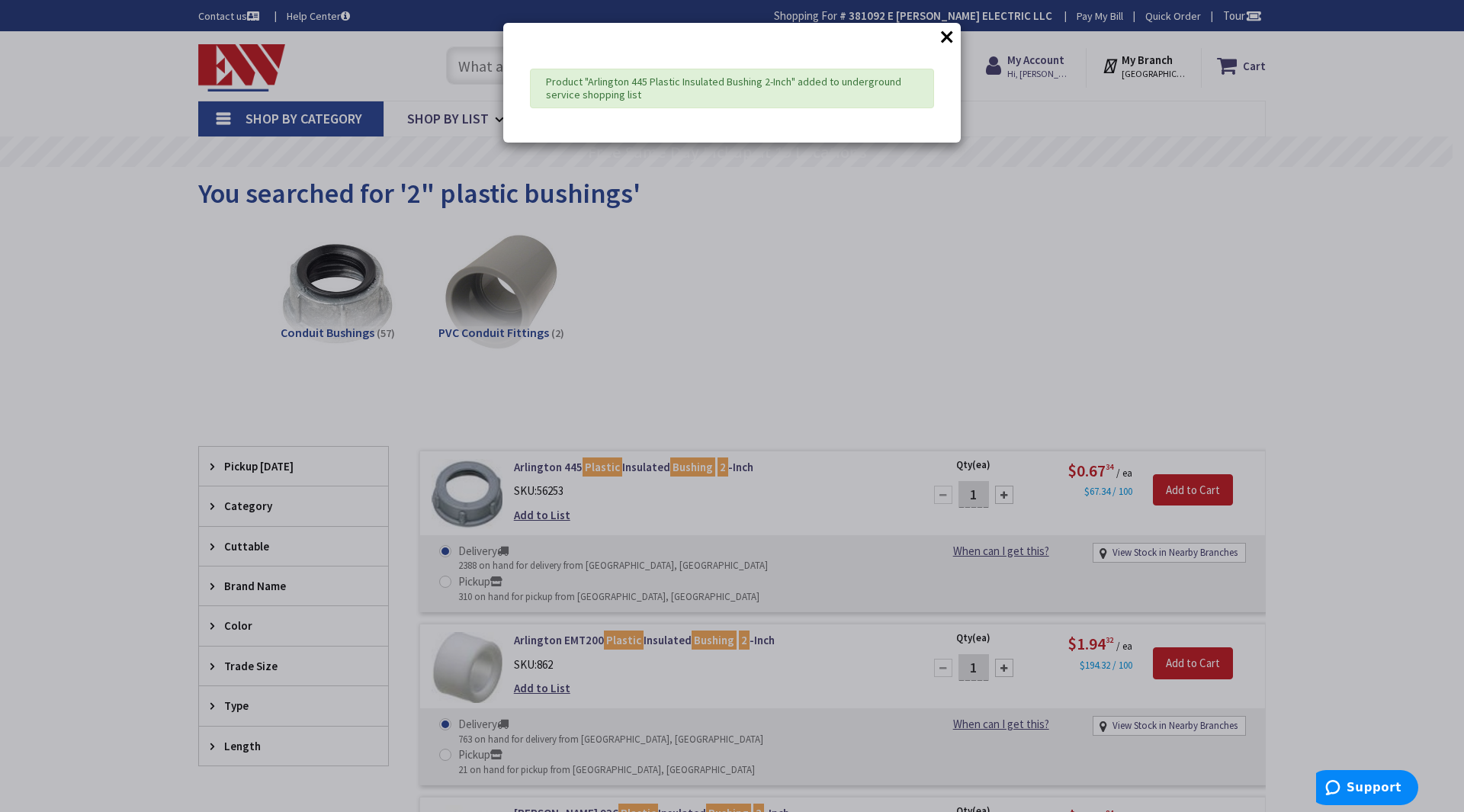
click at [944, 37] on button "×" at bounding box center [947, 36] width 23 height 23
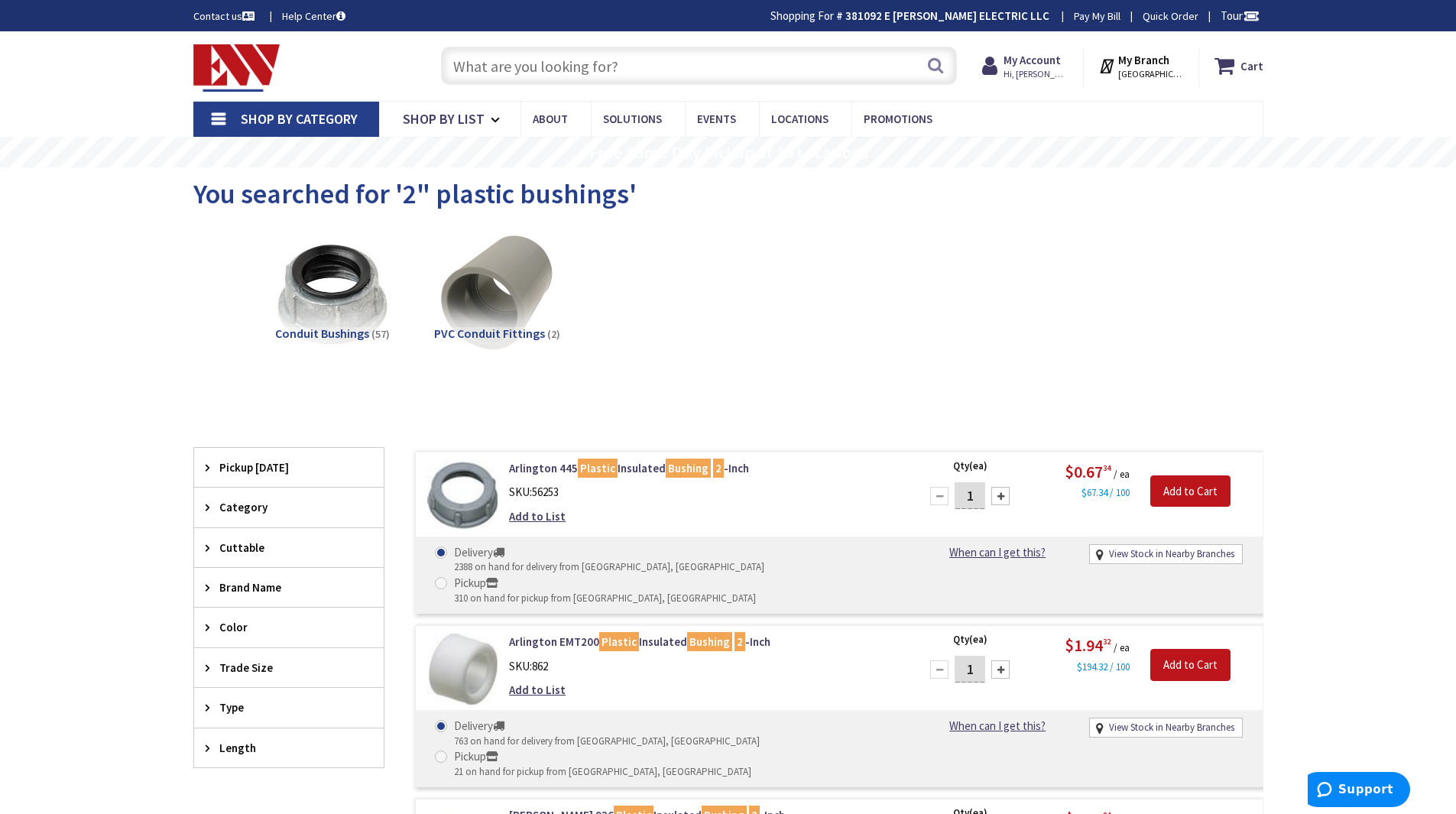
click at [582, 62] on input "text" at bounding box center [698, 66] width 516 height 38
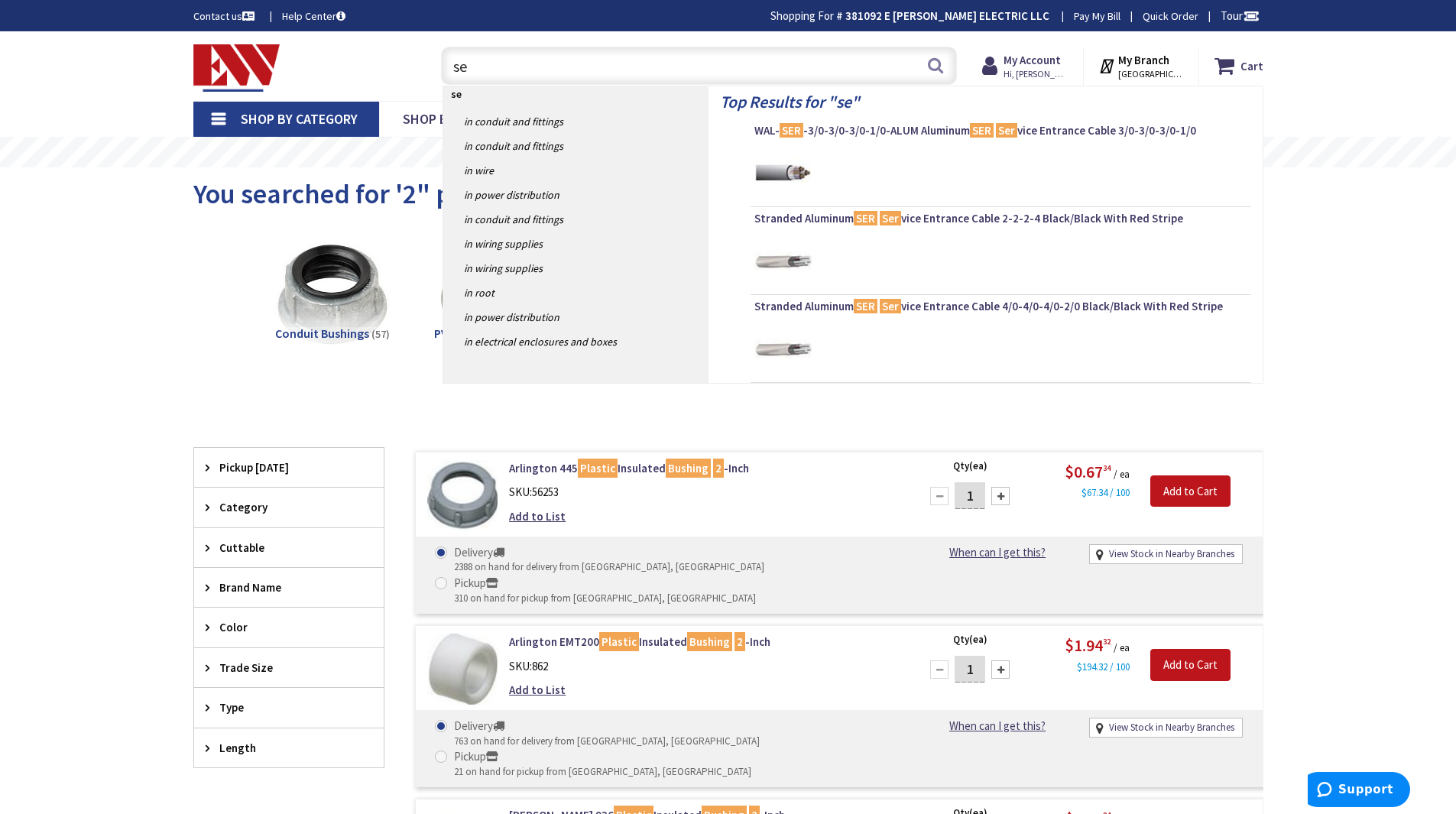
type input "s"
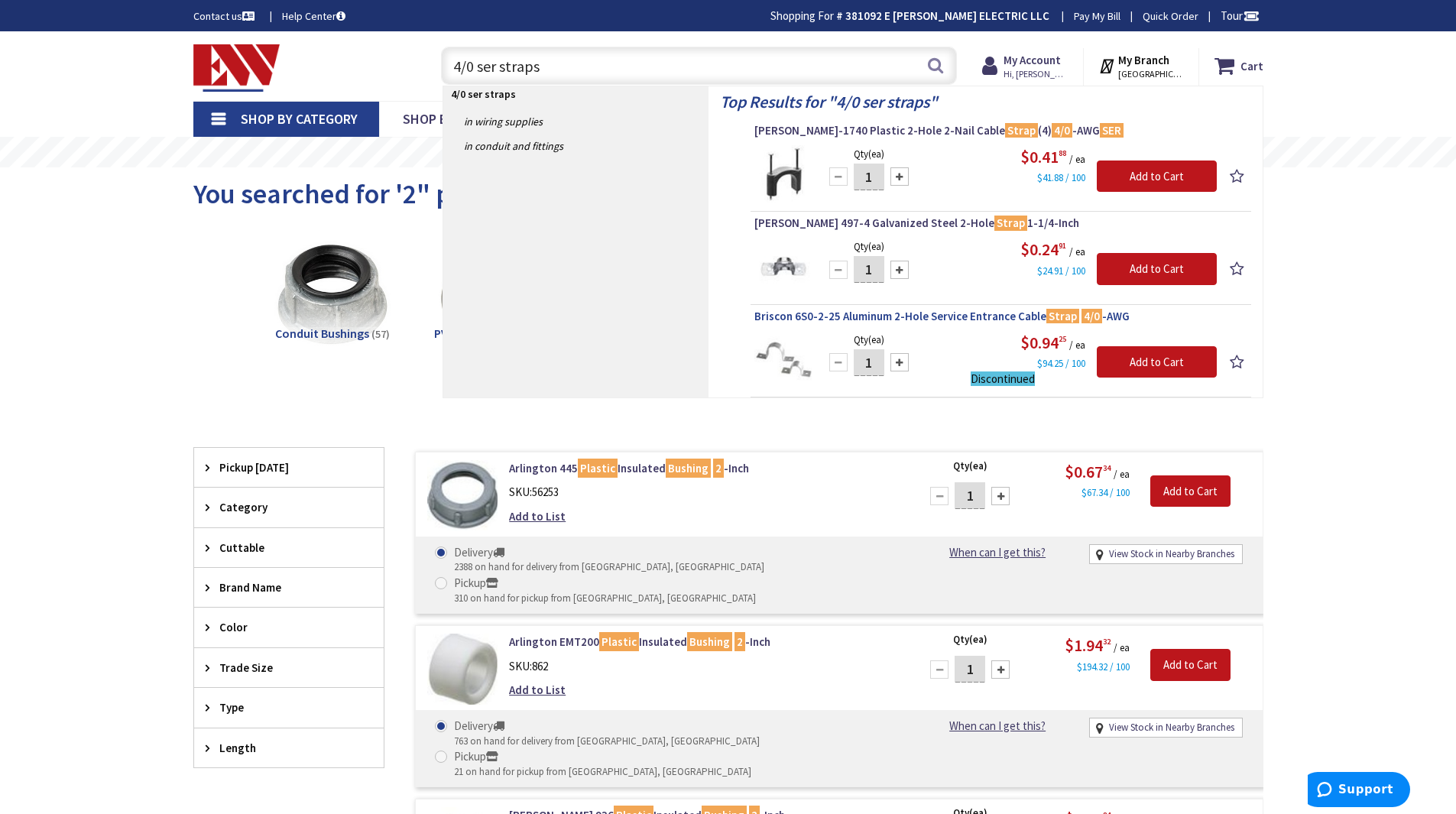
type input "4/0 ser straps"
click at [955, 314] on span "Briscon 6S0-2-25 Aluminum 2-Hole Service Entrance Cable Strap 4/0 -AWG" at bounding box center [1000, 317] width 493 height 16
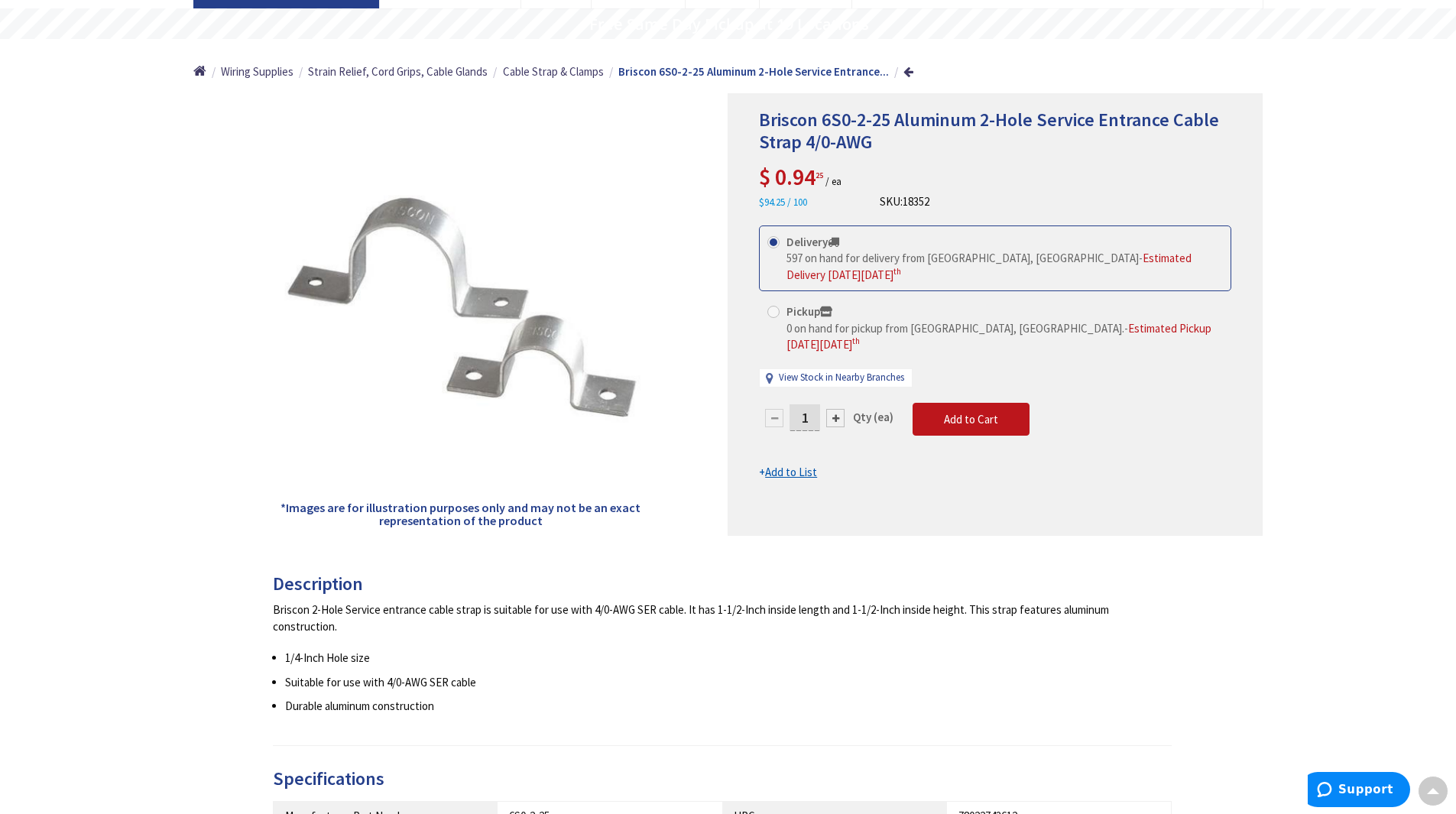
scroll to position [76, 0]
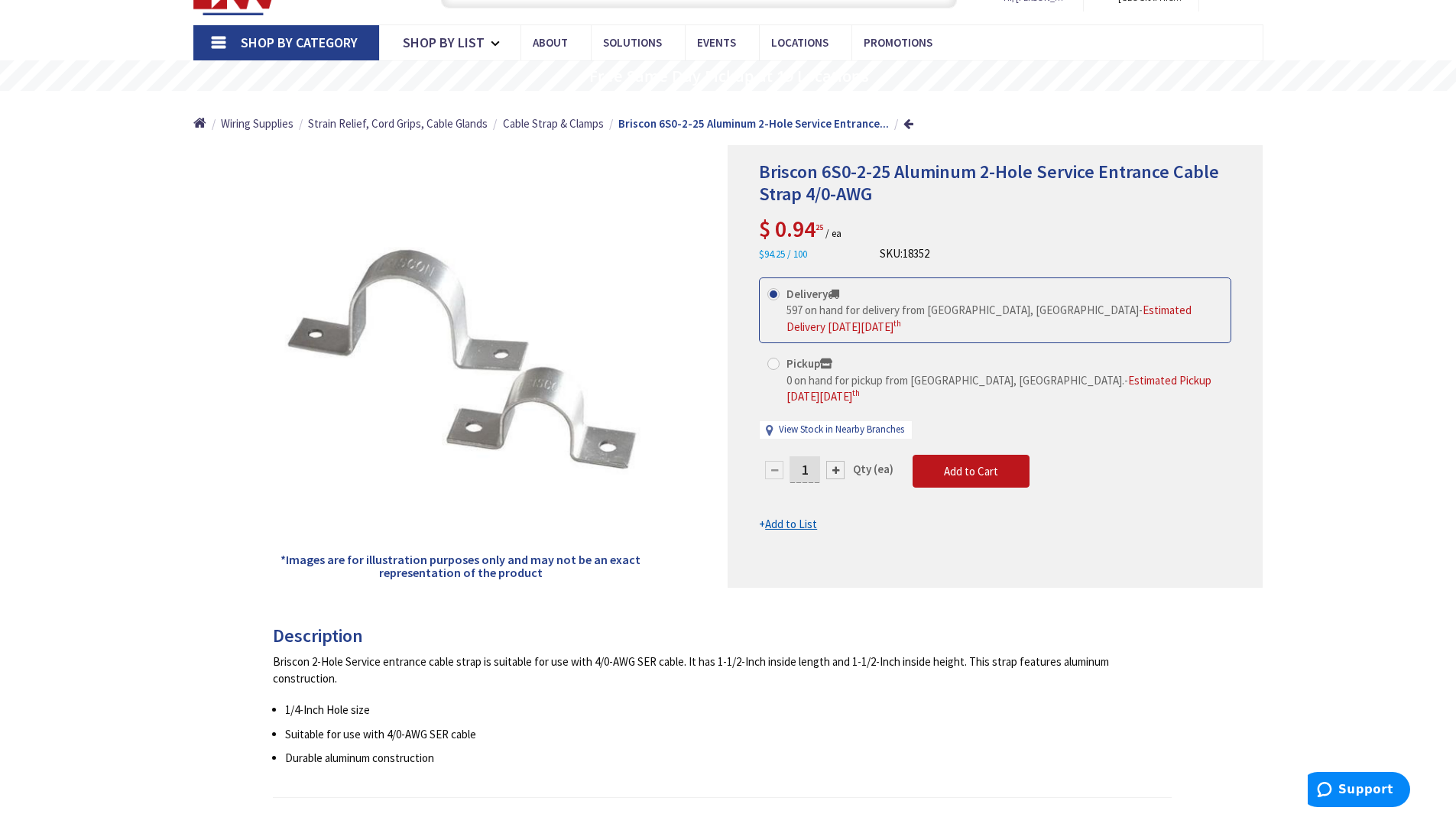
click at [794, 516] on u "Add to List" at bounding box center [791, 523] width 52 height 15
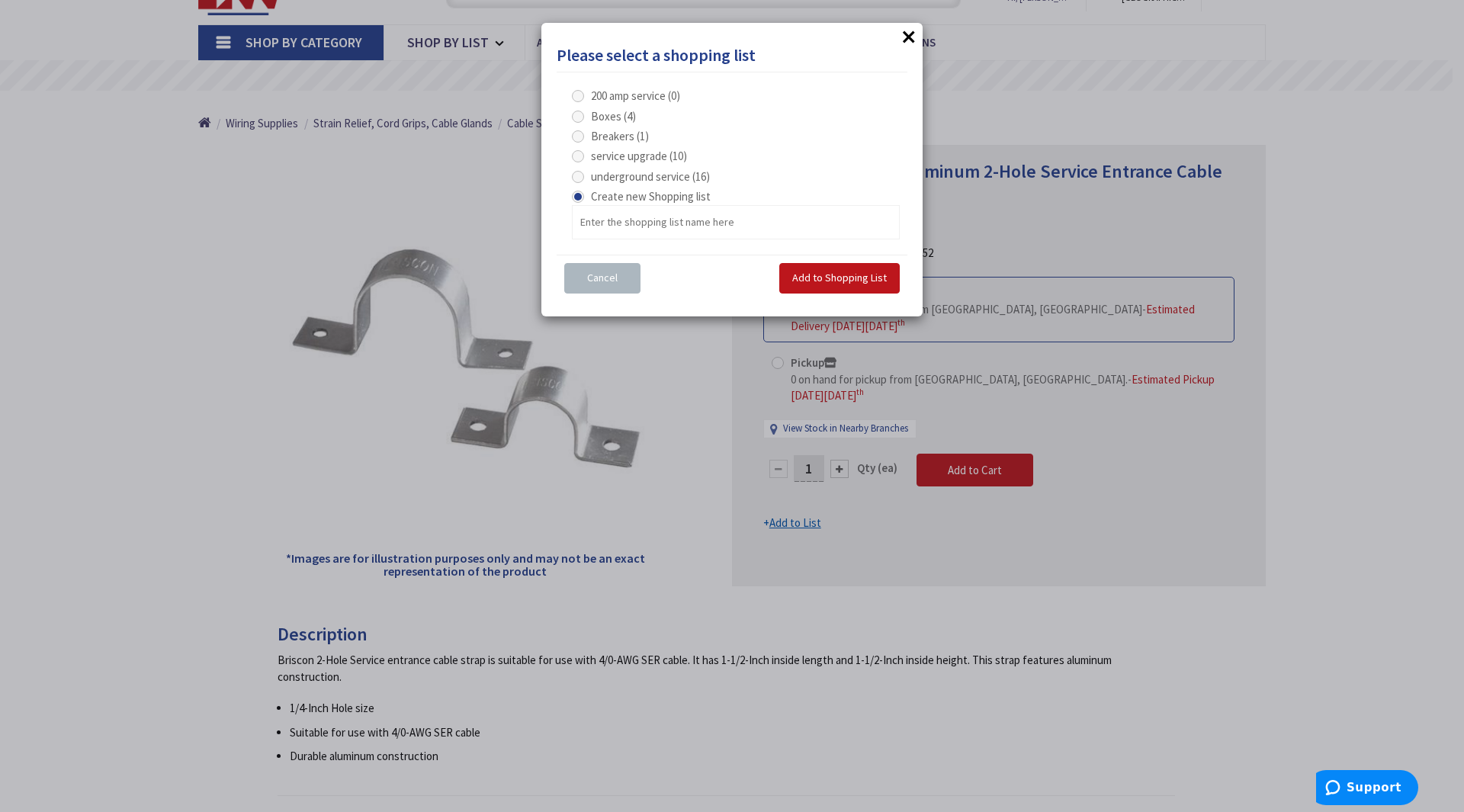
click at [579, 173] on span at bounding box center [578, 177] width 12 height 12
click at [579, 173] on service "underground service (16)" at bounding box center [580, 176] width 10 height 10
radio service "true"
click at [877, 279] on span "Add to Shopping List" at bounding box center [839, 278] width 94 height 14
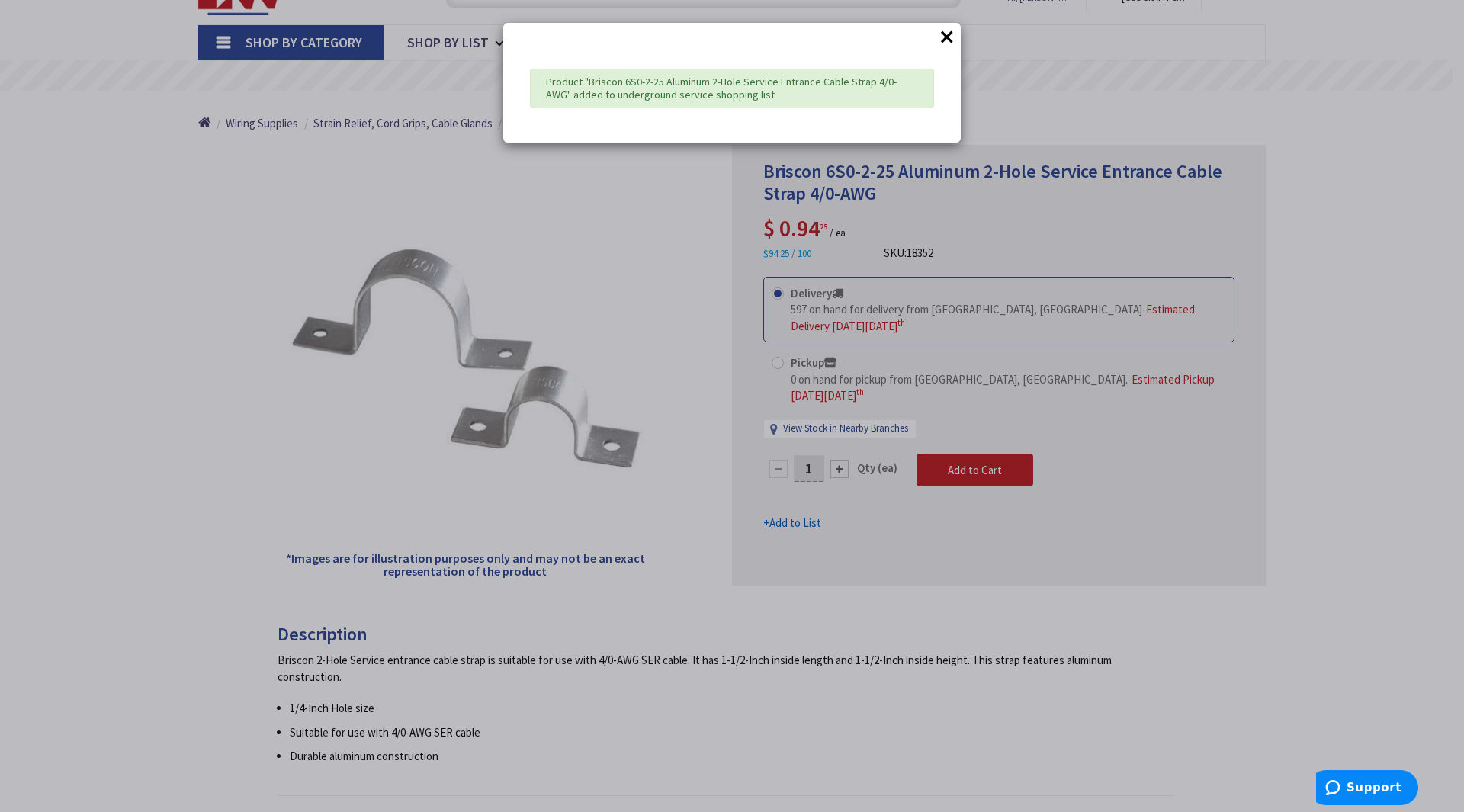
click at [944, 35] on button "×" at bounding box center [947, 36] width 23 height 23
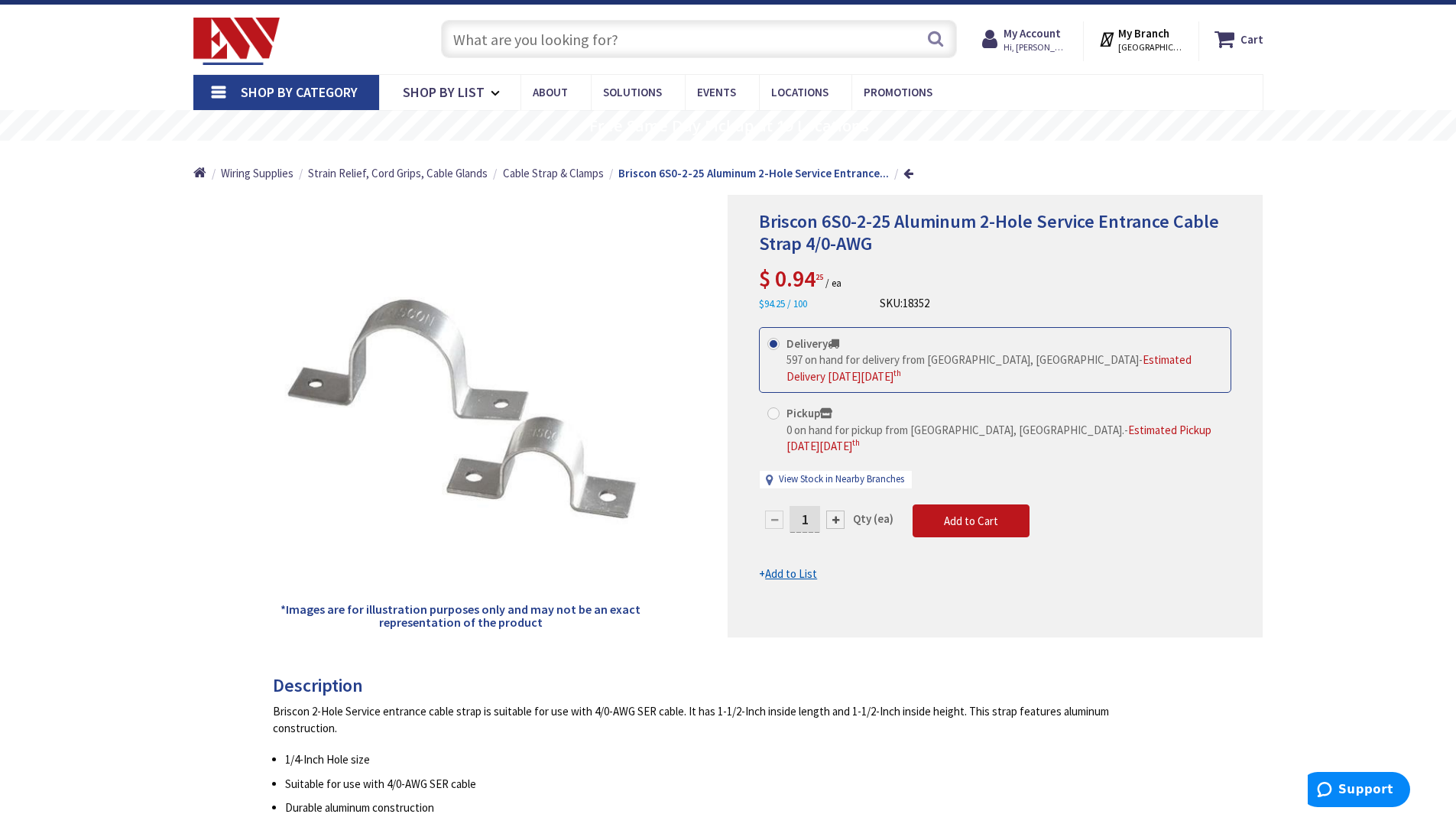
scroll to position [0, 0]
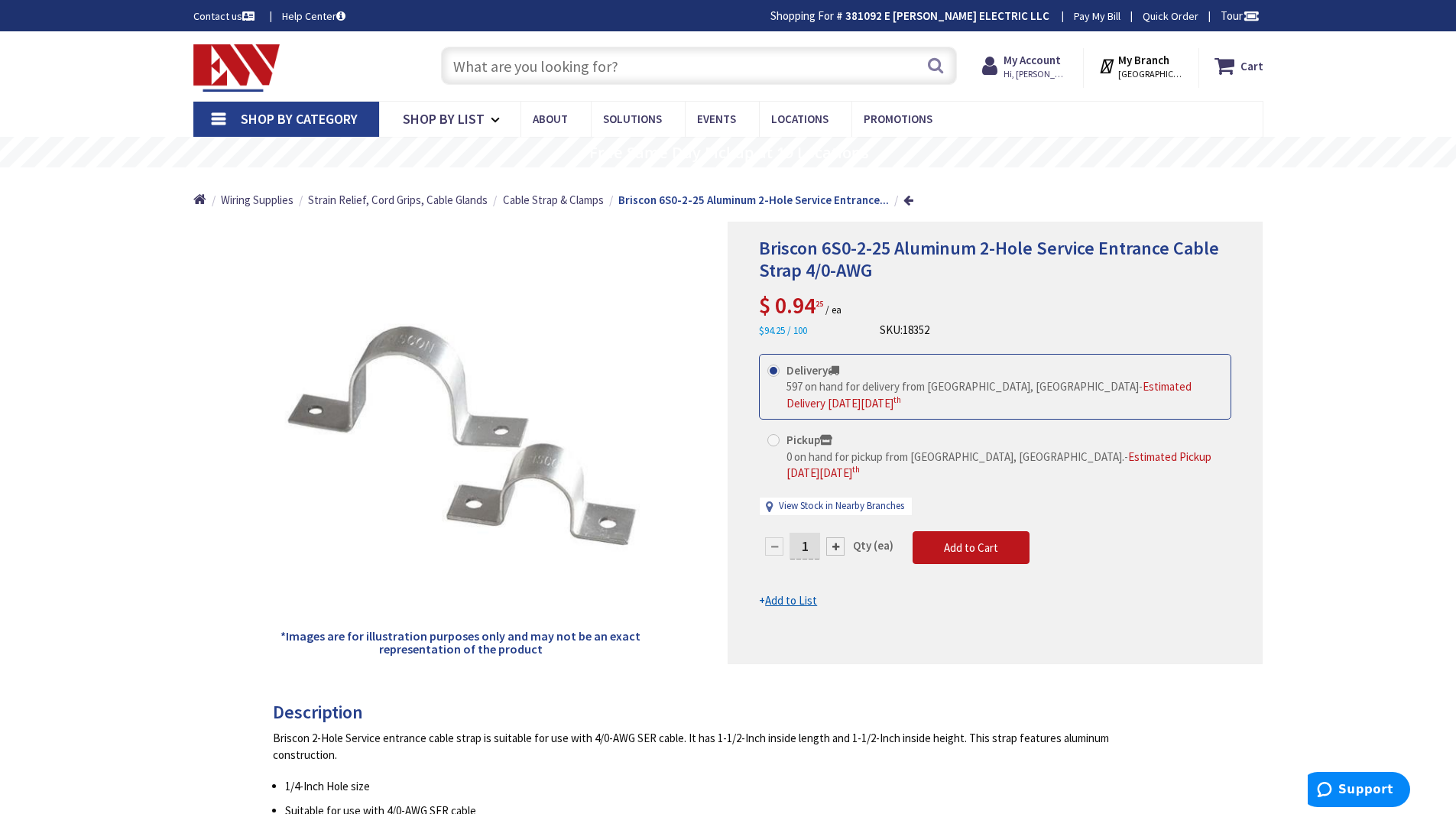
click at [594, 68] on input "text" at bounding box center [698, 66] width 516 height 38
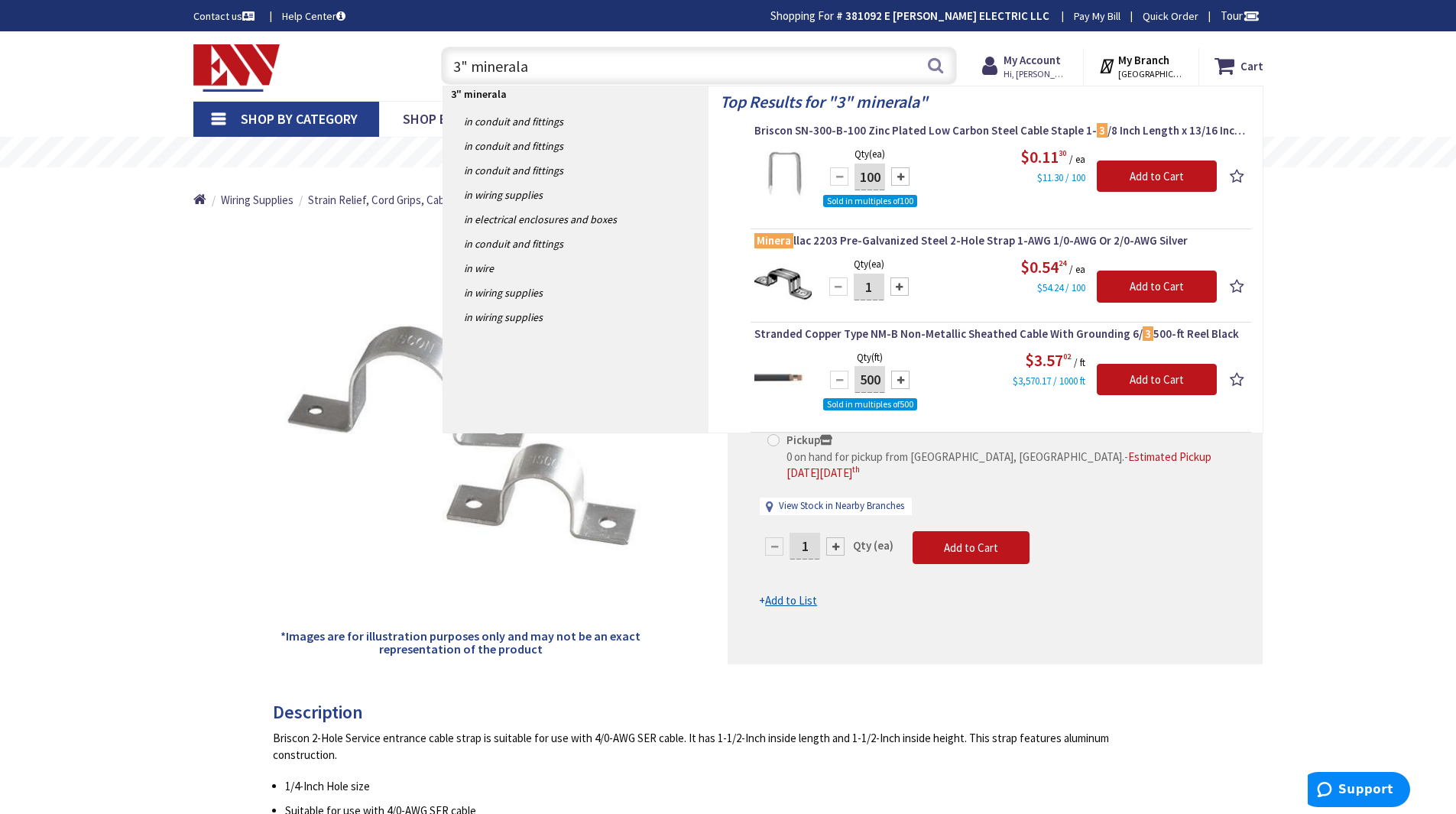
type input "3" mineralac"
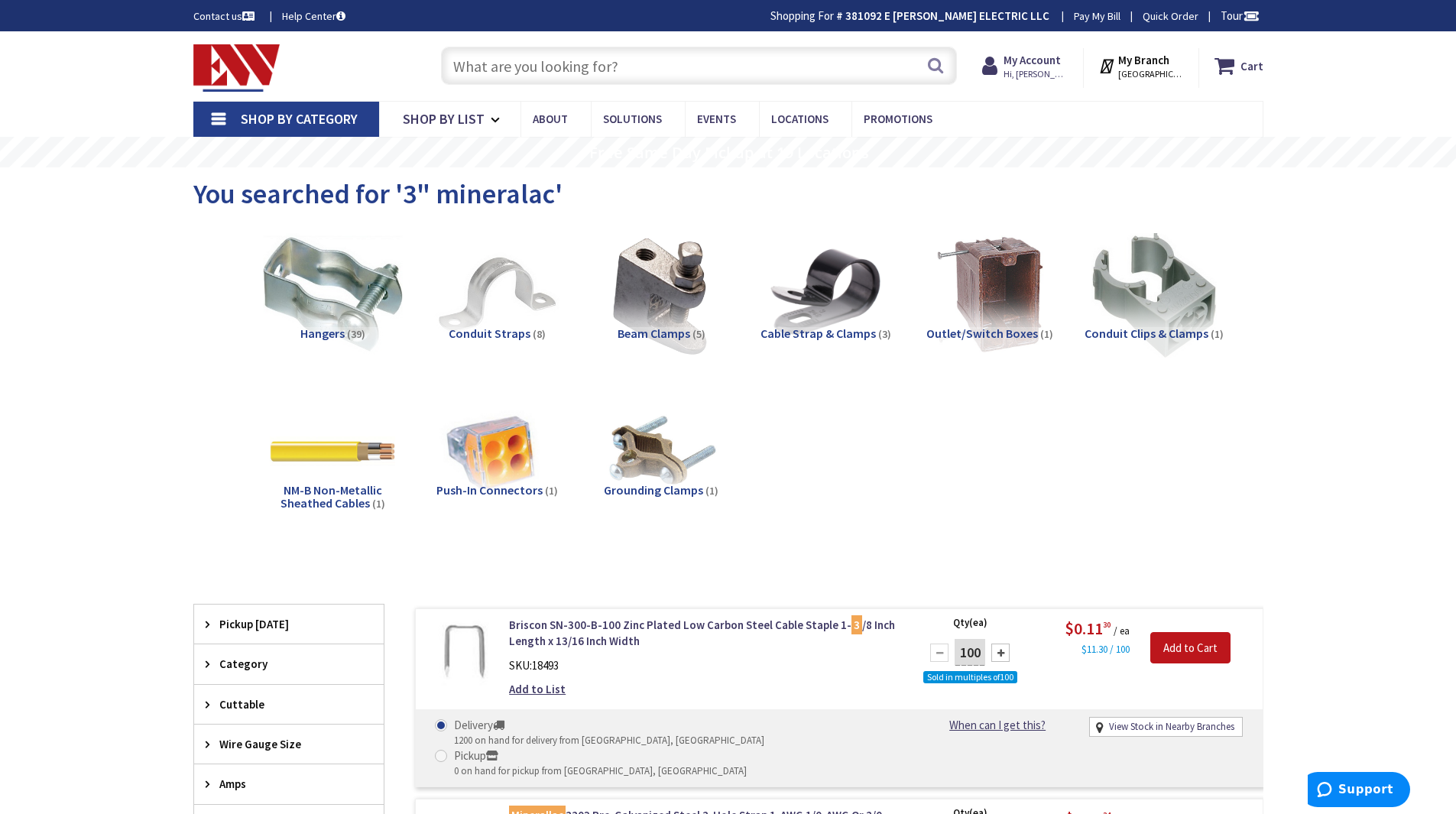
click at [369, 272] on img at bounding box center [331, 294] width 138 height 138
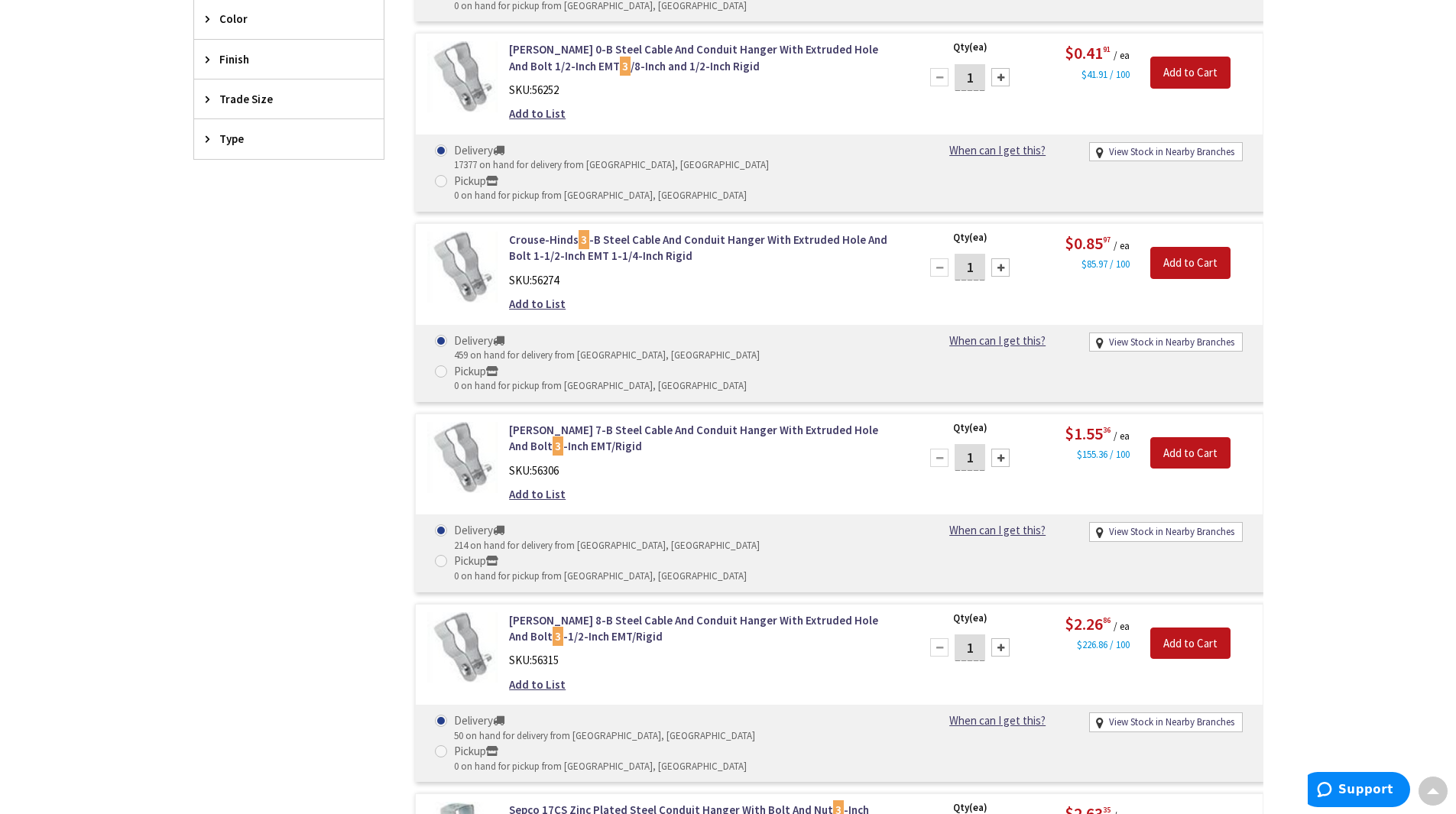
scroll to position [805, 0]
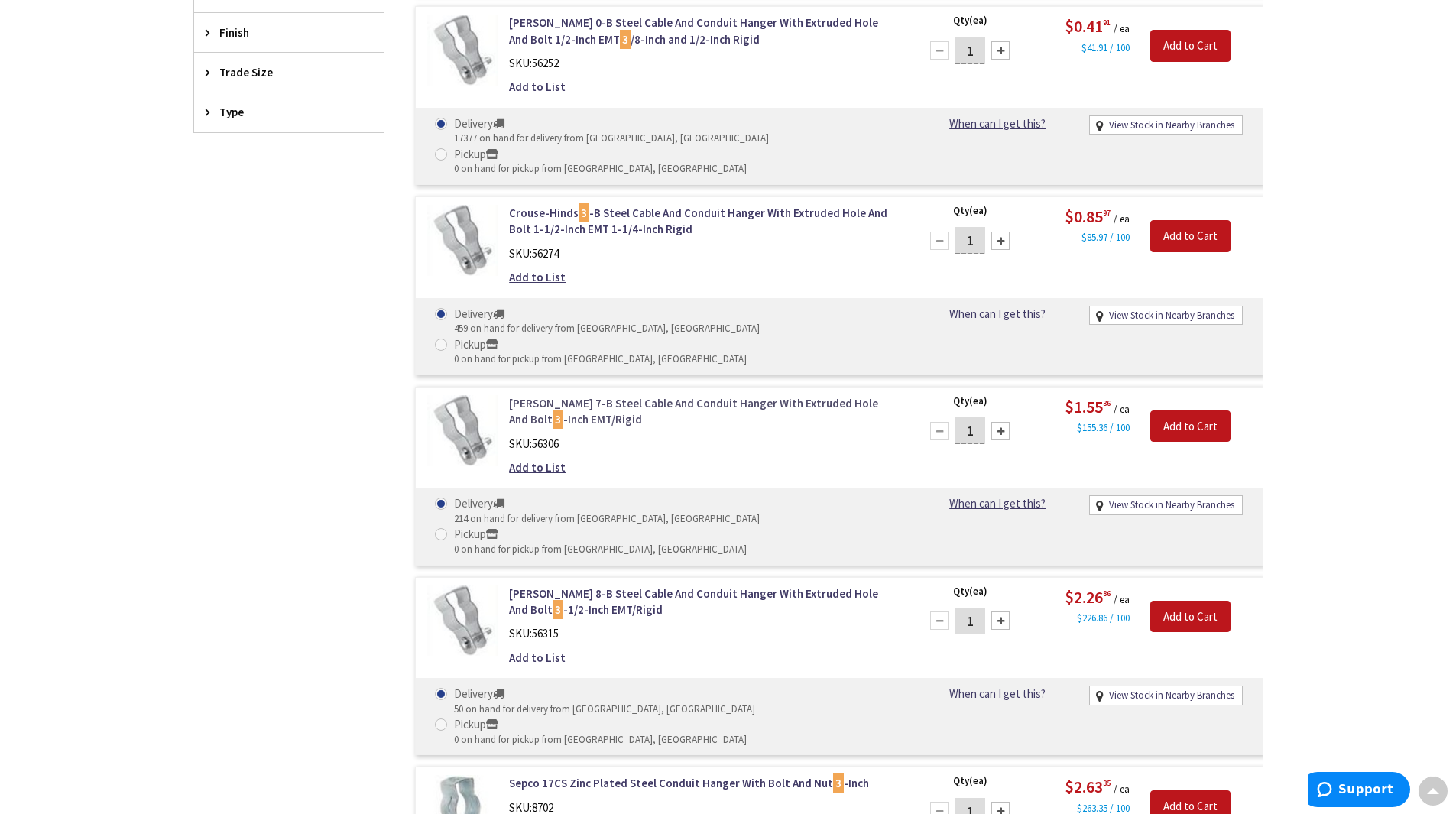
click at [574, 395] on link "Crouse-Hinds 7-B Steel Cable And Conduit Hanger With Extruded Hole And Bolt 3 -…" at bounding box center [704, 411] width 389 height 33
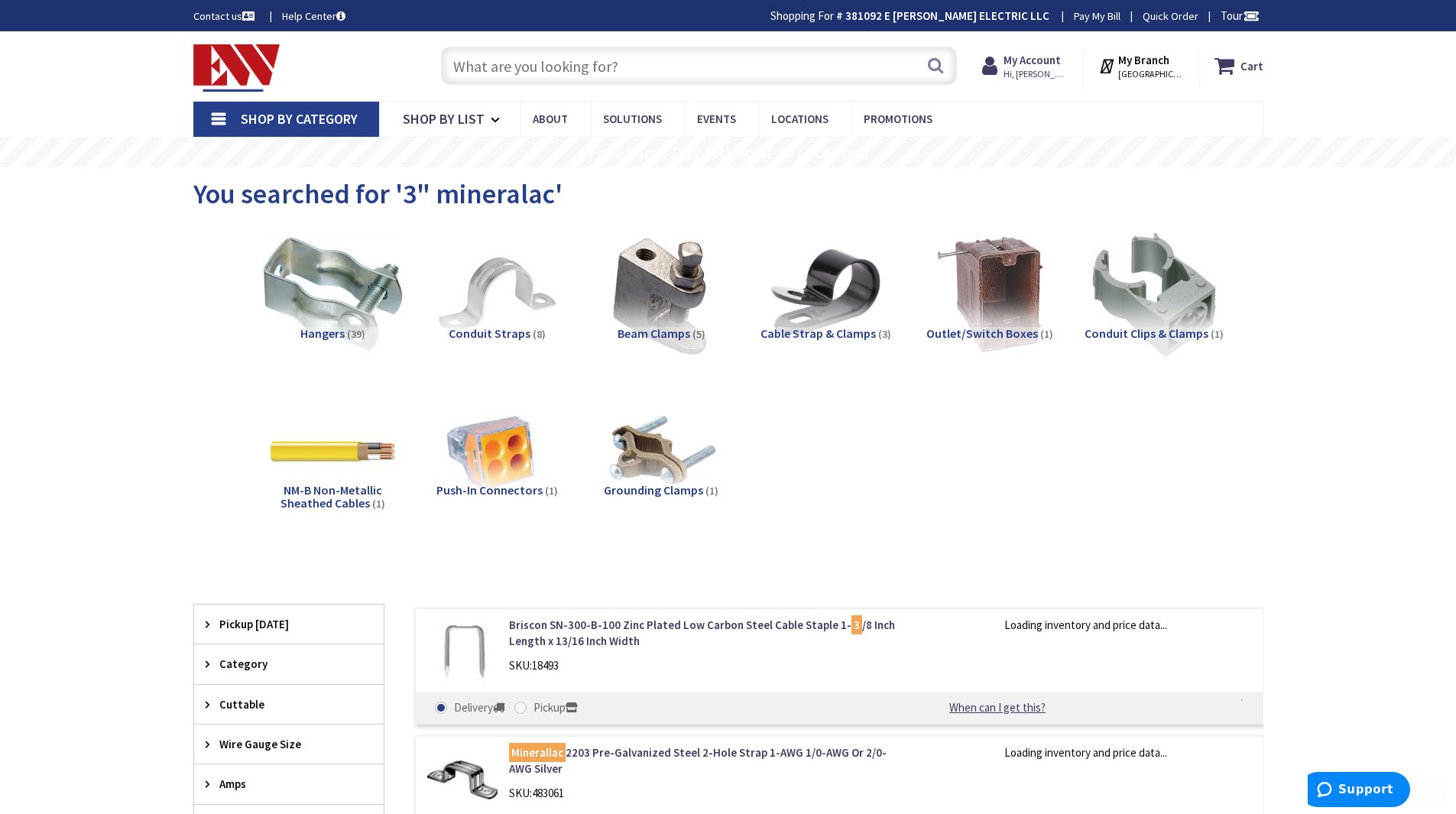
click at [351, 279] on img at bounding box center [331, 294] width 138 height 138
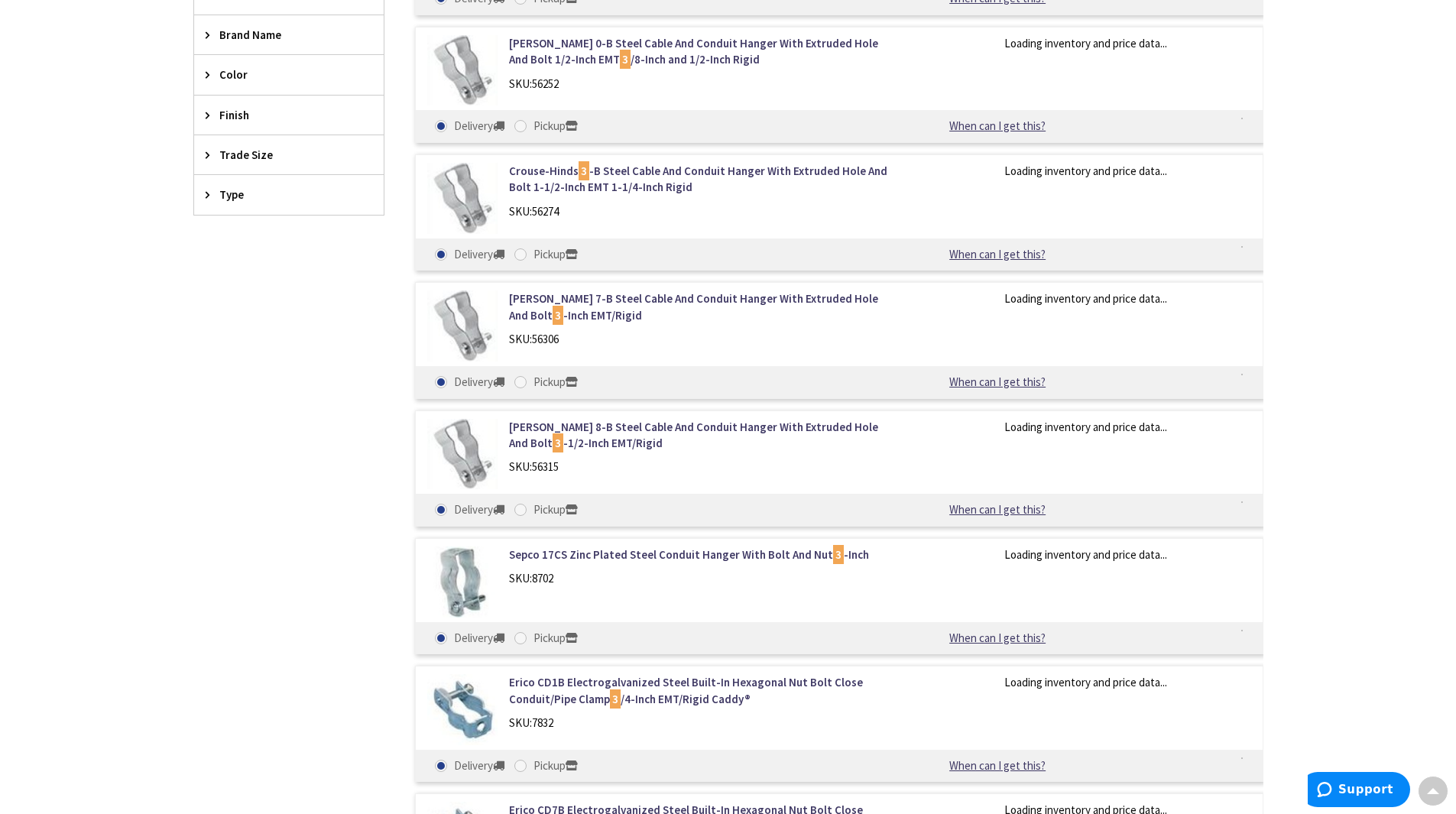
scroll to position [882, 0]
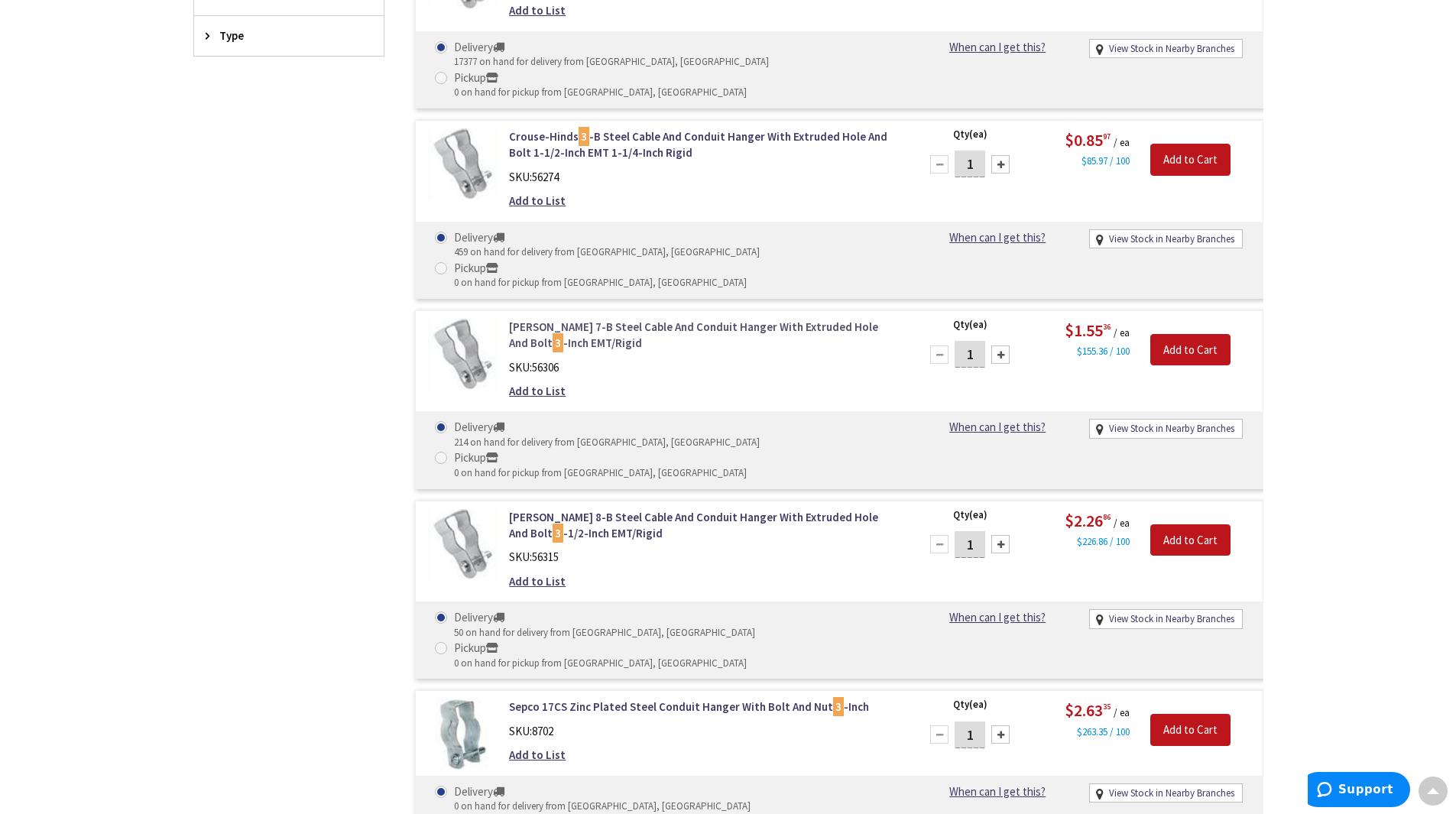
click at [569, 318] on link "Crouse-Hinds 7-B Steel Cable And Conduit Hanger With Extruded Hole And Bolt 3 -…" at bounding box center [704, 335] width 389 height 33
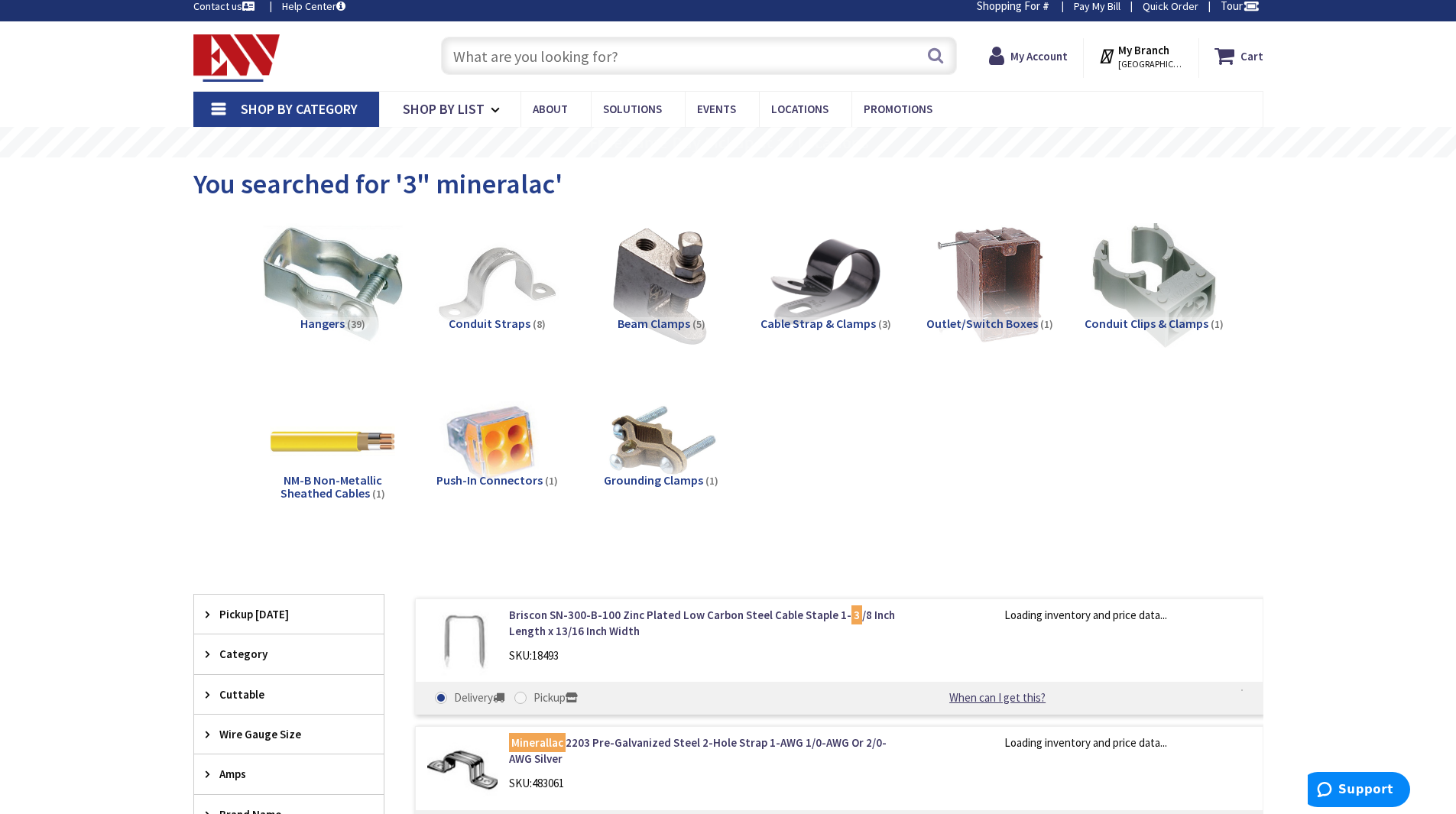
click at [318, 275] on img at bounding box center [331, 284] width 138 height 138
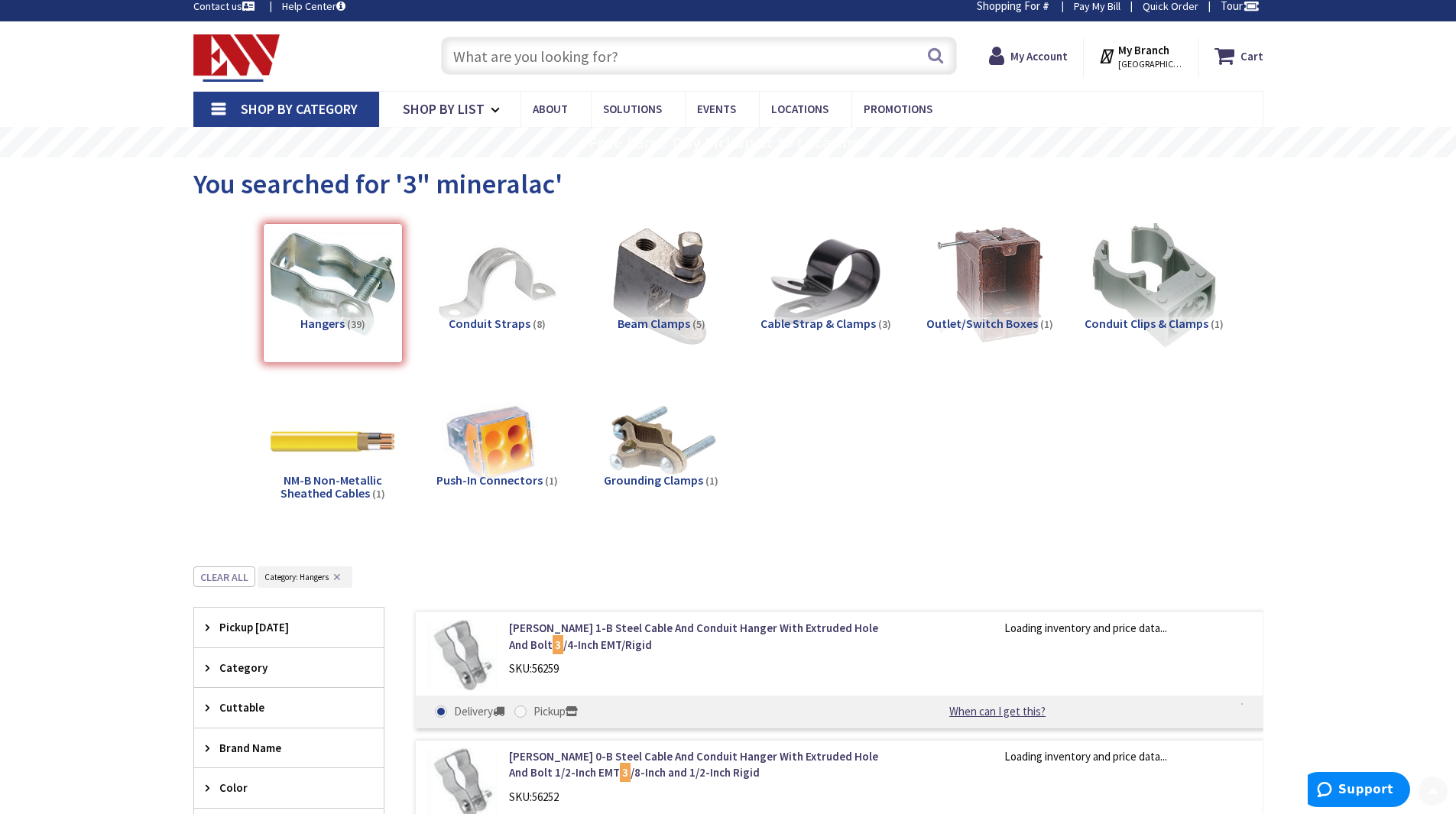
scroll to position [576, 0]
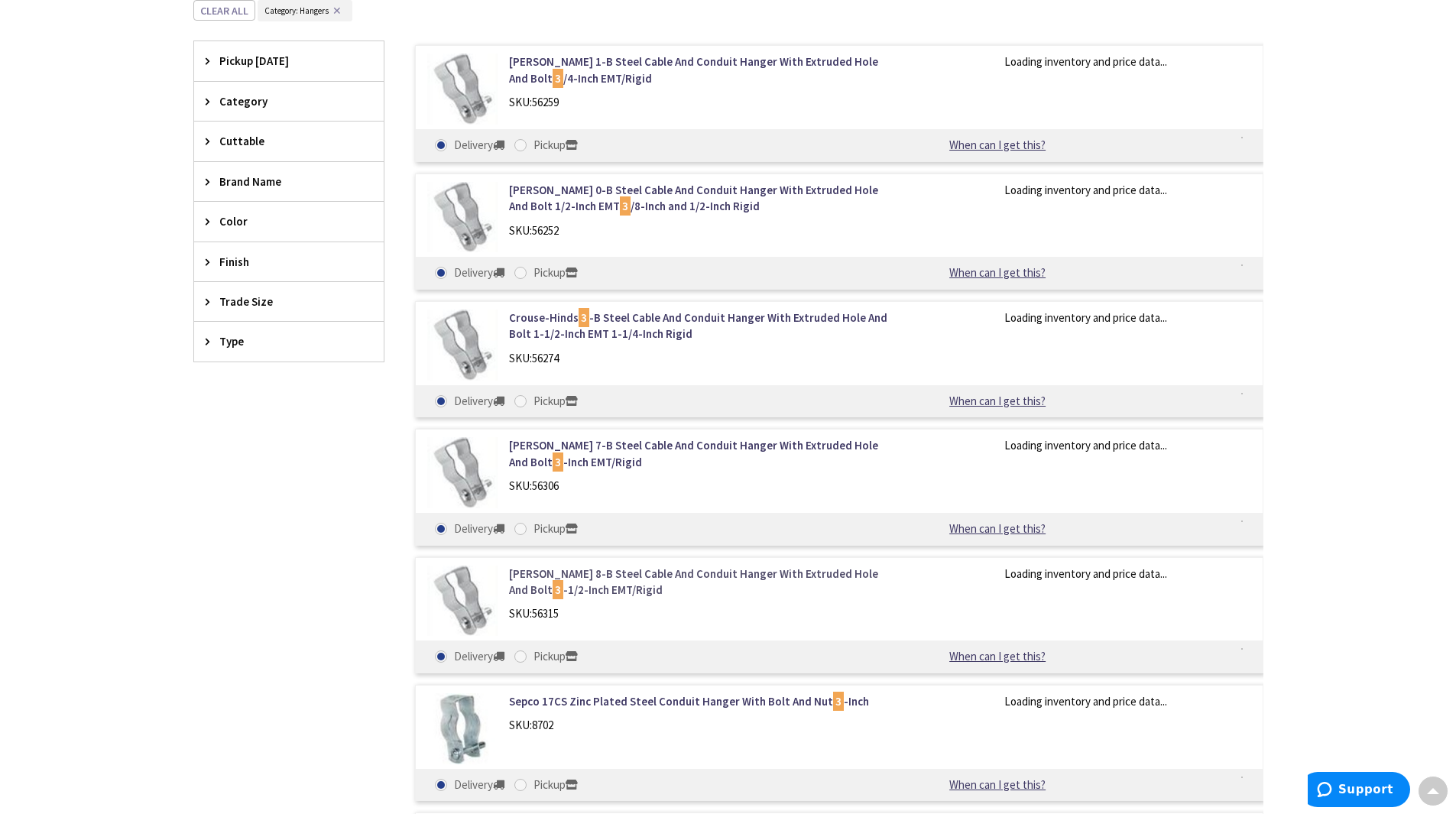
click at [660, 573] on link "Crouse-Hinds 8-B Steel Cable And Conduit Hanger With Extruded Hole And Bolt 3 -…" at bounding box center [704, 582] width 389 height 33
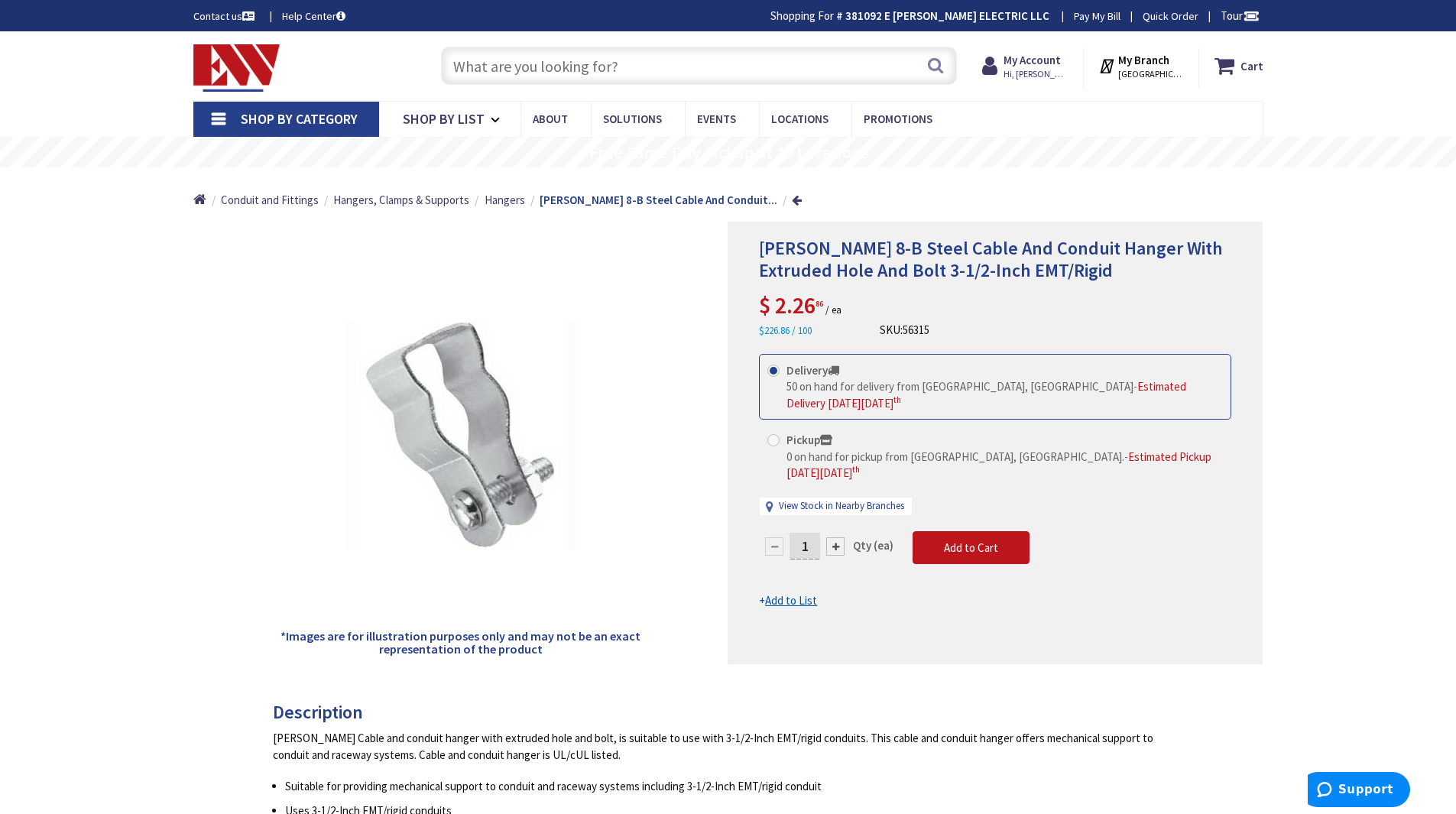
click at [787, 594] on u "Add to List" at bounding box center [791, 601] width 52 height 15
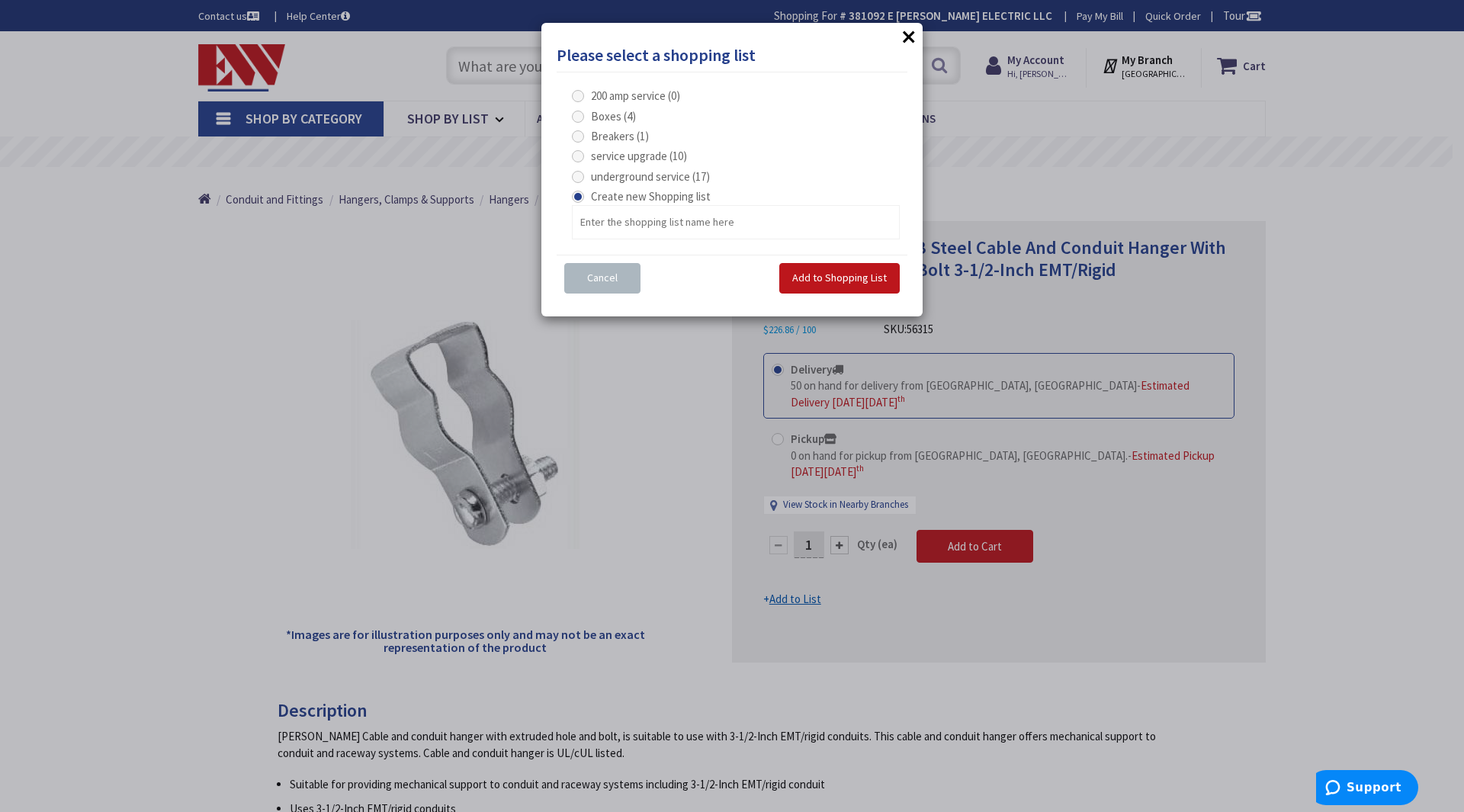
click at [580, 176] on span at bounding box center [578, 177] width 12 height 12
click at [580, 176] on service "underground service (17)" at bounding box center [580, 176] width 10 height 10
radio service "true"
click at [814, 283] on span "Add to Shopping List" at bounding box center [839, 278] width 94 height 14
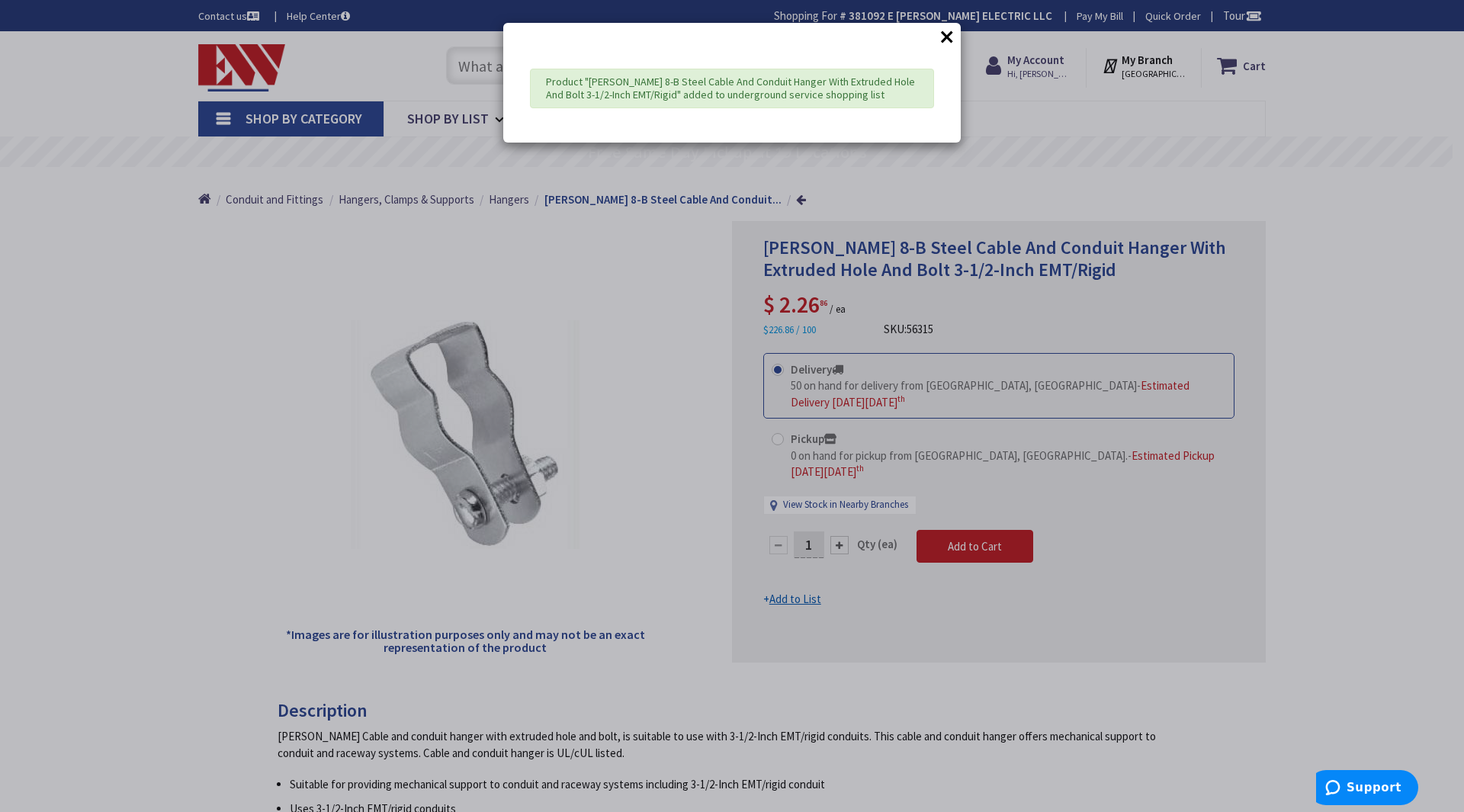
click at [945, 41] on button "×" at bounding box center [947, 36] width 23 height 23
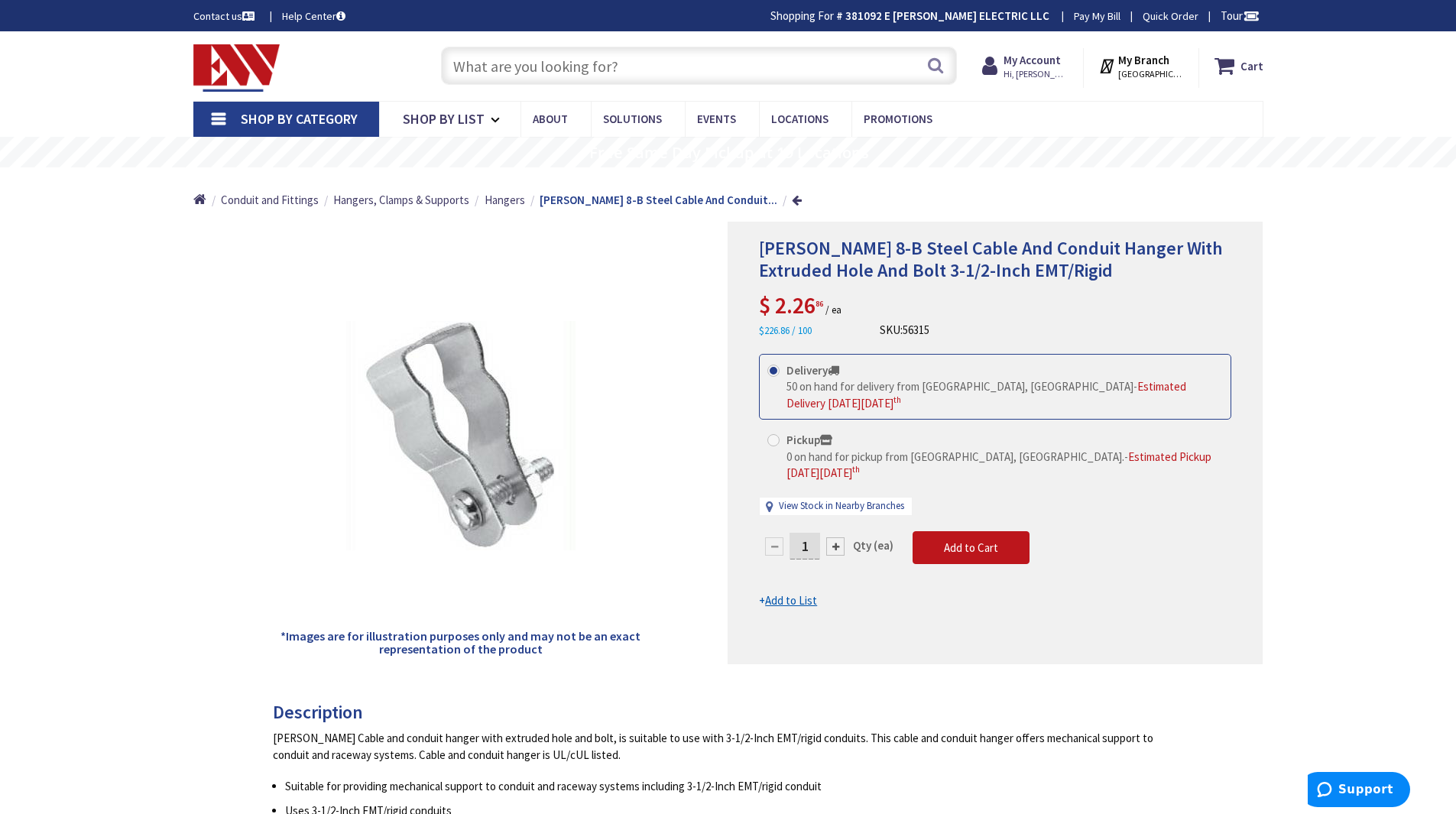
click at [536, 62] on input "text" at bounding box center [698, 66] width 516 height 38
